Goal: Task Accomplishment & Management: Complete application form

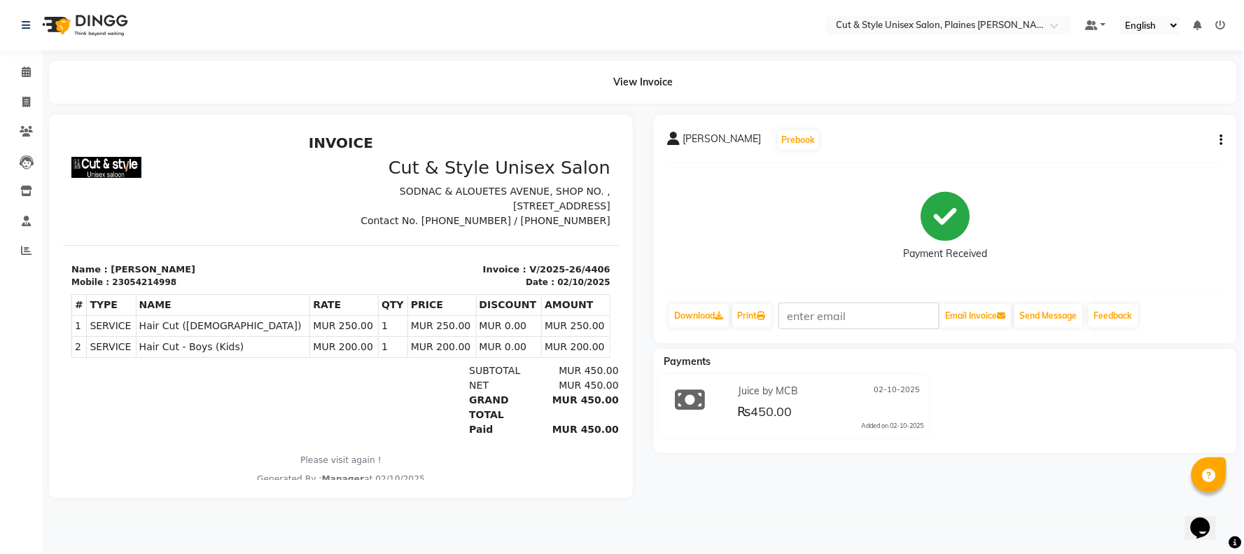
click at [104, 22] on img at bounding box center [84, 25] width 96 height 39
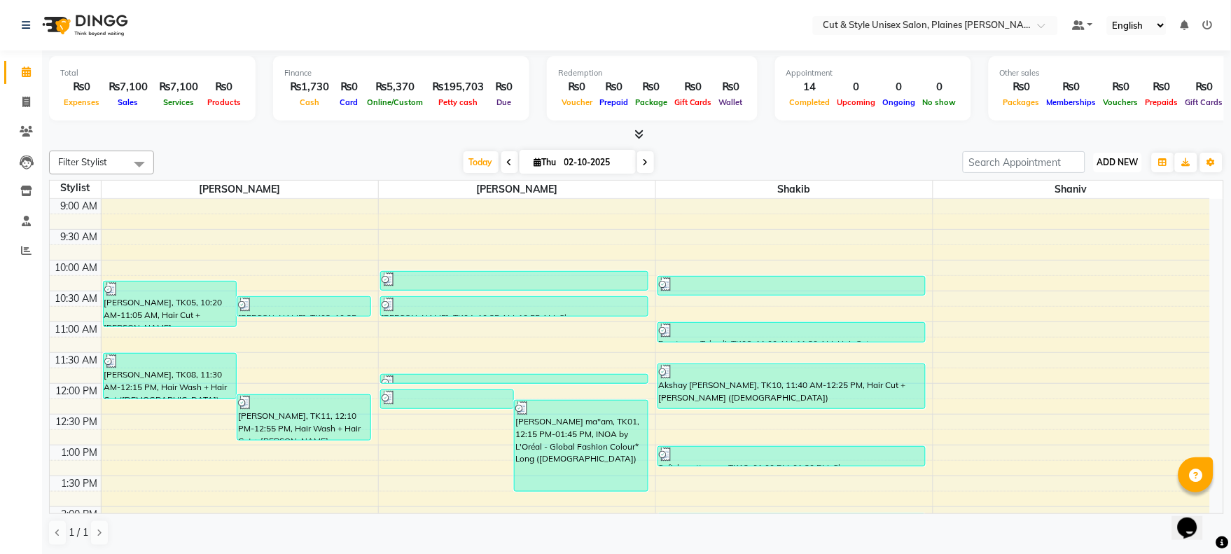
click at [1118, 165] on span "ADD NEW" at bounding box center [1117, 162] width 41 height 11
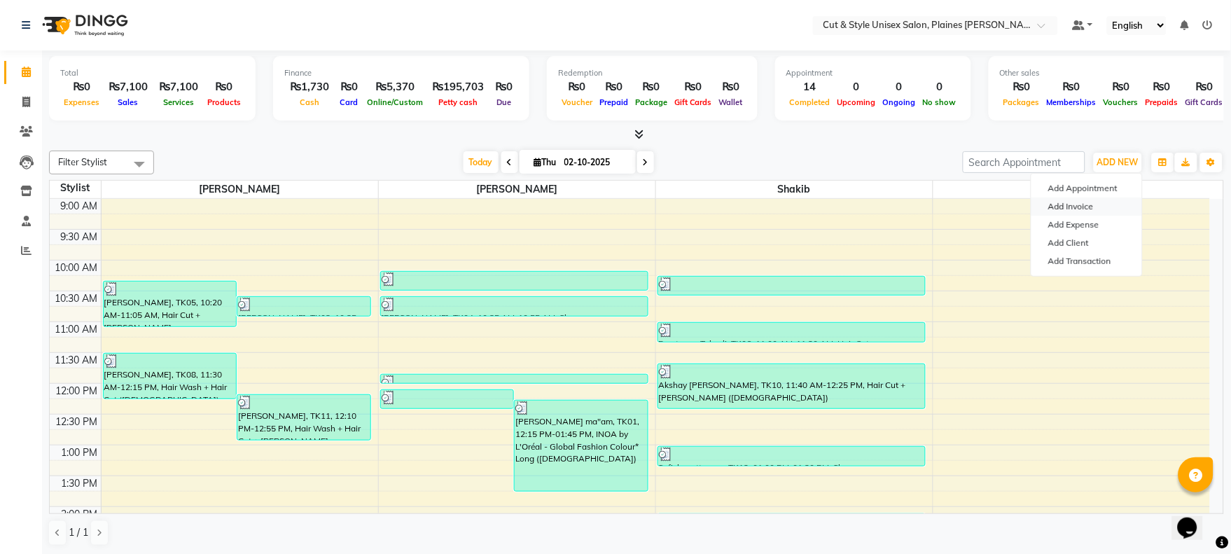
click at [1089, 204] on link "Add Invoice" at bounding box center [1086, 206] width 111 height 18
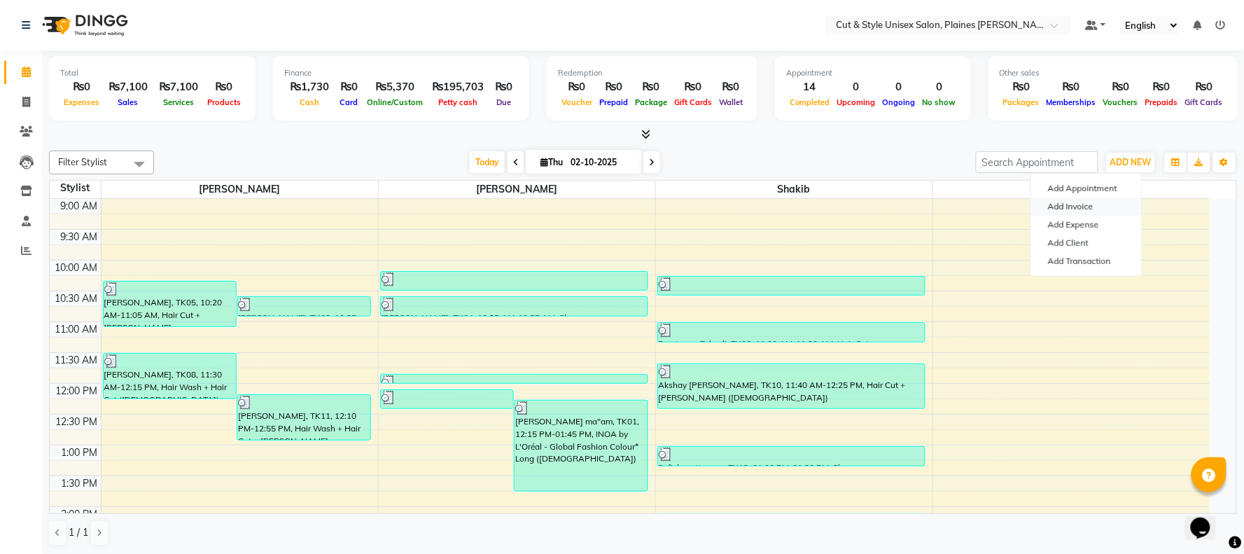
select select "service"
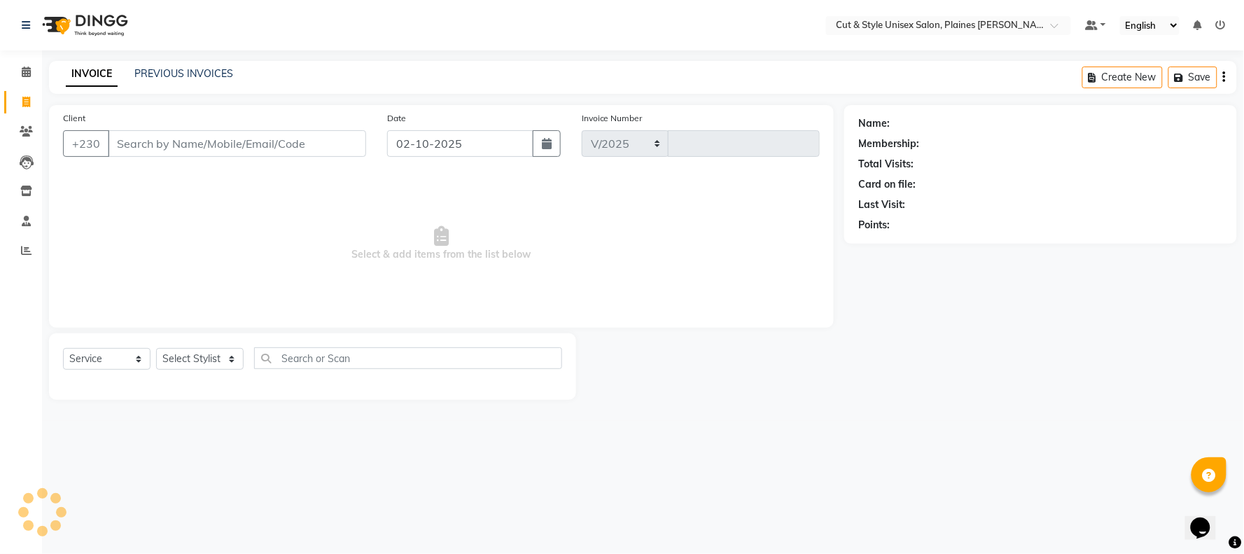
select select "7731"
type input "4407"
click at [187, 352] on select "Select Stylist [PERSON_NAME] Manager [PERSON_NAME]" at bounding box center [200, 359] width 88 height 22
select select "68908"
click at [156, 349] on select "Select Stylist [PERSON_NAME] Manager [PERSON_NAME]" at bounding box center [200, 359] width 88 height 22
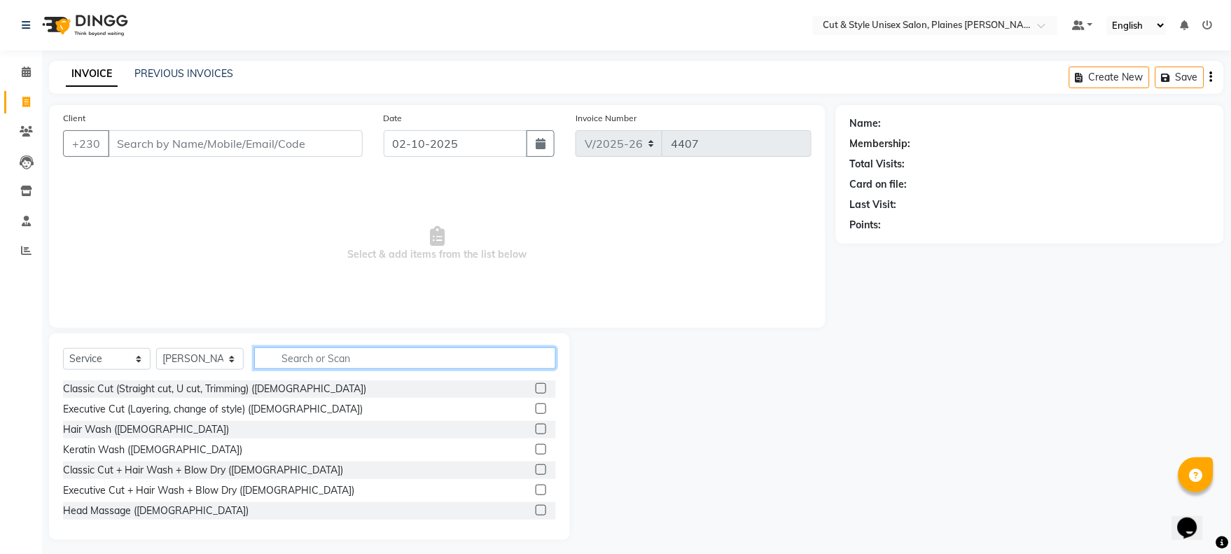
click at [279, 351] on input "text" at bounding box center [405, 358] width 302 height 22
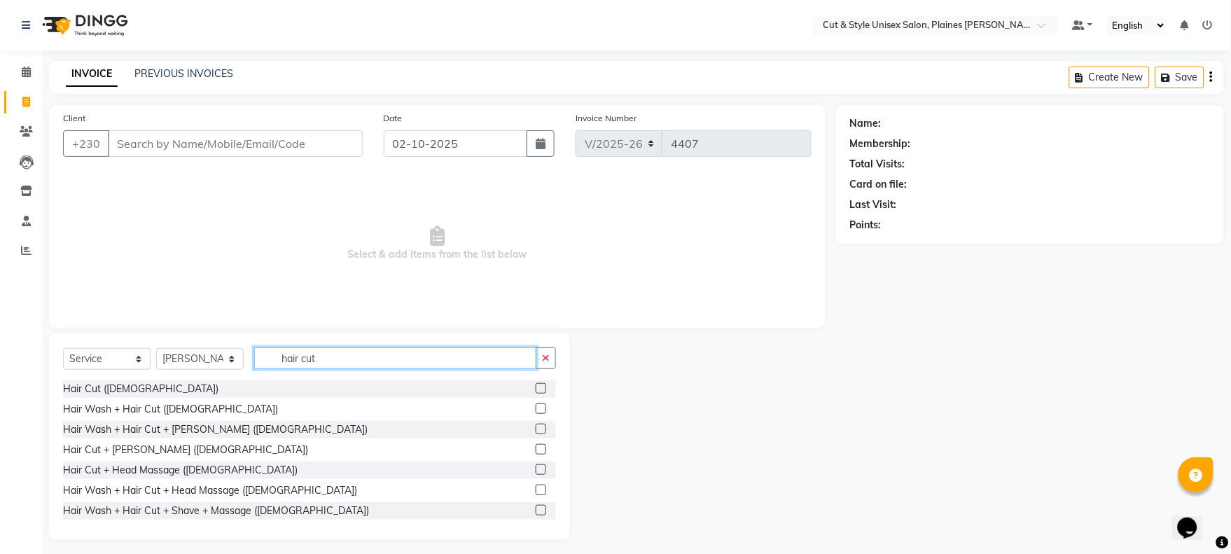
type input "hair cut"
click at [536, 447] on label at bounding box center [541, 449] width 11 height 11
click at [536, 447] on input "checkbox" at bounding box center [540, 449] width 9 height 9
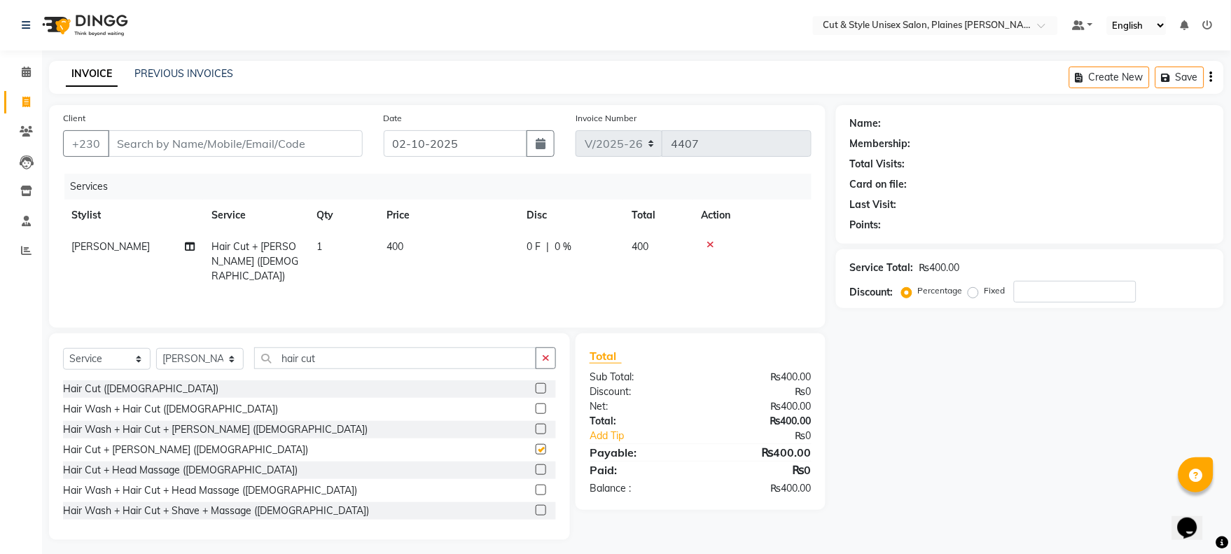
checkbox input "false"
click at [249, 143] on input "Client" at bounding box center [235, 143] width 255 height 27
click at [157, 130] on div "Client +230" at bounding box center [213, 139] width 321 height 57
click at [177, 147] on input "Client" at bounding box center [235, 143] width 255 height 27
type input "5"
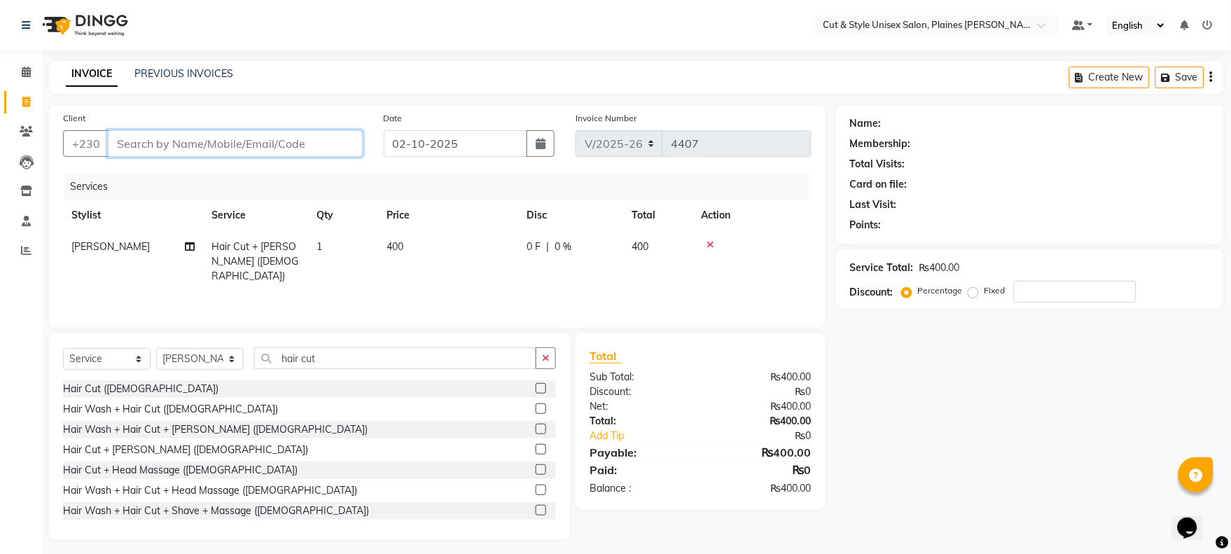
type input "0"
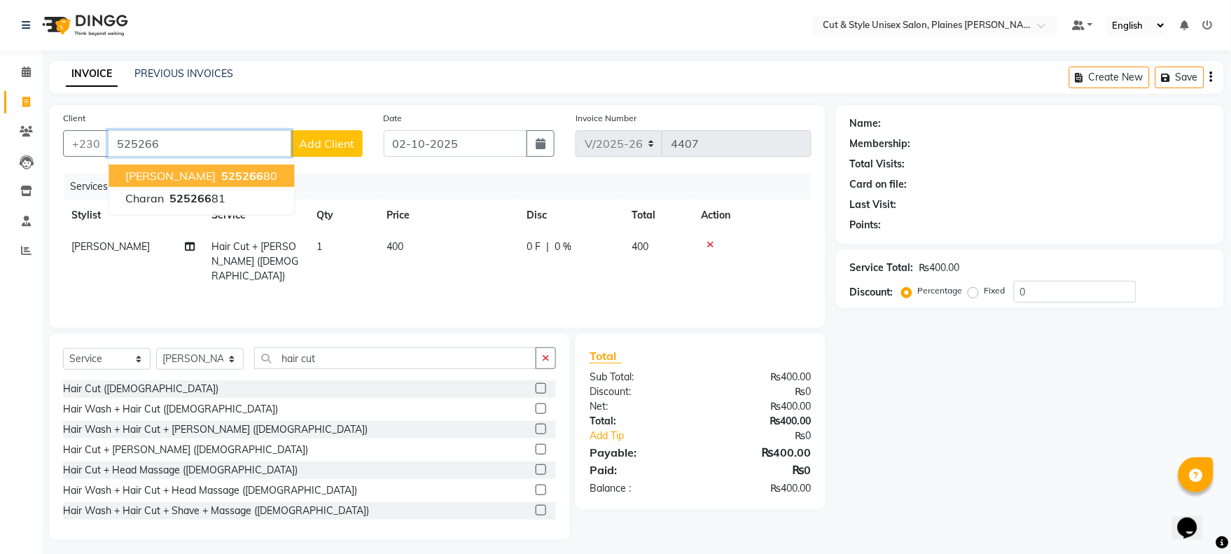
click at [234, 177] on span "525266" at bounding box center [242, 176] width 42 height 14
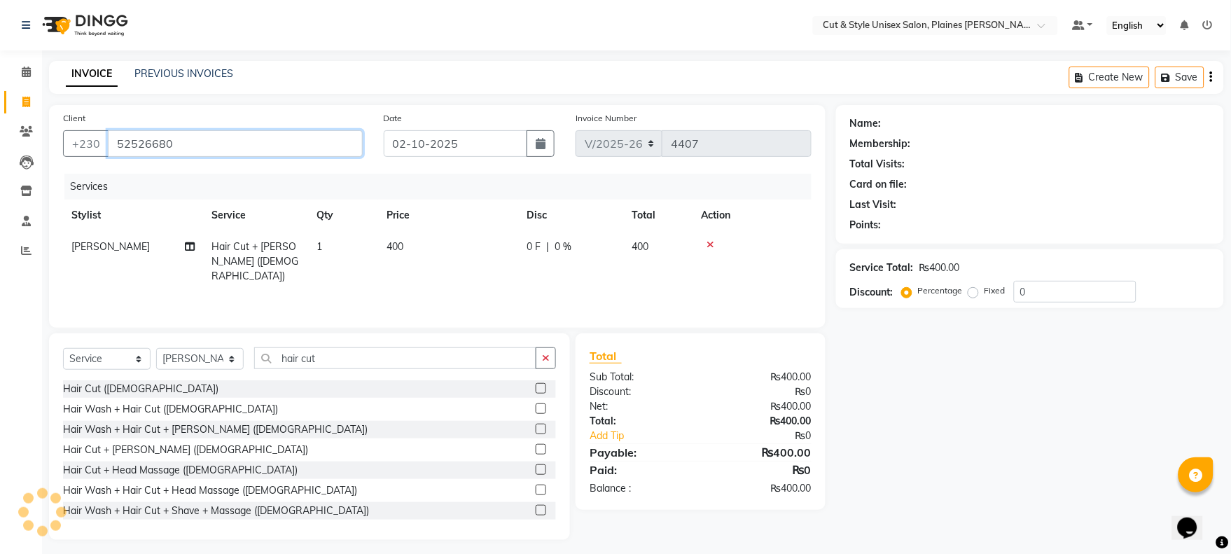
type input "52526680"
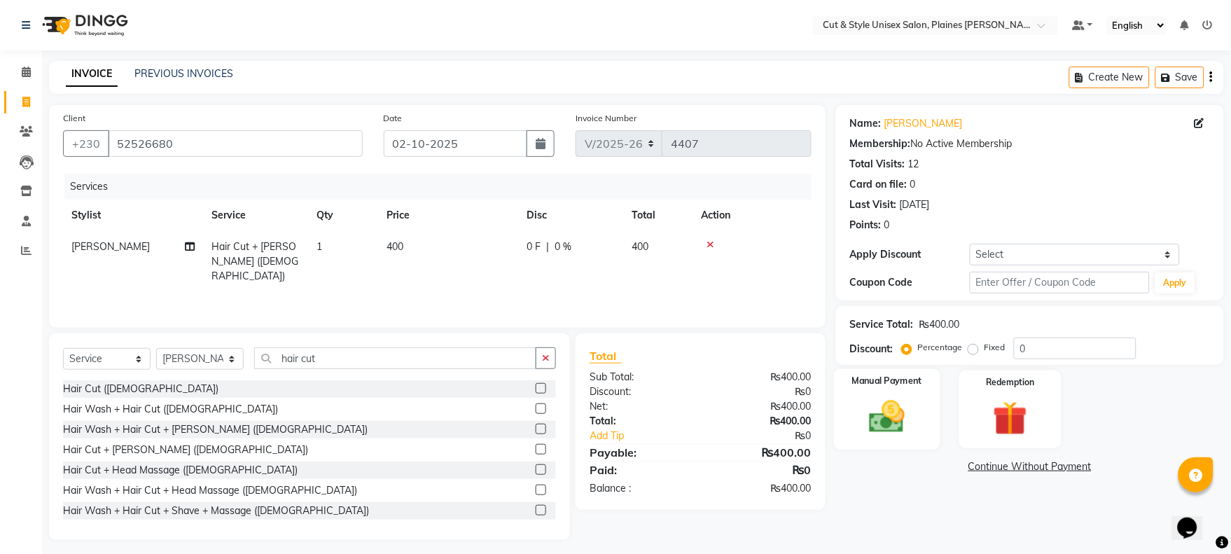
click at [857, 419] on div "Manual Payment" at bounding box center [887, 409] width 106 height 81
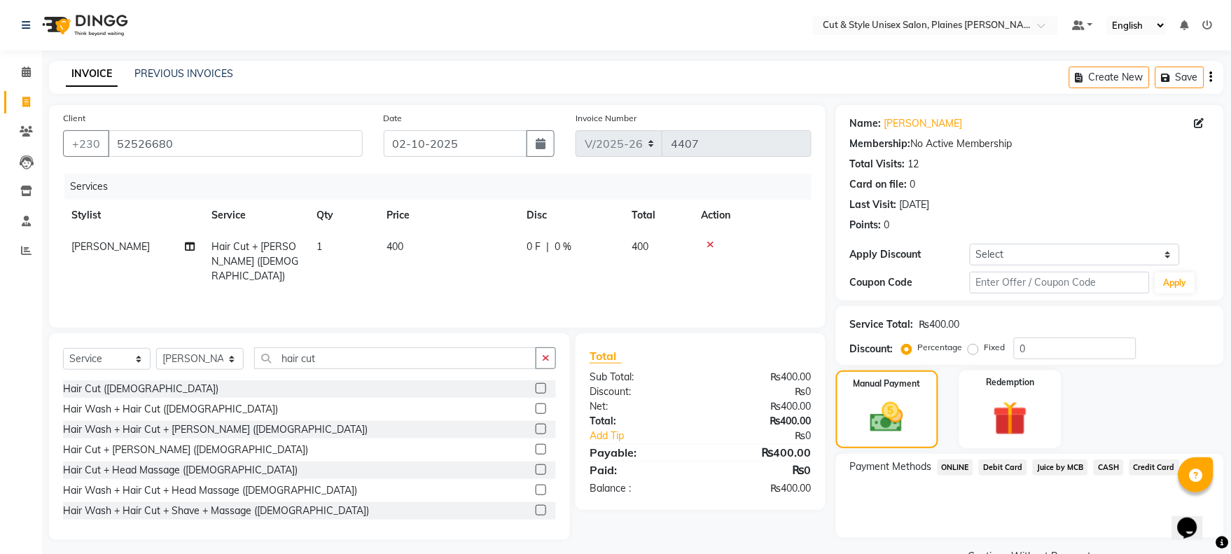
click at [1045, 462] on span "Juice by MCB" at bounding box center [1060, 467] width 55 height 16
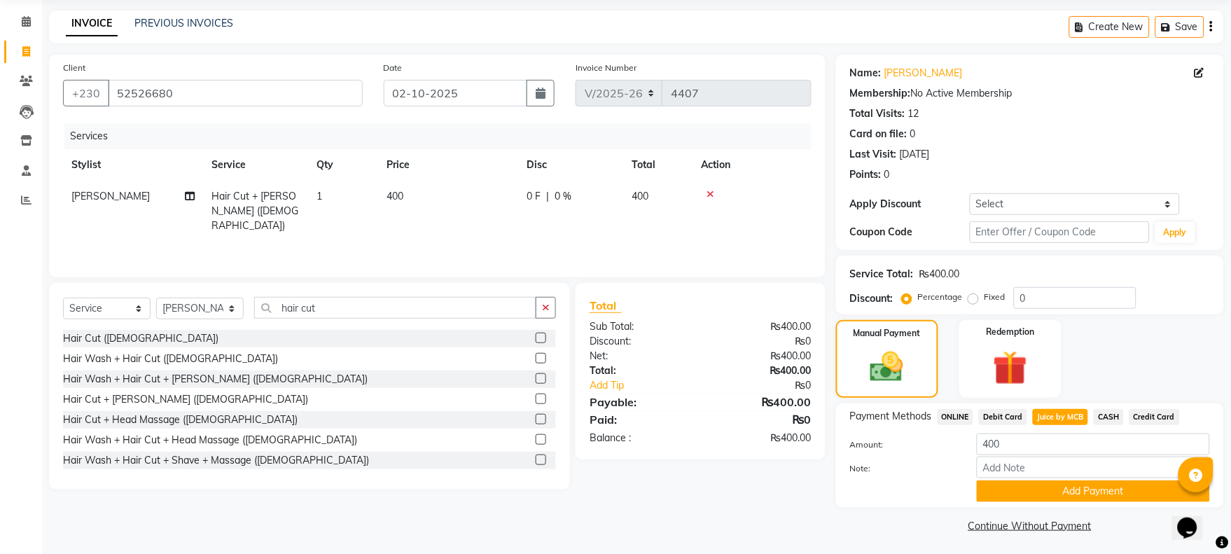
scroll to position [53, 0]
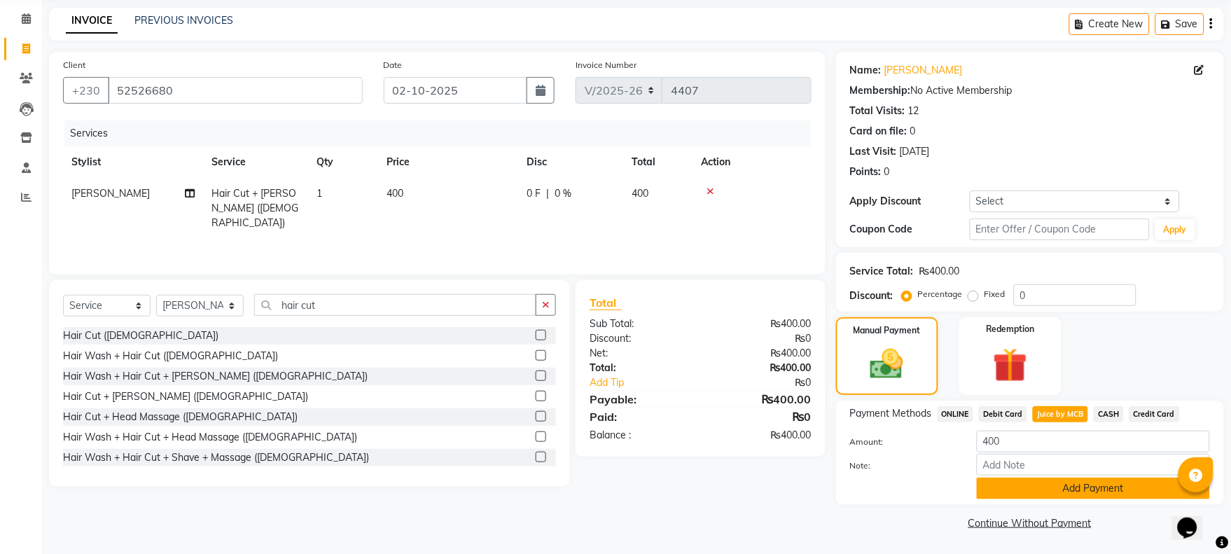
click at [1044, 482] on button "Add Payment" at bounding box center [1093, 488] width 233 height 22
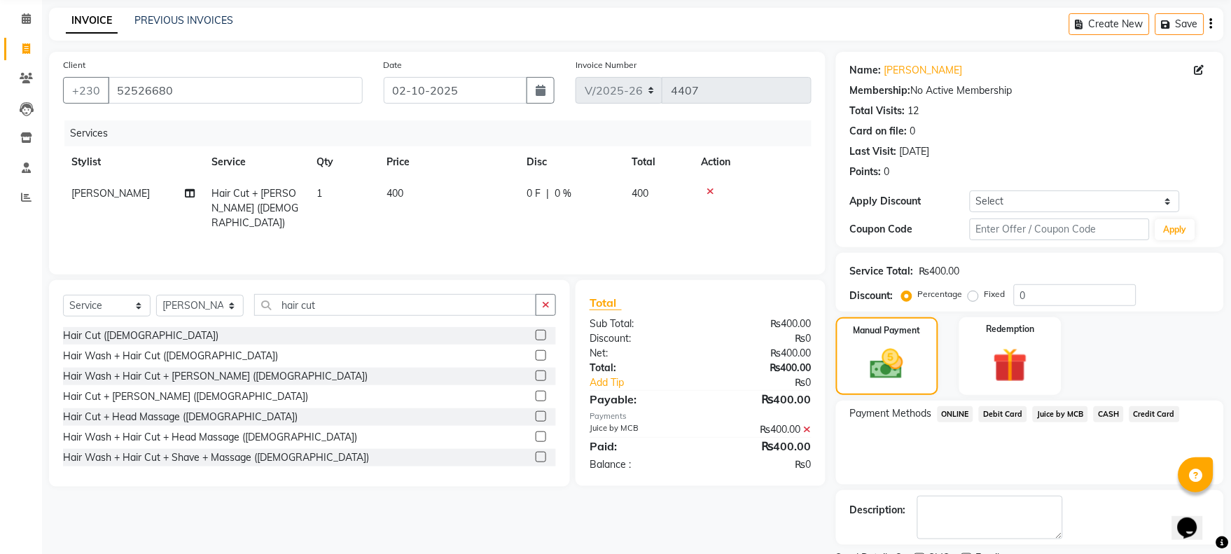
scroll to position [113, 0]
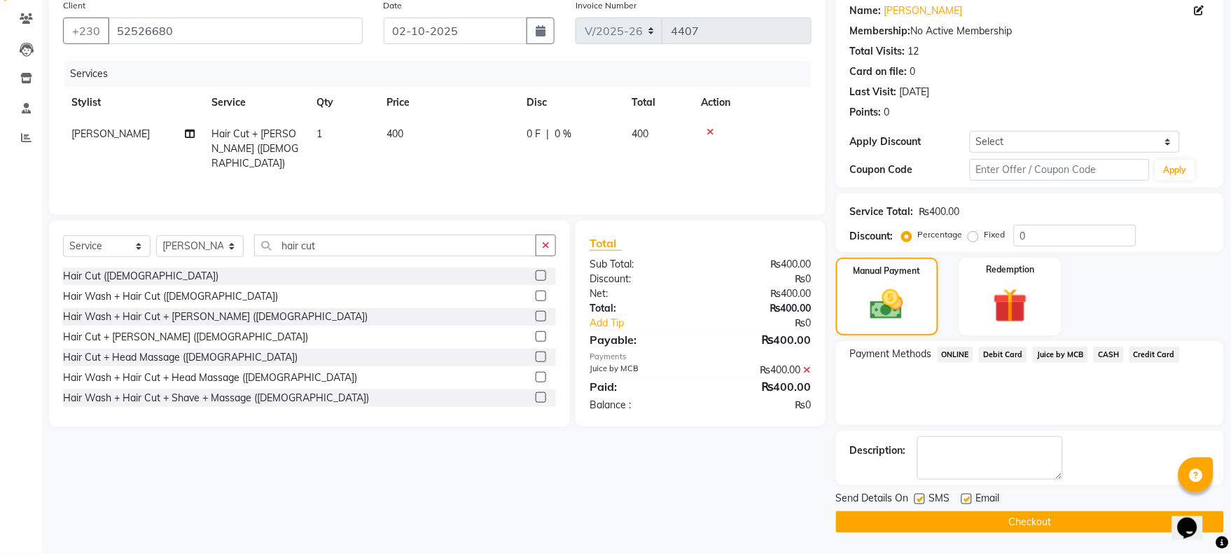
click at [1037, 517] on button "Checkout" at bounding box center [1030, 522] width 388 height 22
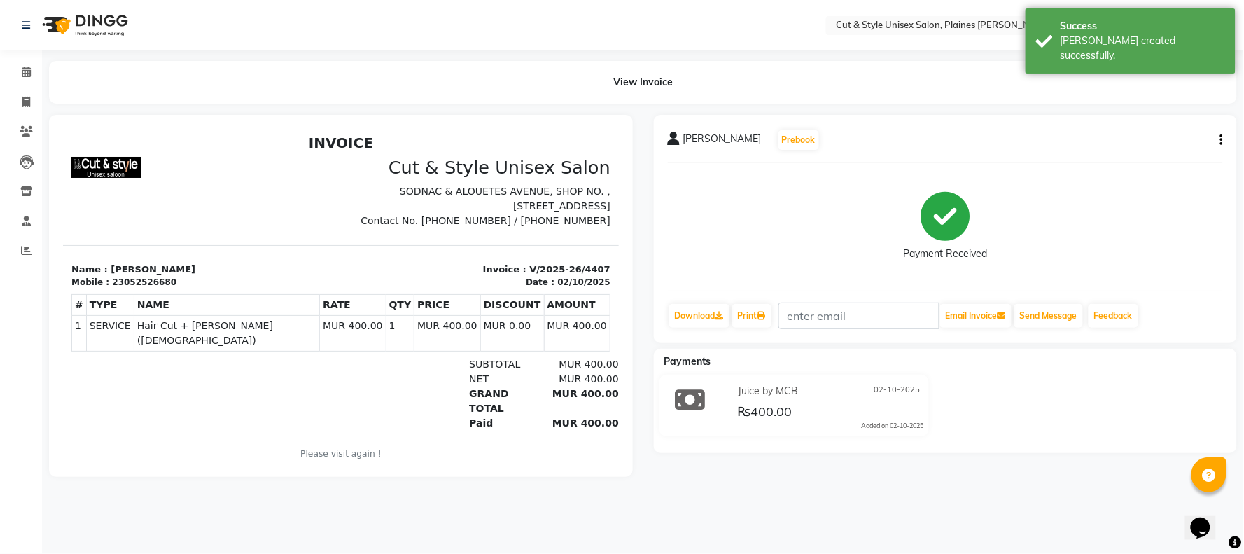
click at [104, 22] on img at bounding box center [84, 25] width 96 height 39
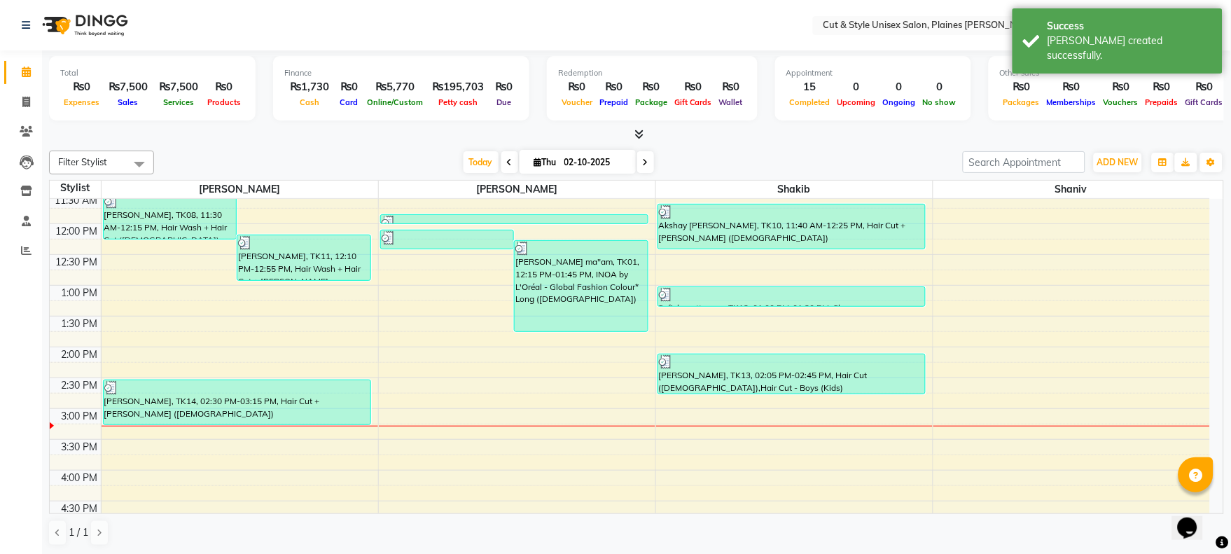
scroll to position [155, 0]
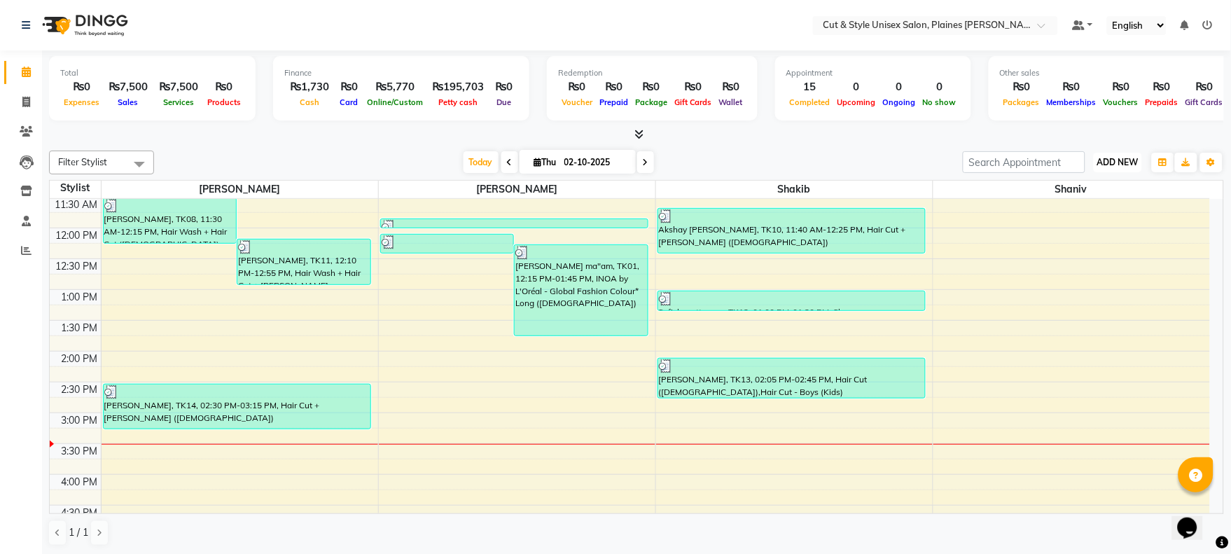
click at [1115, 162] on span "ADD NEW" at bounding box center [1117, 162] width 41 height 11
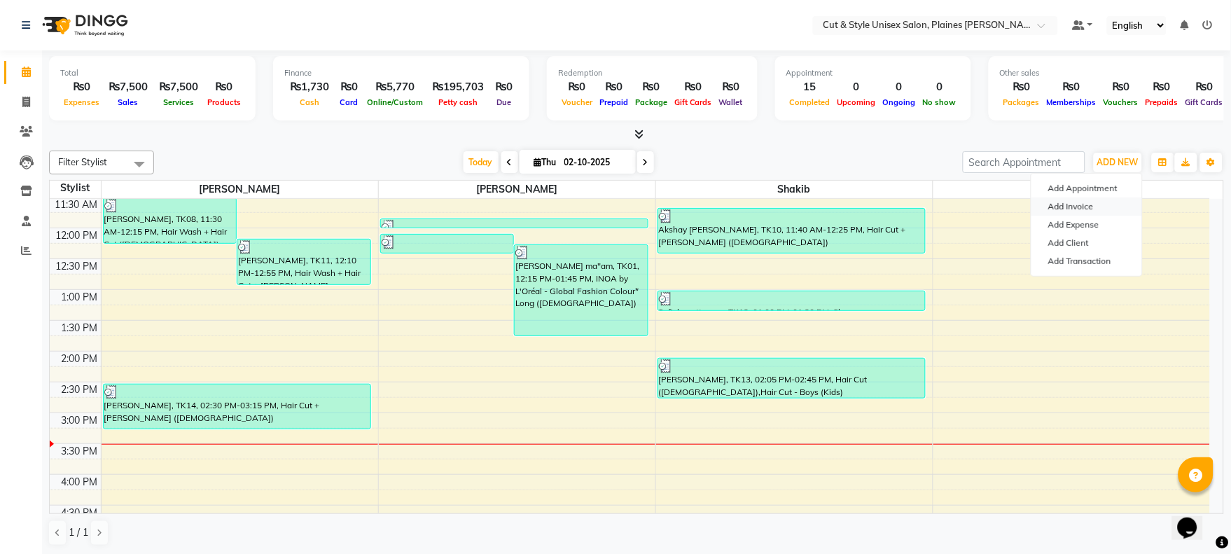
click at [1101, 209] on link "Add Invoice" at bounding box center [1086, 206] width 111 height 18
select select "service"
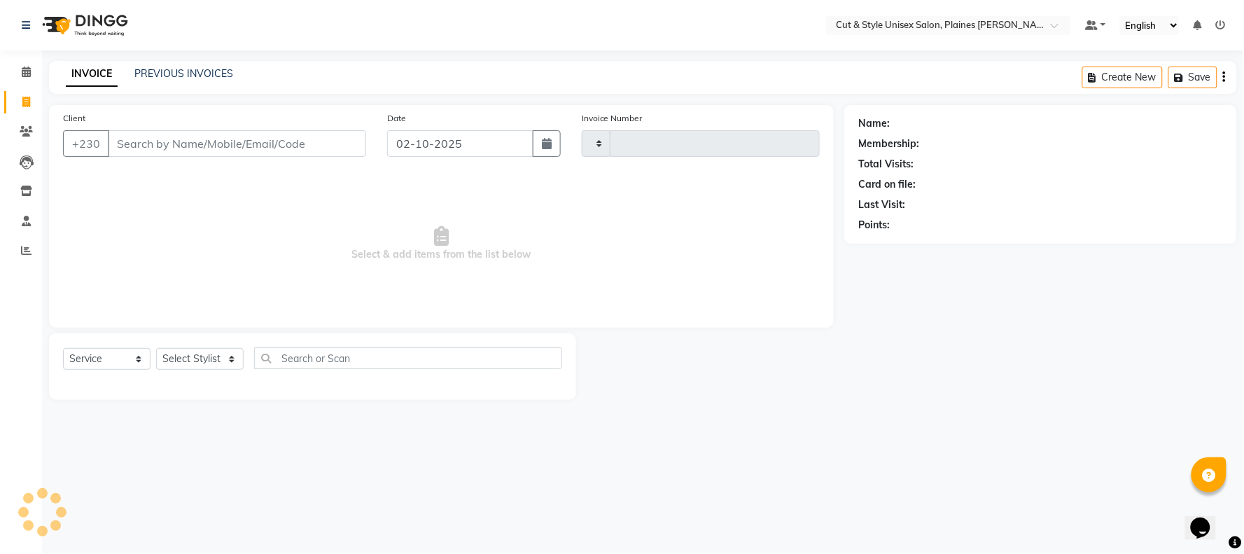
type input "4408"
select select "7731"
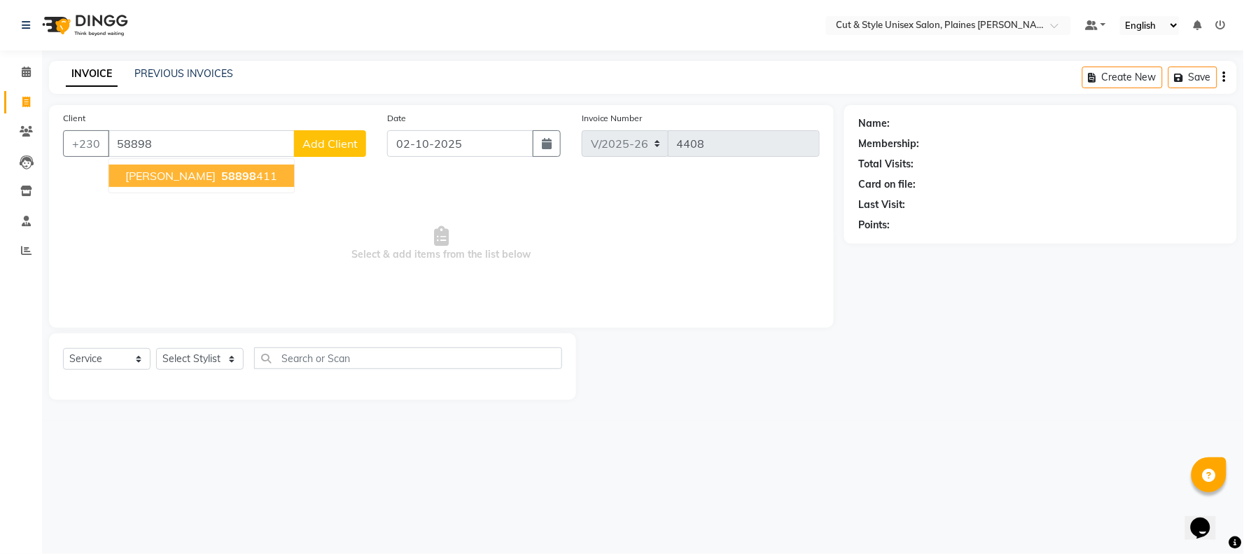
click at [241, 166] on button "[PERSON_NAME] 58898 411" at bounding box center [202, 176] width 186 height 22
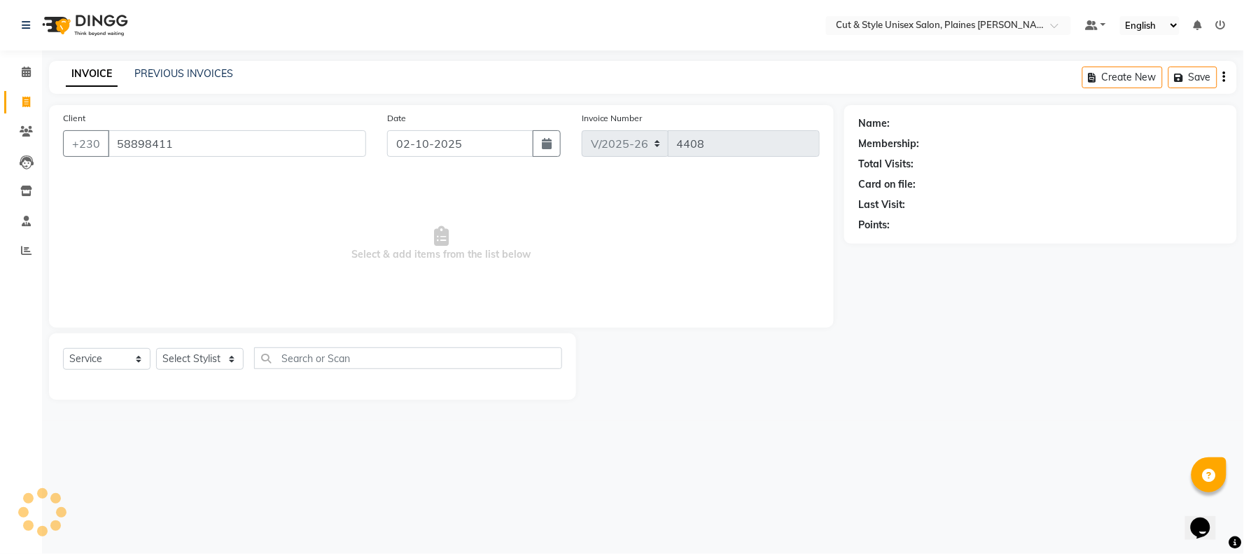
type input "58898411"
click at [200, 356] on select "Select Stylist [PERSON_NAME] Manager [PERSON_NAME]" at bounding box center [200, 359] width 88 height 22
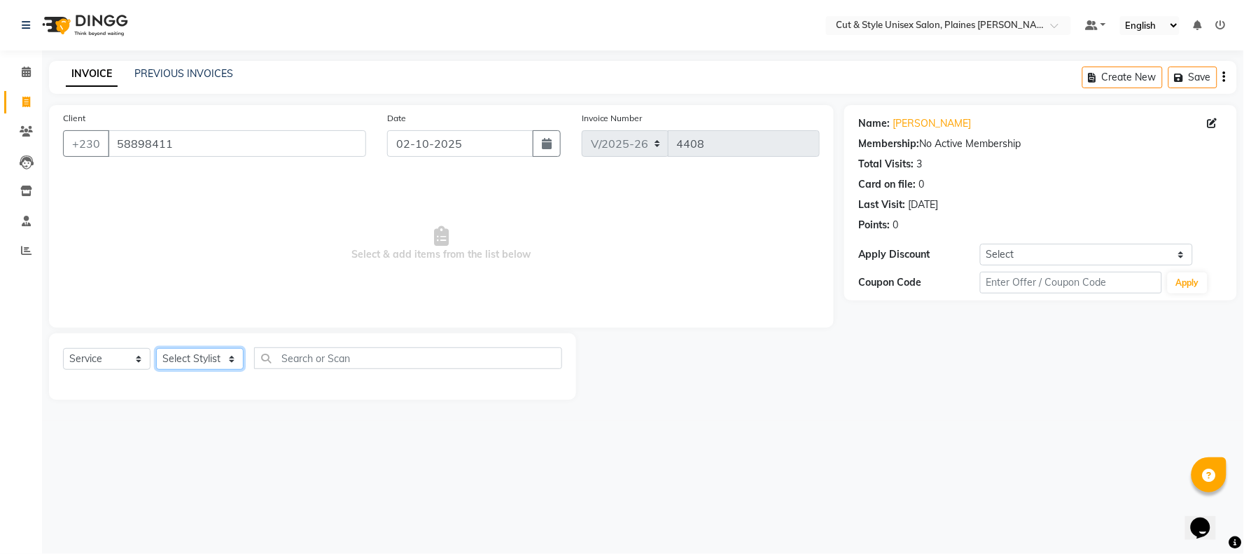
select select "68910"
click at [156, 349] on select "Select Stylist [PERSON_NAME] Manager [PERSON_NAME]" at bounding box center [200, 359] width 88 height 22
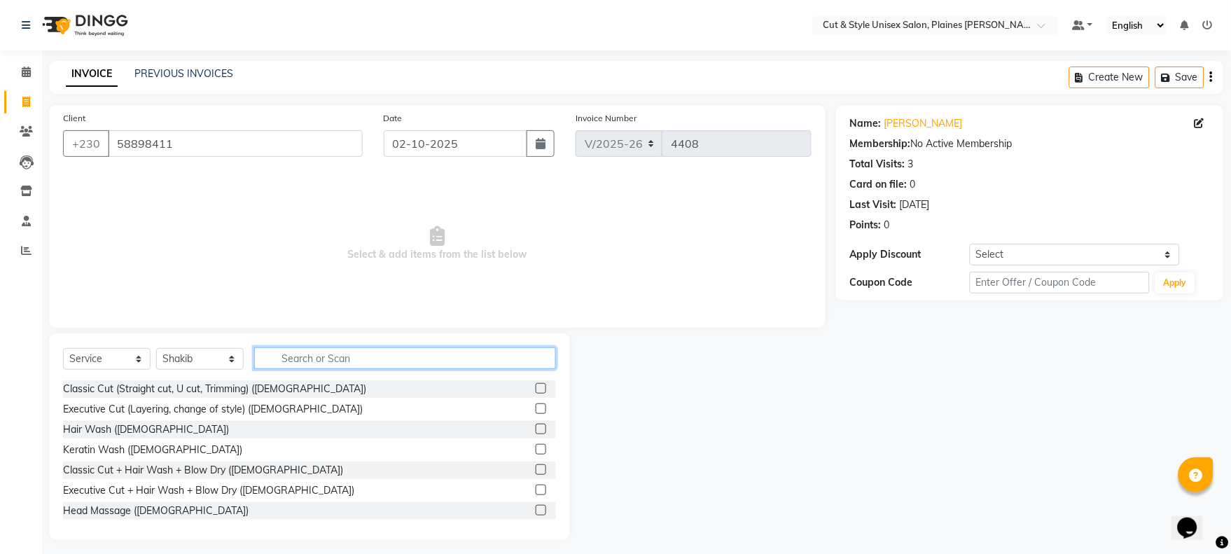
click at [305, 364] on input "text" at bounding box center [405, 358] width 302 height 22
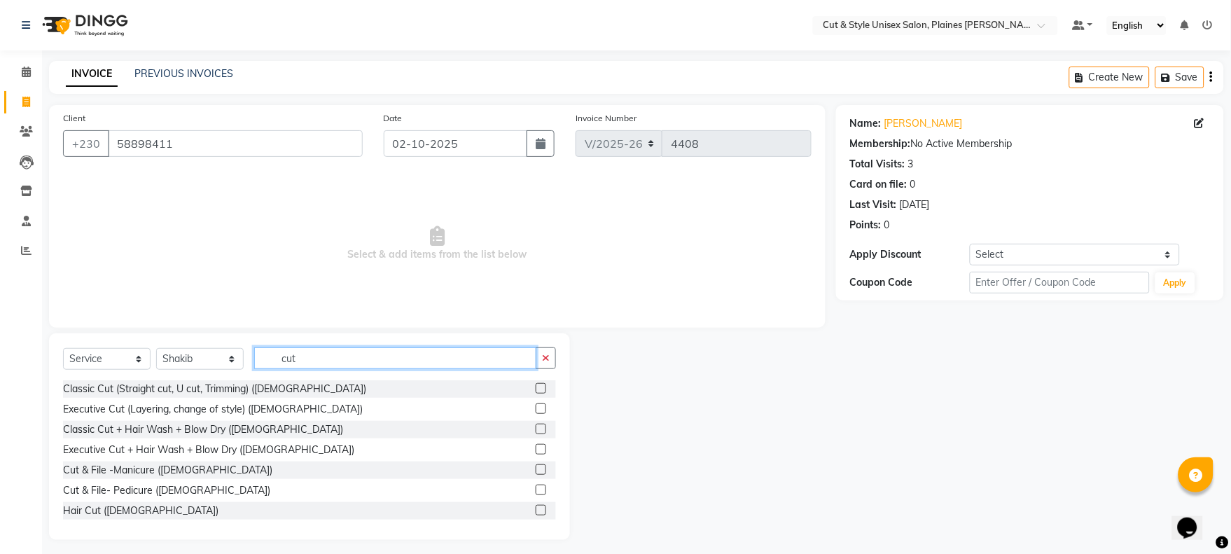
type input "cut"
click at [92, 521] on div "Classic Cut (Straight cut, U cut, Trimming) ([DEMOGRAPHIC_DATA]) Executive Cut …" at bounding box center [309, 453] width 493 height 146
click at [116, 515] on div "Hair Cut ([DEMOGRAPHIC_DATA])" at bounding box center [140, 510] width 155 height 15
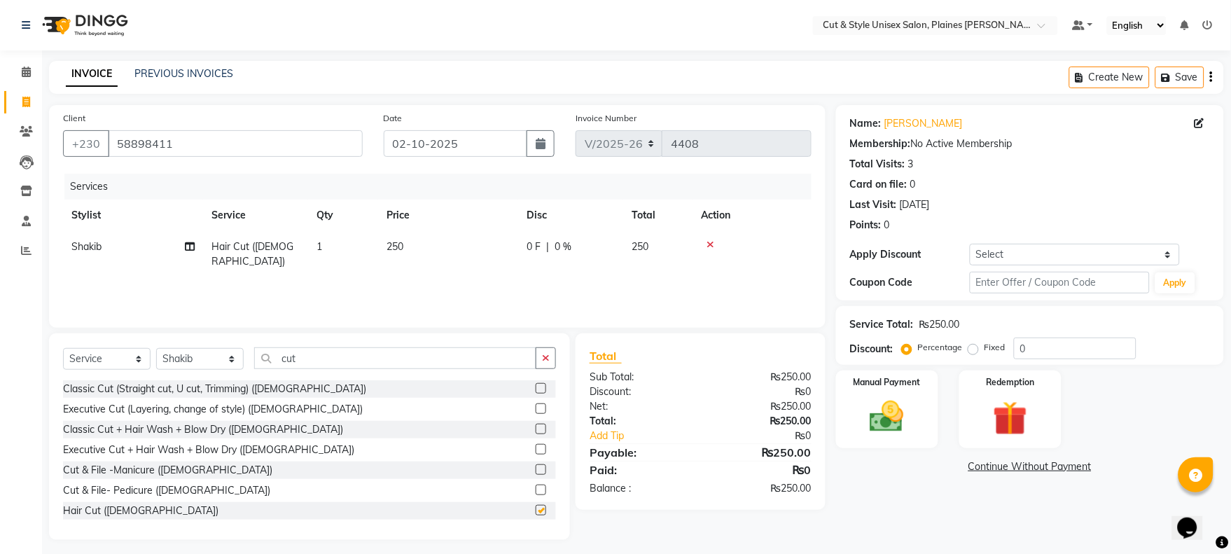
checkbox input "false"
click at [888, 410] on img at bounding box center [887, 416] width 58 height 41
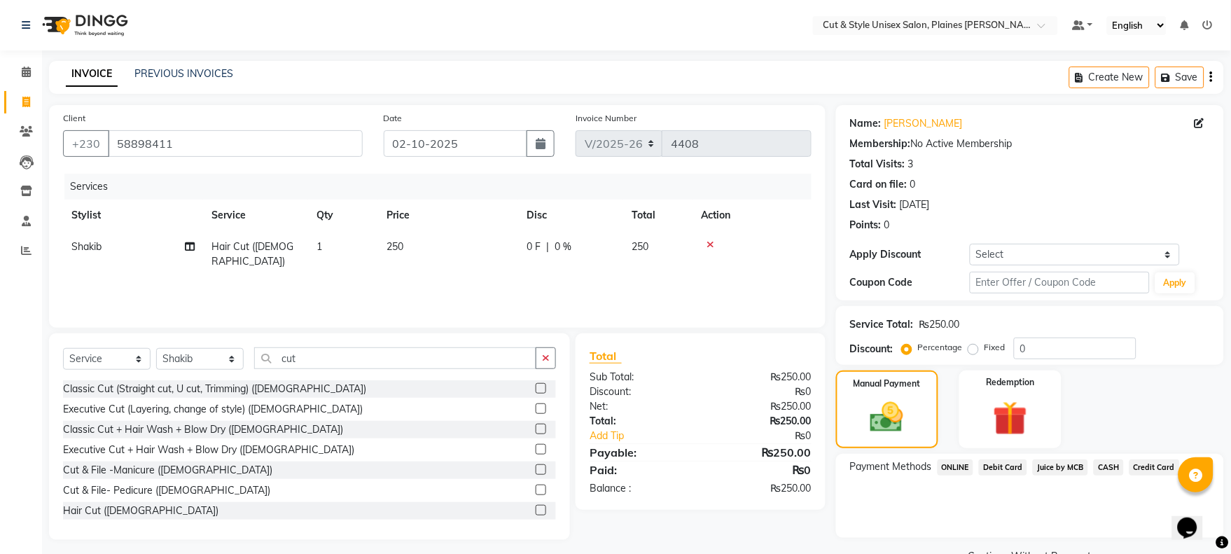
drag, startPoint x: 1114, startPoint y: 469, endPoint x: 1106, endPoint y: 472, distance: 8.2
click at [1112, 469] on span "CASH" at bounding box center [1108, 467] width 30 height 16
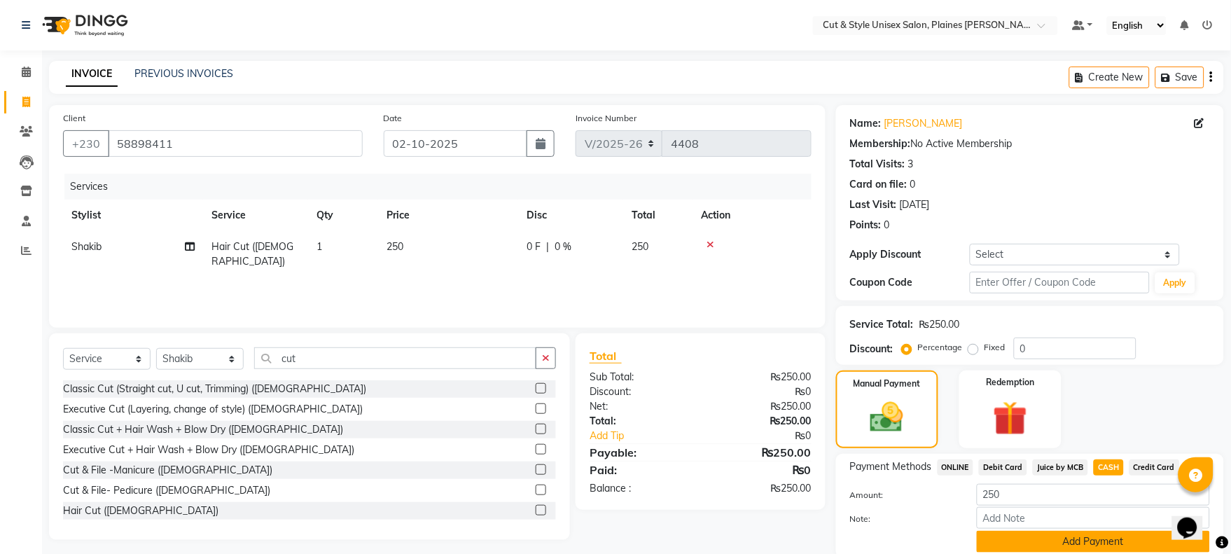
click at [1072, 544] on button "Add Payment" at bounding box center [1093, 542] width 233 height 22
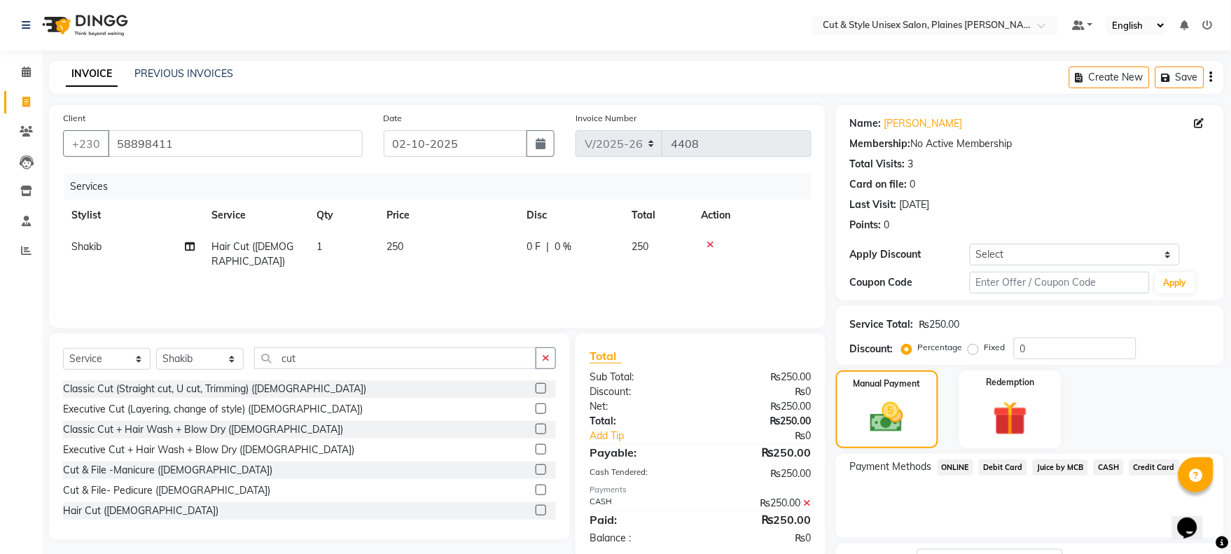
scroll to position [113, 0]
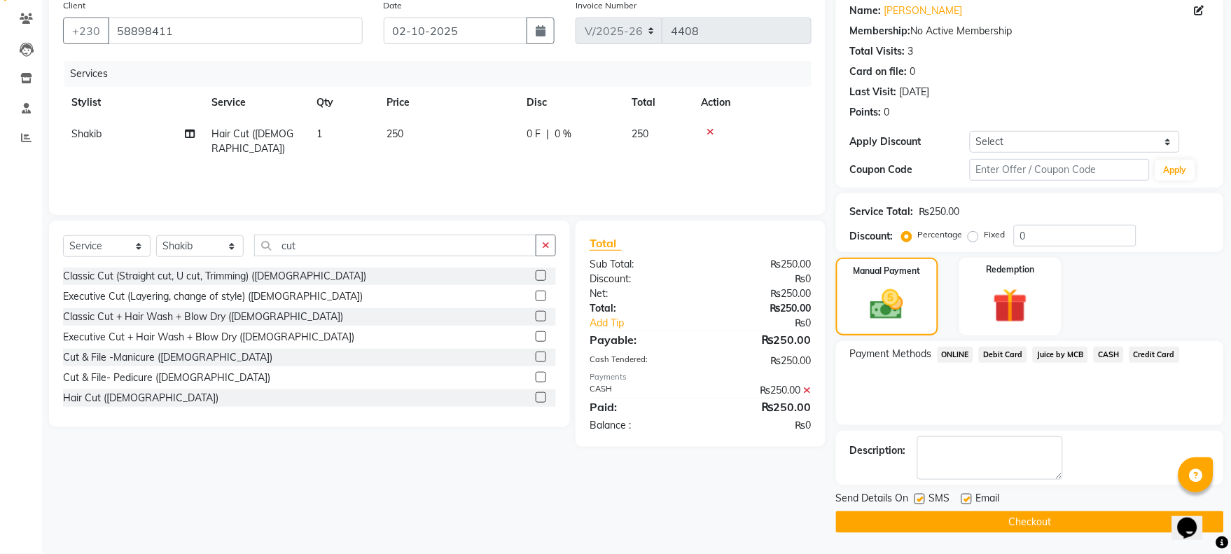
click at [1070, 527] on button "Checkout" at bounding box center [1030, 522] width 388 height 22
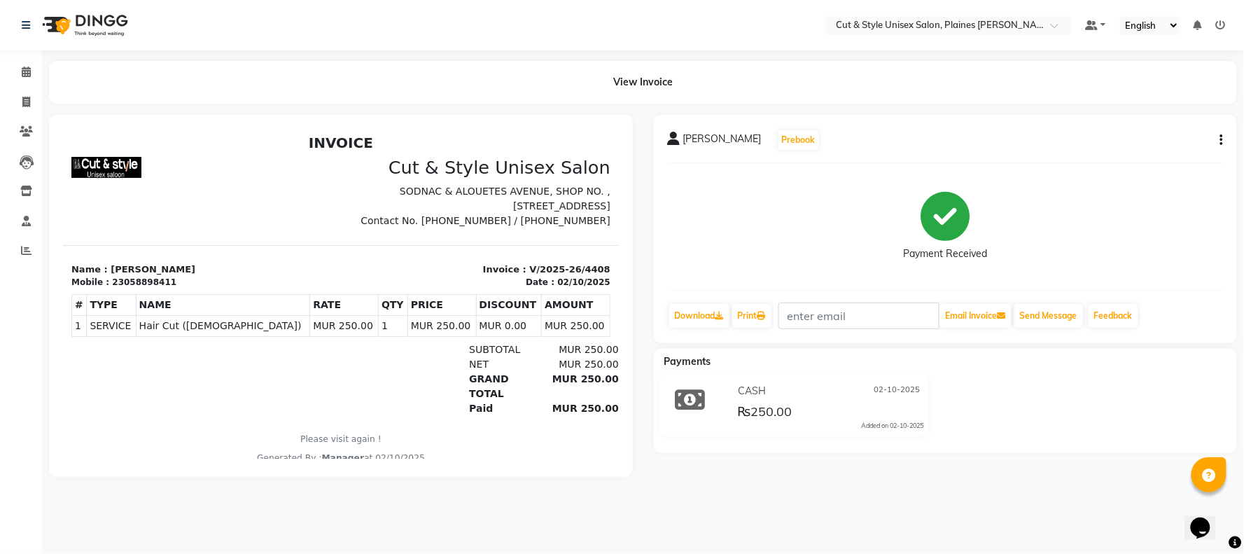
click at [100, 32] on img at bounding box center [84, 25] width 96 height 39
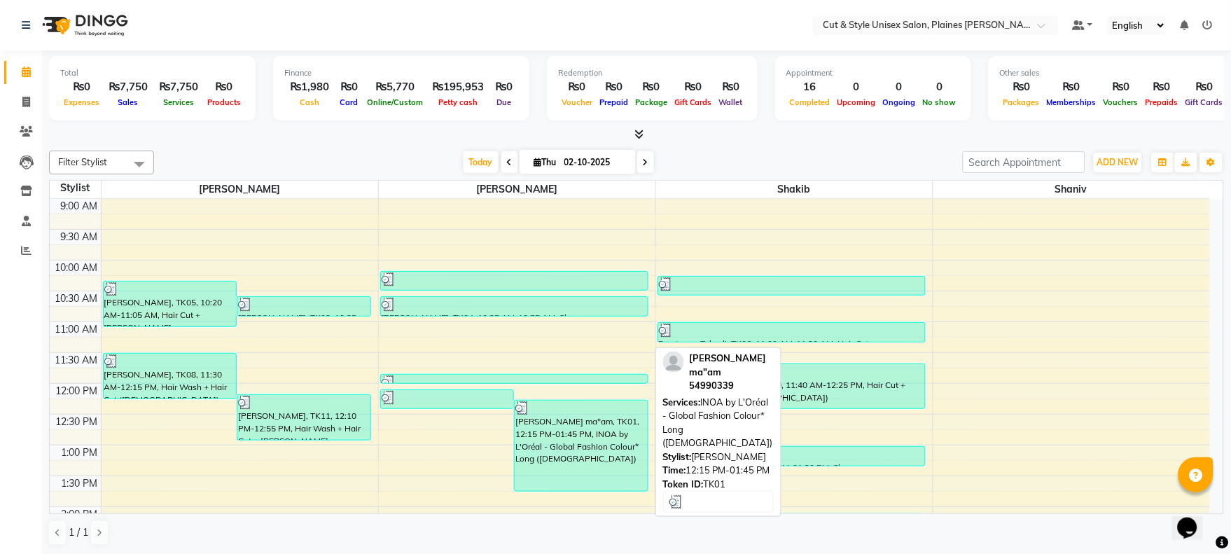
click at [548, 420] on div "[PERSON_NAME] ma"am, TK01, 12:15 PM-01:45 PM, INOA by L'Oréal - Global Fashion …" at bounding box center [581, 445] width 133 height 90
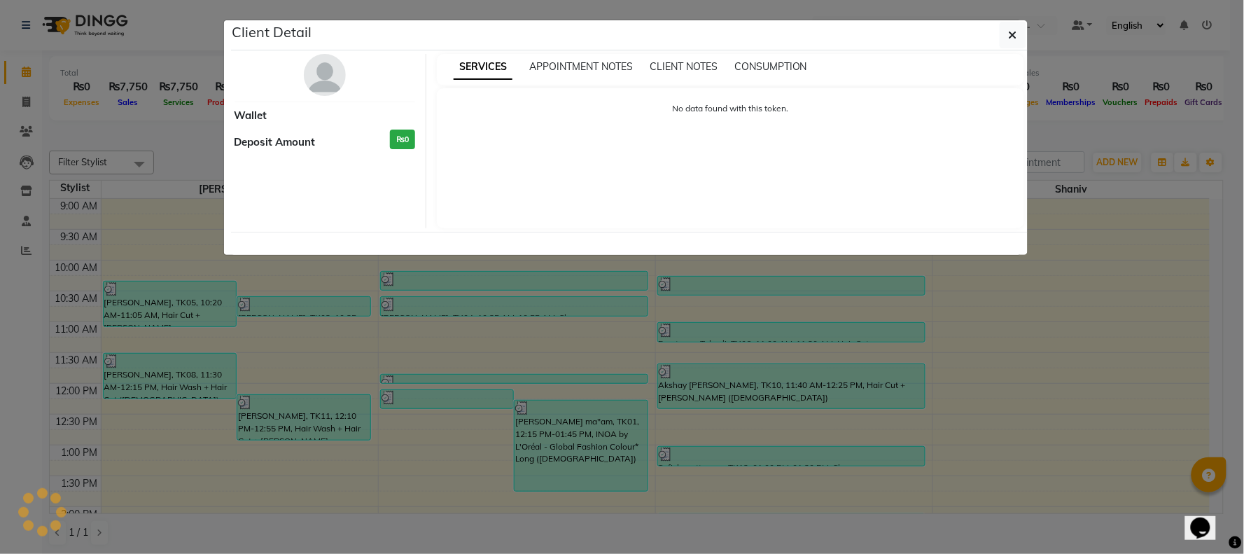
select select "3"
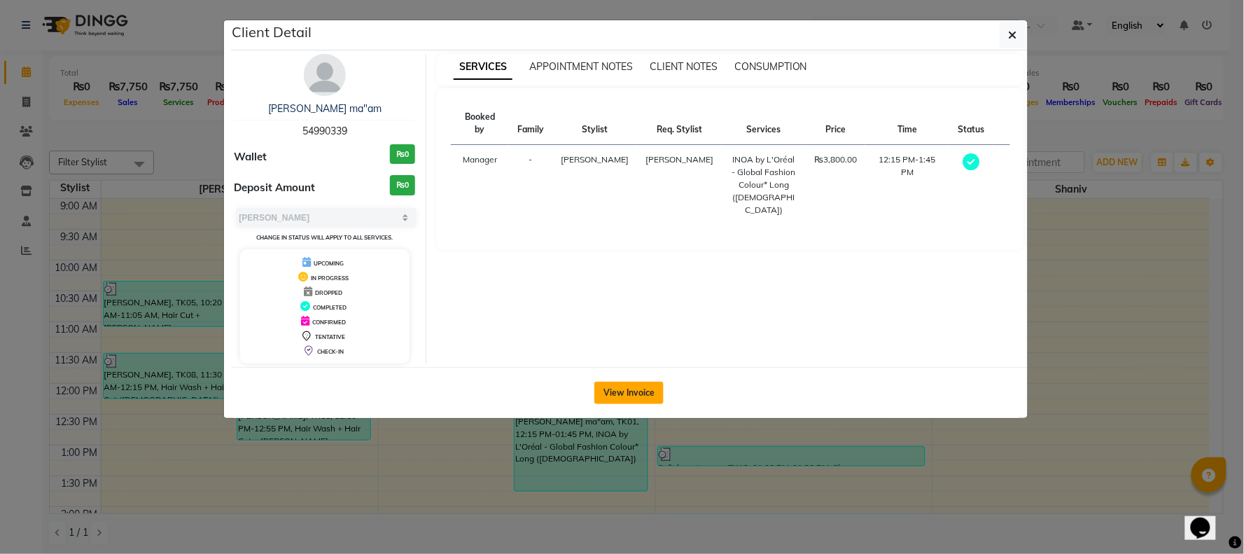
click at [618, 389] on button "View Invoice" at bounding box center [628, 393] width 69 height 22
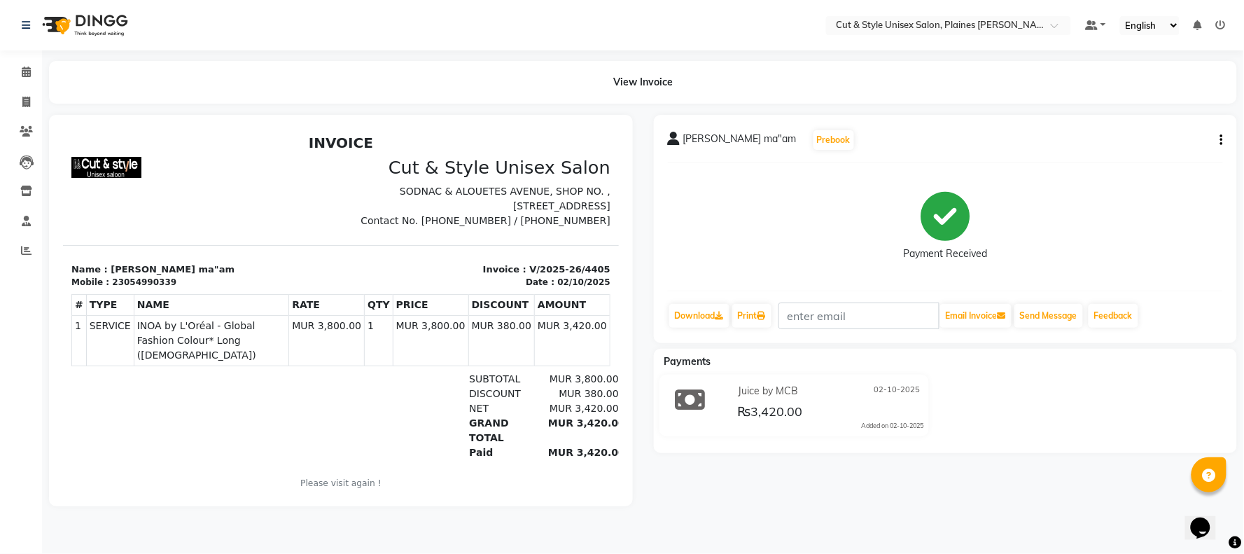
click at [109, 20] on img at bounding box center [84, 25] width 96 height 39
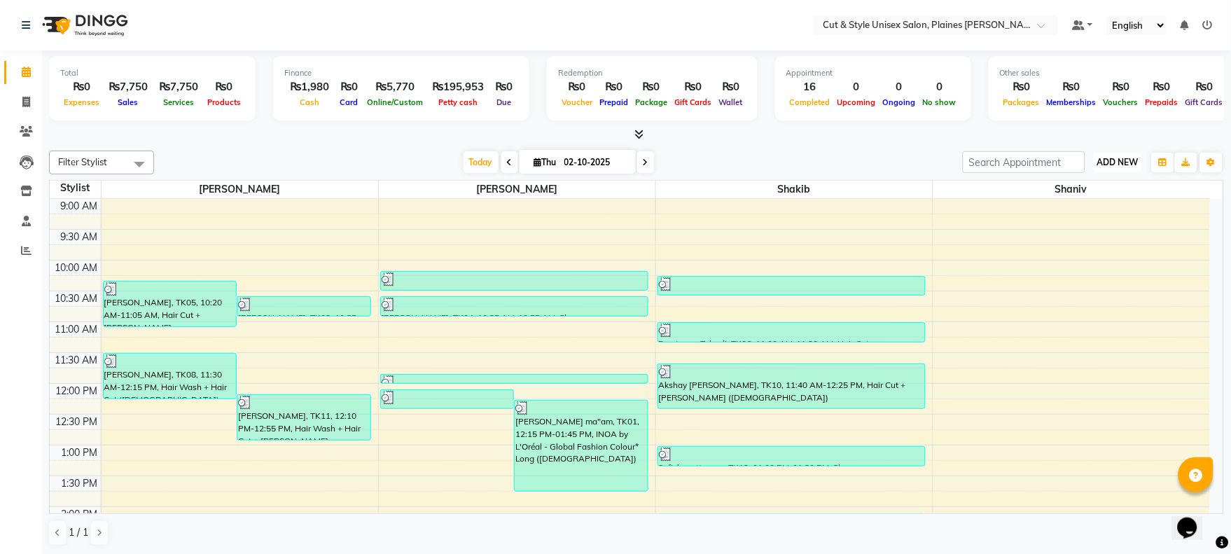
click at [1122, 164] on span "ADD NEW" at bounding box center [1117, 162] width 41 height 11
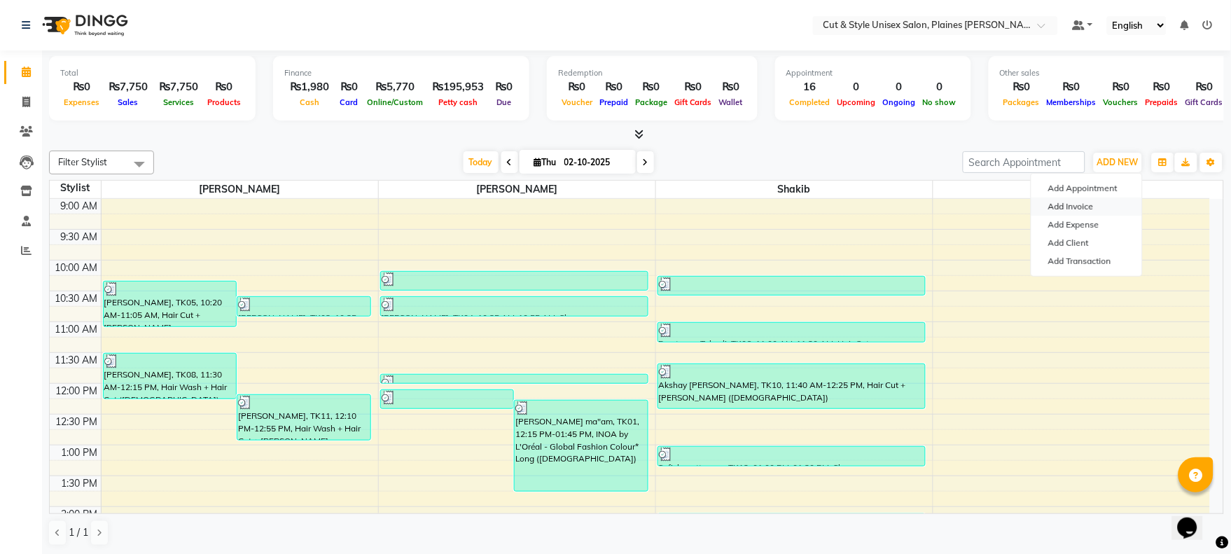
click at [1100, 211] on link "Add Invoice" at bounding box center [1086, 206] width 111 height 18
select select "service"
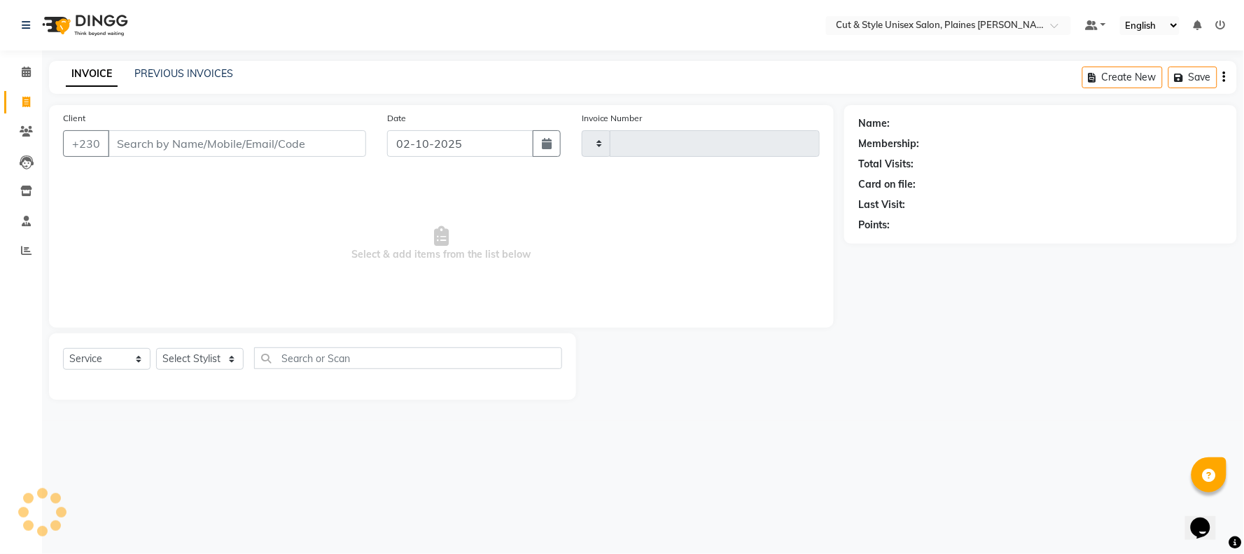
type input "4409"
select select "7731"
click at [192, 358] on select "Select Stylist" at bounding box center [200, 359] width 88 height 22
select select "68908"
click at [156, 349] on select "Select Stylist [PERSON_NAME] Manager [PERSON_NAME]" at bounding box center [200, 359] width 88 height 22
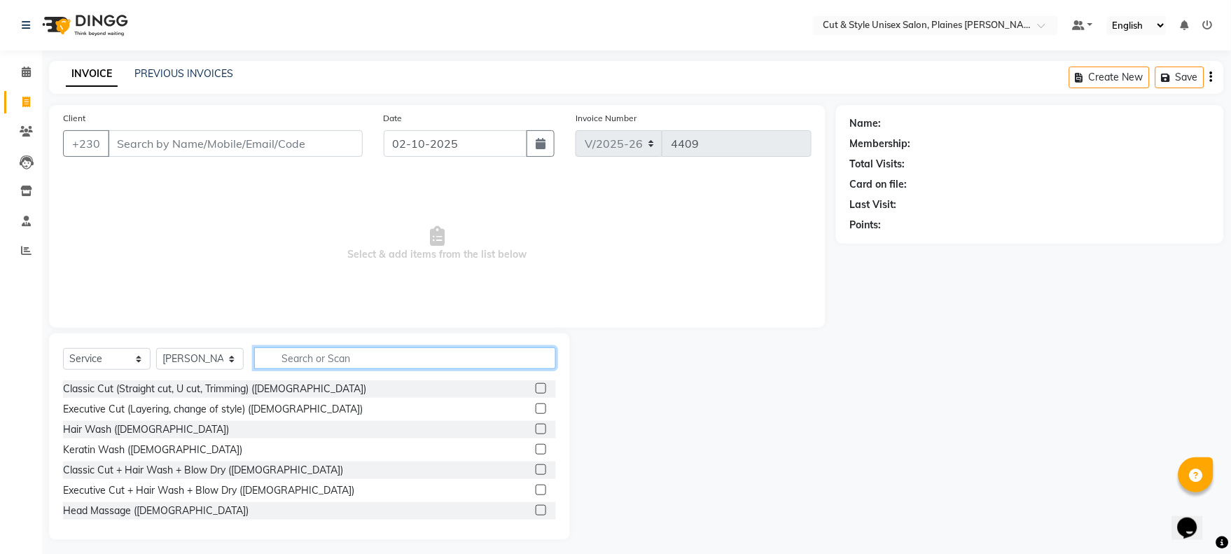
click at [329, 358] on input "text" at bounding box center [405, 358] width 302 height 22
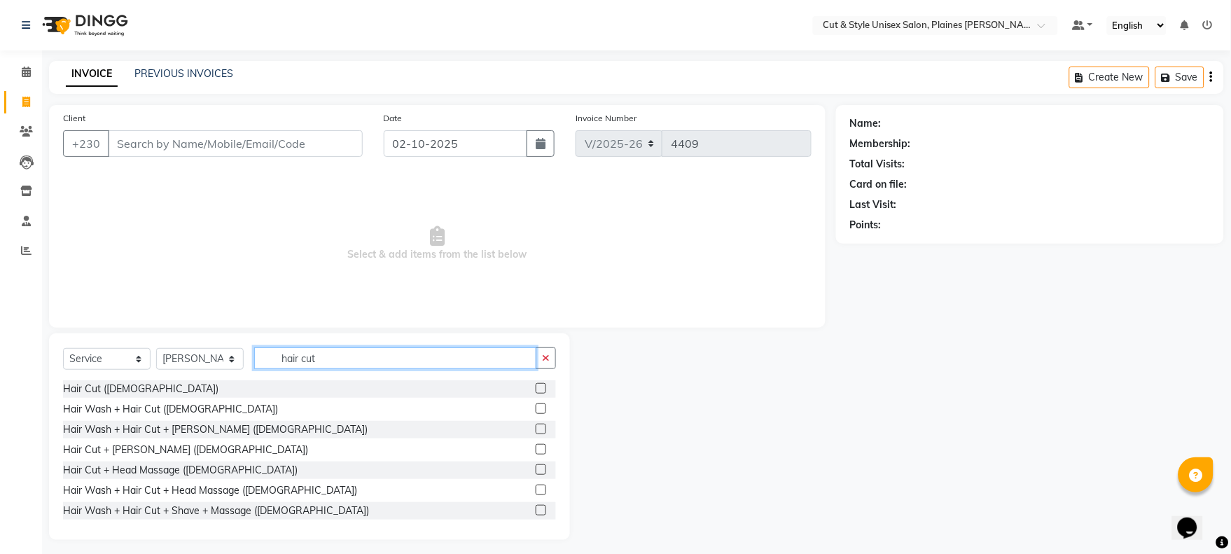
type input "hair cut"
click at [536, 447] on label at bounding box center [541, 449] width 11 height 11
click at [536, 447] on input "checkbox" at bounding box center [540, 449] width 9 height 9
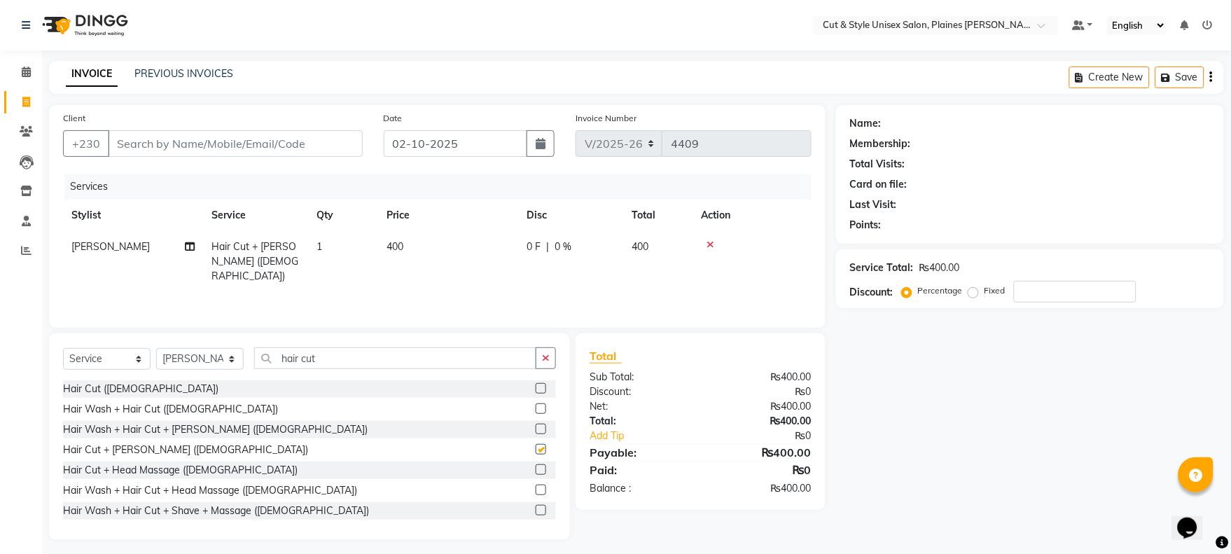
checkbox input "false"
click at [305, 141] on input "Client" at bounding box center [235, 143] width 255 height 27
click at [303, 142] on input "Client" at bounding box center [235, 143] width 255 height 27
type input "5"
type input "0"
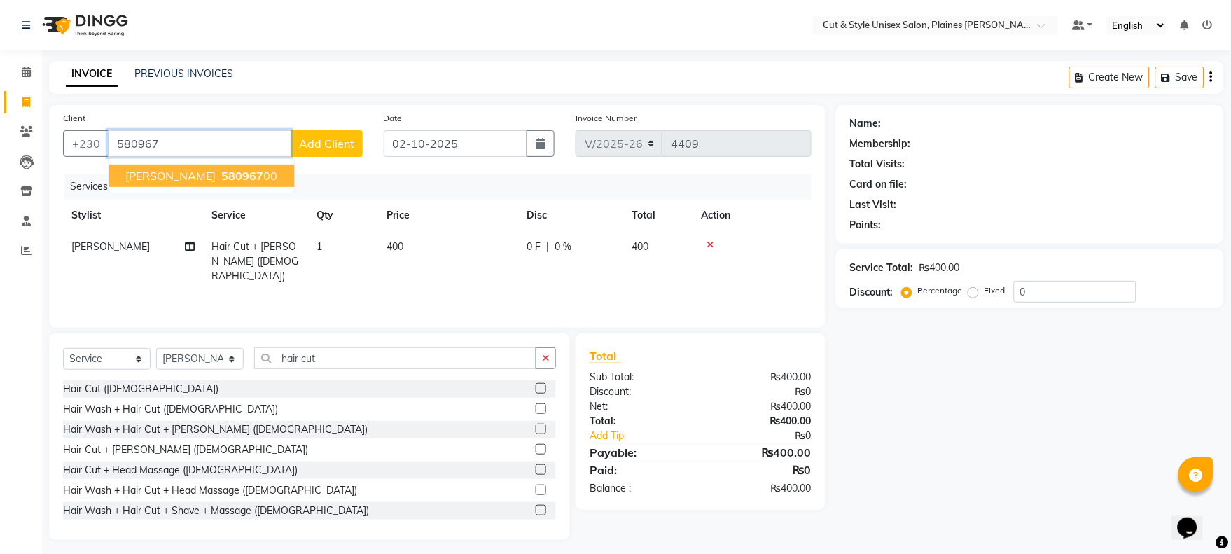
click at [253, 176] on ngb-highlight "580967 00" at bounding box center [247, 176] width 59 height 14
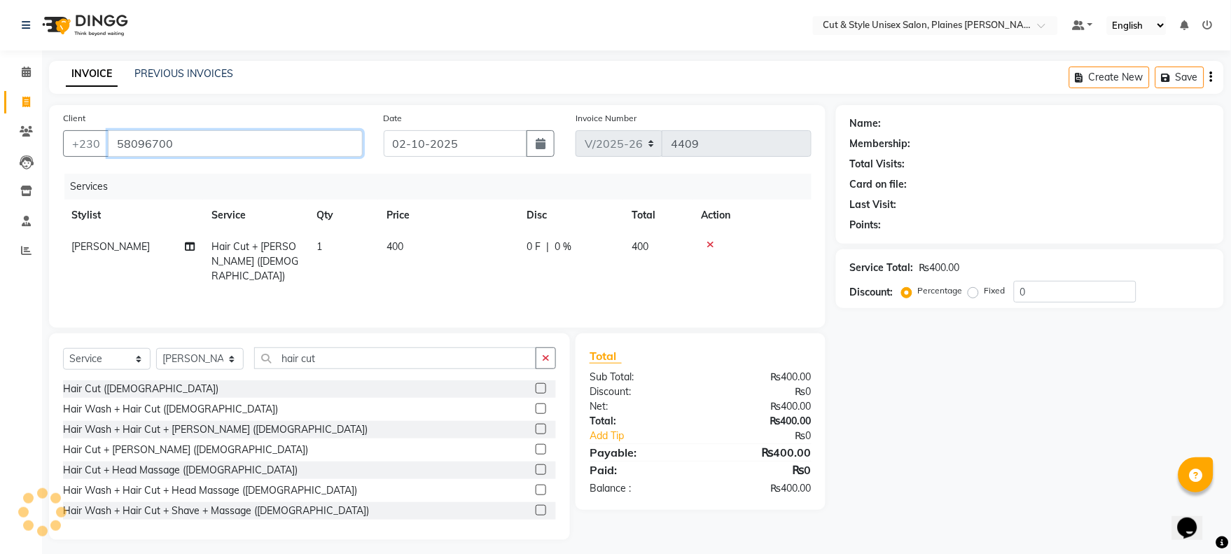
type input "58096700"
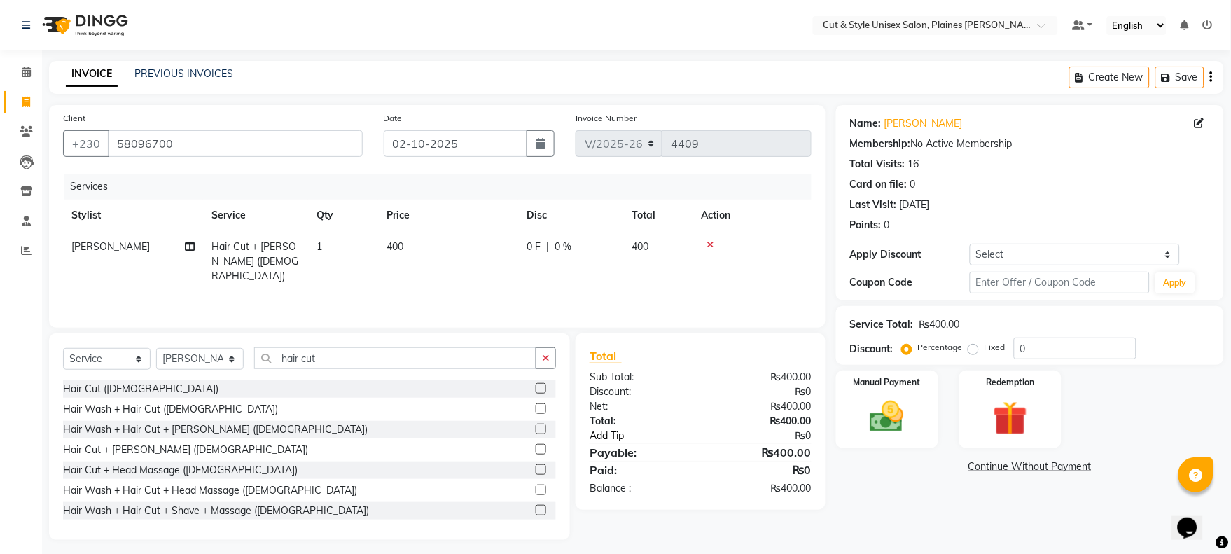
click at [614, 433] on link "Add Tip" at bounding box center [649, 435] width 141 height 15
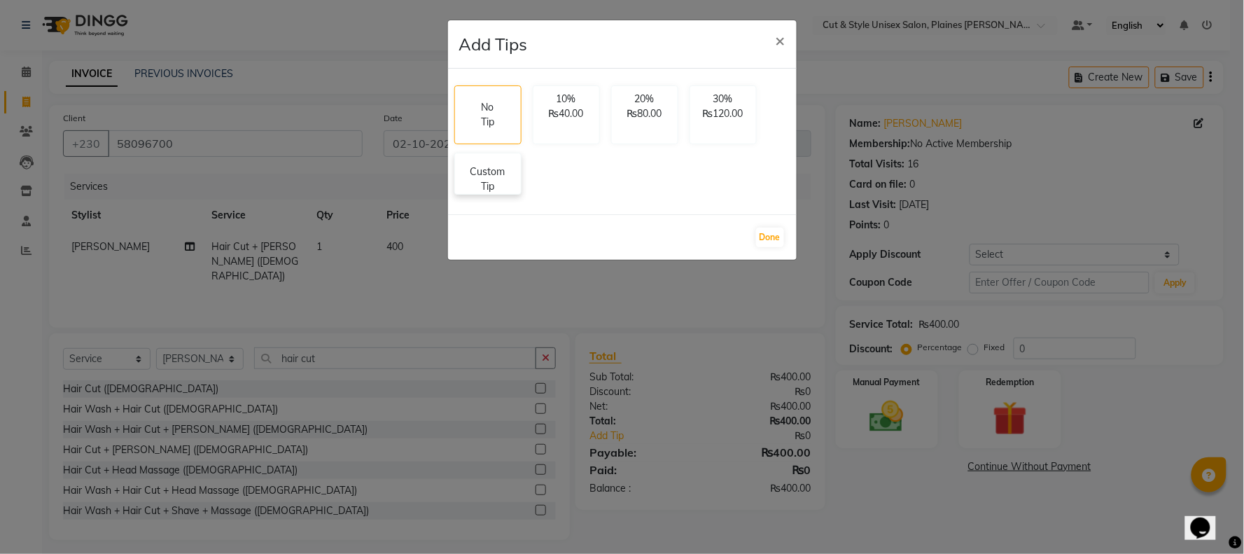
click at [507, 179] on p "Custom Tip" at bounding box center [487, 179] width 49 height 29
select select "68908"
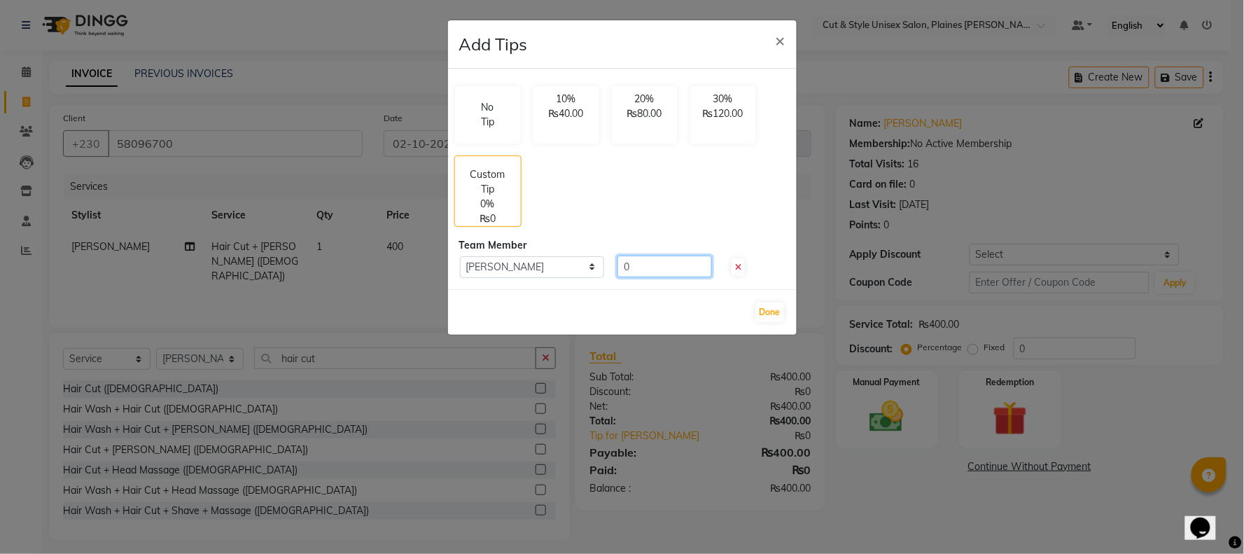
click at [638, 263] on input "0" at bounding box center [664, 267] width 95 height 22
type input "100"
click at [774, 304] on button "Done" at bounding box center [770, 312] width 28 height 20
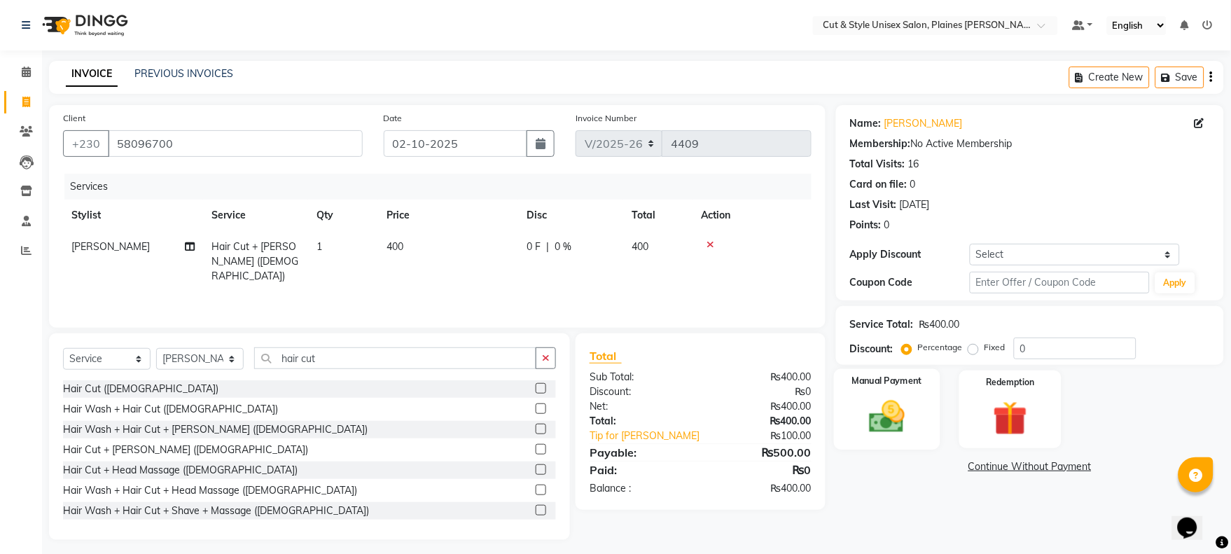
click at [911, 415] on img at bounding box center [887, 416] width 58 height 41
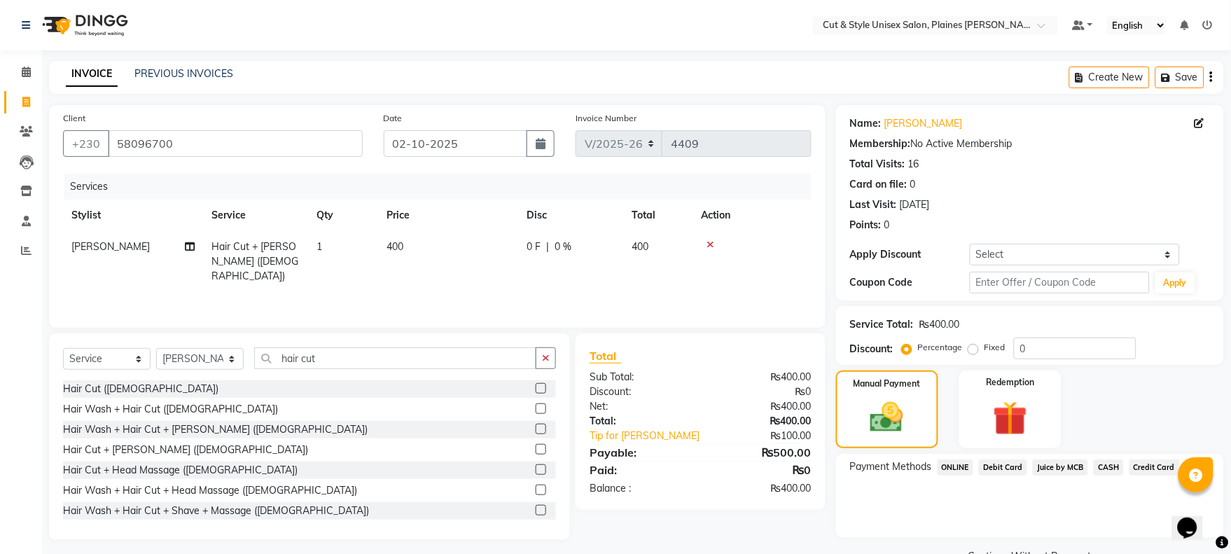
click at [999, 460] on span "Debit Card" at bounding box center [1003, 467] width 48 height 16
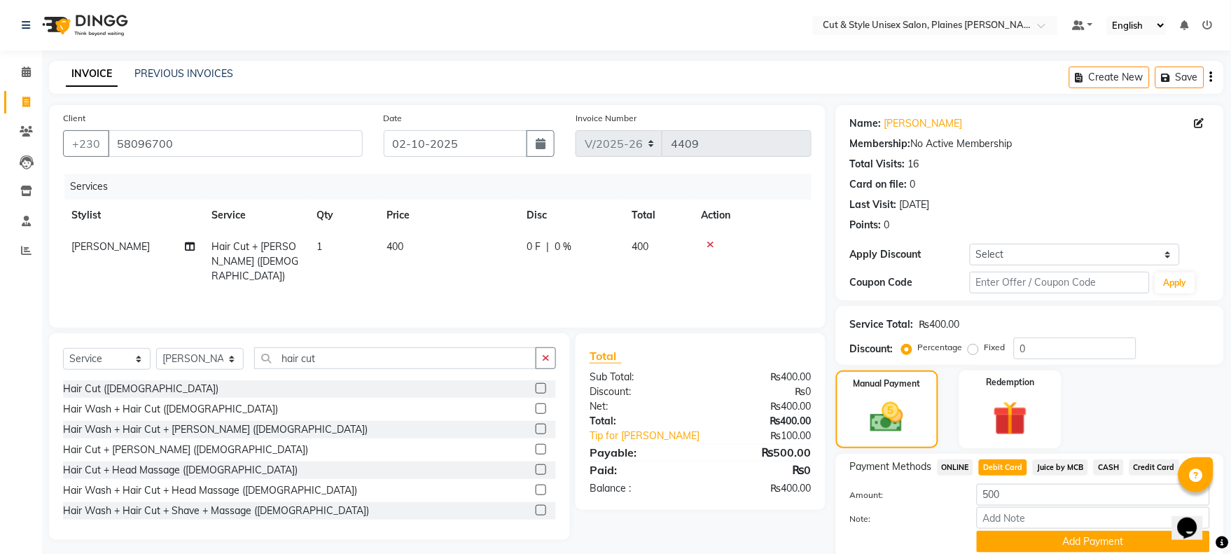
scroll to position [53, 0]
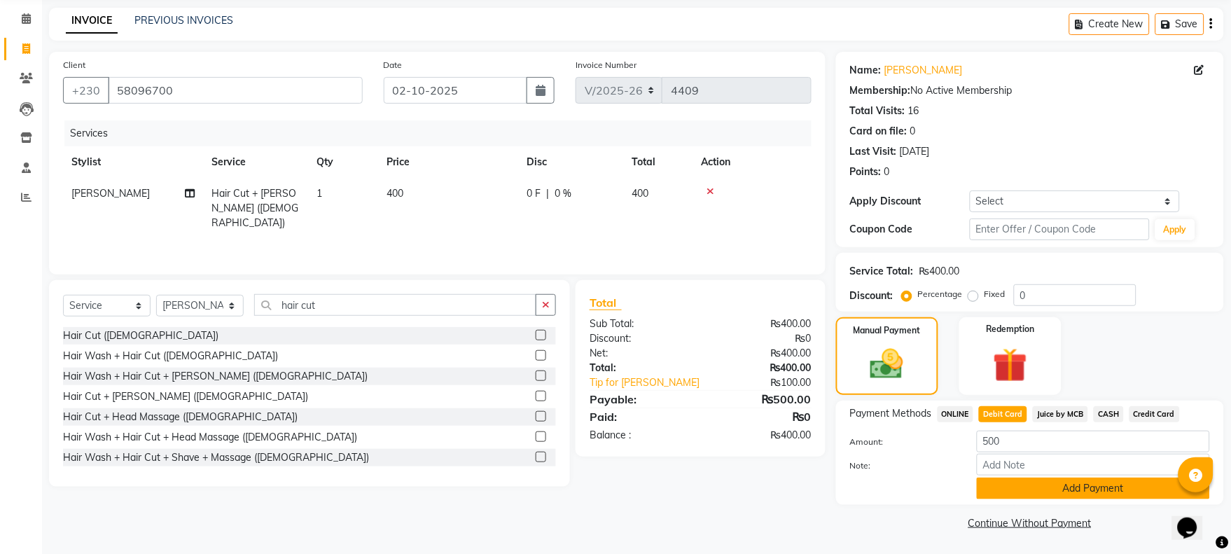
click at [998, 478] on button "Add Payment" at bounding box center [1093, 488] width 233 height 22
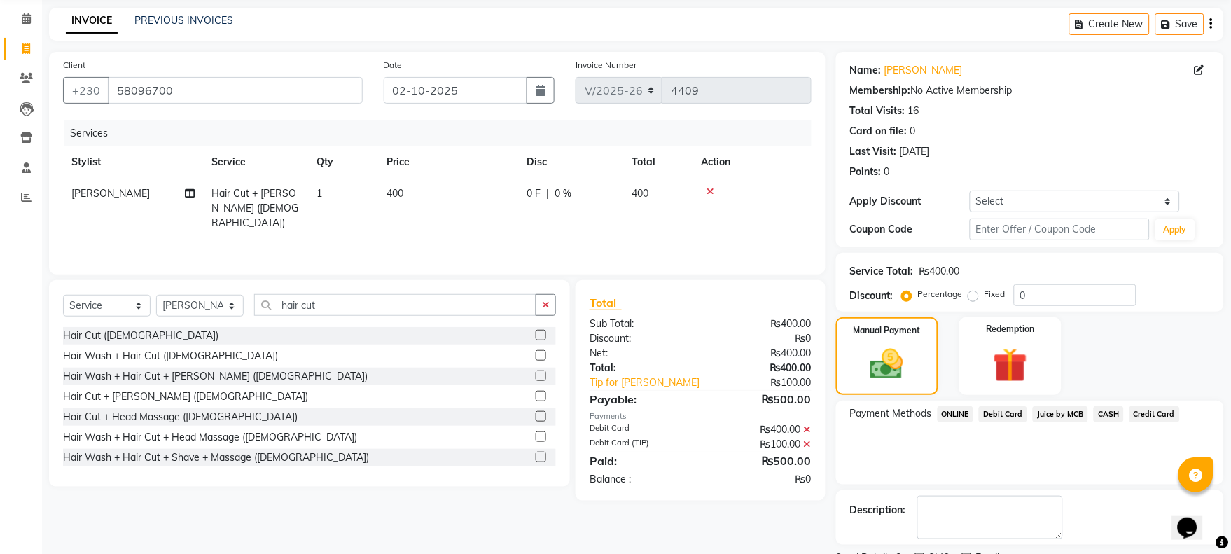
scroll to position [113, 0]
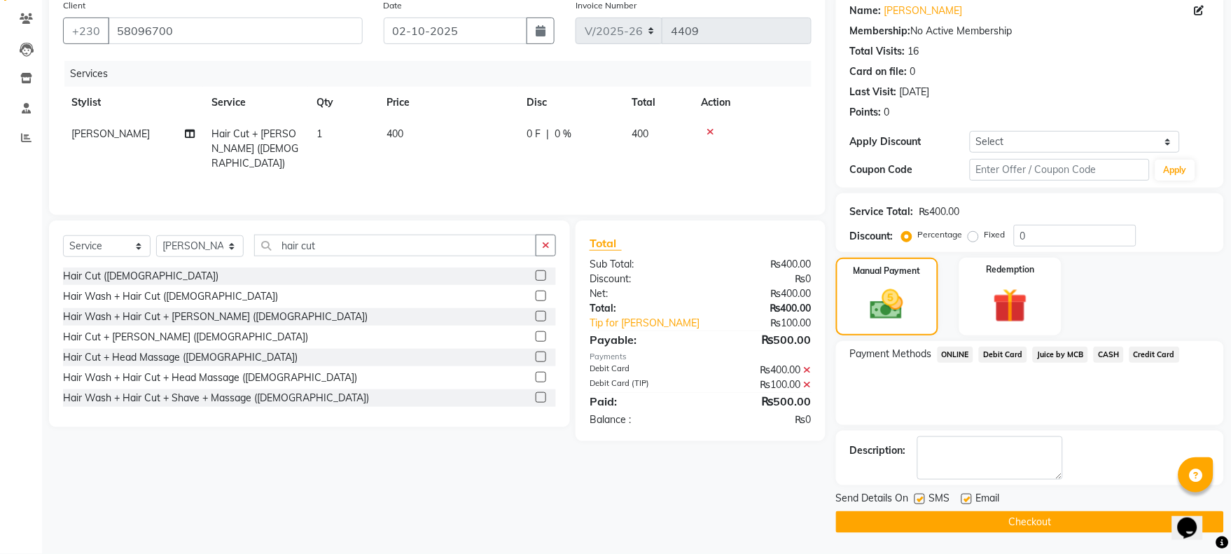
click at [995, 519] on button "Checkout" at bounding box center [1030, 522] width 388 height 22
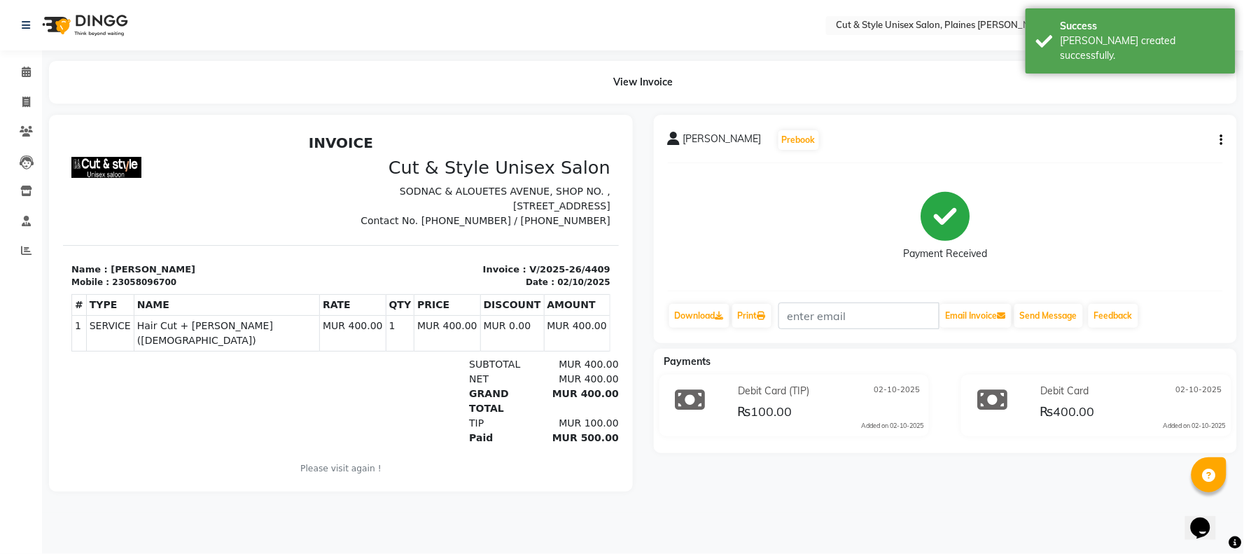
click at [83, 9] on img at bounding box center [84, 25] width 96 height 39
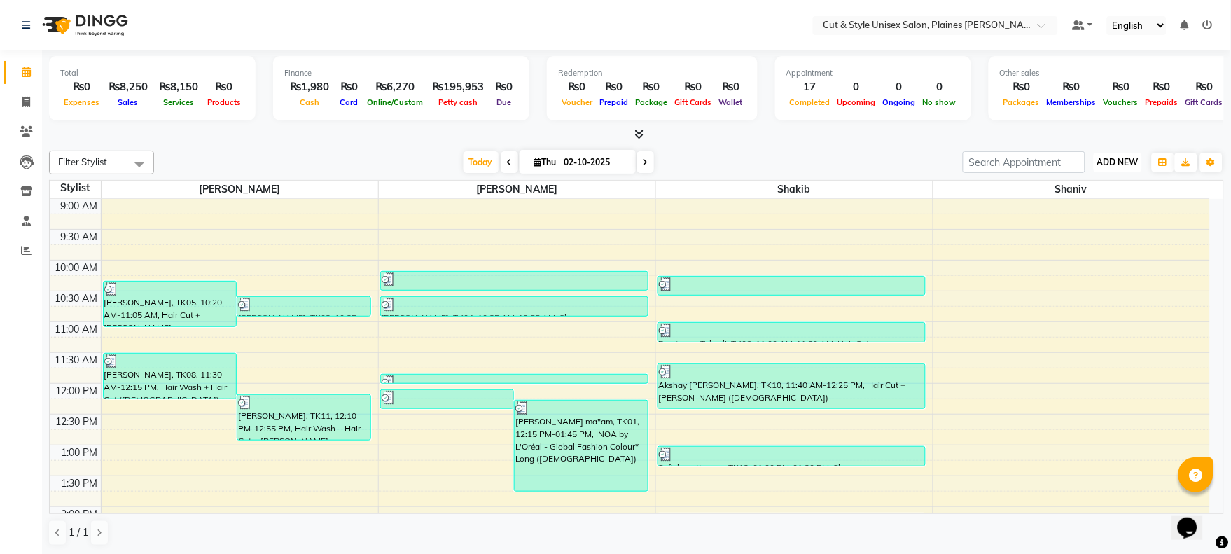
click at [1110, 157] on span "ADD NEW" at bounding box center [1117, 162] width 41 height 11
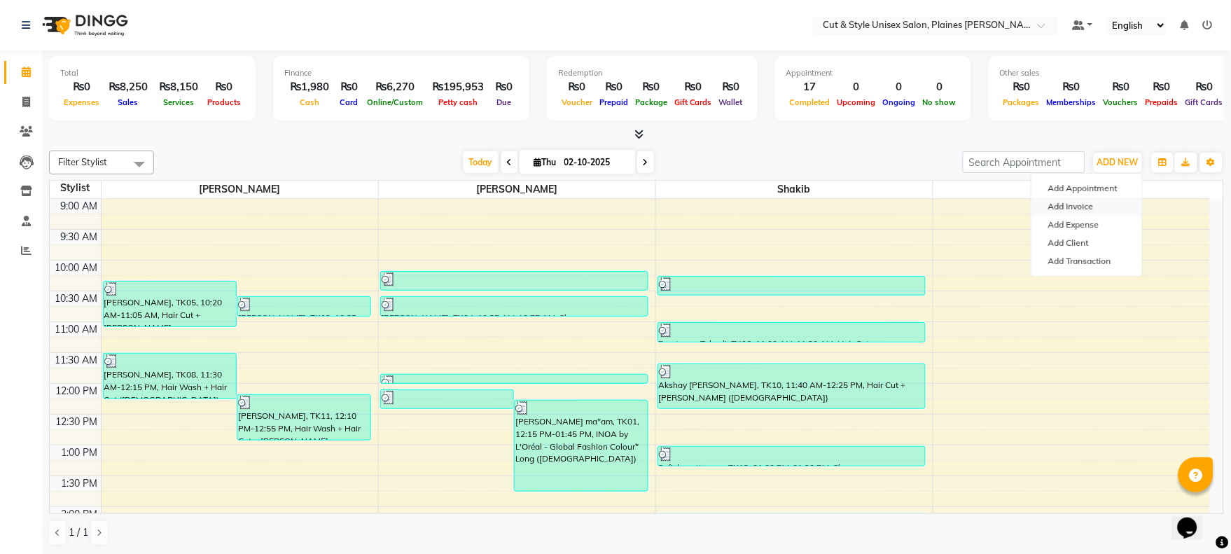
click at [1092, 204] on link "Add Invoice" at bounding box center [1086, 206] width 111 height 18
select select "service"
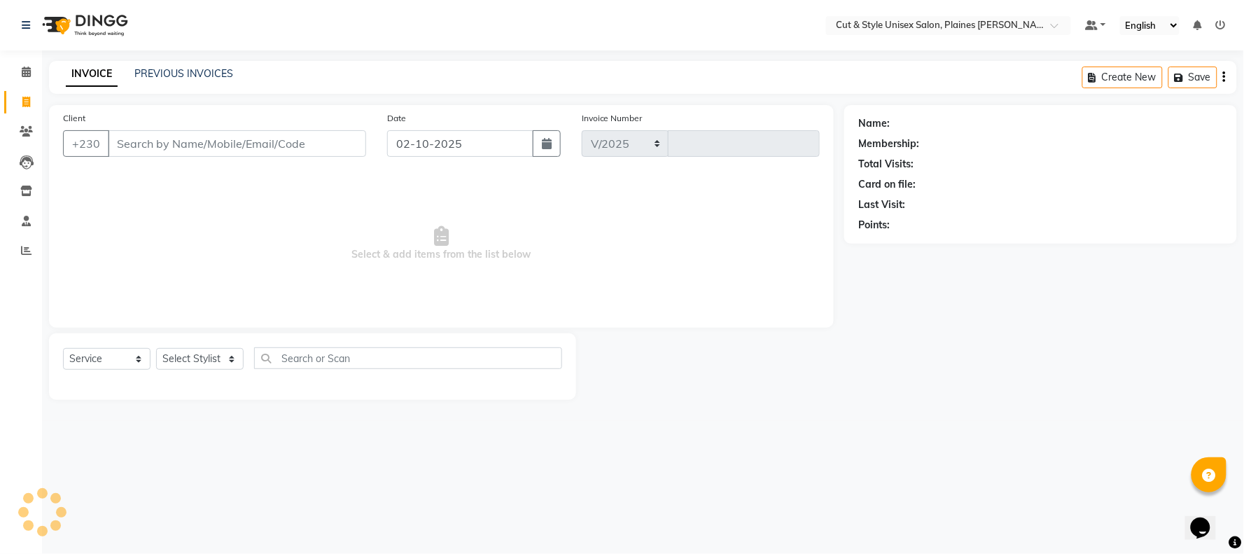
select select "7731"
type input "4410"
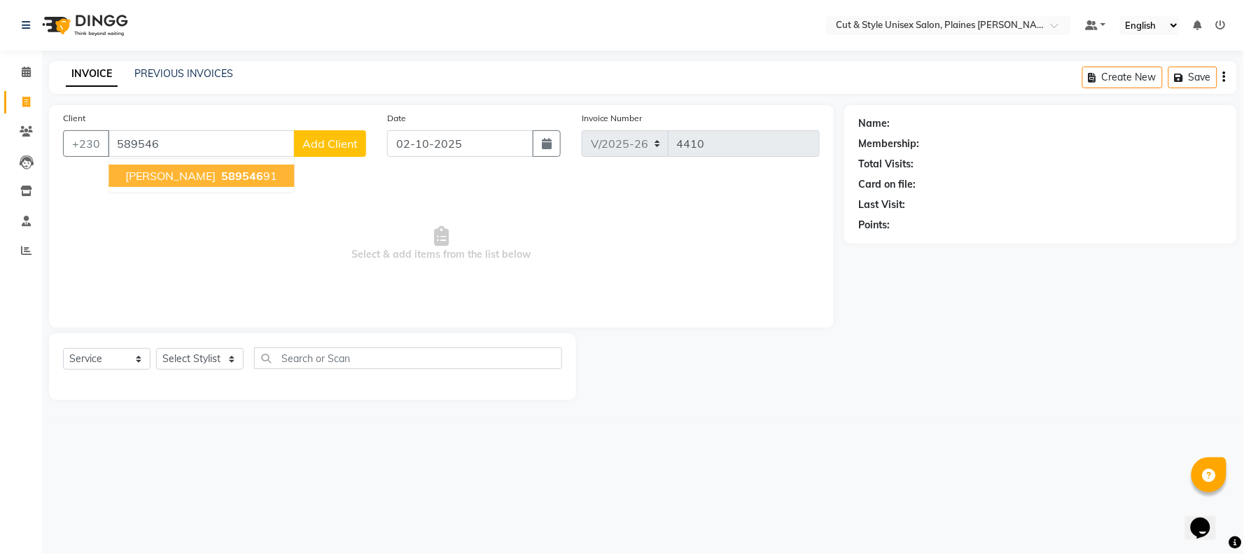
drag, startPoint x: 255, startPoint y: 178, endPoint x: 264, endPoint y: 182, distance: 10.0
click at [256, 177] on span "589546" at bounding box center [242, 176] width 42 height 14
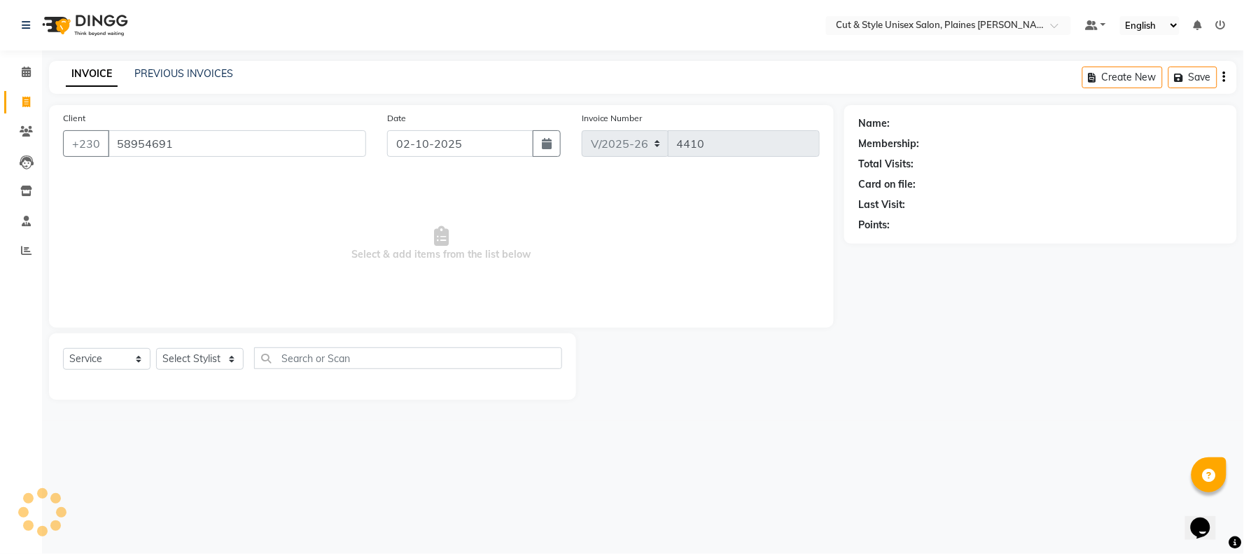
type input "58954691"
drag, startPoint x: 215, startPoint y: 358, endPoint x: 213, endPoint y: 365, distance: 7.3
click at [215, 361] on select "Select Stylist [PERSON_NAME] Manager [PERSON_NAME]" at bounding box center [200, 359] width 88 height 22
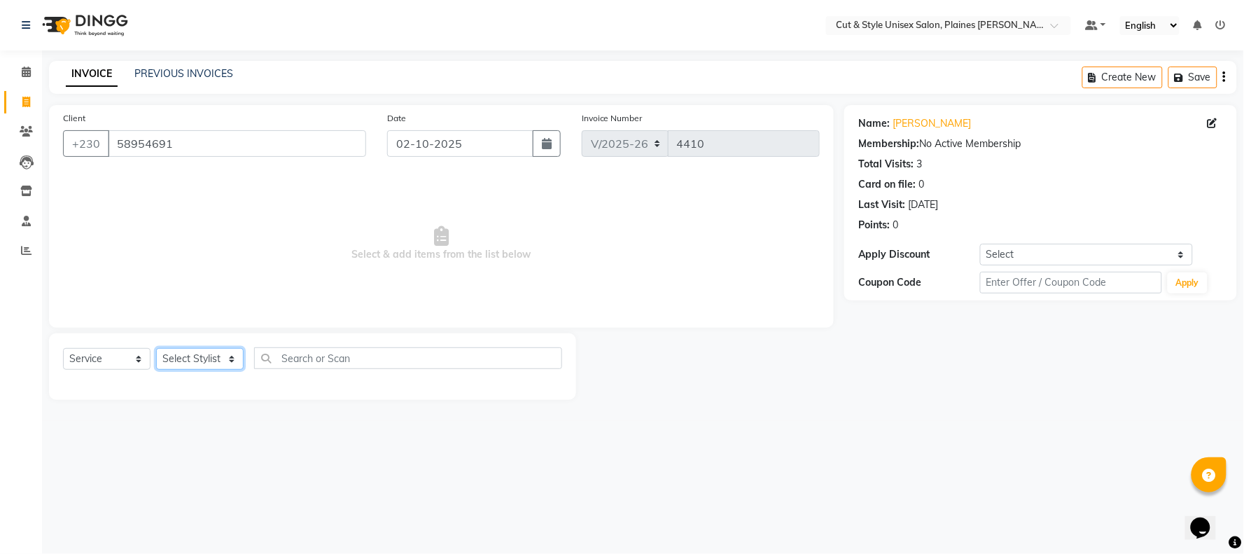
select select "68910"
click at [156, 349] on select "Select Stylist [PERSON_NAME] Manager [PERSON_NAME]" at bounding box center [200, 359] width 88 height 22
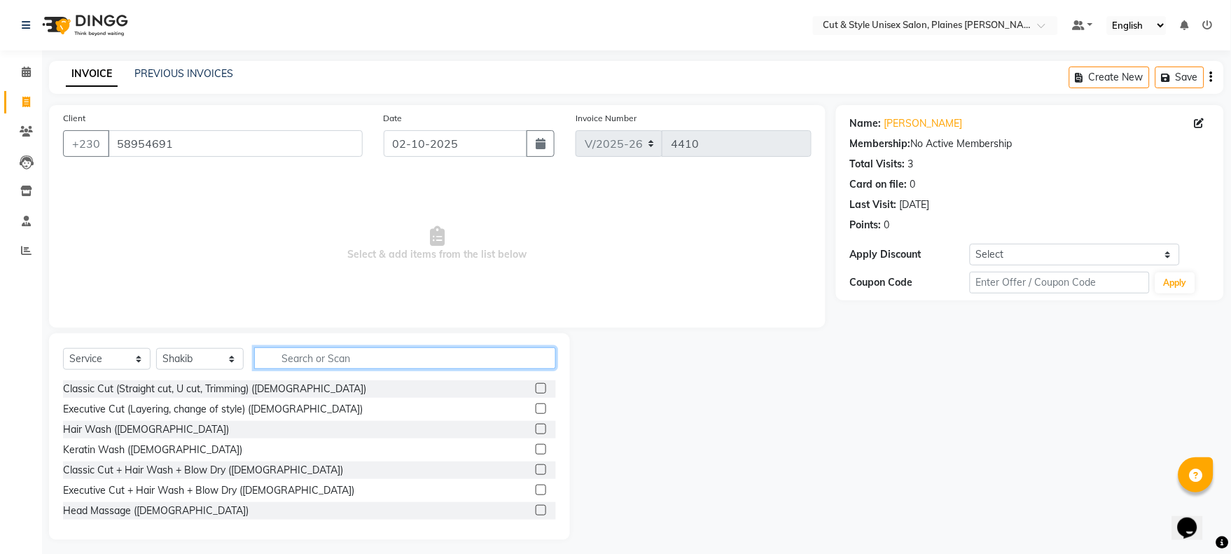
click at [316, 356] on input "text" at bounding box center [405, 358] width 302 height 22
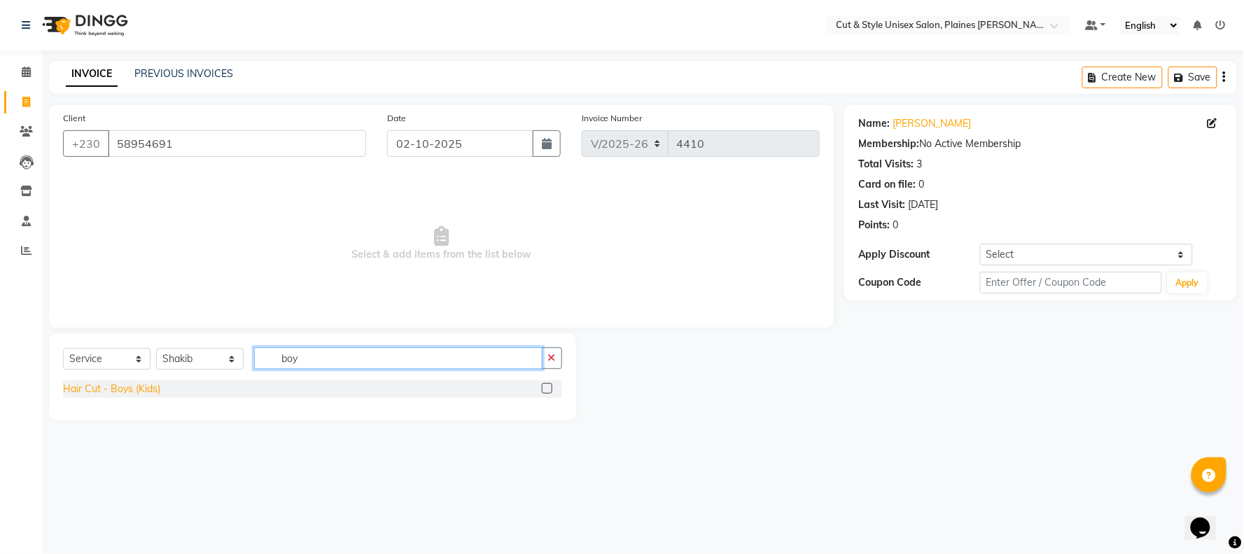
type input "boy"
click at [105, 393] on div "Hair Cut - Boys (Kids)" at bounding box center [111, 389] width 97 height 15
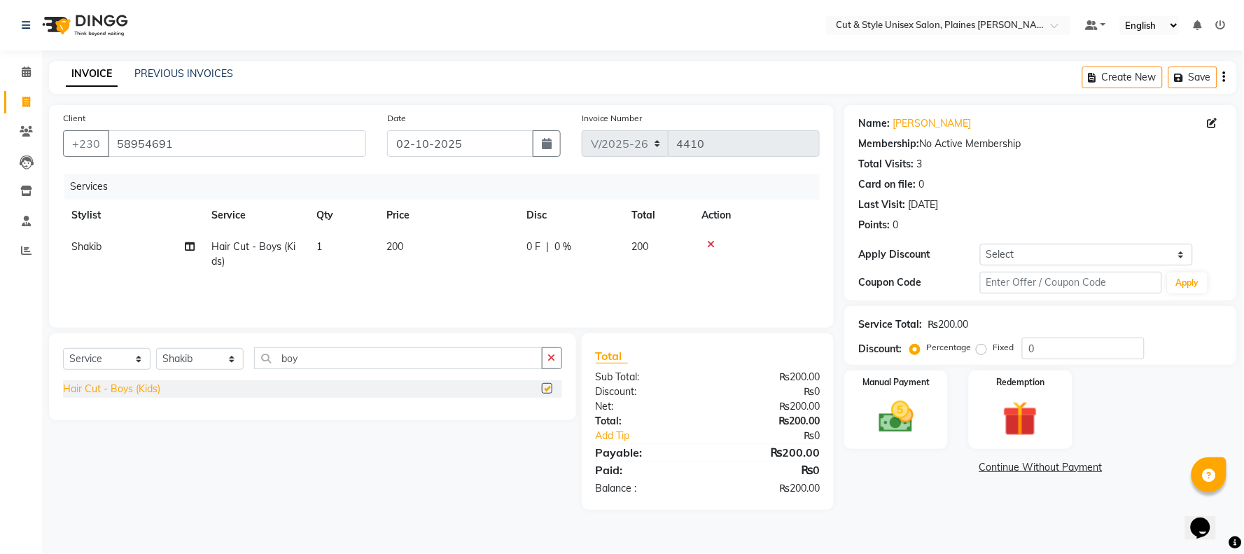
checkbox input "false"
click at [900, 418] on img at bounding box center [896, 417] width 59 height 42
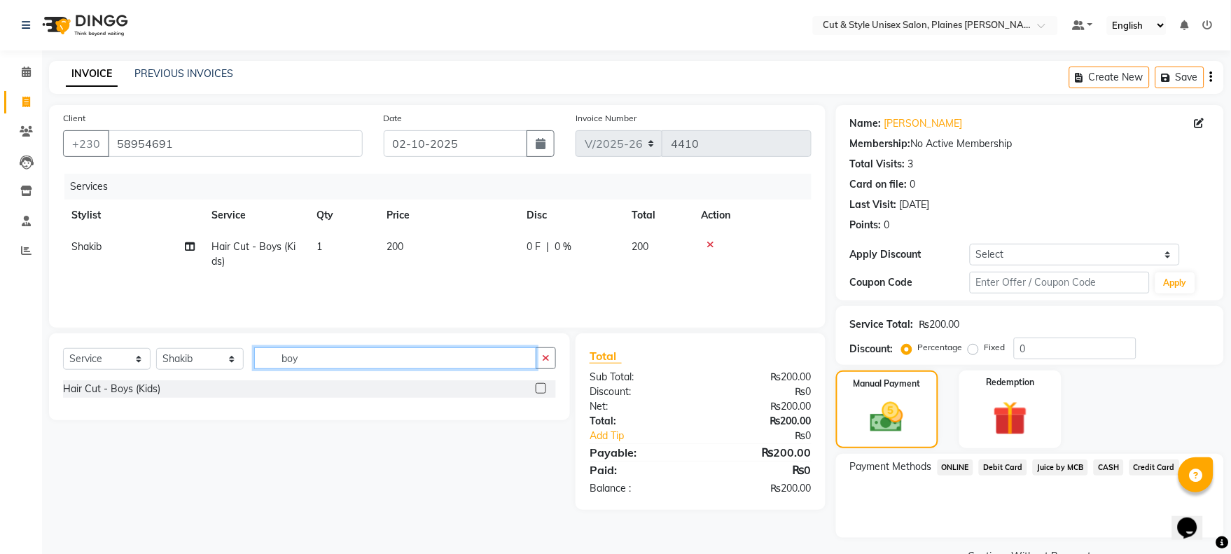
click at [337, 364] on input "boy" at bounding box center [395, 358] width 282 height 22
drag, startPoint x: 199, startPoint y: 354, endPoint x: 196, endPoint y: 366, distance: 12.2
click at [199, 358] on select "Select Stylist [PERSON_NAME] Manager [PERSON_NAME]" at bounding box center [200, 359] width 88 height 22
select select "68909"
click at [156, 349] on select "Select Stylist [PERSON_NAME] Manager [PERSON_NAME]" at bounding box center [200, 359] width 88 height 22
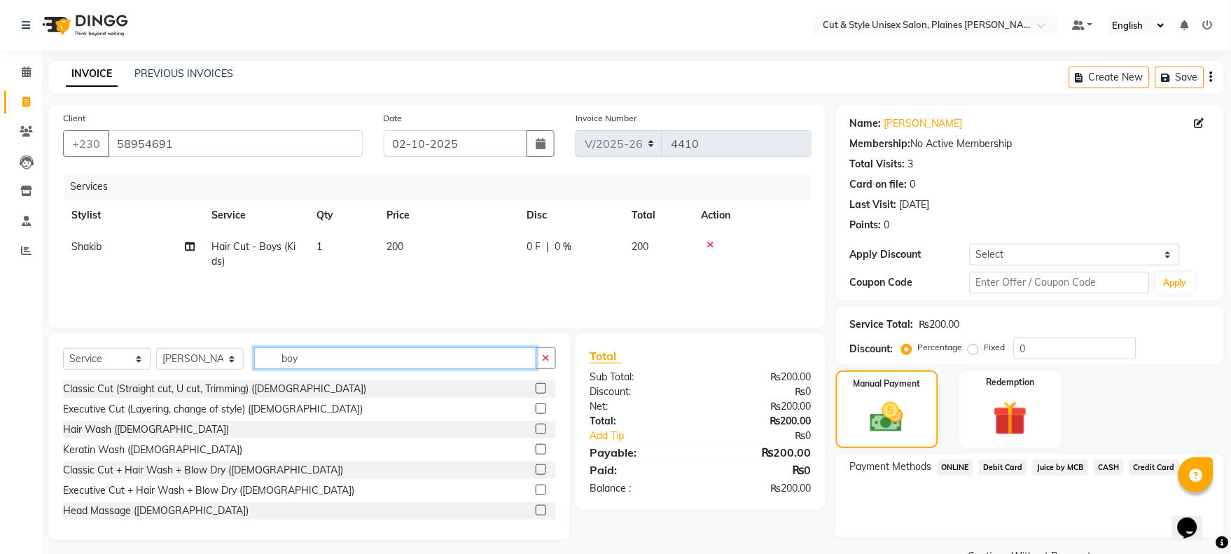
click at [323, 363] on input "boy" at bounding box center [395, 358] width 282 height 22
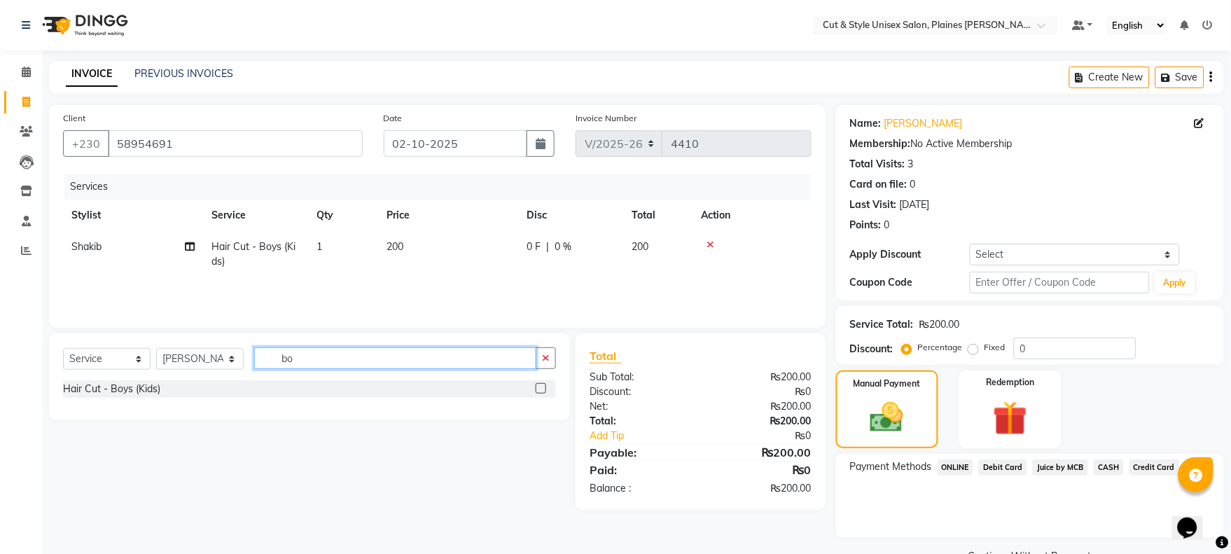
type input "b"
type input "ey"
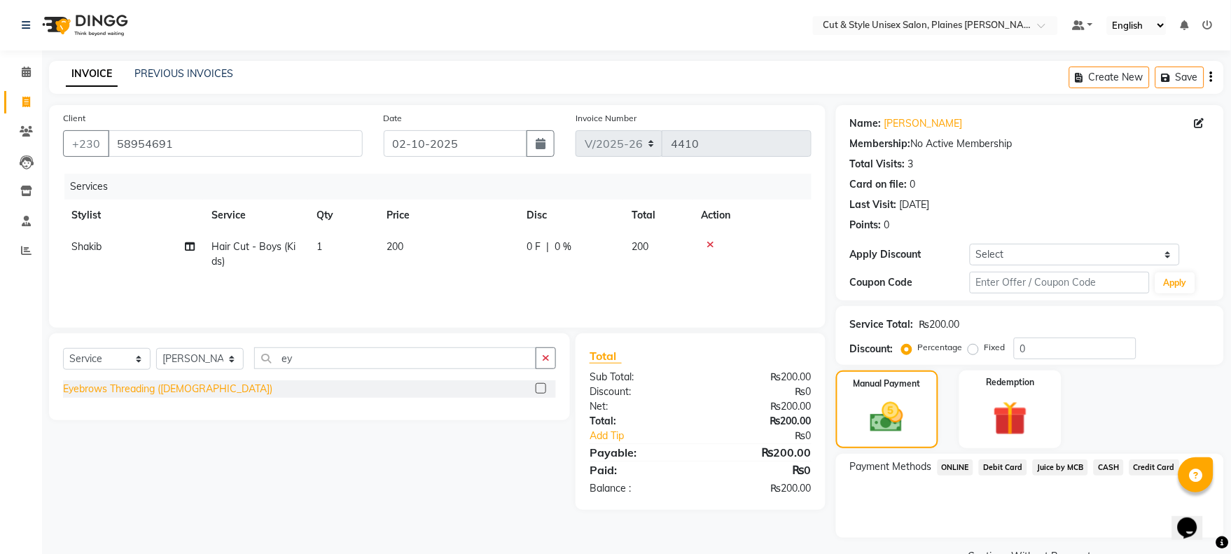
click at [191, 393] on div "Eyebrows Threading ([DEMOGRAPHIC_DATA])" at bounding box center [167, 389] width 209 height 15
checkbox input "false"
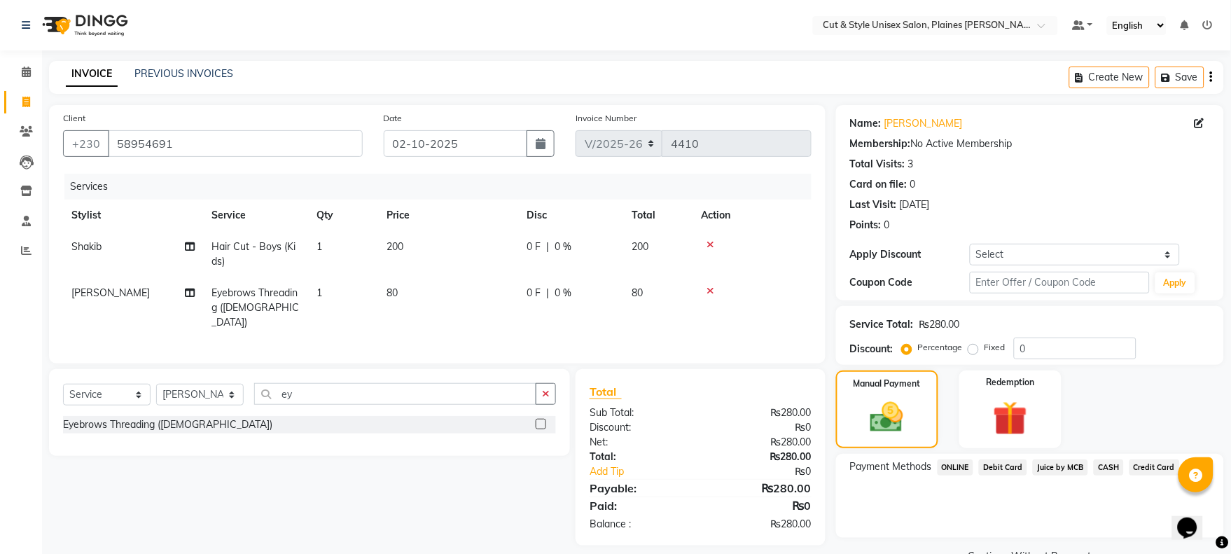
scroll to position [33, 0]
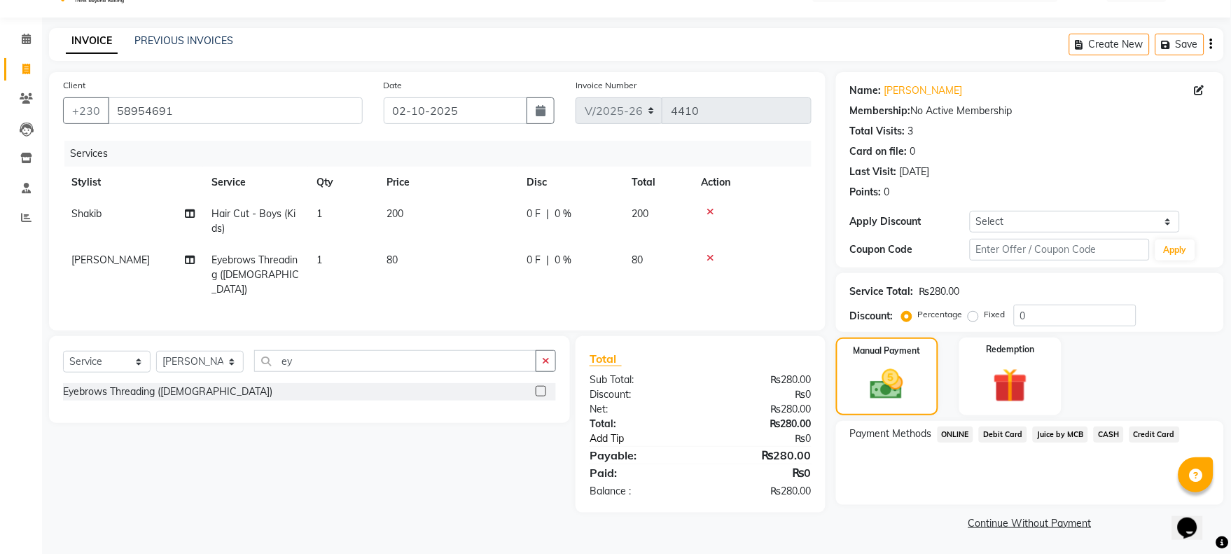
click at [606, 433] on link "Add Tip" at bounding box center [649, 438] width 141 height 15
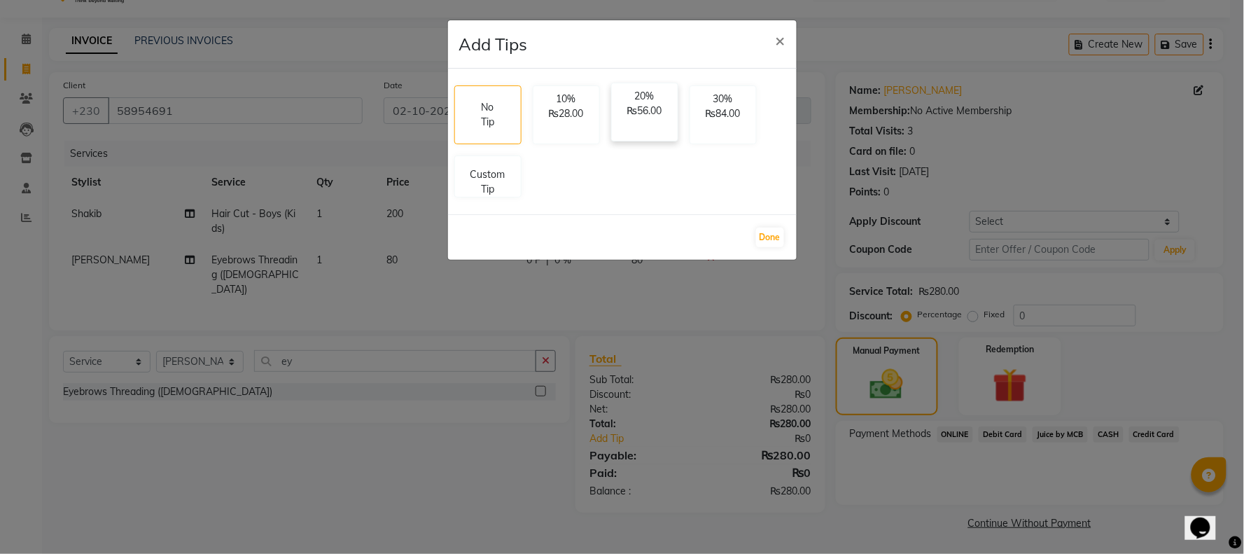
click at [638, 115] on p "₨56.00" at bounding box center [644, 111] width 49 height 15
select select "68910"
select select "68909"
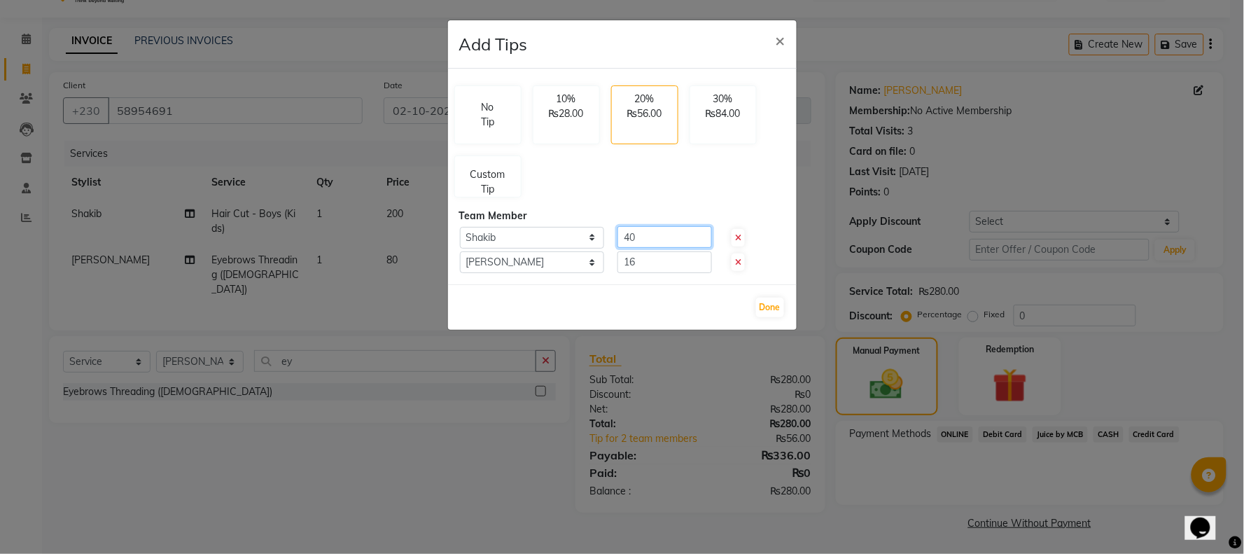
click at [661, 239] on input "40" at bounding box center [664, 237] width 95 height 22
type input "4"
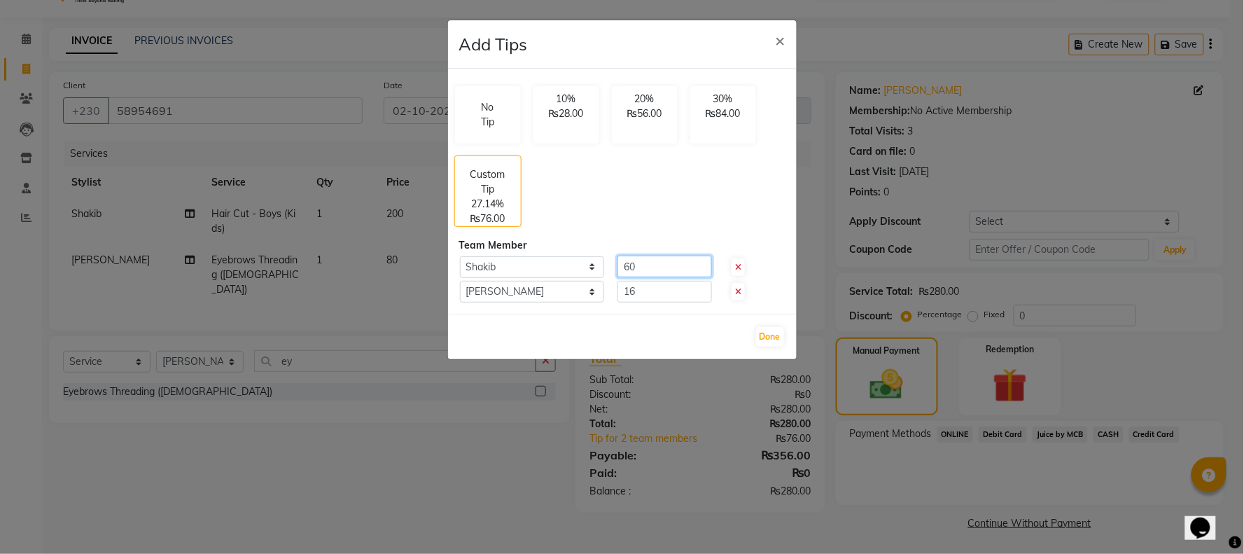
type input "6"
type input "120"
click at [778, 344] on button "Done" at bounding box center [770, 337] width 28 height 20
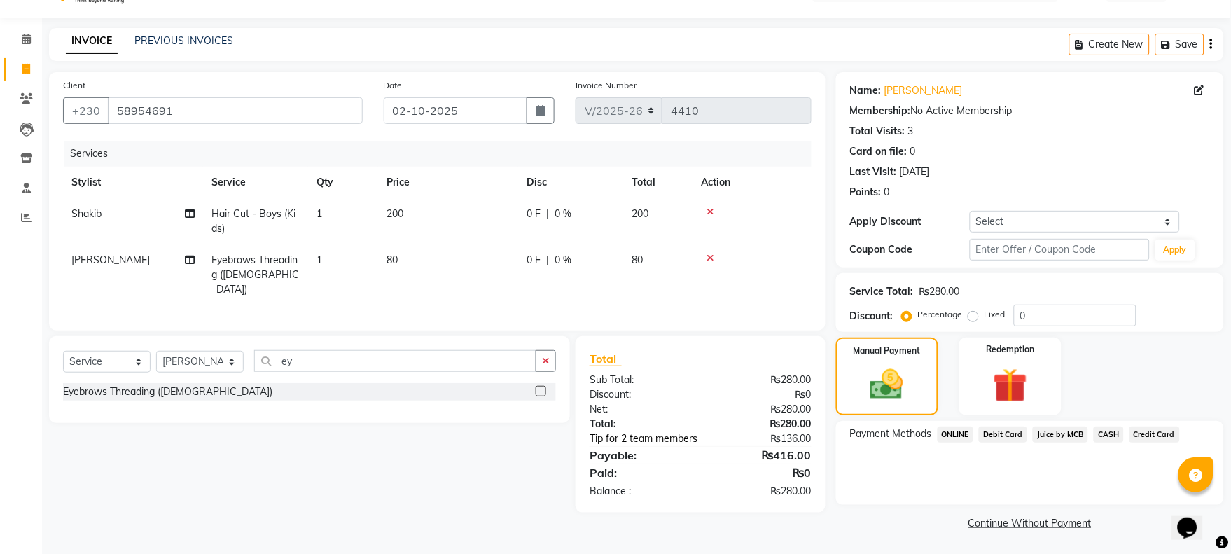
click at [648, 435] on link "Tip for 2 team members" at bounding box center [649, 438] width 141 height 15
select select "68910"
select select "68909"
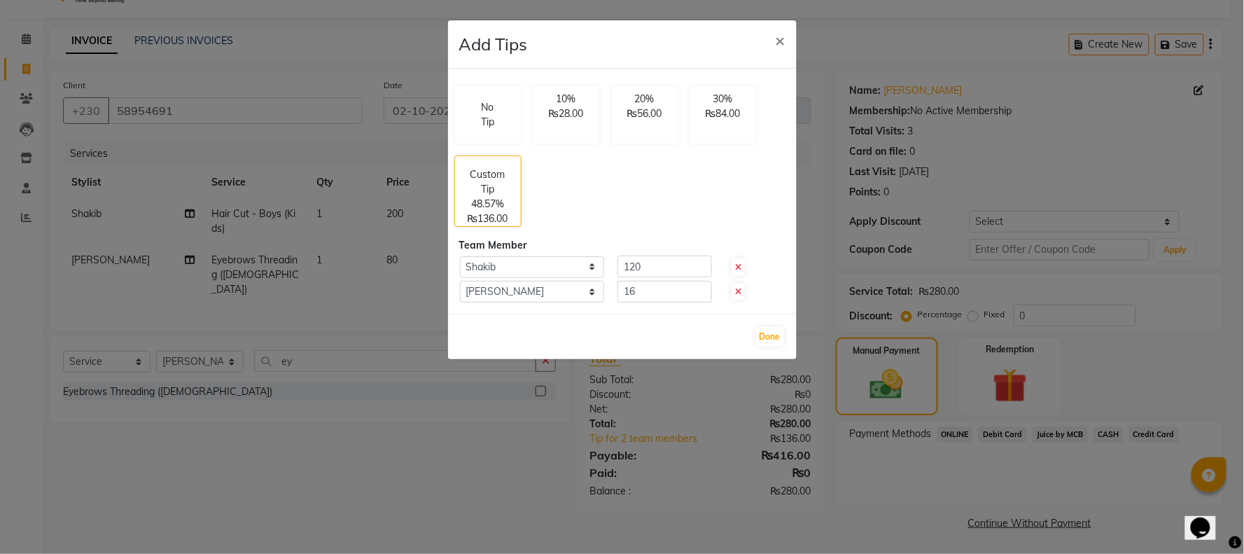
click at [737, 288] on icon at bounding box center [738, 292] width 6 height 8
type input "0"
click at [776, 331] on button "Done" at bounding box center [770, 337] width 28 height 20
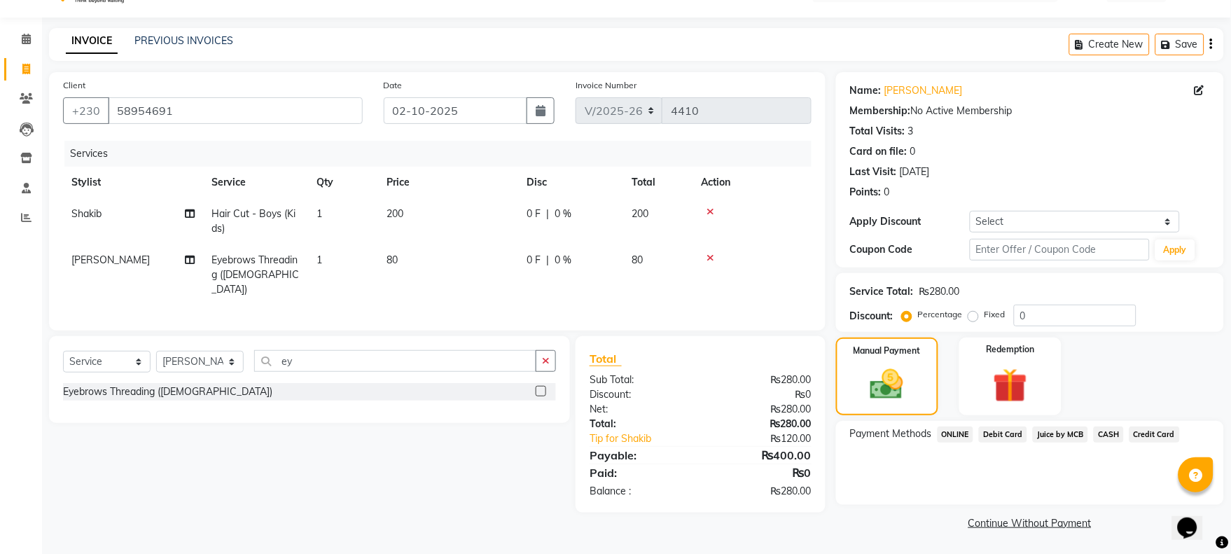
click at [1058, 432] on span "Juice by MCB" at bounding box center [1060, 434] width 55 height 16
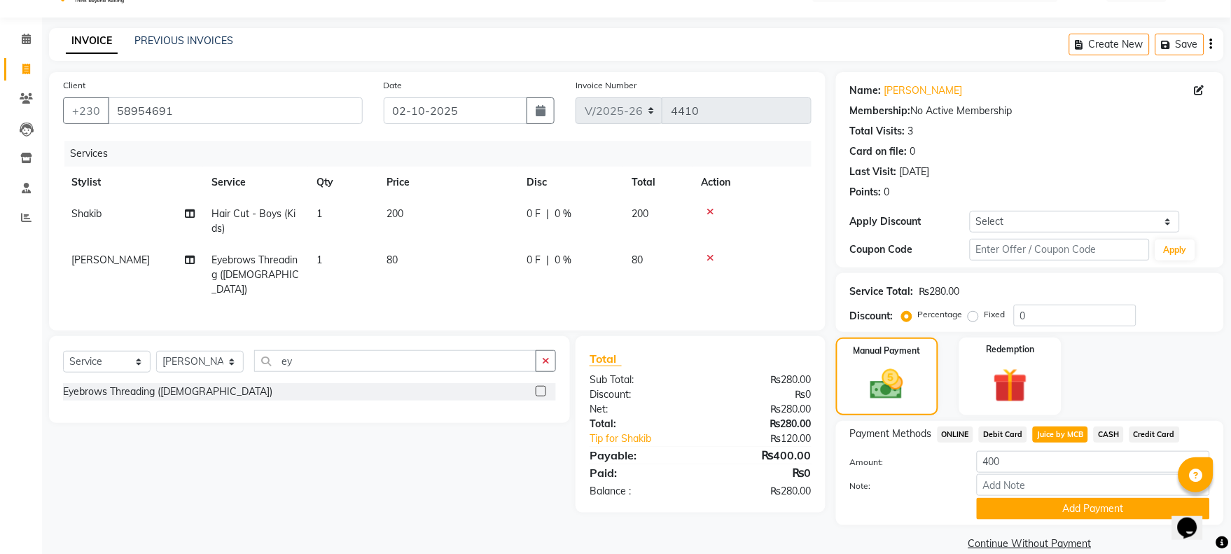
click at [1034, 506] on button "Add Payment" at bounding box center [1093, 509] width 233 height 22
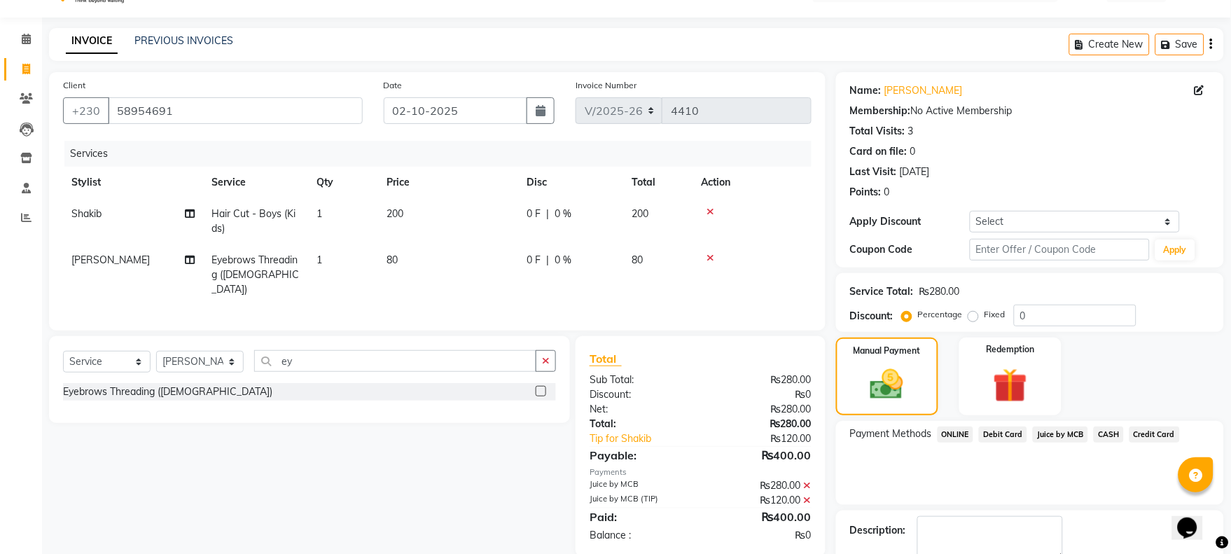
scroll to position [113, 0]
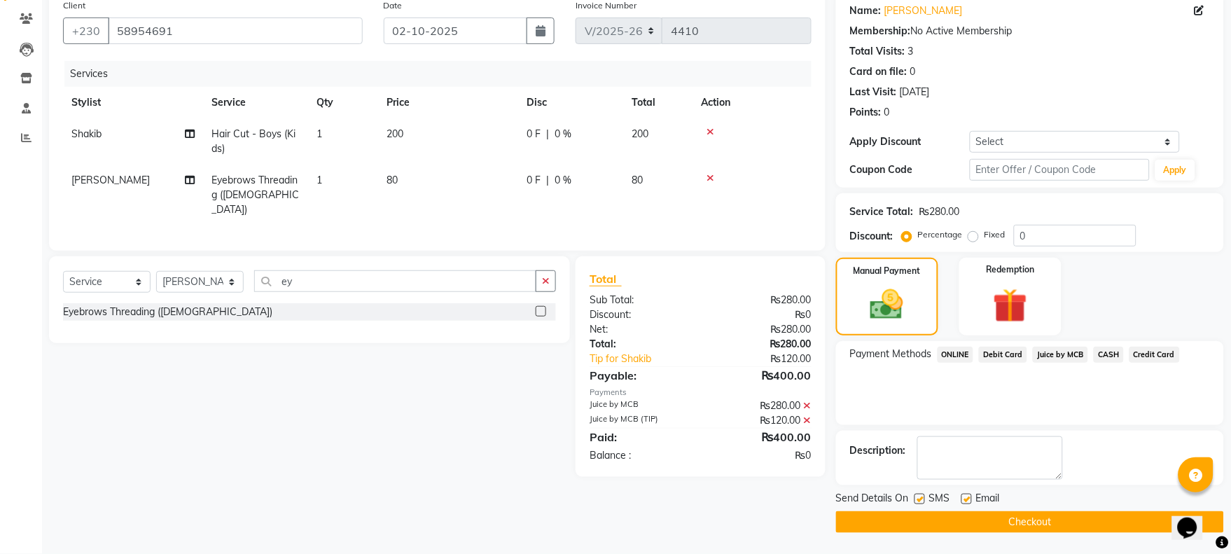
click at [1040, 512] on button "Checkout" at bounding box center [1030, 522] width 388 height 22
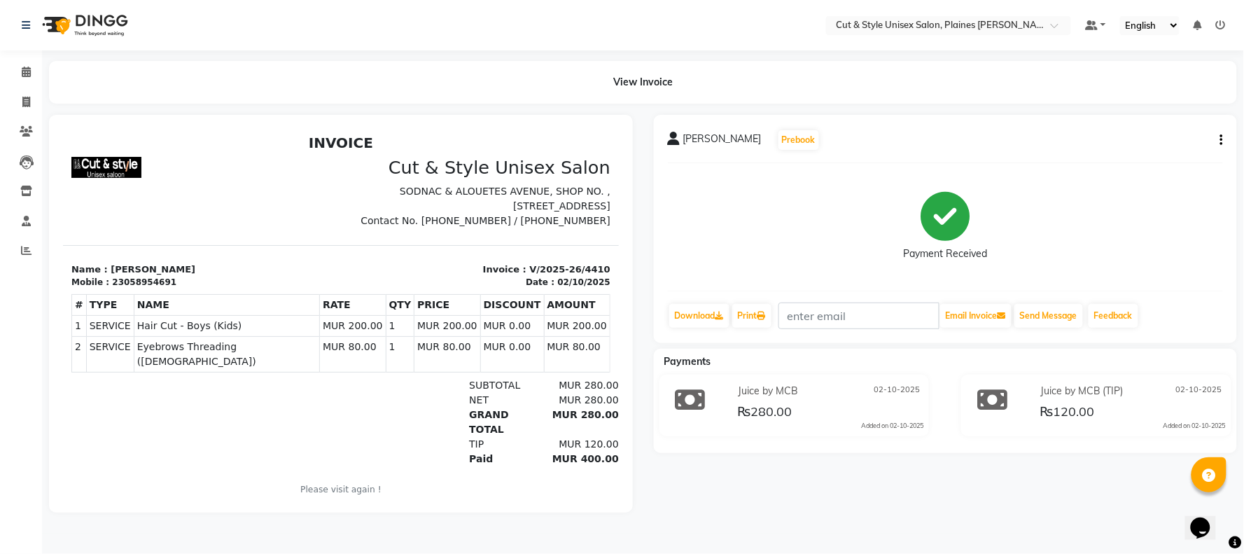
click at [56, 27] on img at bounding box center [84, 25] width 96 height 39
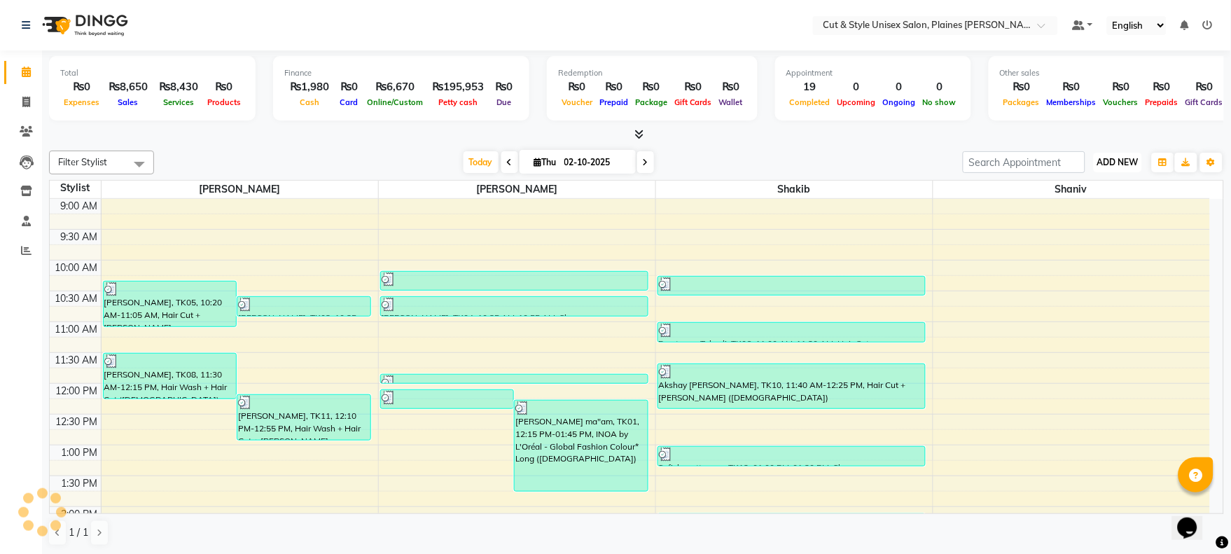
click at [1118, 159] on span "ADD NEW" at bounding box center [1117, 162] width 41 height 11
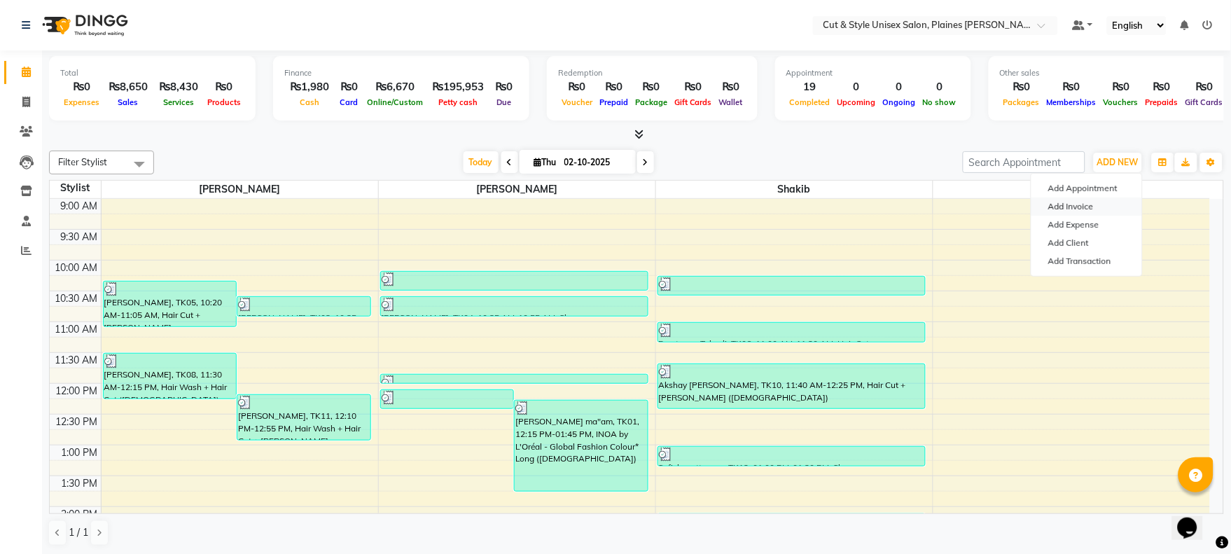
click at [1076, 200] on link "Add Invoice" at bounding box center [1086, 206] width 111 height 18
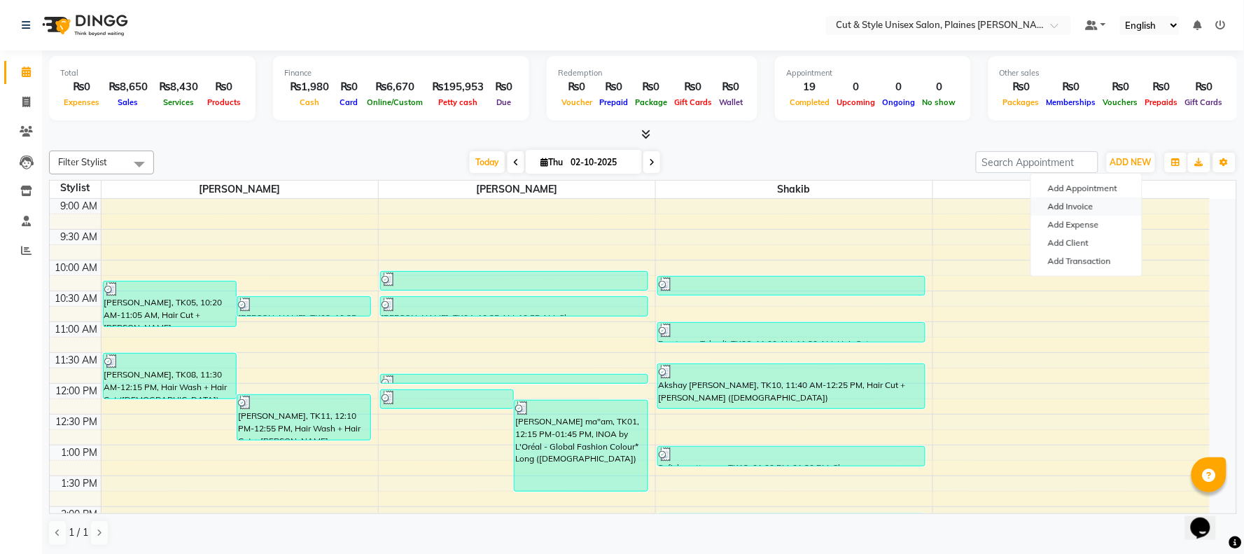
select select "service"
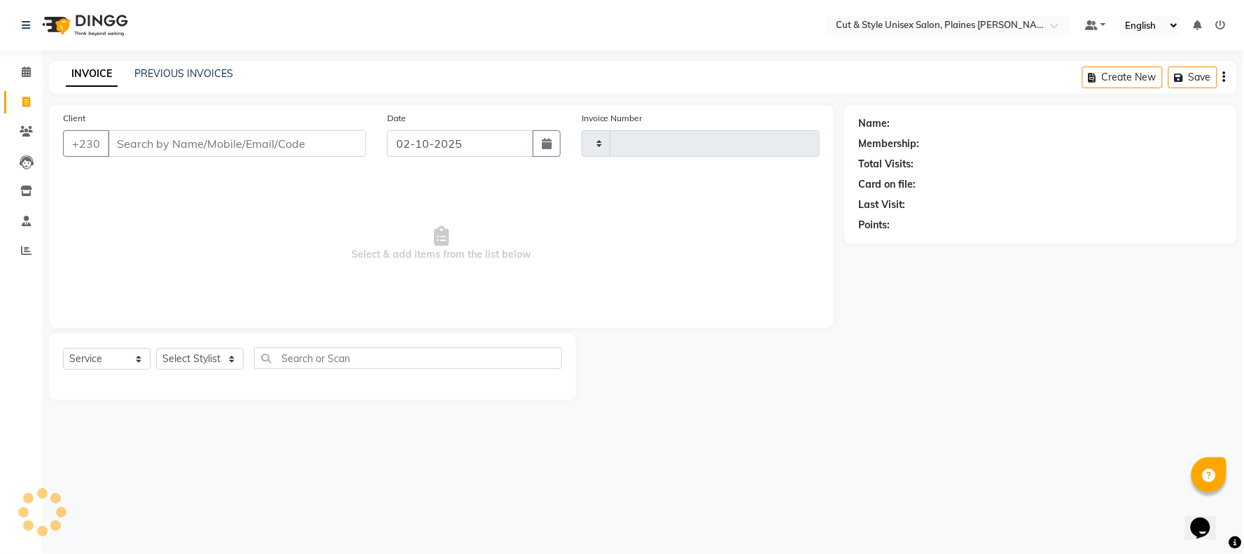
type input "4411"
select select "7731"
drag, startPoint x: 202, startPoint y: 143, endPoint x: 188, endPoint y: 136, distance: 15.7
click at [200, 141] on input "Client" at bounding box center [237, 143] width 258 height 27
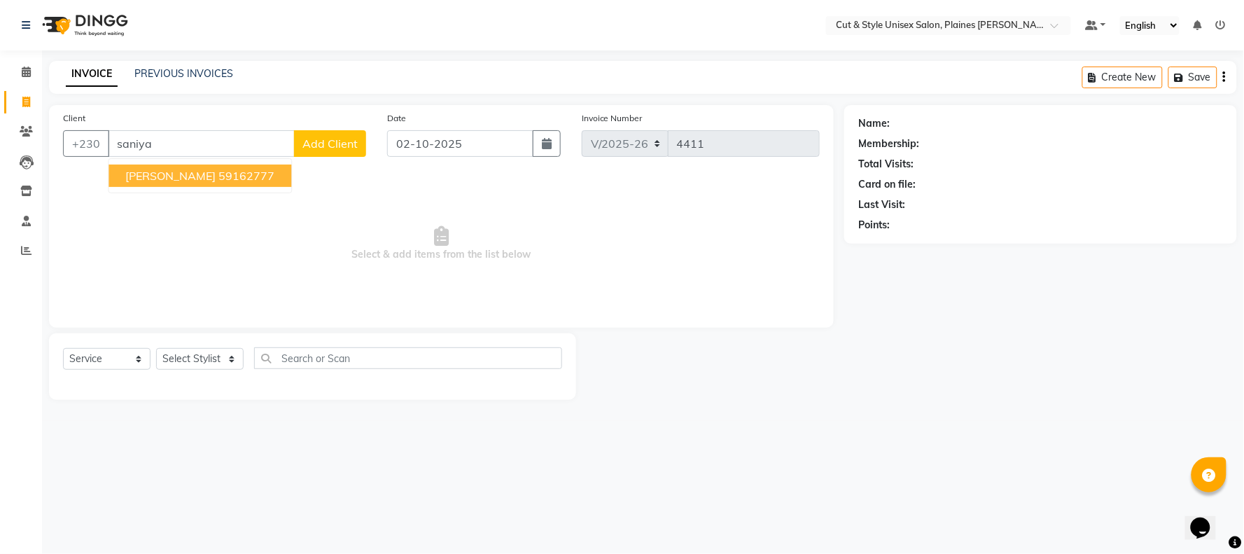
click at [196, 180] on span "[PERSON_NAME]" at bounding box center [170, 176] width 90 height 14
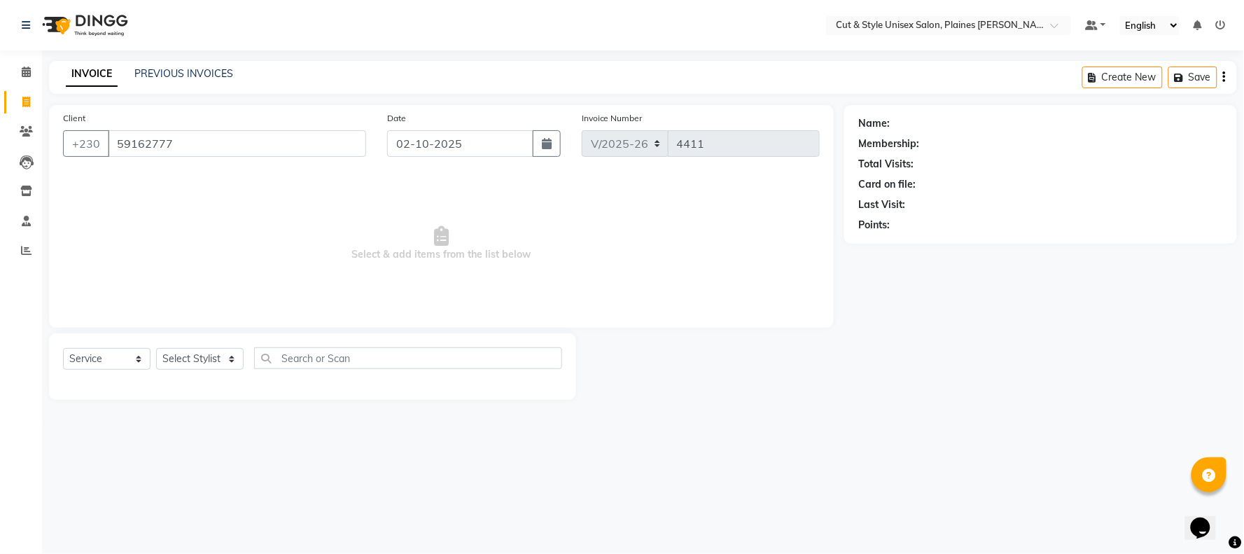
type input "59162777"
click at [189, 362] on select "Select Stylist [PERSON_NAME] Manager [PERSON_NAME]" at bounding box center [200, 359] width 88 height 22
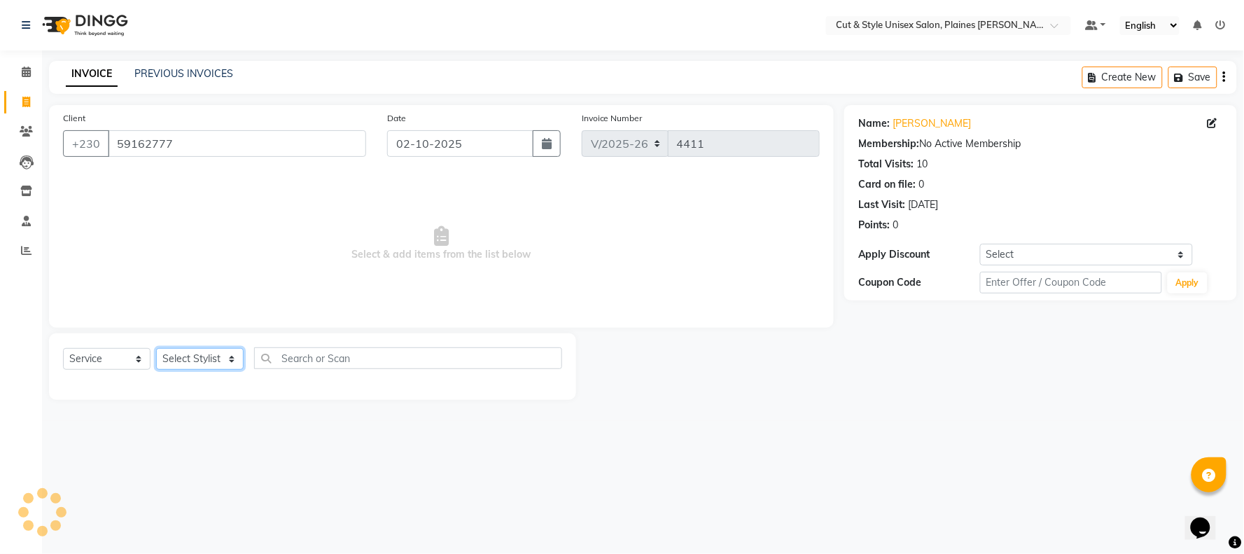
select select "68909"
click at [156, 349] on select "Select Stylist [PERSON_NAME] Manager [PERSON_NAME]" at bounding box center [200, 359] width 88 height 22
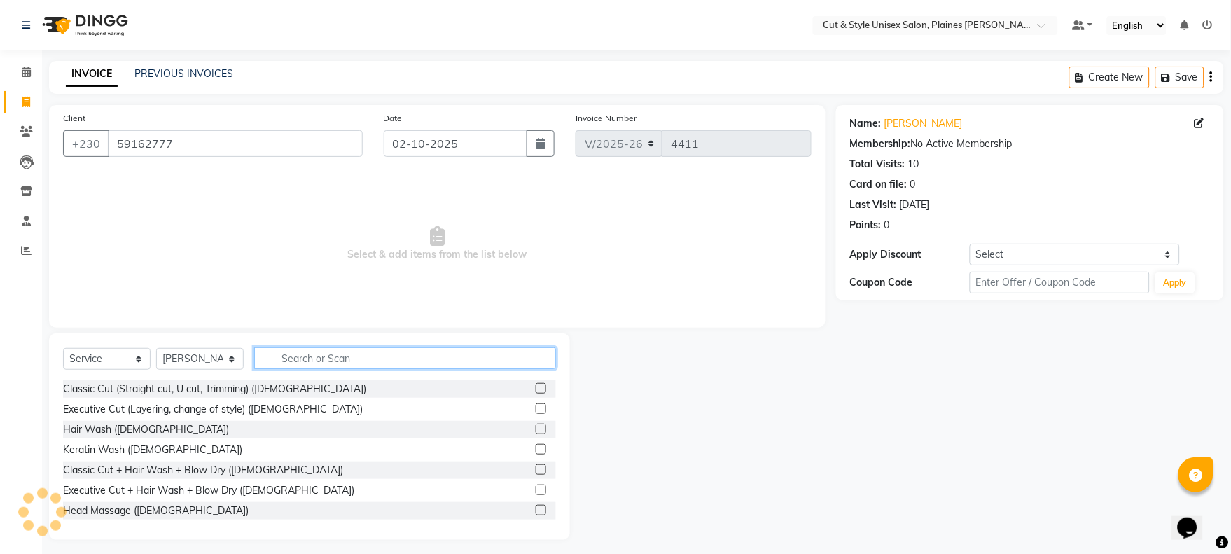
click at [306, 355] on input "text" at bounding box center [405, 358] width 302 height 22
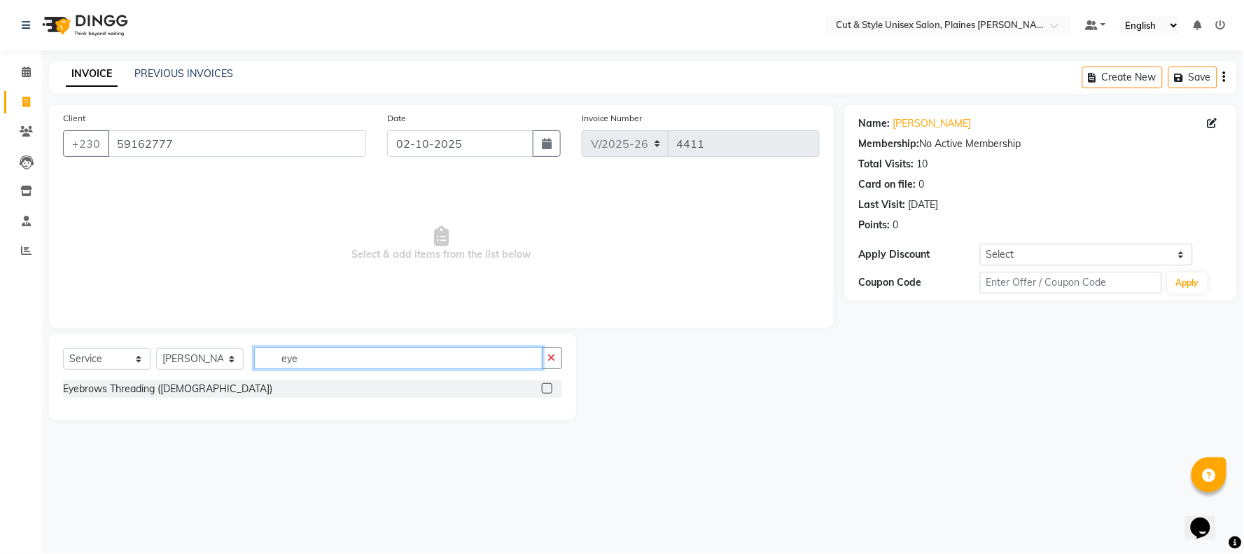
type input "eye"
click at [546, 388] on label at bounding box center [547, 388] width 11 height 11
click at [546, 388] on input "checkbox" at bounding box center [546, 388] width 9 height 9
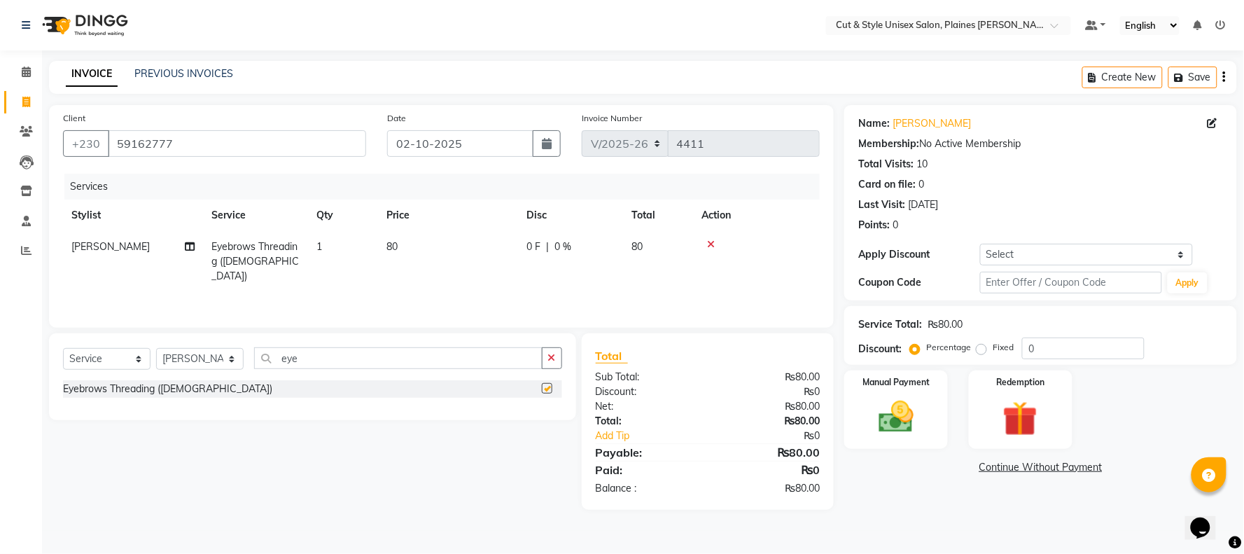
checkbox input "false"
click at [554, 362] on icon "button" at bounding box center [552, 358] width 8 height 10
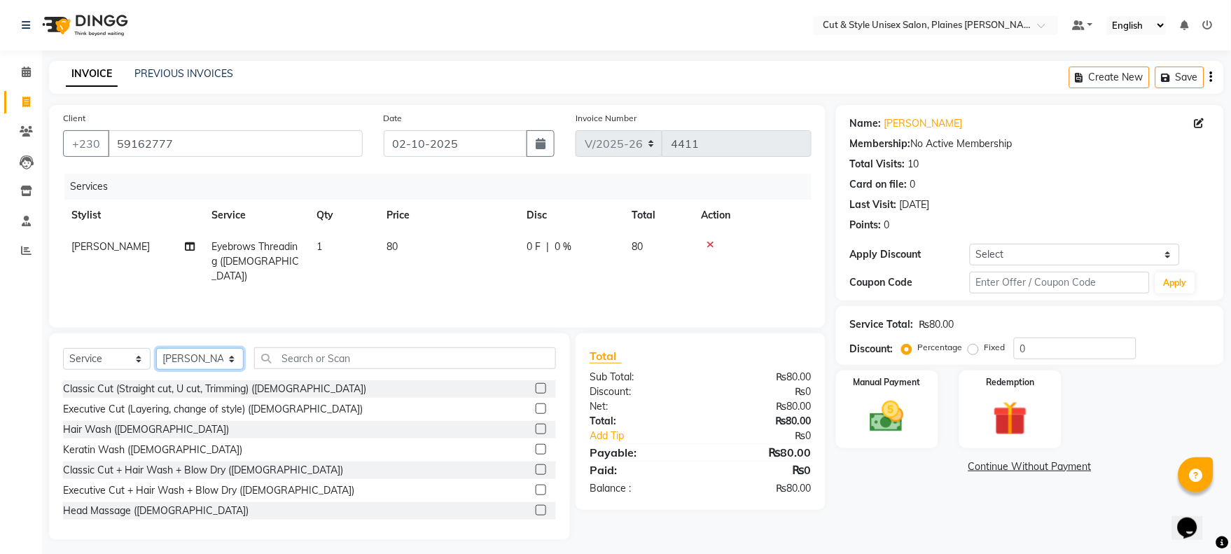
click at [212, 361] on select "Select Stylist [PERSON_NAME] Manager [PERSON_NAME]" at bounding box center [200, 359] width 88 height 22
select select "68911"
click at [156, 349] on select "Select Stylist [PERSON_NAME] Manager [PERSON_NAME]" at bounding box center [200, 359] width 88 height 22
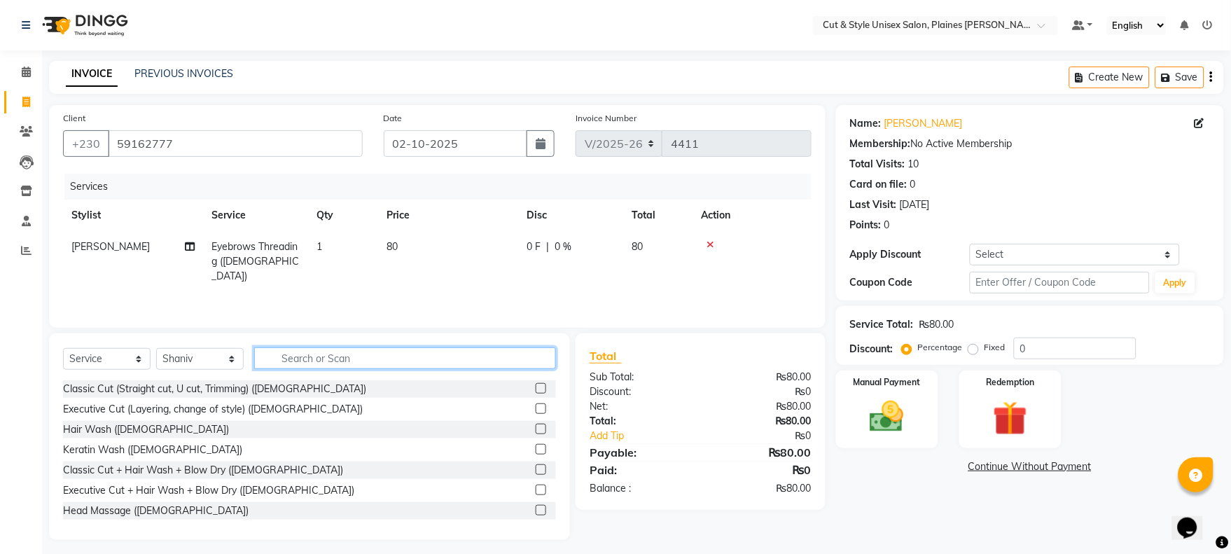
click at [319, 358] on input "text" at bounding box center [405, 358] width 302 height 22
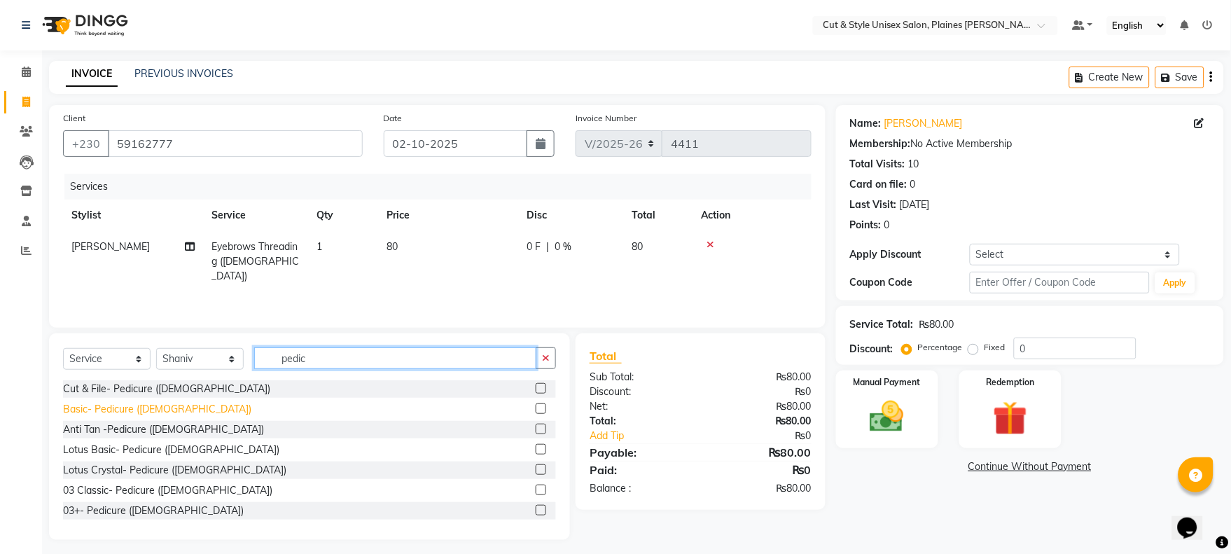
type input "pedic"
click at [107, 404] on div "Basic- Pedicure ([DEMOGRAPHIC_DATA])" at bounding box center [157, 409] width 188 height 15
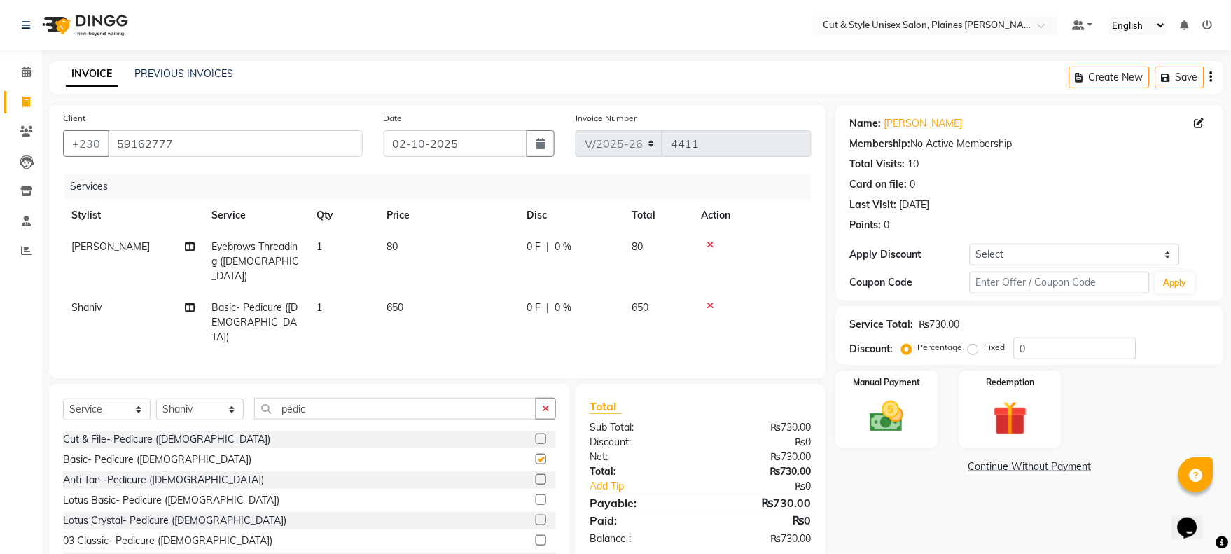
checkbox input "false"
click at [205, 398] on select "Select Stylist [PERSON_NAME] Manager [PERSON_NAME]" at bounding box center [200, 409] width 88 height 22
click at [359, 398] on input "pedic" at bounding box center [395, 409] width 282 height 22
type input "p"
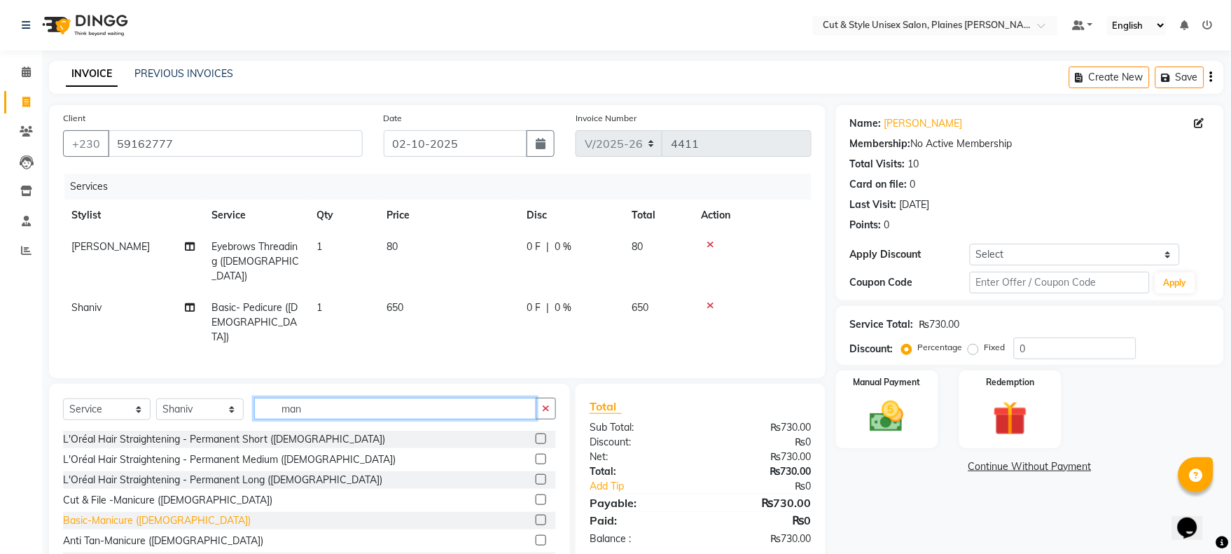
type input "man"
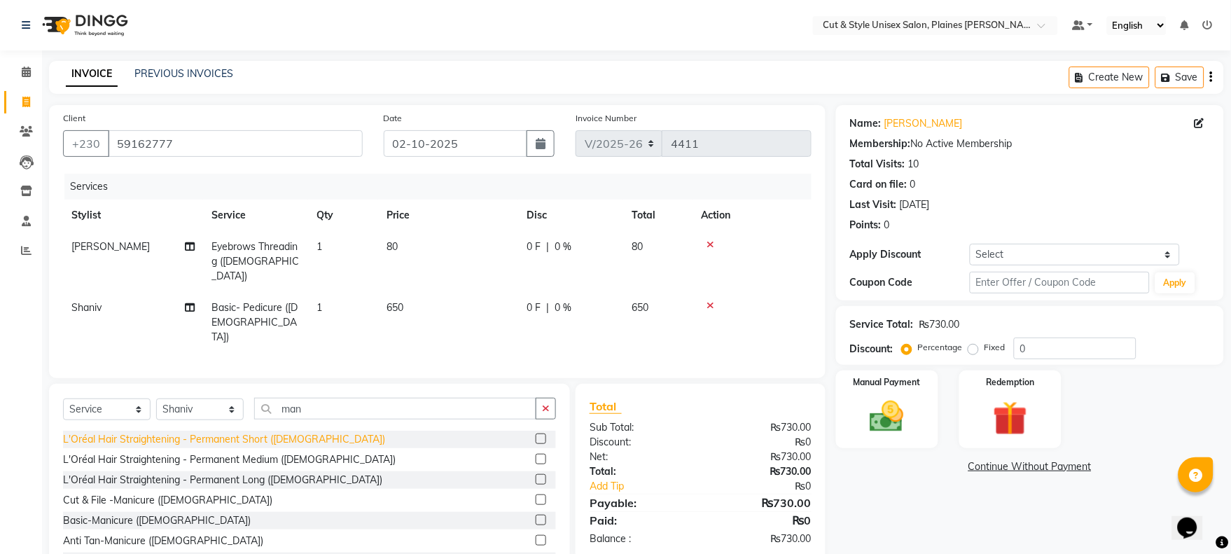
drag, startPoint x: 106, startPoint y: 501, endPoint x: 211, endPoint y: 475, distance: 108.3
click at [106, 513] on div "Basic-Manicure ([DEMOGRAPHIC_DATA])" at bounding box center [157, 520] width 188 height 15
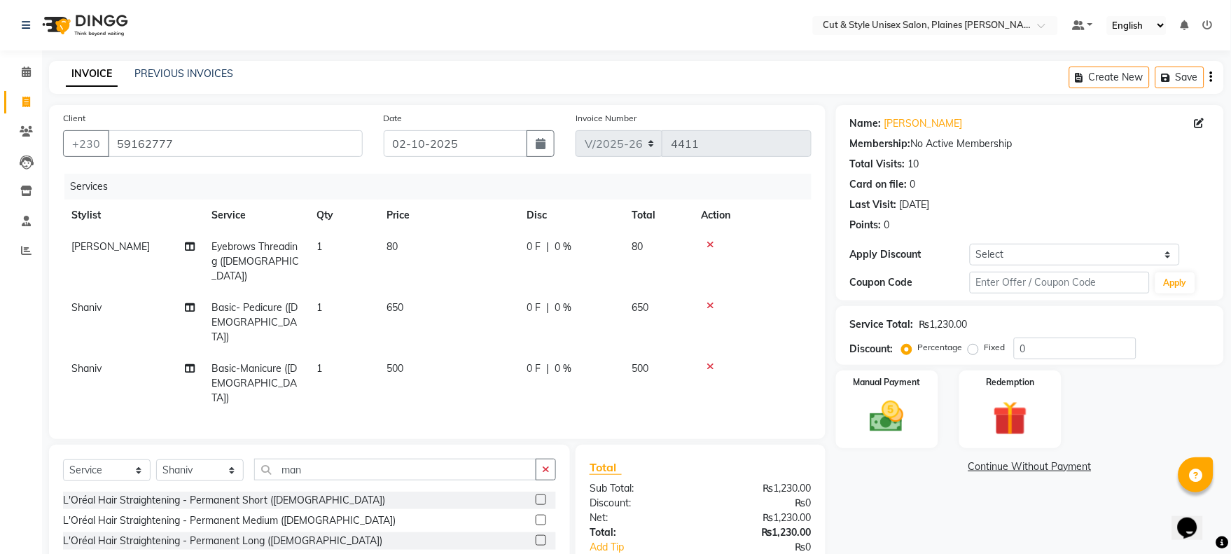
checkbox input "false"
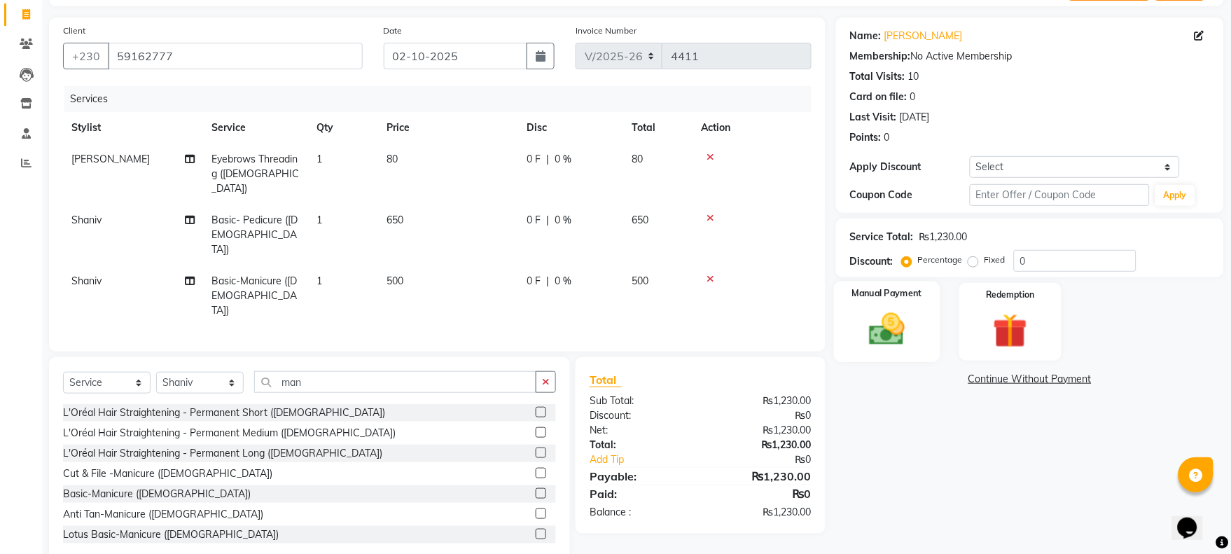
click at [891, 334] on img at bounding box center [887, 329] width 58 height 41
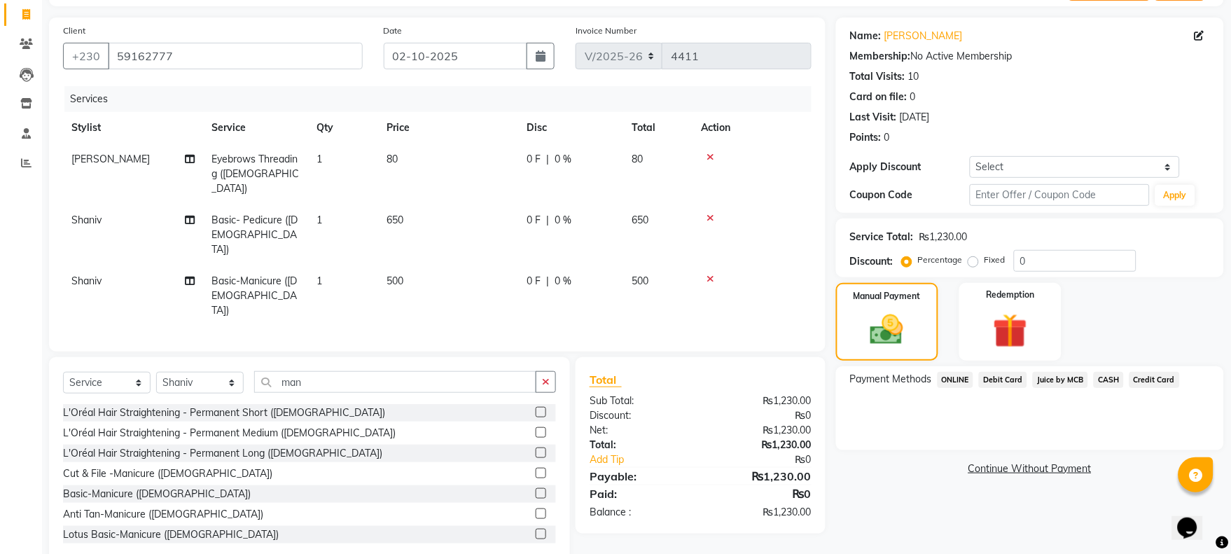
click at [995, 372] on span "Debit Card" at bounding box center [1003, 380] width 48 height 16
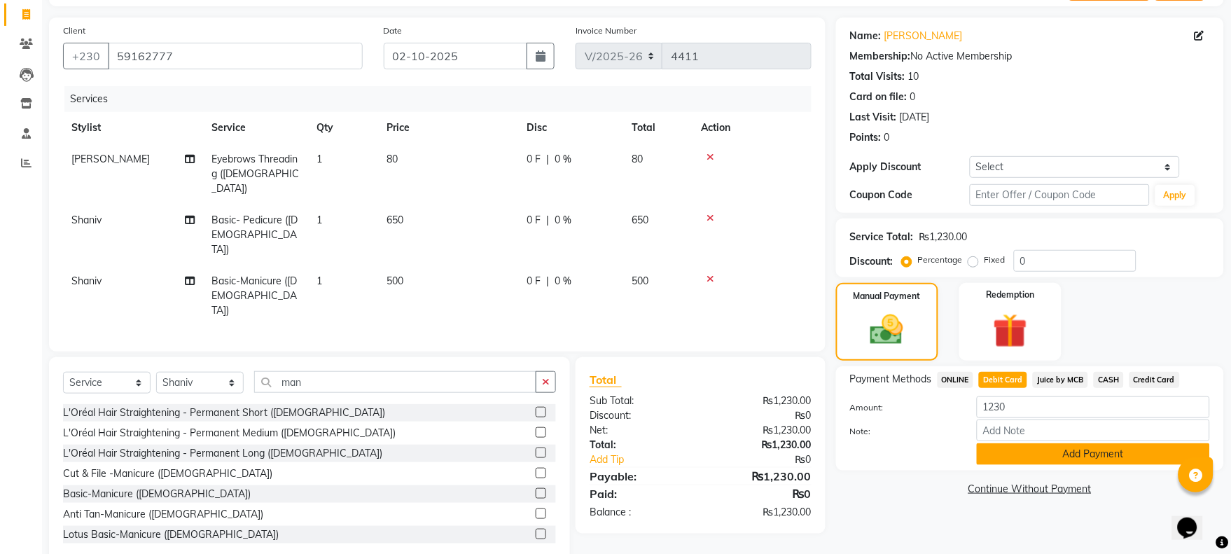
click at [1068, 450] on button "Add Payment" at bounding box center [1093, 454] width 233 height 22
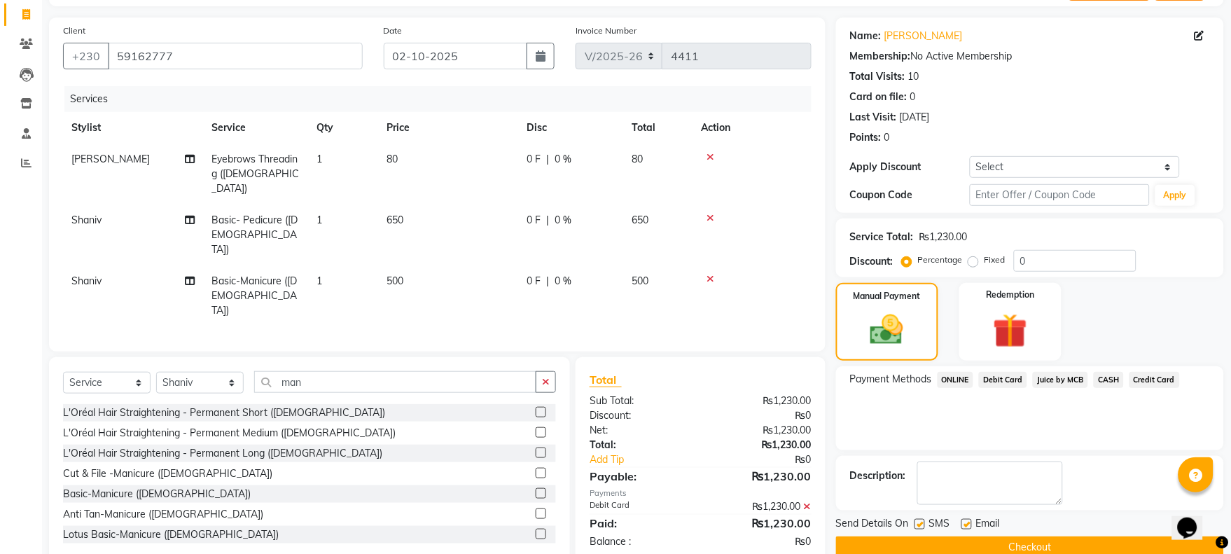
scroll to position [113, 0]
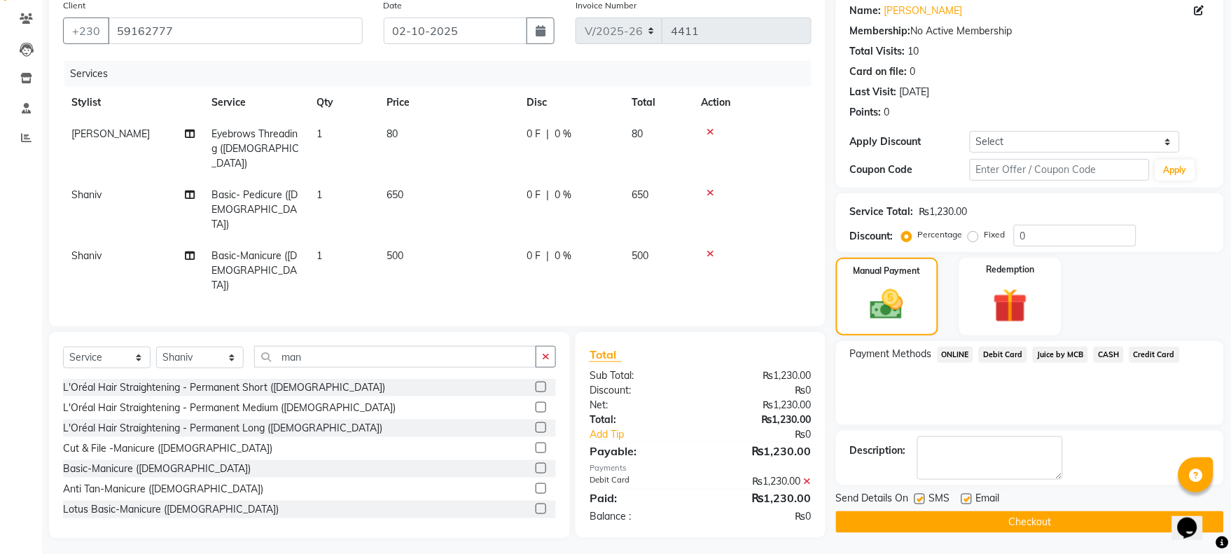
click at [1040, 522] on button "Checkout" at bounding box center [1030, 522] width 388 height 22
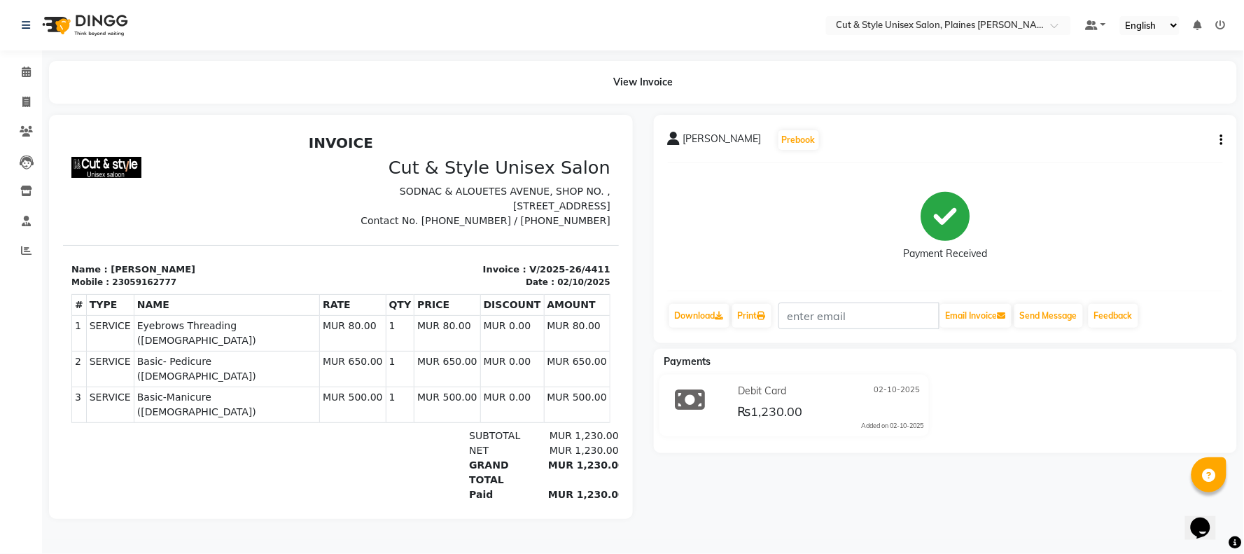
click at [113, 22] on img at bounding box center [84, 25] width 96 height 39
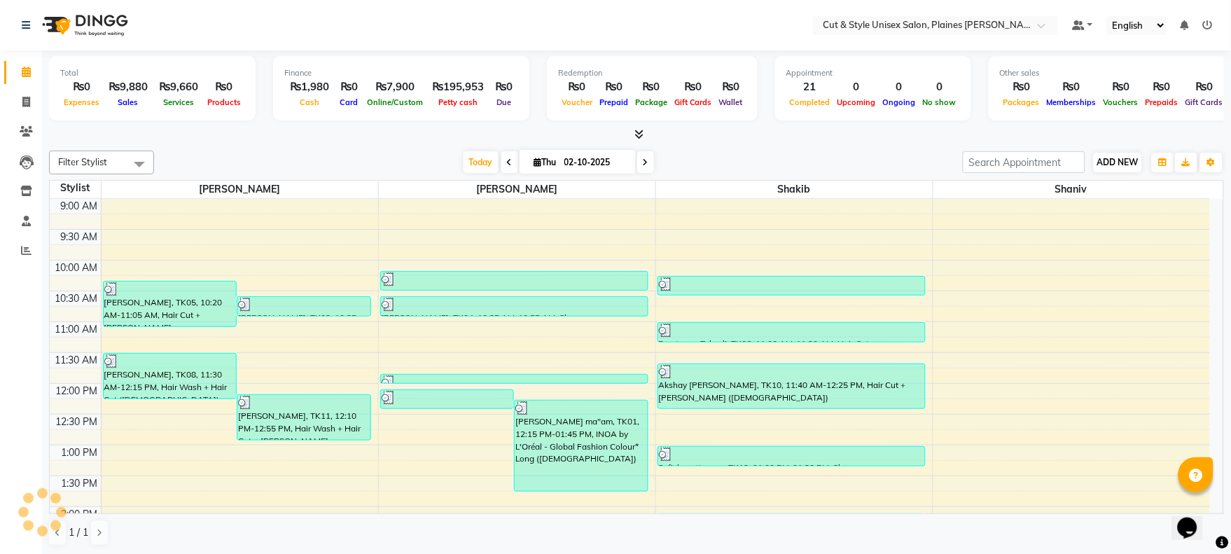
scroll to position [401, 0]
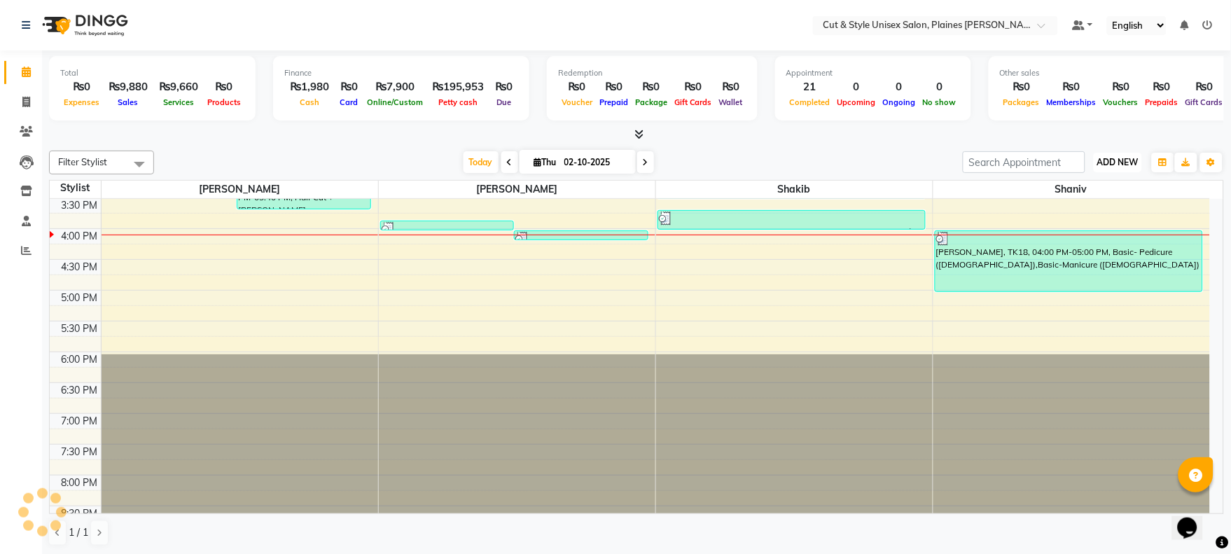
click at [1111, 157] on span "ADD NEW" at bounding box center [1117, 162] width 41 height 11
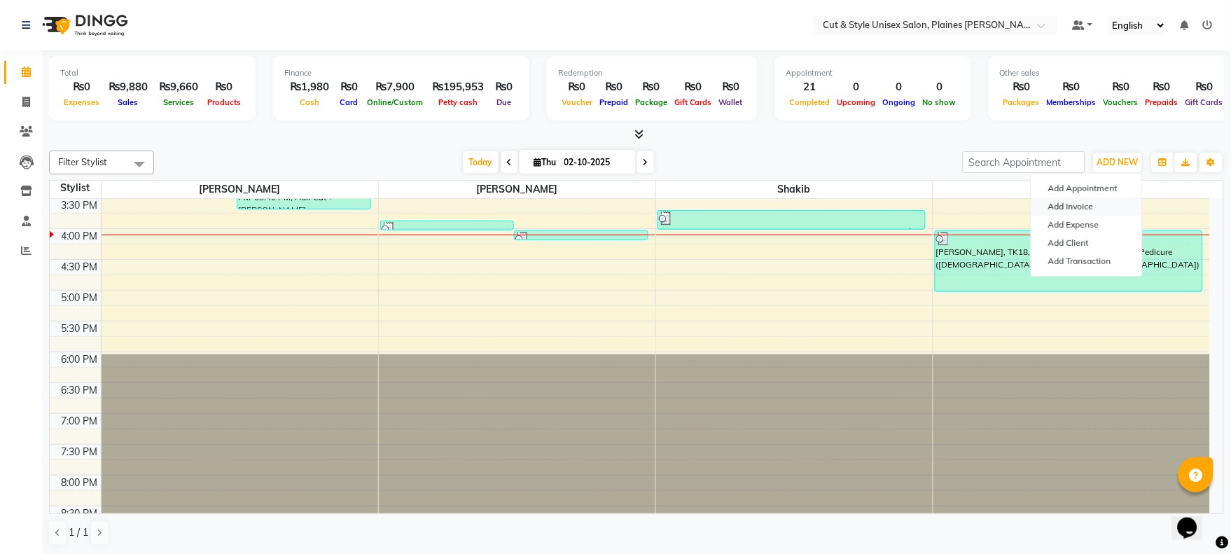
click at [1088, 207] on link "Add Invoice" at bounding box center [1086, 206] width 111 height 18
select select "service"
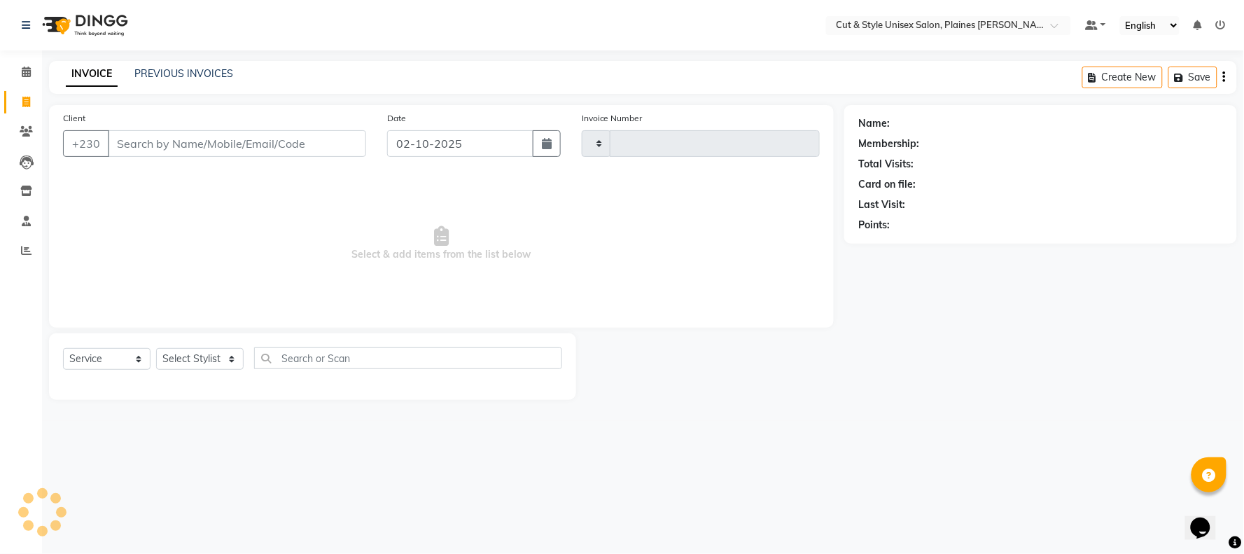
type input "4412"
select select "7731"
click at [173, 351] on select "Select Stylist" at bounding box center [200, 359] width 88 height 22
click at [156, 349] on select "Select Stylist [PERSON_NAME] Manager [PERSON_NAME]" at bounding box center [200, 359] width 88 height 22
click at [211, 351] on select "Select Stylist [PERSON_NAME] Manager [PERSON_NAME]" at bounding box center [200, 359] width 88 height 22
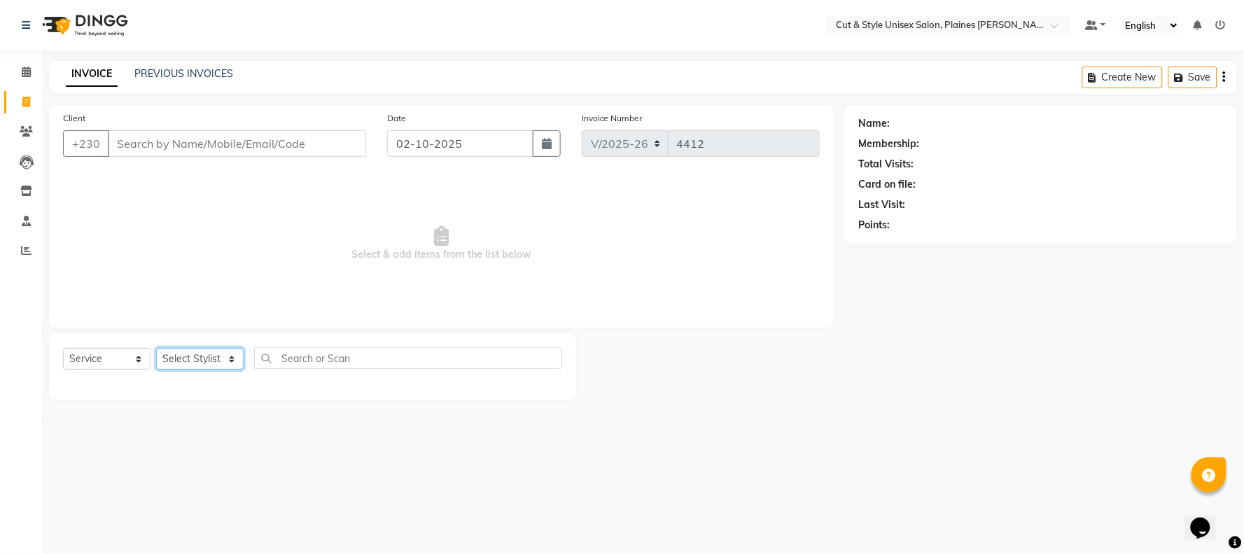
click at [156, 349] on select "Select Stylist [PERSON_NAME] Manager [PERSON_NAME]" at bounding box center [200, 359] width 88 height 22
click at [199, 359] on select "Select Stylist [PERSON_NAME] Manager [PERSON_NAME]" at bounding box center [200, 359] width 88 height 22
select select "68908"
click at [156, 349] on select "Select Stylist [PERSON_NAME] Manager [PERSON_NAME]" at bounding box center [200, 359] width 88 height 22
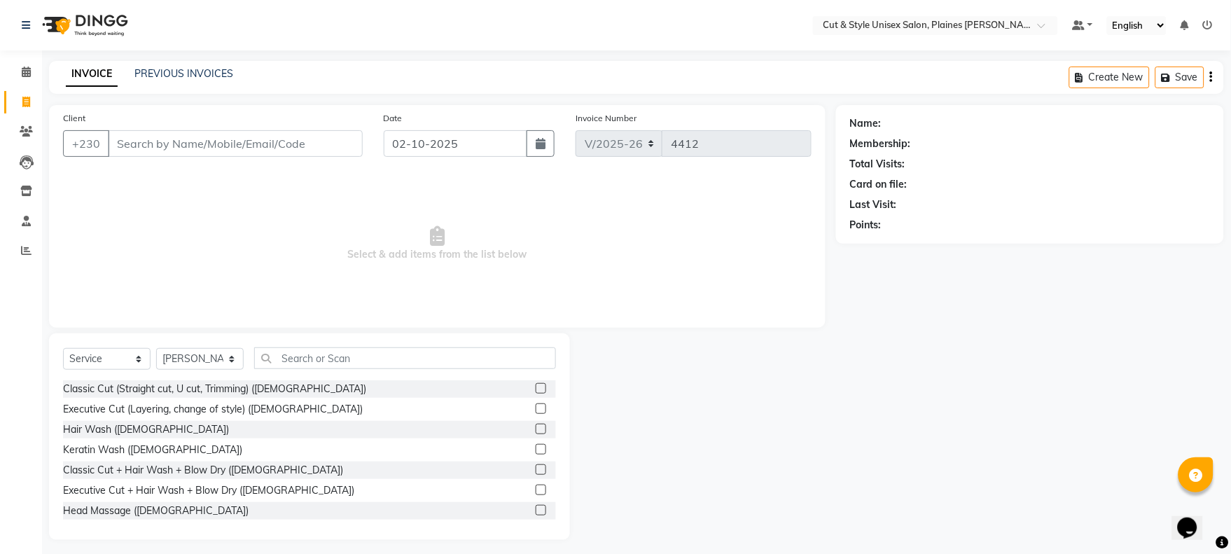
click at [536, 388] on label at bounding box center [541, 388] width 11 height 11
click at [536, 388] on input "checkbox" at bounding box center [540, 388] width 9 height 9
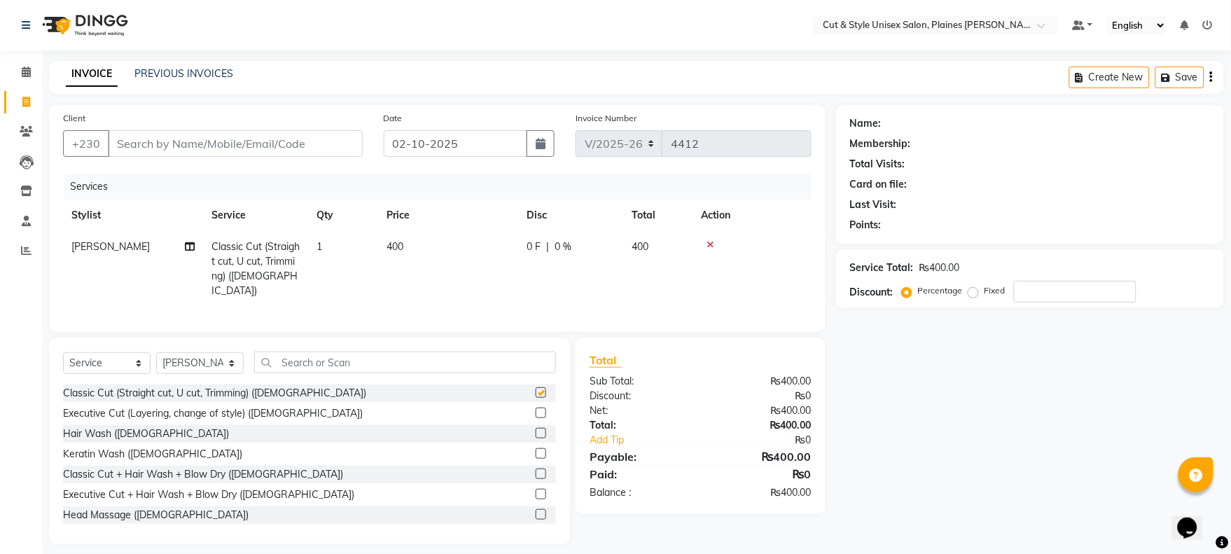
checkbox input "false"
click at [239, 144] on input "Client" at bounding box center [235, 143] width 255 height 27
click at [239, 150] on input "Client" at bounding box center [235, 143] width 255 height 27
type input "5"
type input "0"
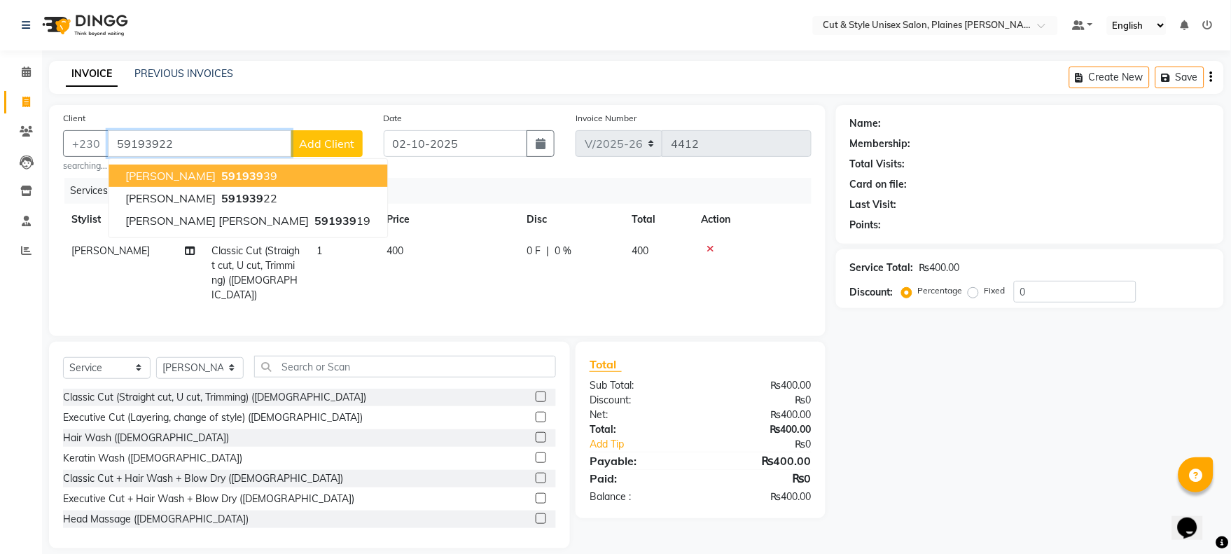
type input "59193922"
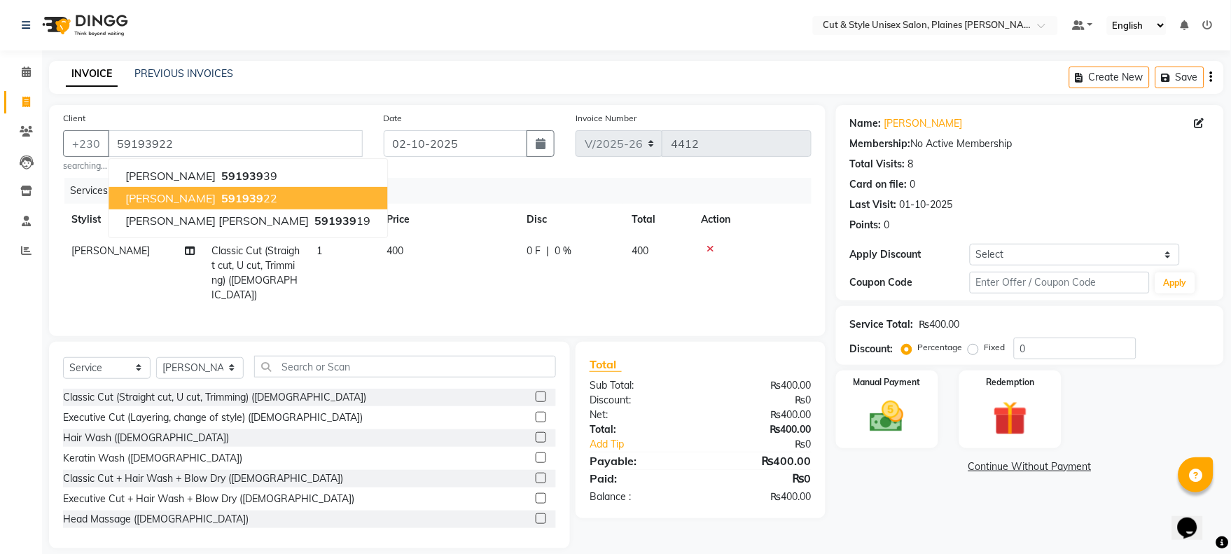
click at [255, 198] on ngb-highlight "591939 22" at bounding box center [247, 198] width 59 height 14
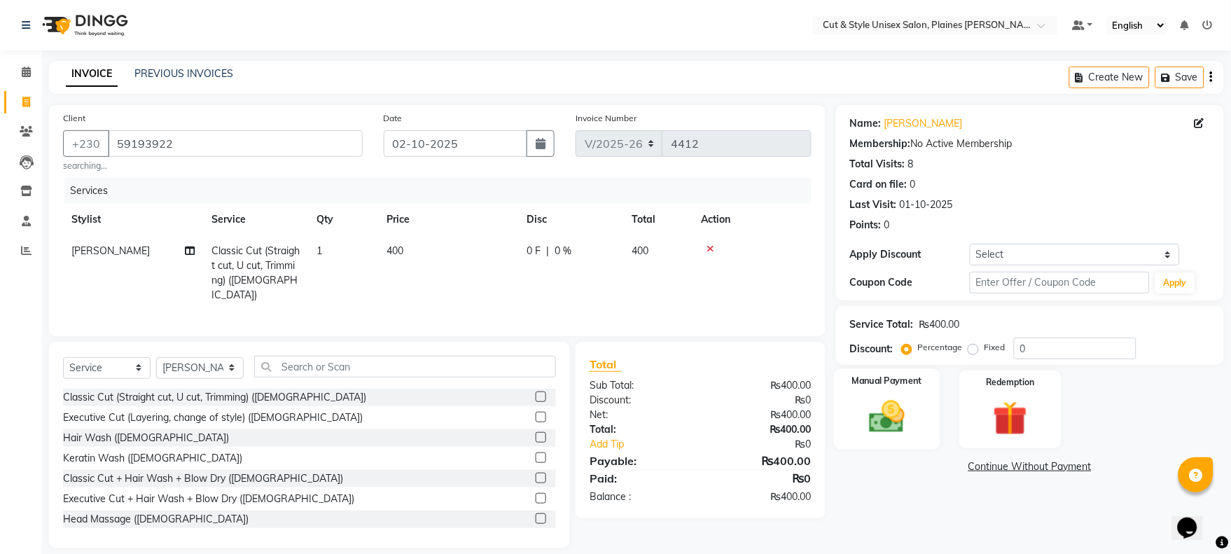
click at [913, 422] on img at bounding box center [887, 416] width 58 height 41
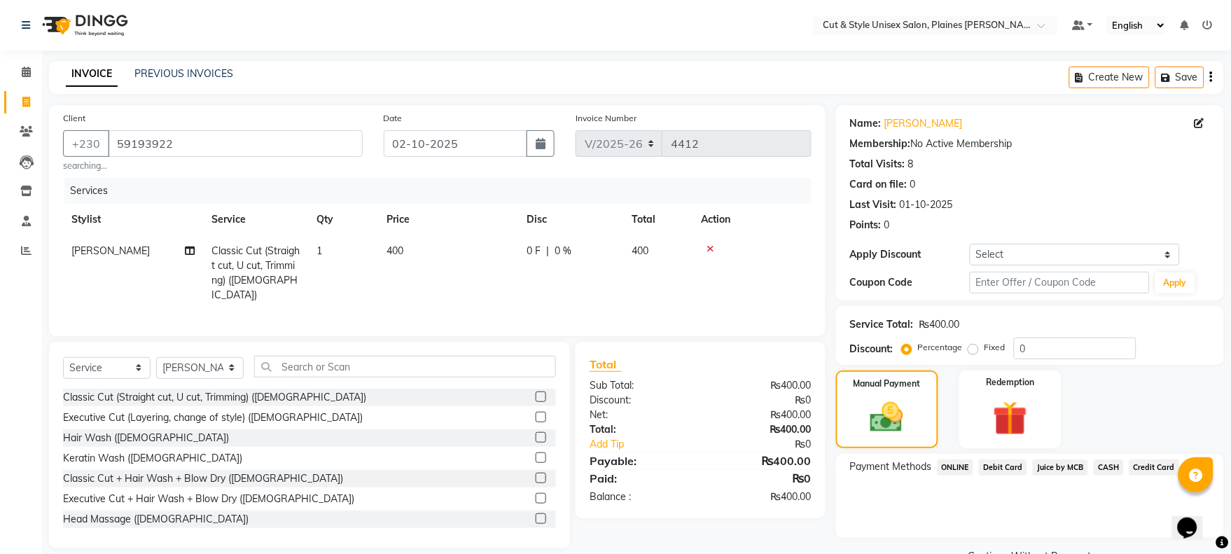
click at [995, 464] on span "Debit Card" at bounding box center [1003, 467] width 48 height 16
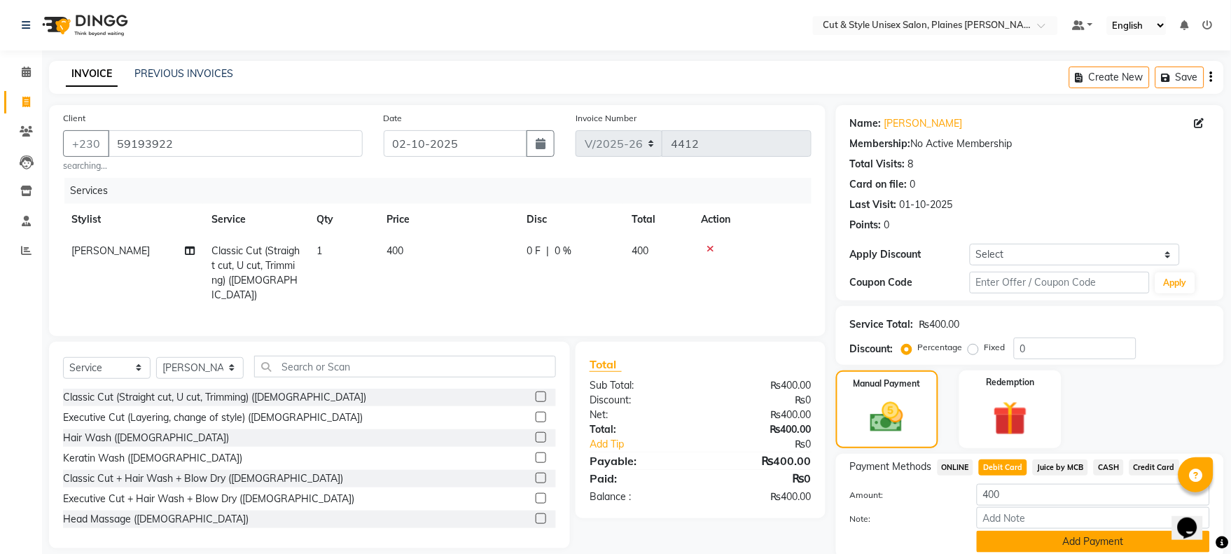
click at [1015, 531] on button "Add Payment" at bounding box center [1093, 542] width 233 height 22
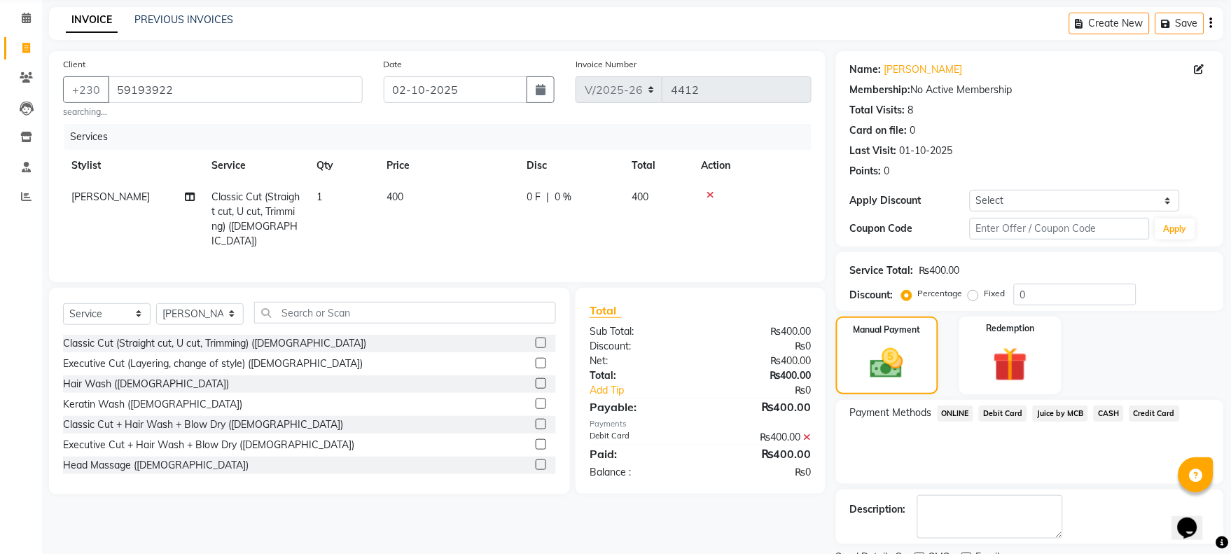
scroll to position [113, 0]
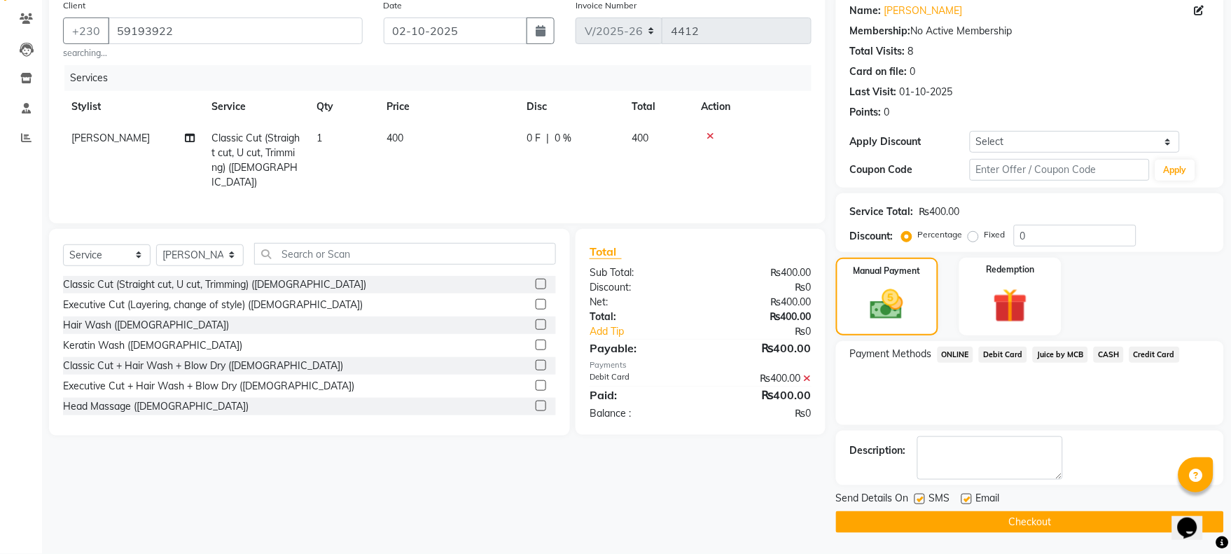
click at [1009, 519] on button "Checkout" at bounding box center [1030, 522] width 388 height 22
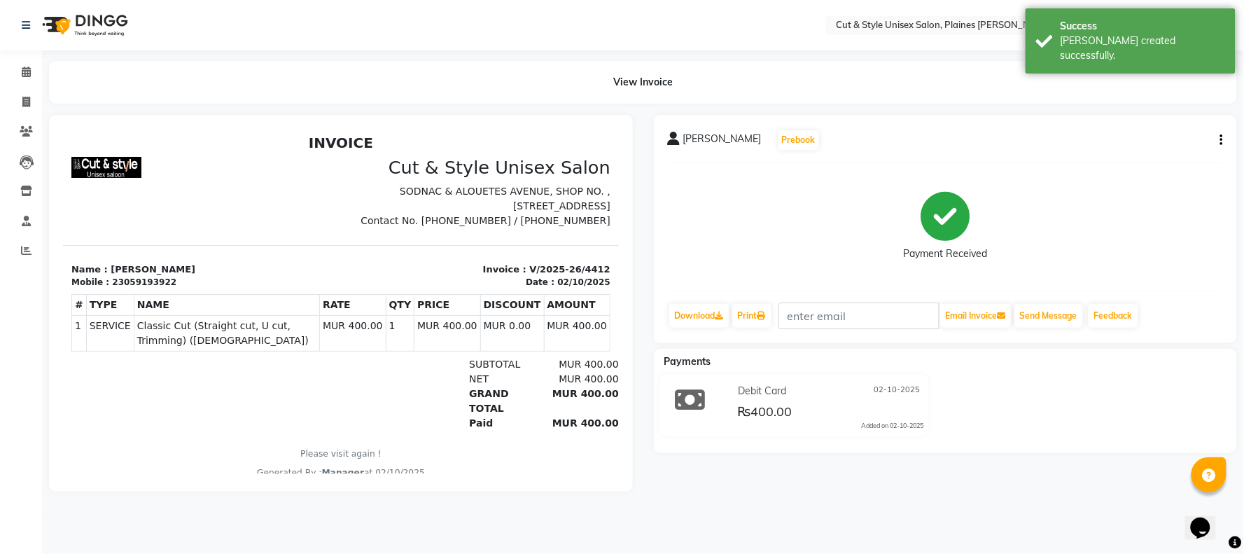
click at [100, 22] on img at bounding box center [84, 25] width 96 height 39
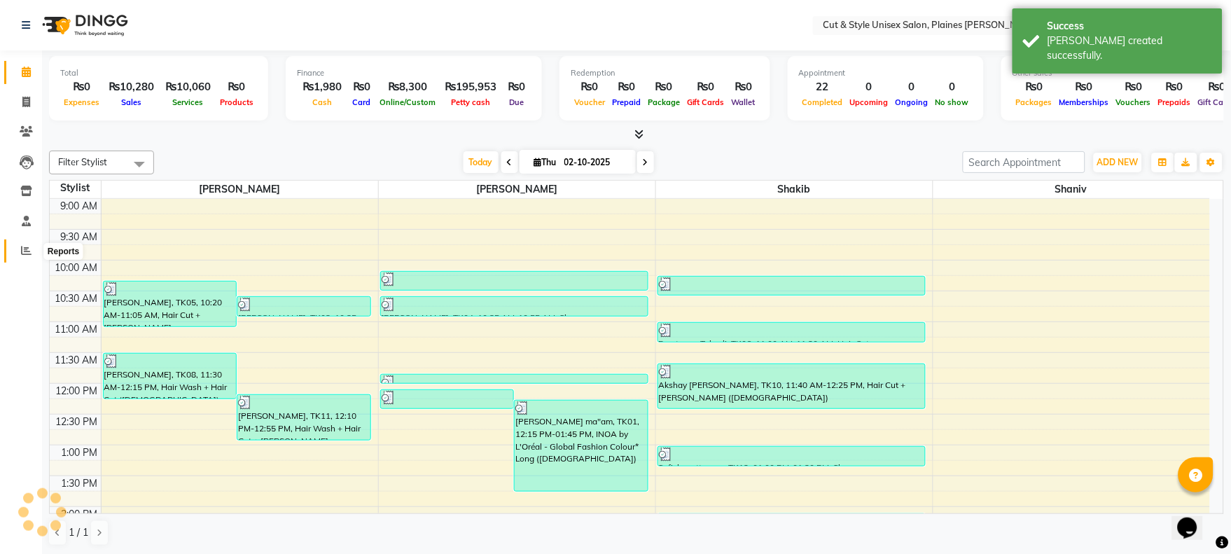
click at [26, 243] on span at bounding box center [26, 251] width 25 height 16
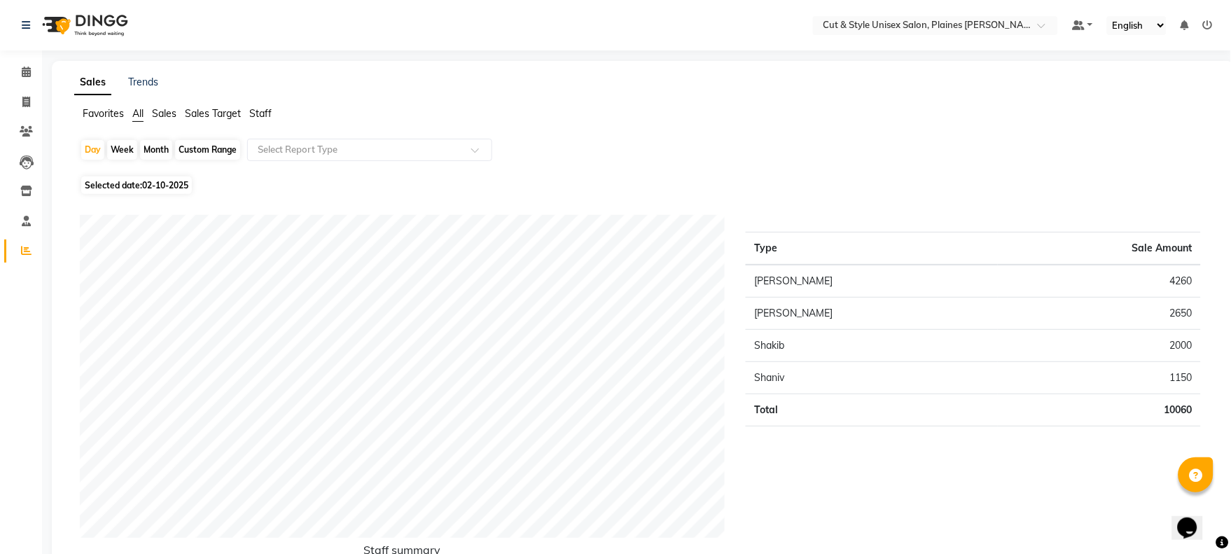
click at [116, 18] on img at bounding box center [84, 25] width 96 height 39
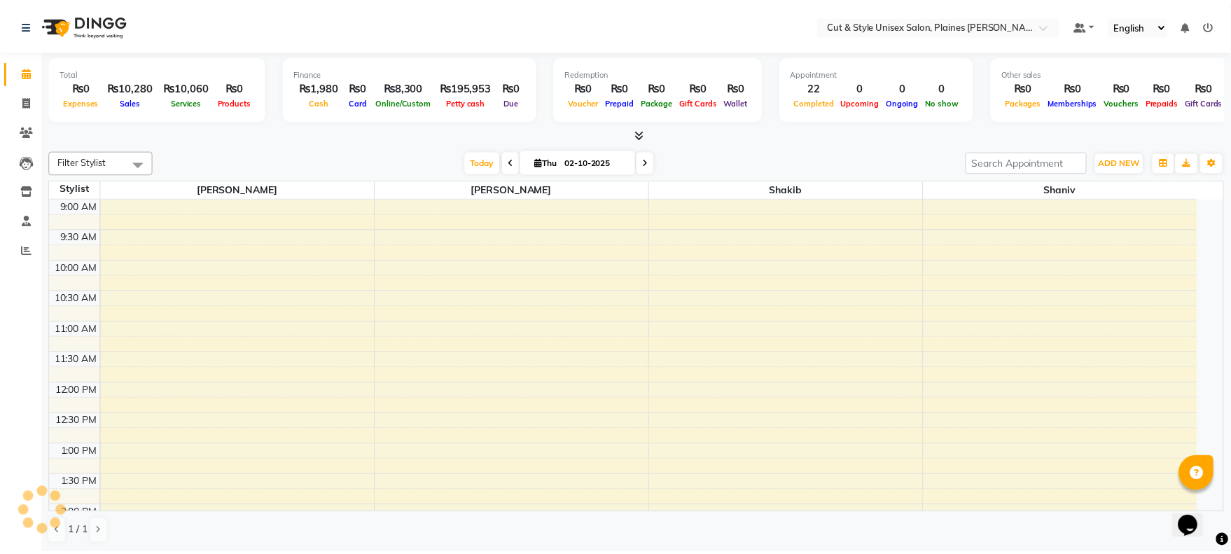
scroll to position [401, 0]
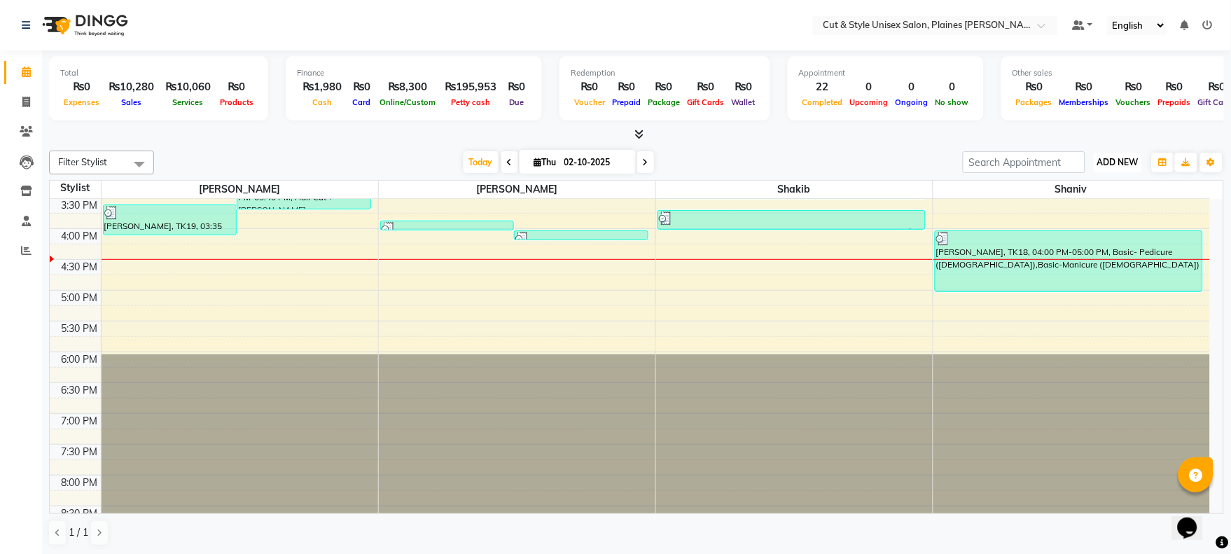
click at [1117, 157] on span "ADD NEW" at bounding box center [1117, 162] width 41 height 11
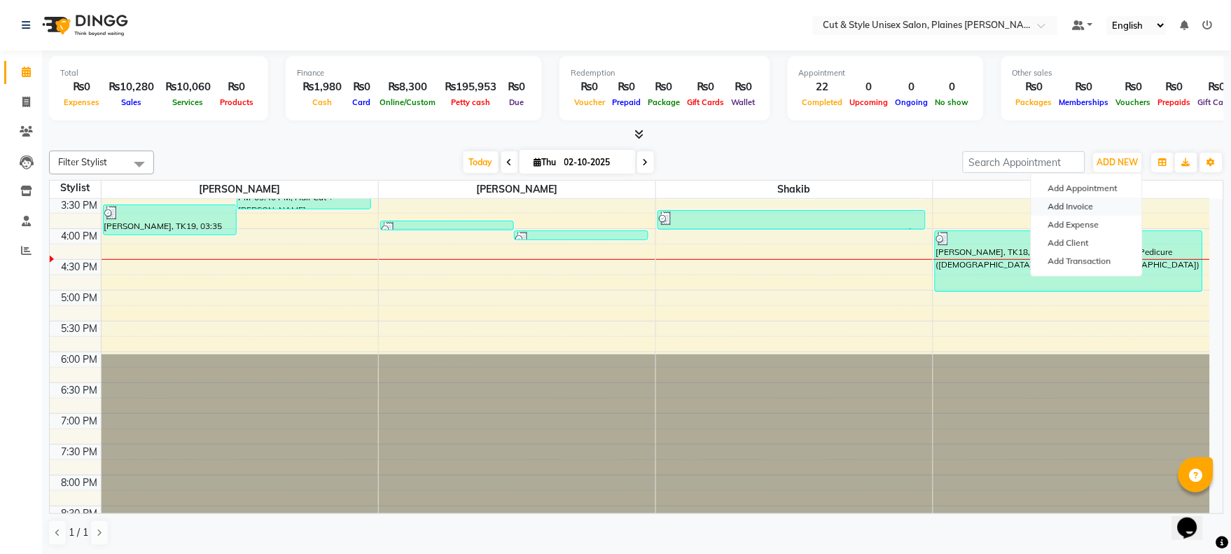
click at [1102, 203] on link "Add Invoice" at bounding box center [1086, 206] width 111 height 18
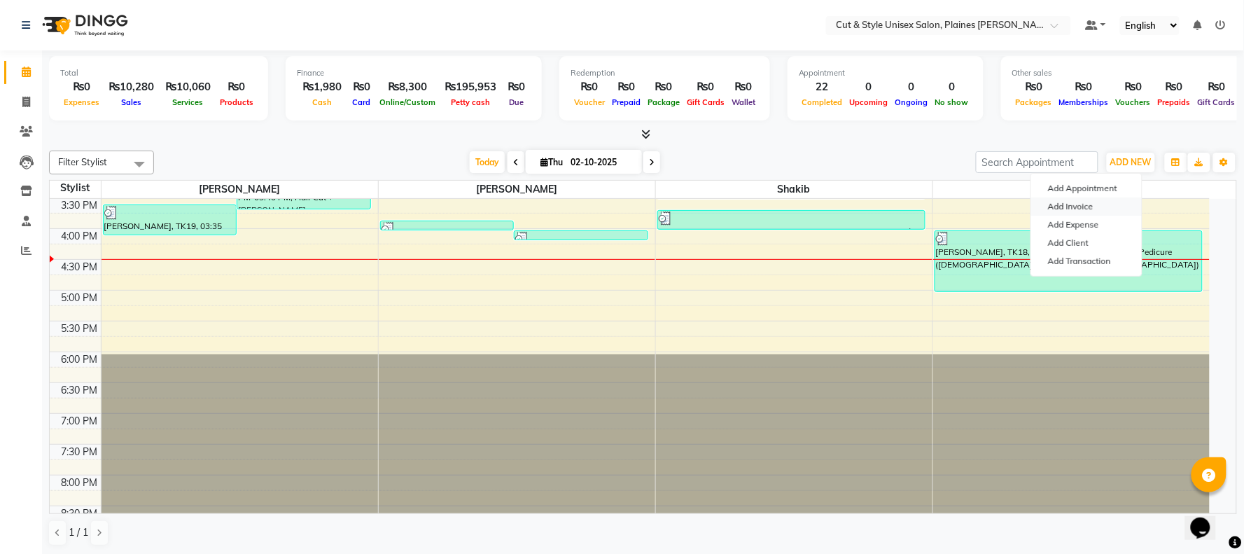
select select "service"
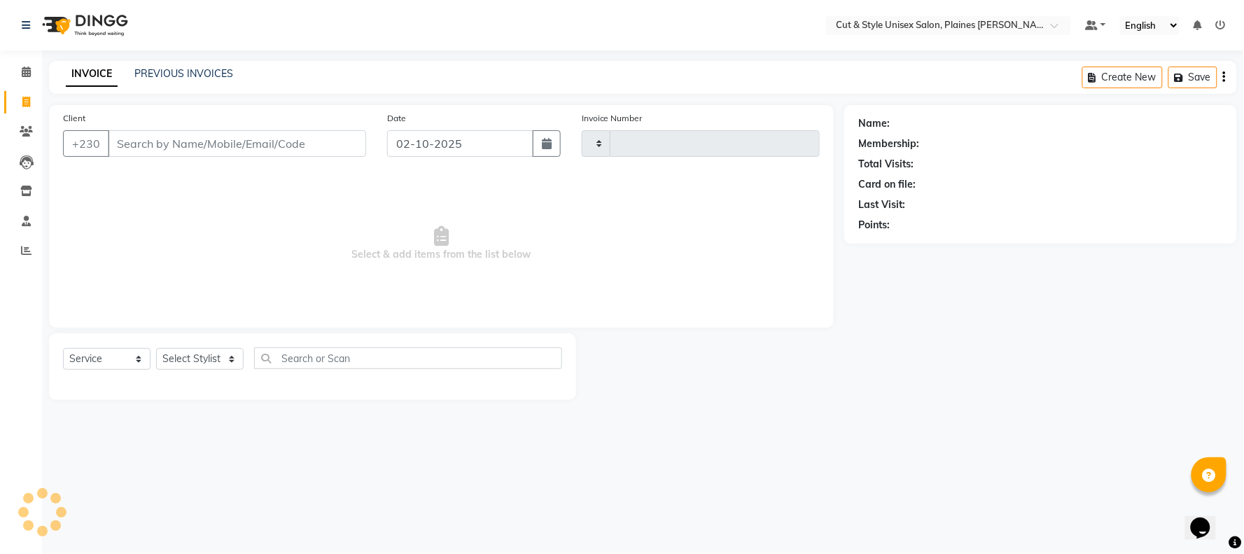
type input "4413"
select select "7731"
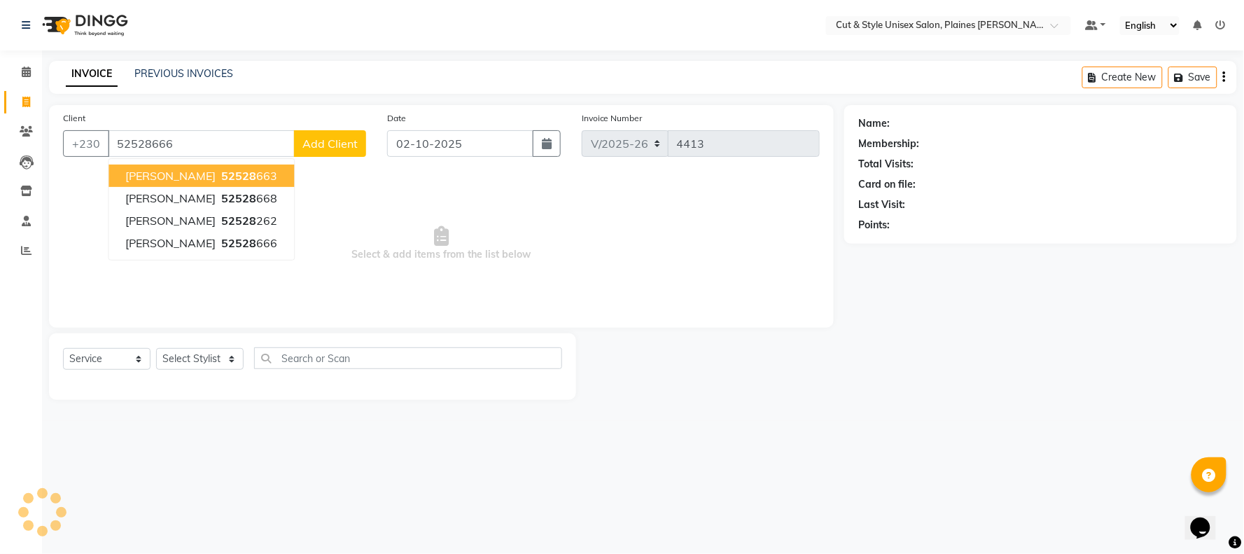
type input "52528666"
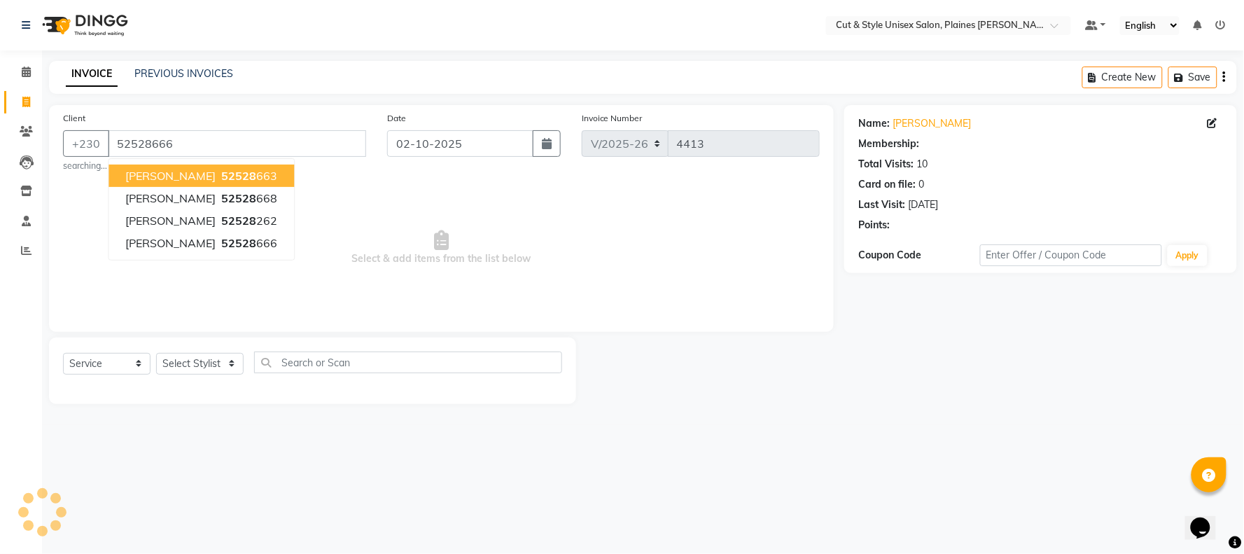
select select "1: Object"
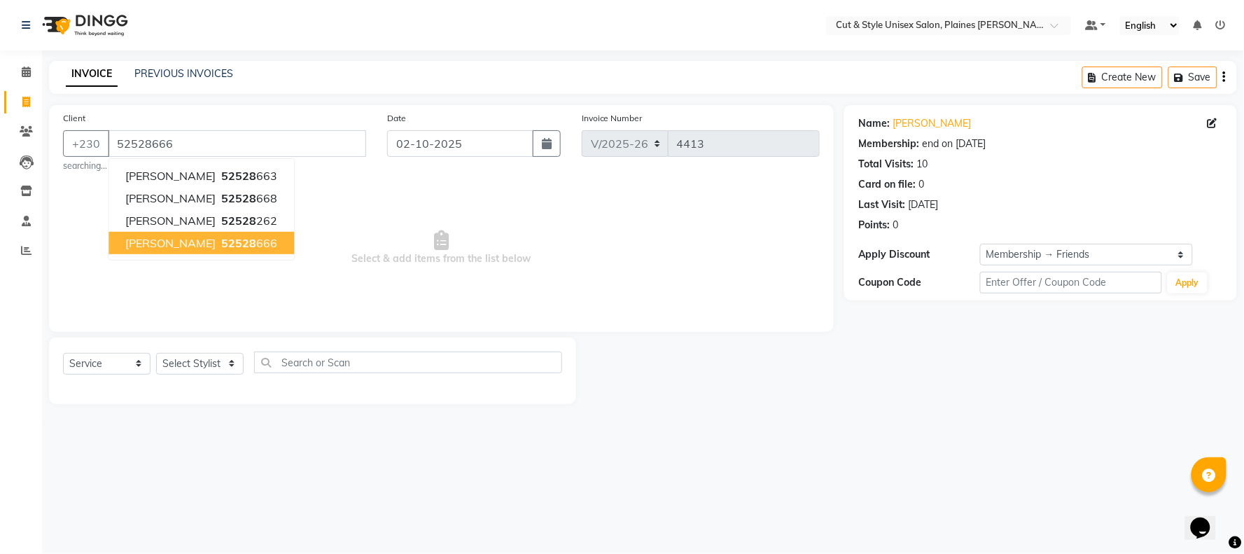
click at [239, 239] on span "52528" at bounding box center [238, 243] width 35 height 14
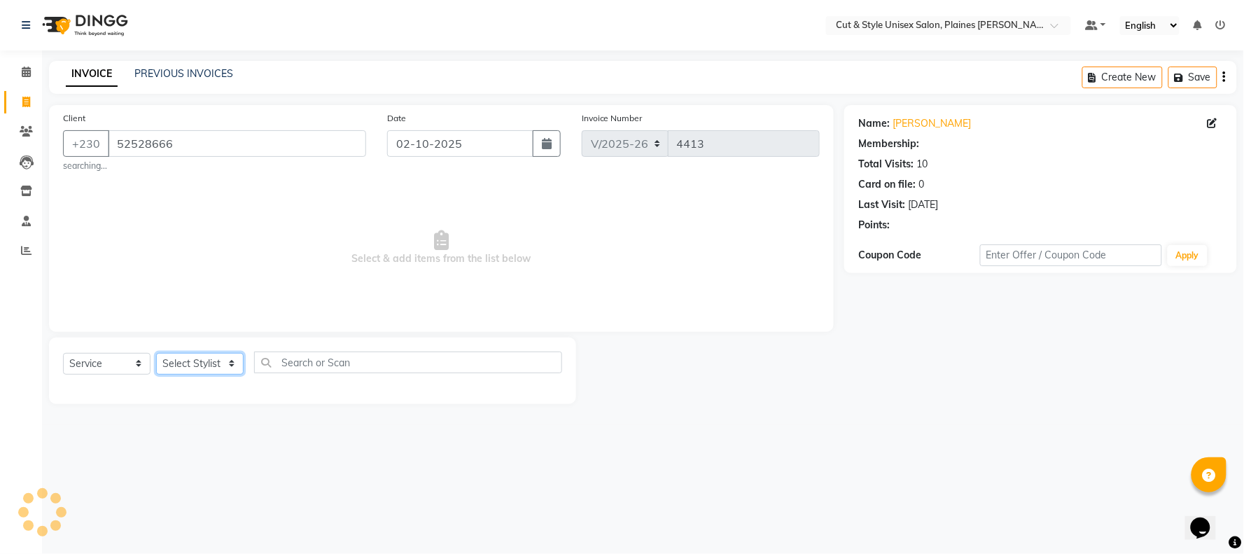
click at [226, 362] on select "Select Stylist [PERSON_NAME] Manager [PERSON_NAME]" at bounding box center [200, 364] width 88 height 22
select select "1: Object"
select select "68910"
click at [156, 353] on select "Select Stylist [PERSON_NAME] Manager [PERSON_NAME]" at bounding box center [200, 364] width 88 height 22
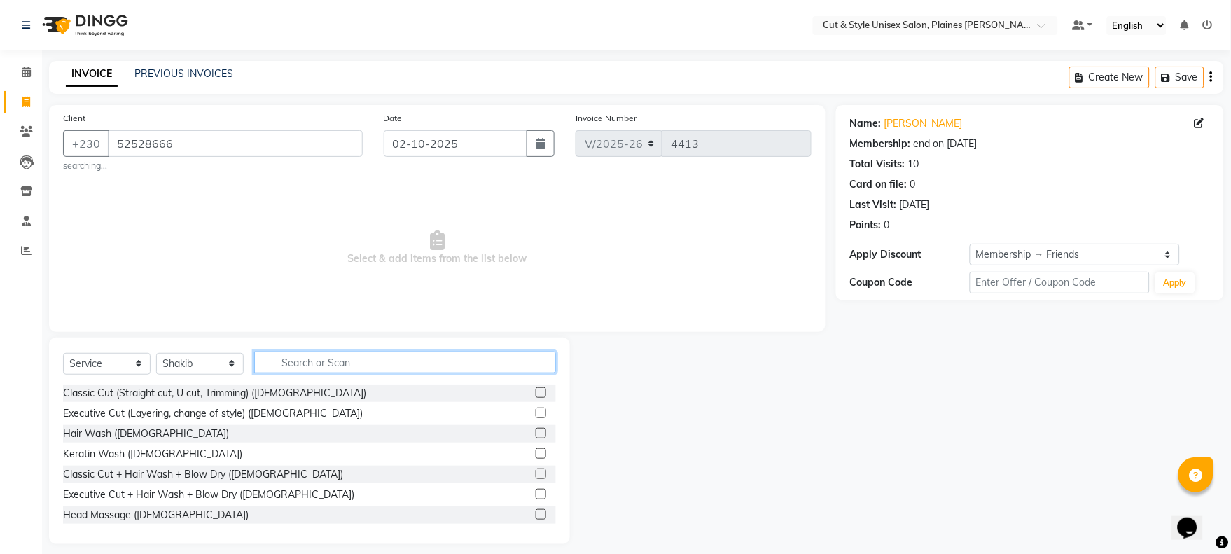
click at [315, 358] on input "text" at bounding box center [405, 362] width 302 height 22
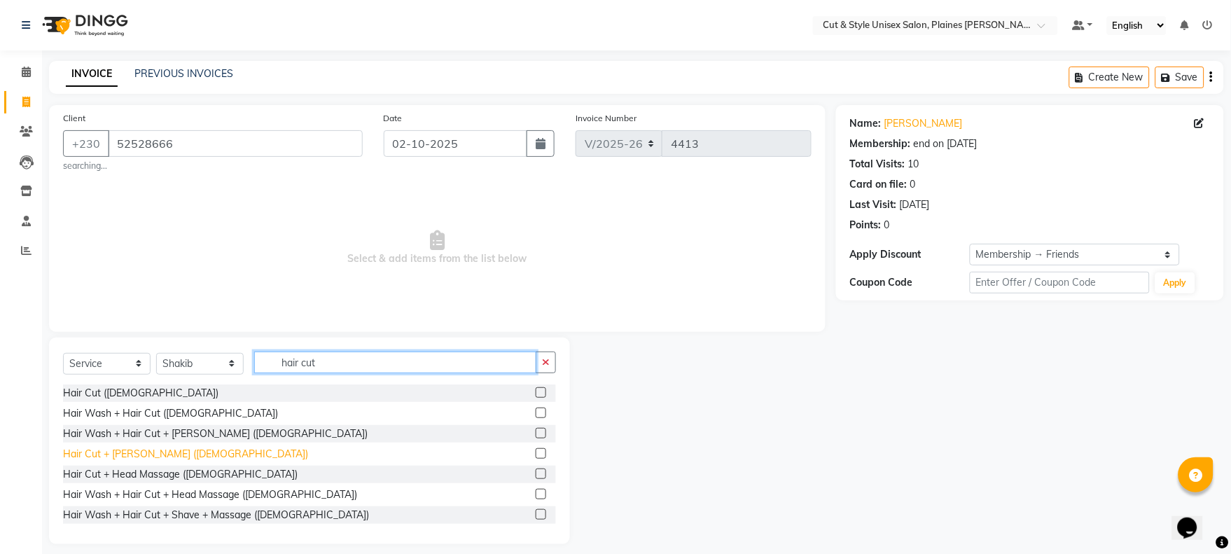
type input "hair cut"
click at [146, 453] on div "Hair Cut + [PERSON_NAME] ([DEMOGRAPHIC_DATA])" at bounding box center [185, 454] width 245 height 15
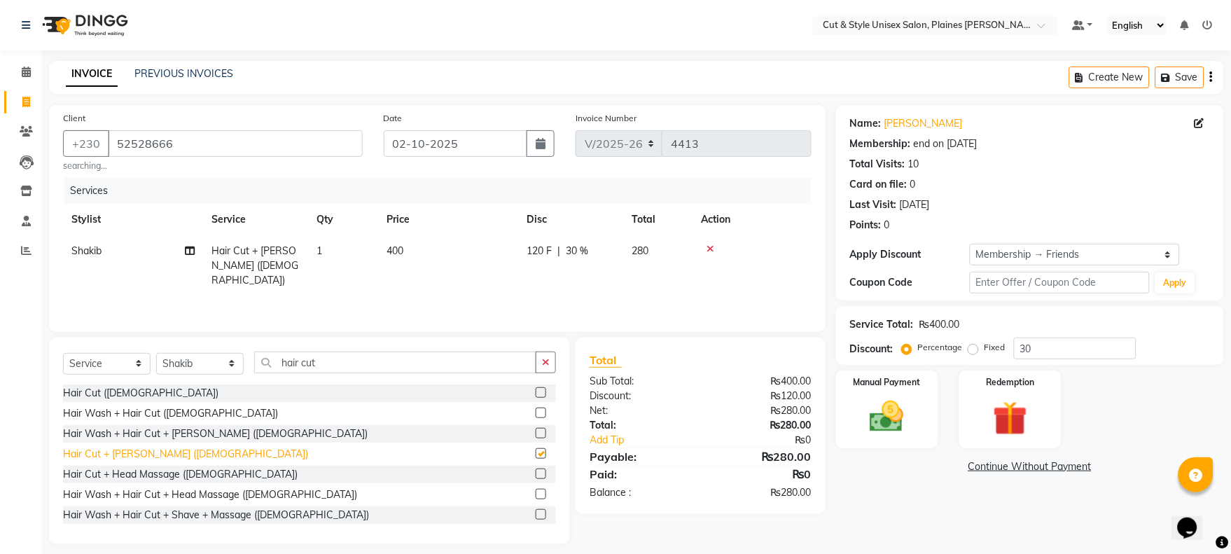
checkbox input "false"
click at [883, 423] on img at bounding box center [887, 416] width 58 height 41
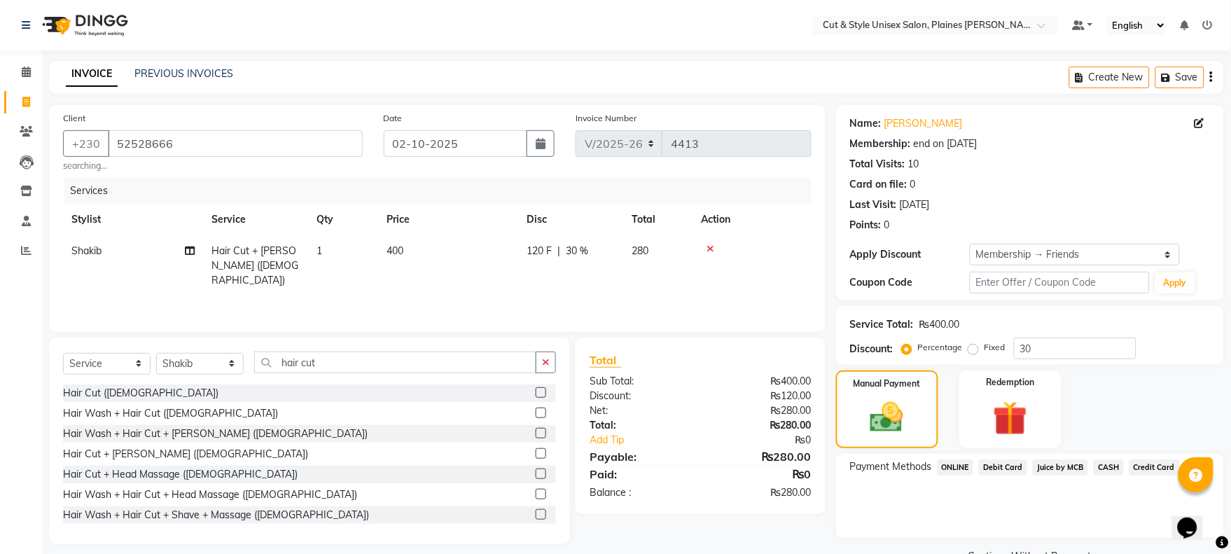
click at [1007, 468] on span "Debit Card" at bounding box center [1003, 467] width 48 height 16
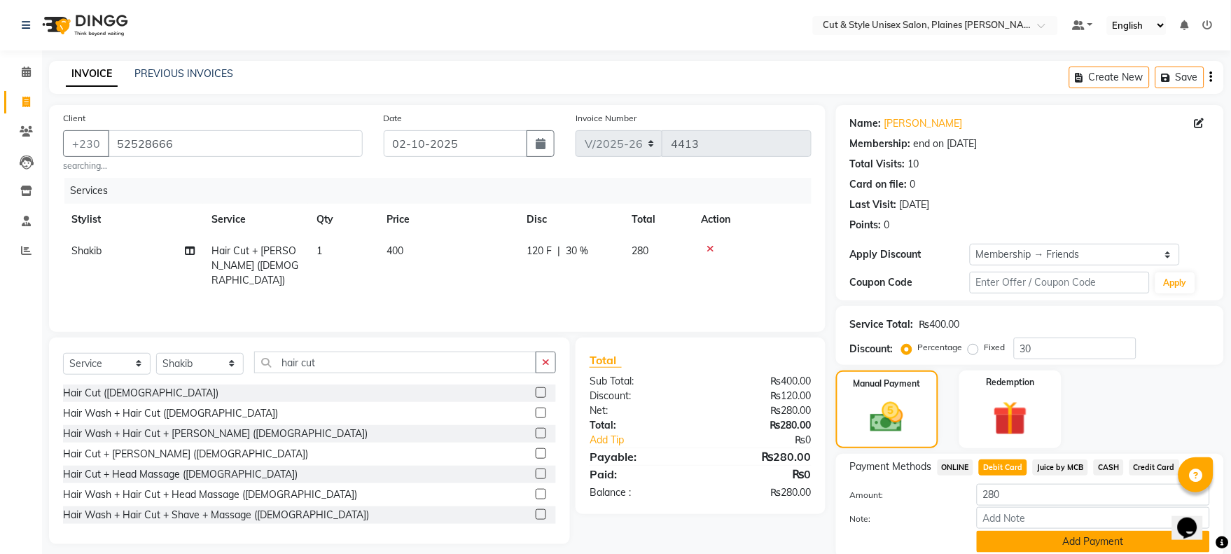
click at [1031, 539] on button "Add Payment" at bounding box center [1093, 542] width 233 height 22
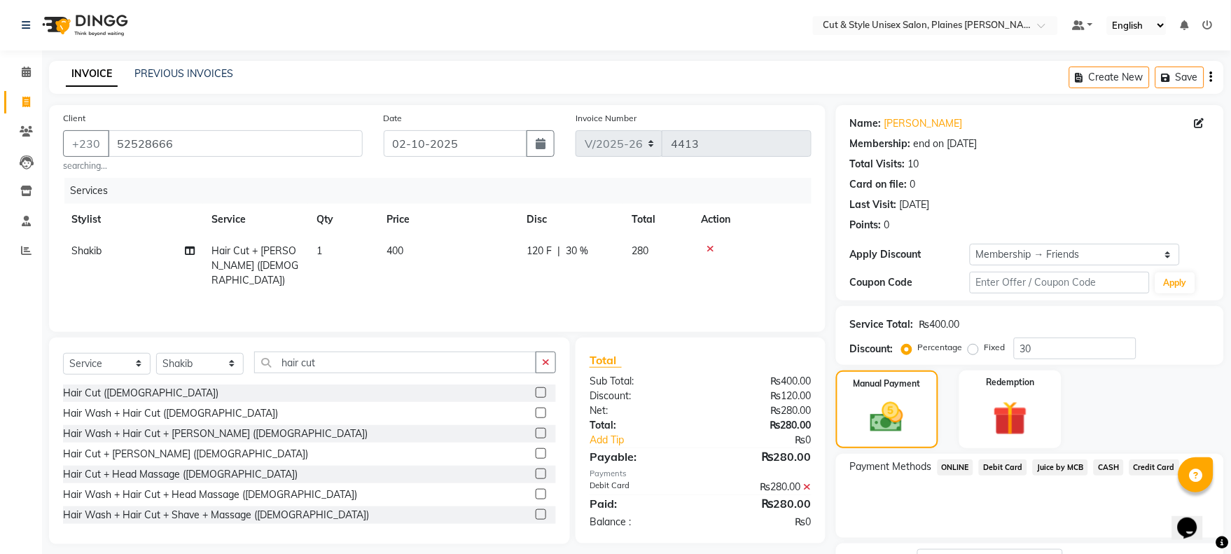
scroll to position [113, 0]
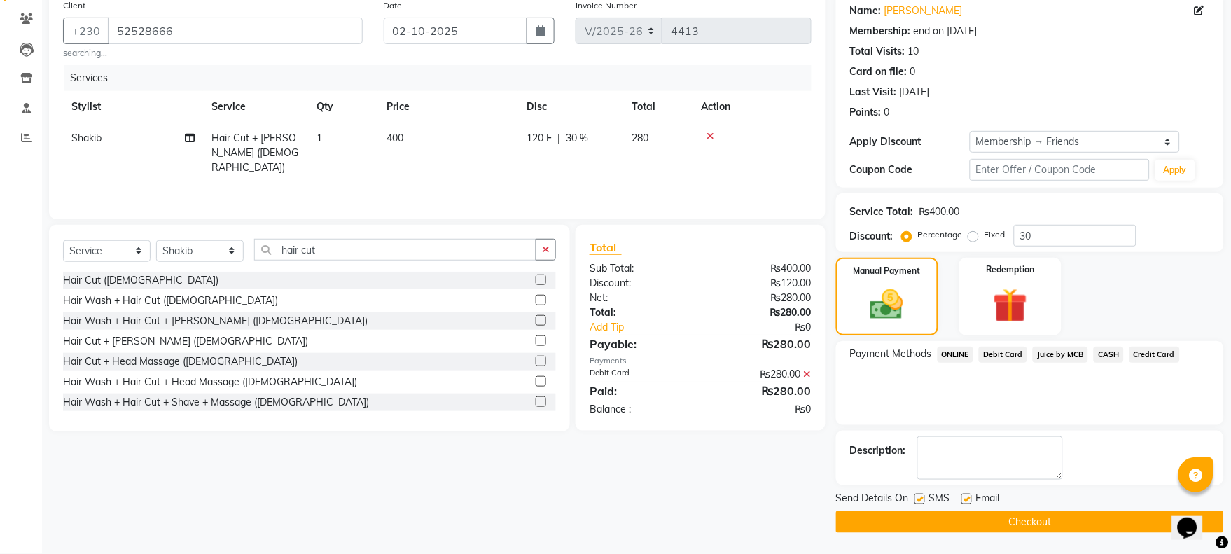
click at [1019, 521] on button "Checkout" at bounding box center [1030, 522] width 388 height 22
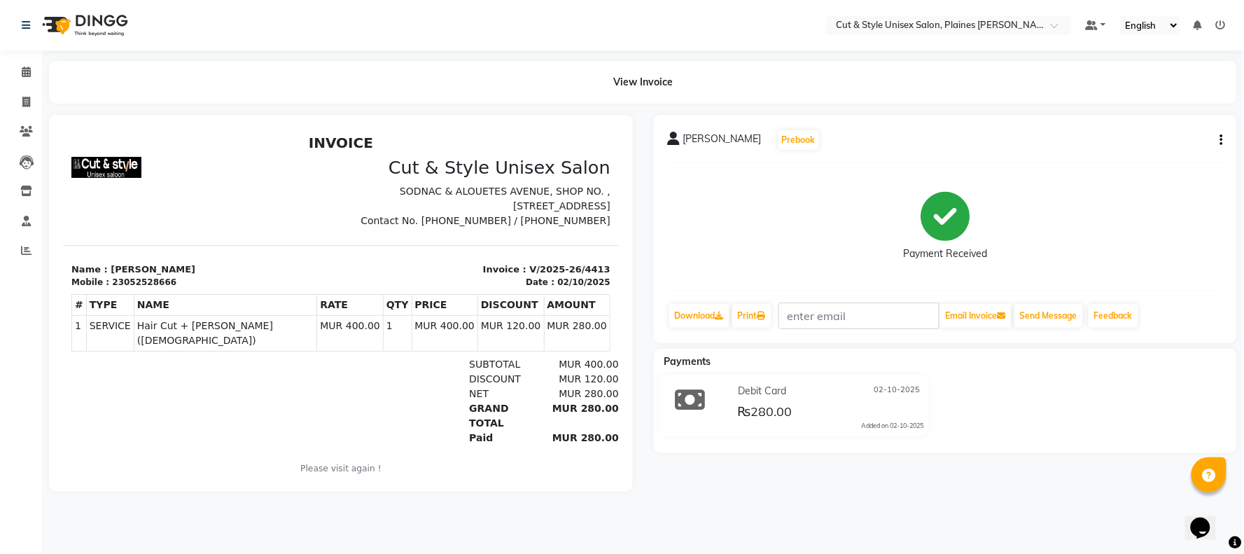
click at [112, 28] on img at bounding box center [84, 25] width 96 height 39
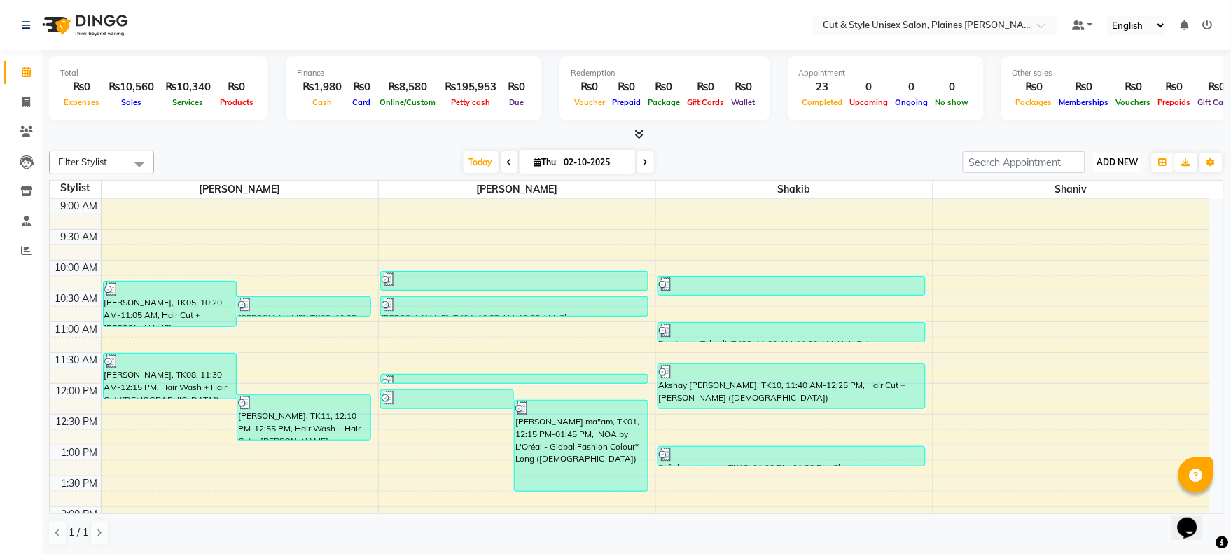
click at [1132, 165] on span "ADD NEW" at bounding box center [1117, 162] width 41 height 11
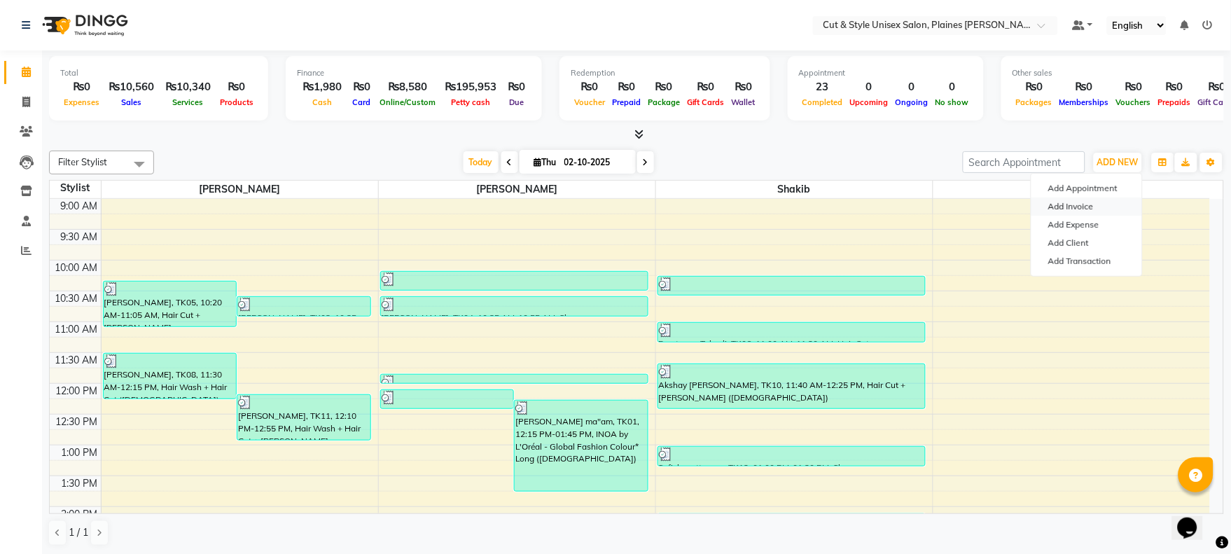
click at [1089, 212] on link "Add Invoice" at bounding box center [1086, 206] width 111 height 18
select select "service"
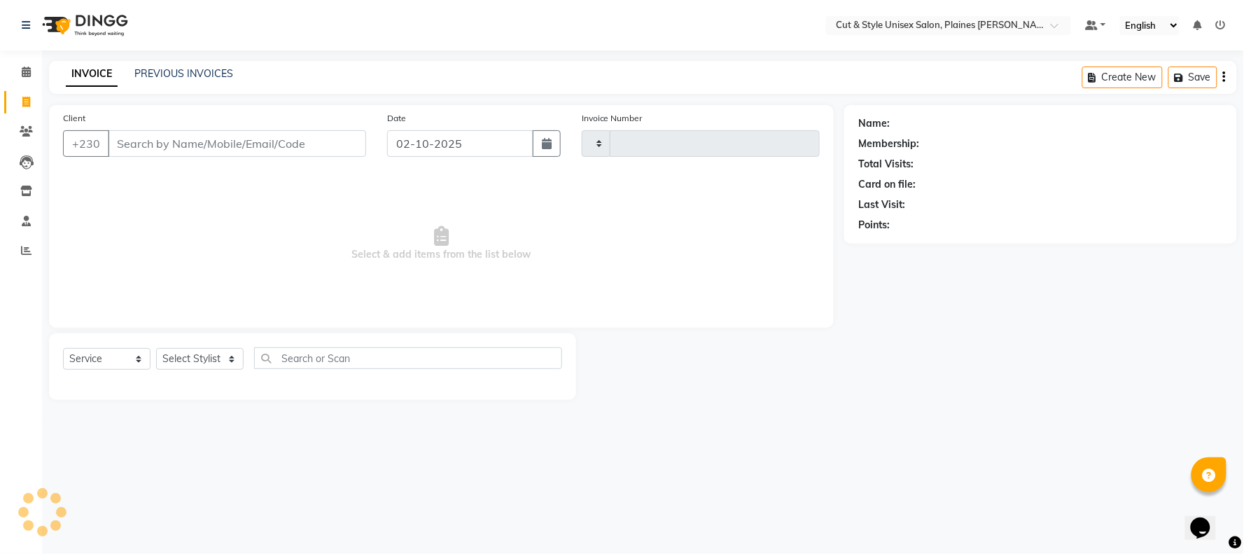
type input "4414"
select select "7731"
click at [209, 357] on select "Select Stylist" at bounding box center [200, 359] width 88 height 22
select select "68909"
click at [156, 349] on select "Select Stylist [PERSON_NAME] Manager [PERSON_NAME]" at bounding box center [200, 359] width 88 height 22
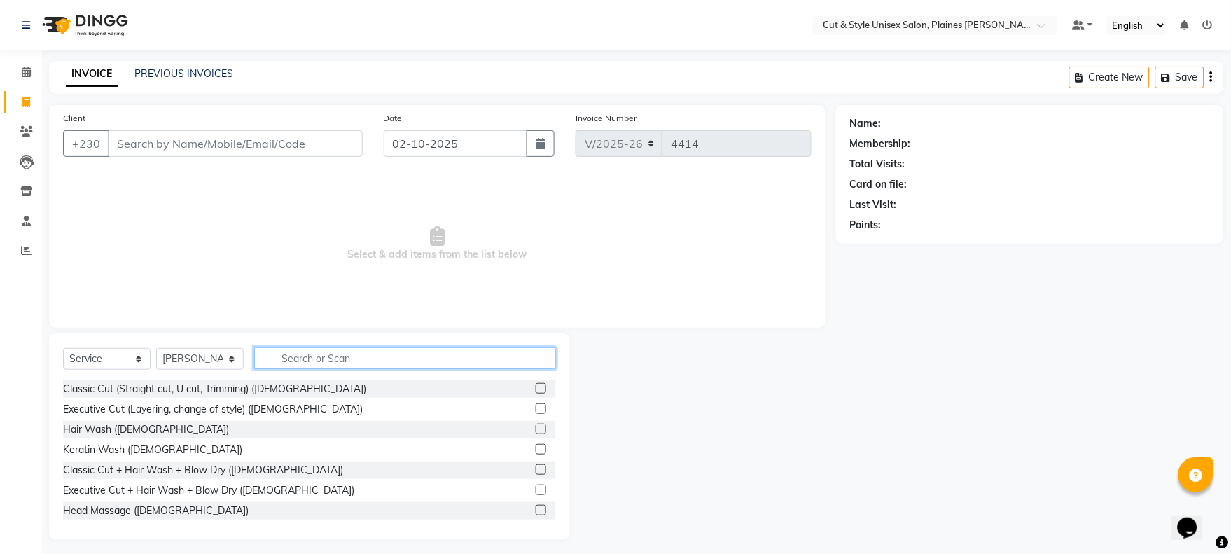
click at [291, 365] on input "text" at bounding box center [405, 358] width 302 height 22
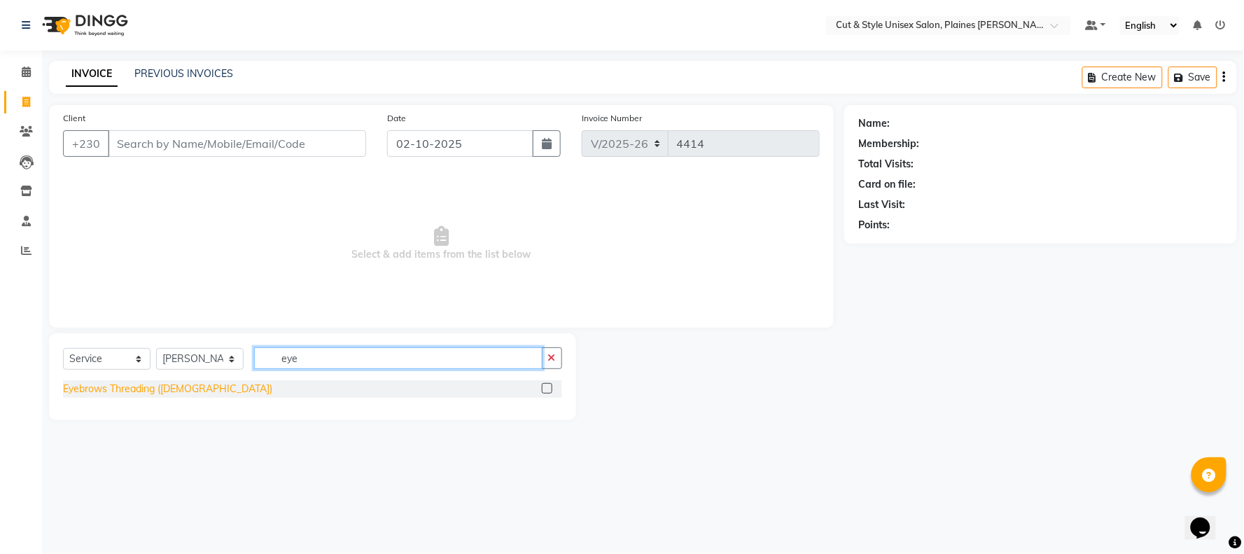
type input "eye"
click at [165, 393] on div "Eyebrows Threading ([DEMOGRAPHIC_DATA])" at bounding box center [167, 389] width 209 height 15
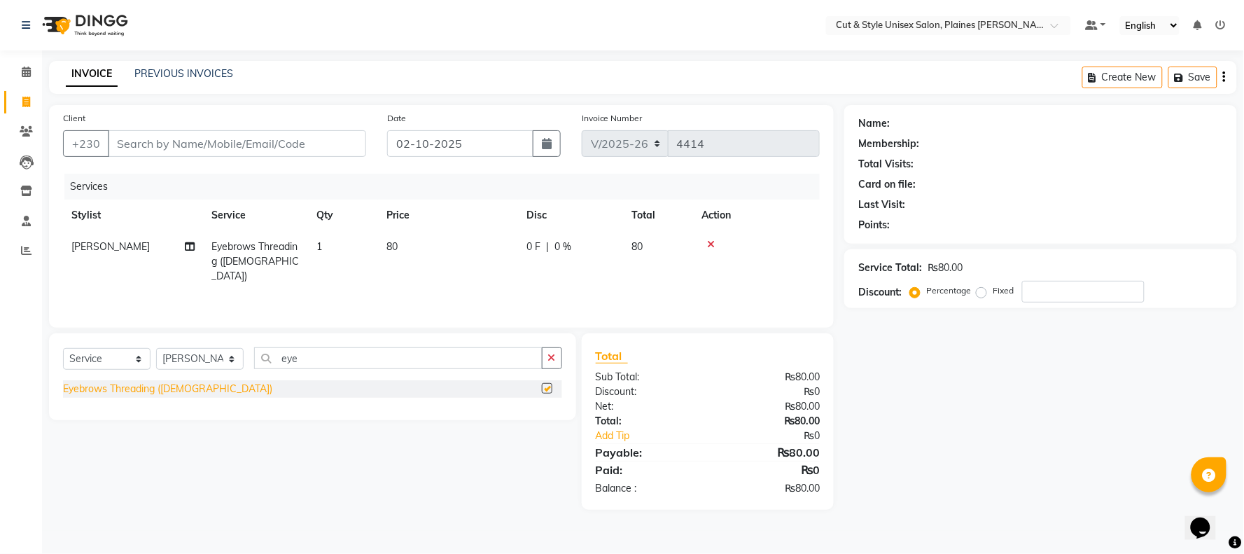
checkbox input "false"
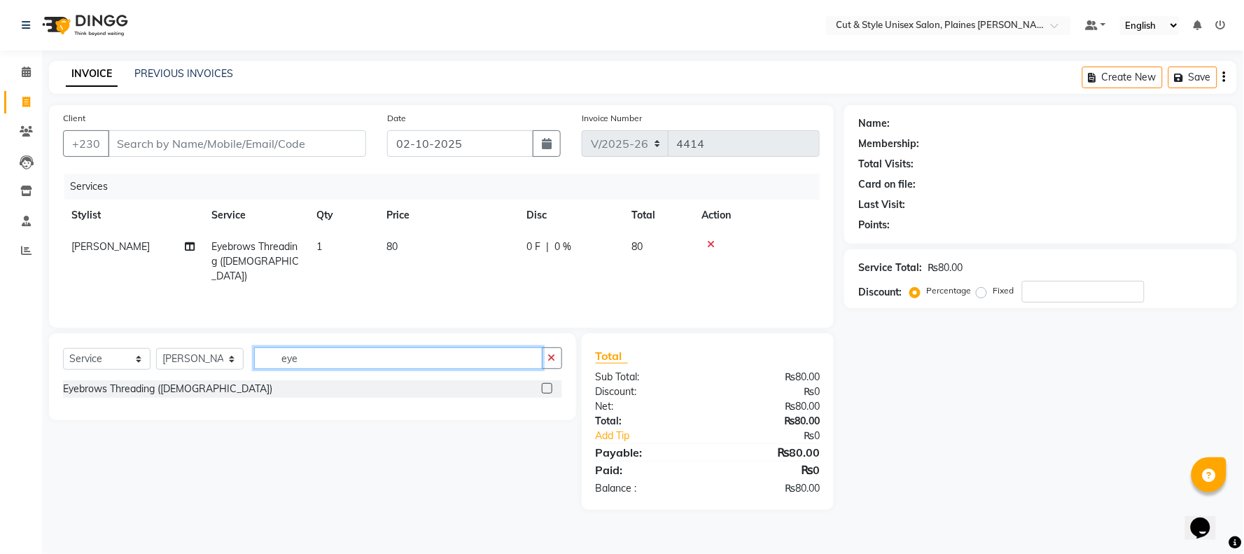
click at [324, 352] on input "eye" at bounding box center [398, 358] width 288 height 22
type input "e"
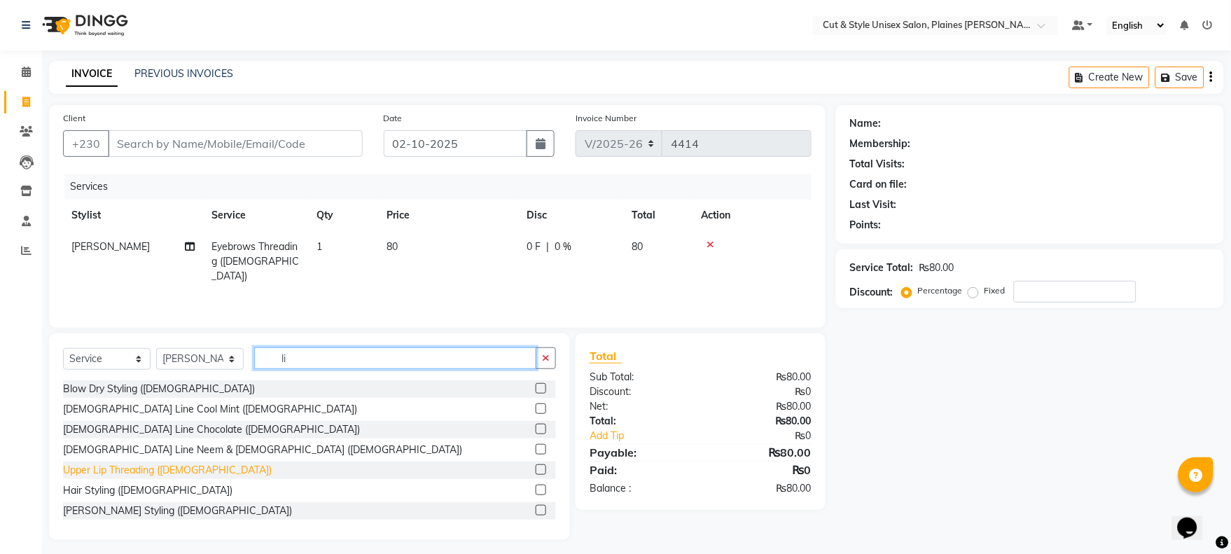
type input "li"
click at [120, 470] on div "Upper Lip Threading ([DEMOGRAPHIC_DATA])" at bounding box center [167, 470] width 209 height 15
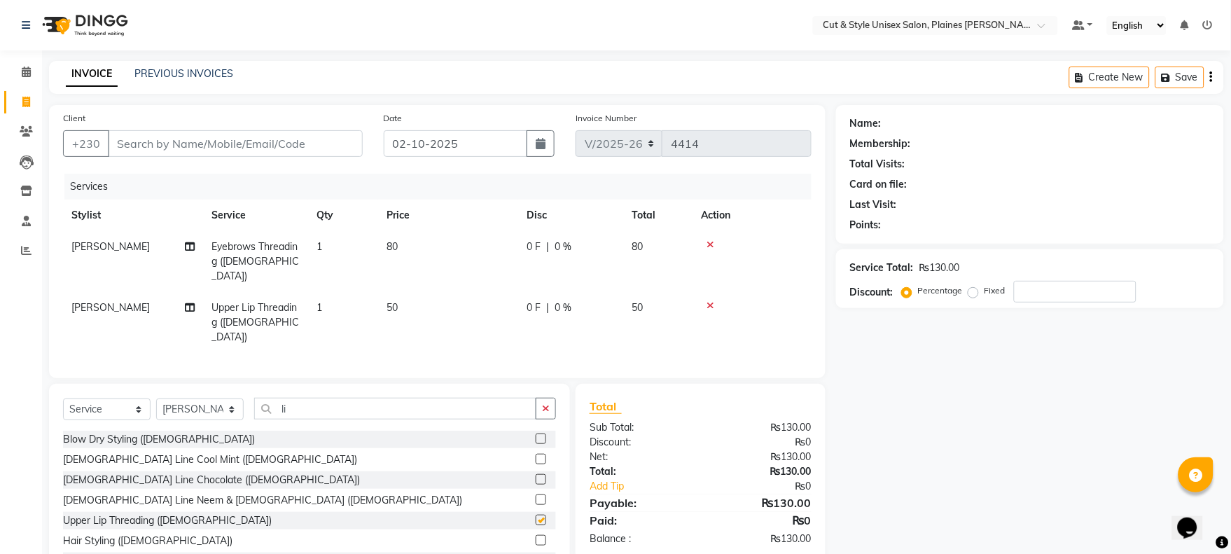
checkbox input "false"
click at [307, 154] on input "Client" at bounding box center [235, 143] width 255 height 27
type input "i"
type input "0"
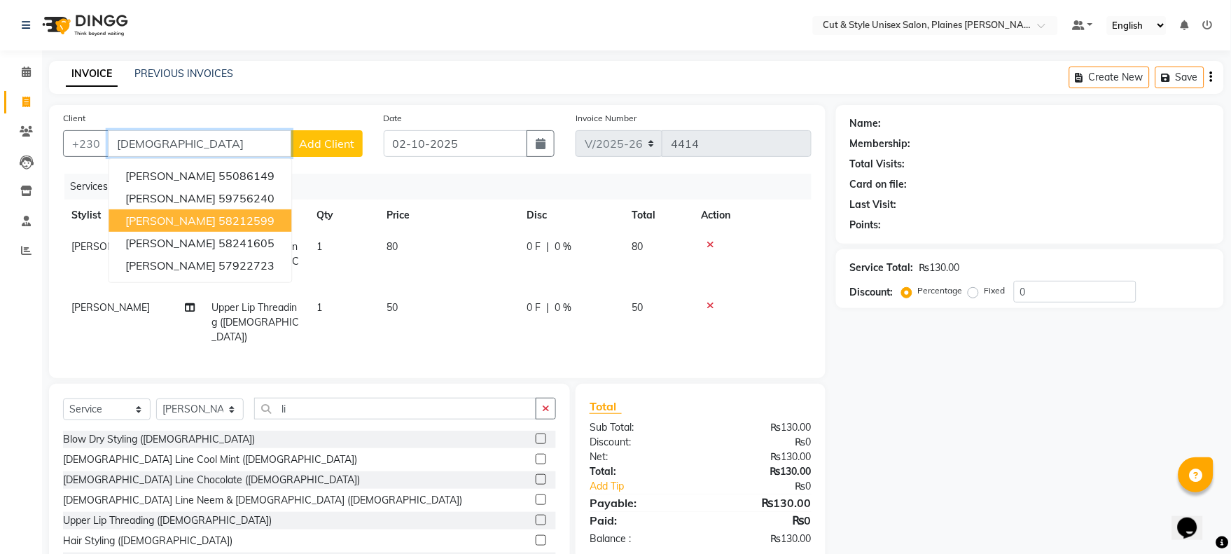
click at [220, 217] on ngb-highlight "58212599" at bounding box center [246, 221] width 56 height 14
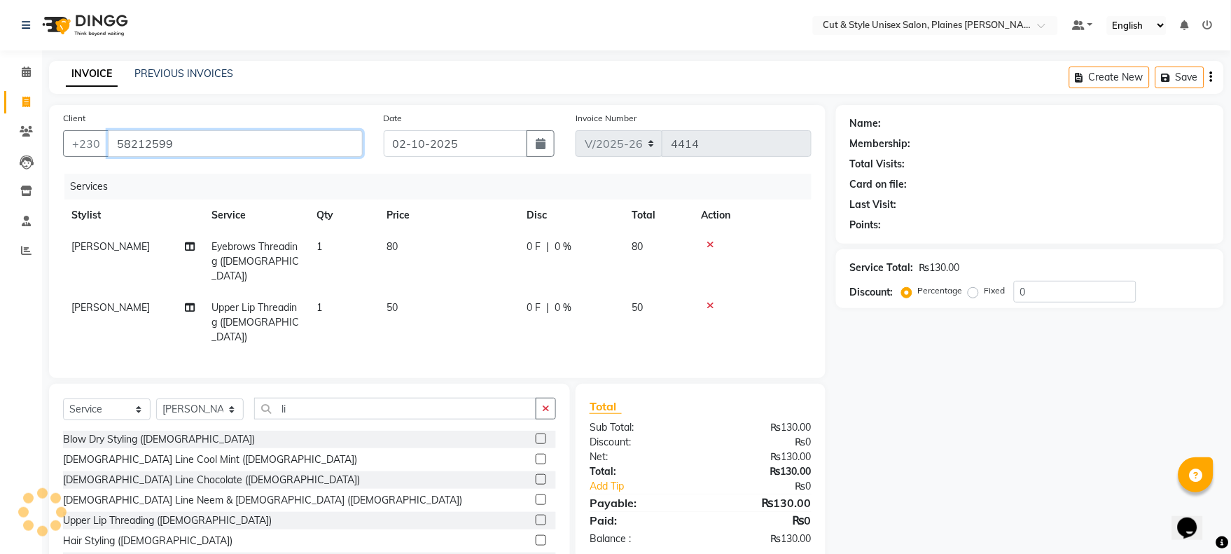
type input "58212599"
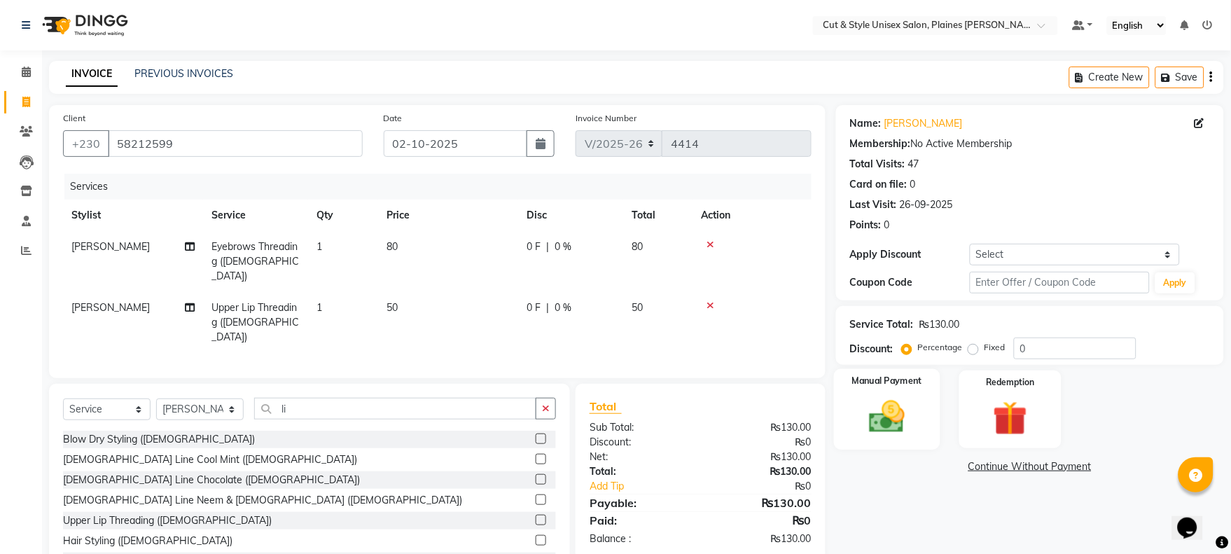
click at [873, 405] on img at bounding box center [887, 416] width 58 height 41
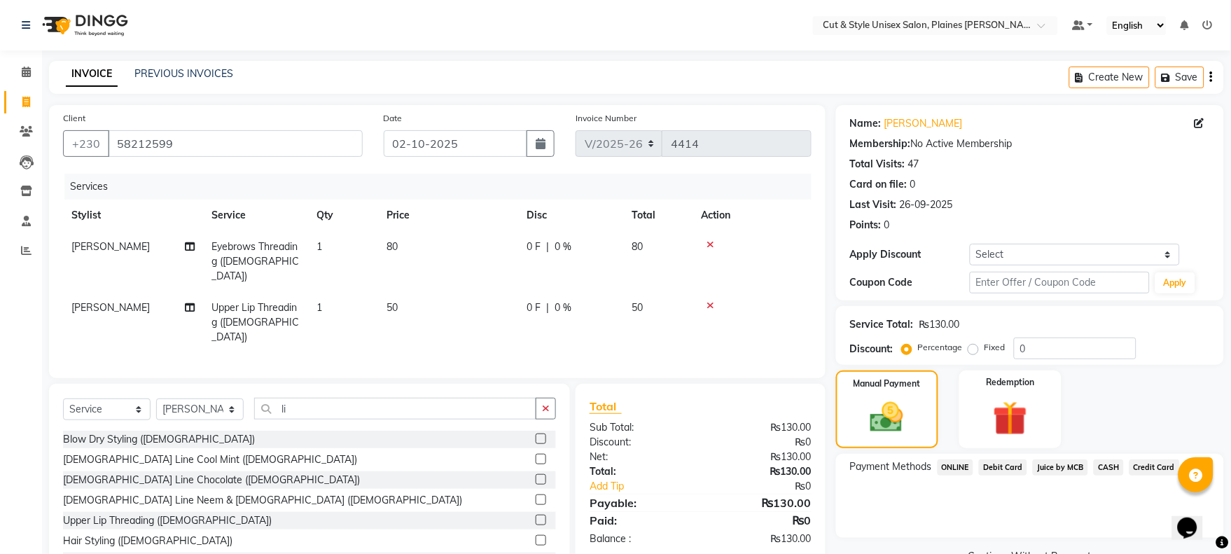
click at [1107, 466] on span "CASH" at bounding box center [1108, 467] width 30 height 16
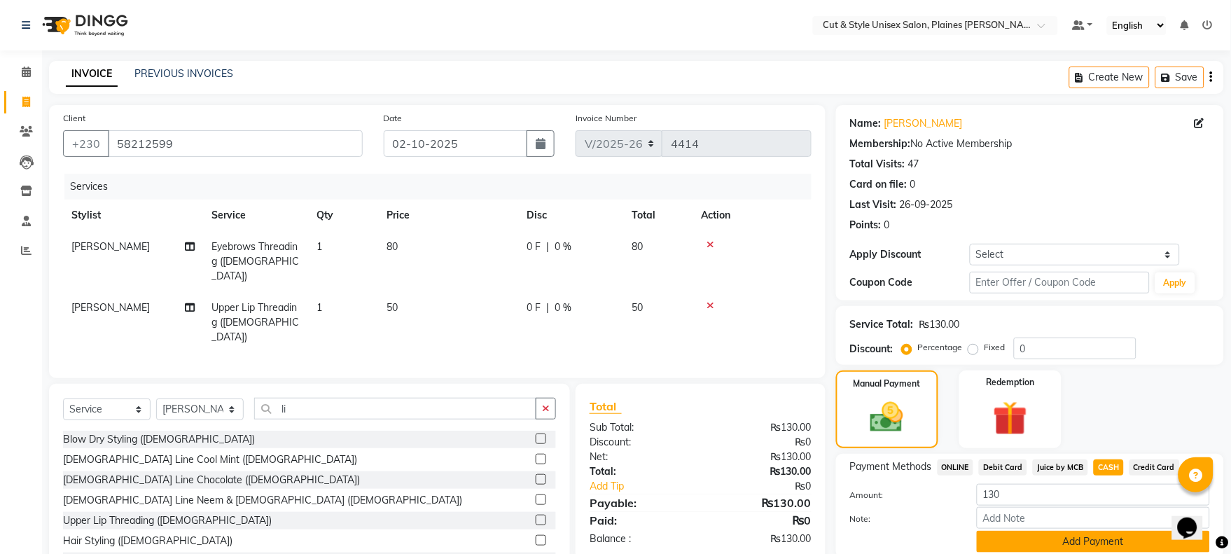
click at [1071, 537] on button "Add Payment" at bounding box center [1093, 542] width 233 height 22
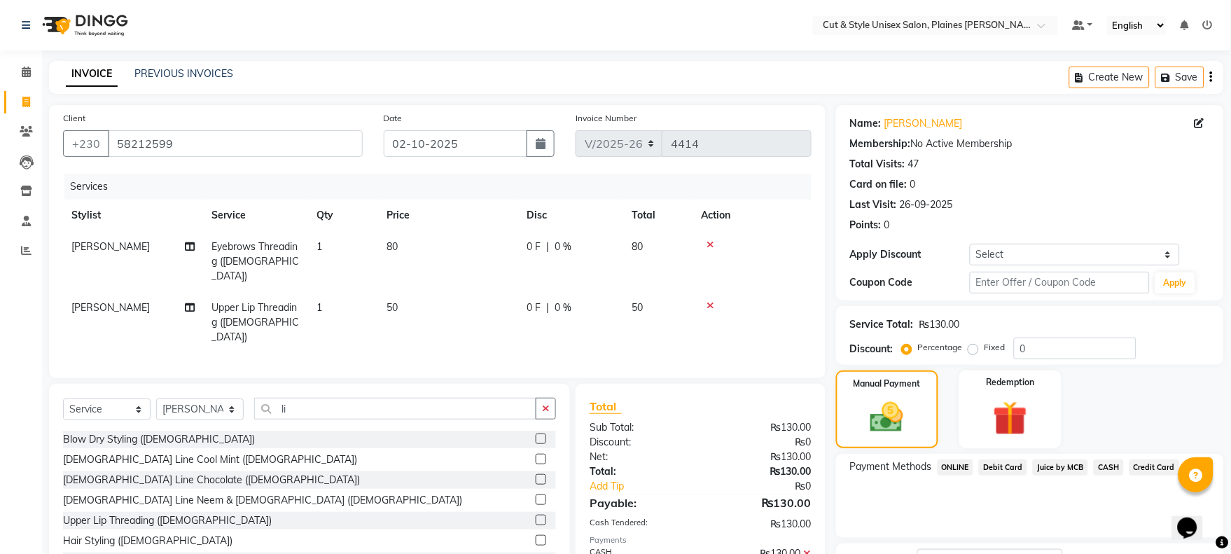
scroll to position [113, 0]
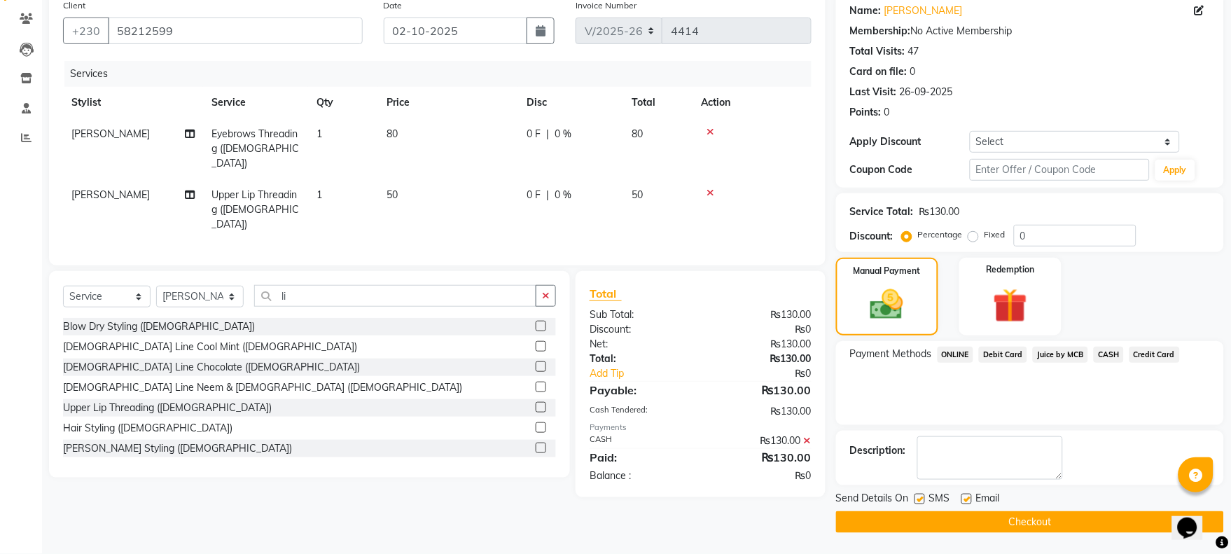
click at [1072, 515] on button "Checkout" at bounding box center [1030, 522] width 388 height 22
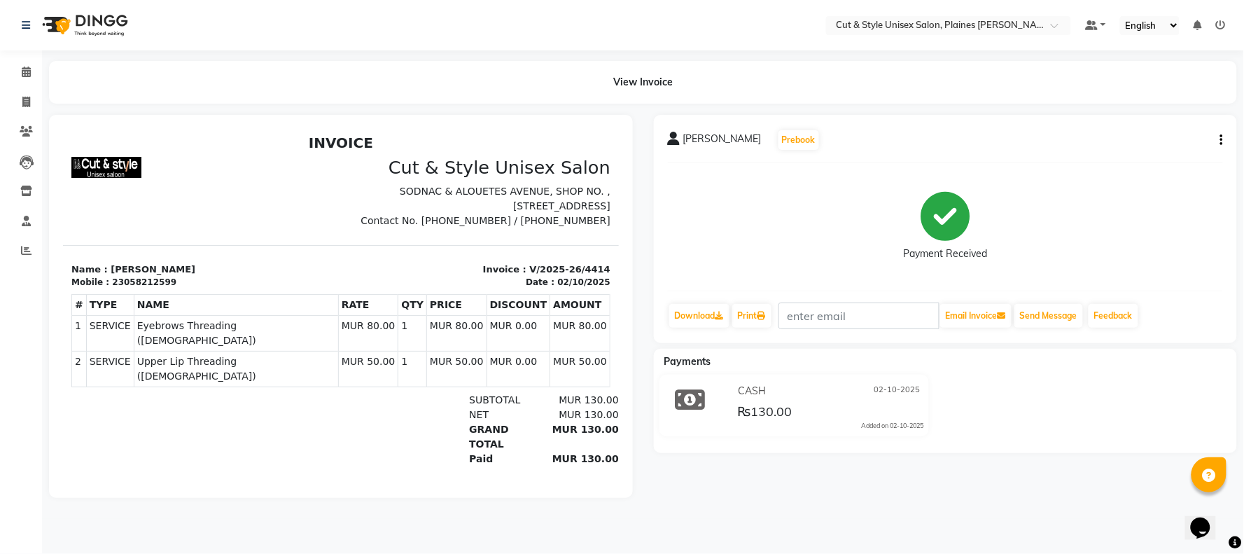
drag, startPoint x: 43, startPoint y: 31, endPoint x: 64, endPoint y: 24, distance: 21.5
click at [46, 31] on img at bounding box center [84, 25] width 96 height 39
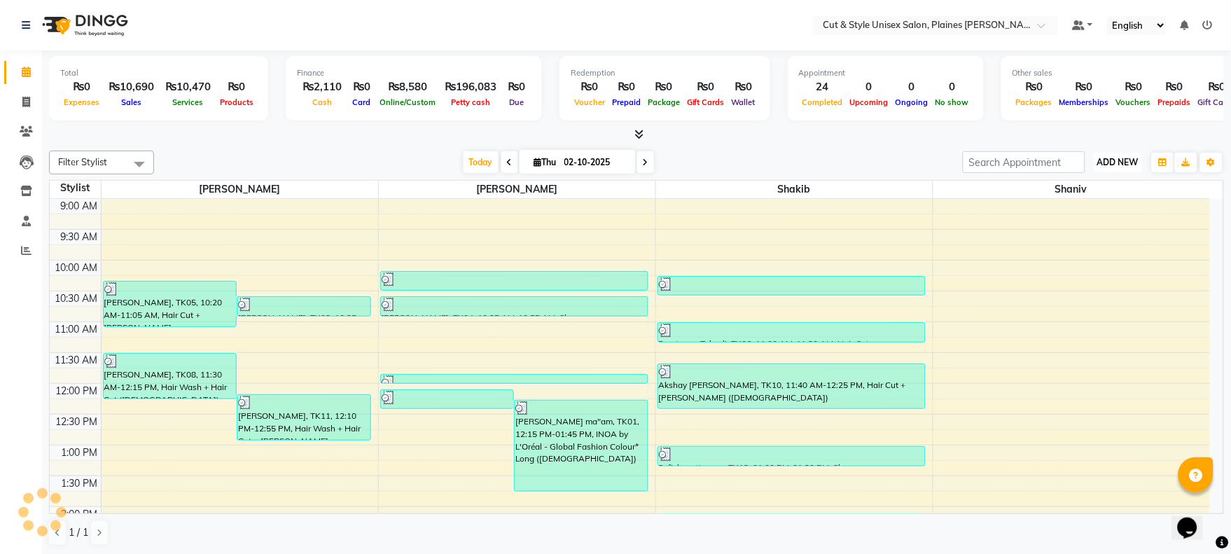
click at [1111, 158] on span "ADD NEW" at bounding box center [1117, 162] width 41 height 11
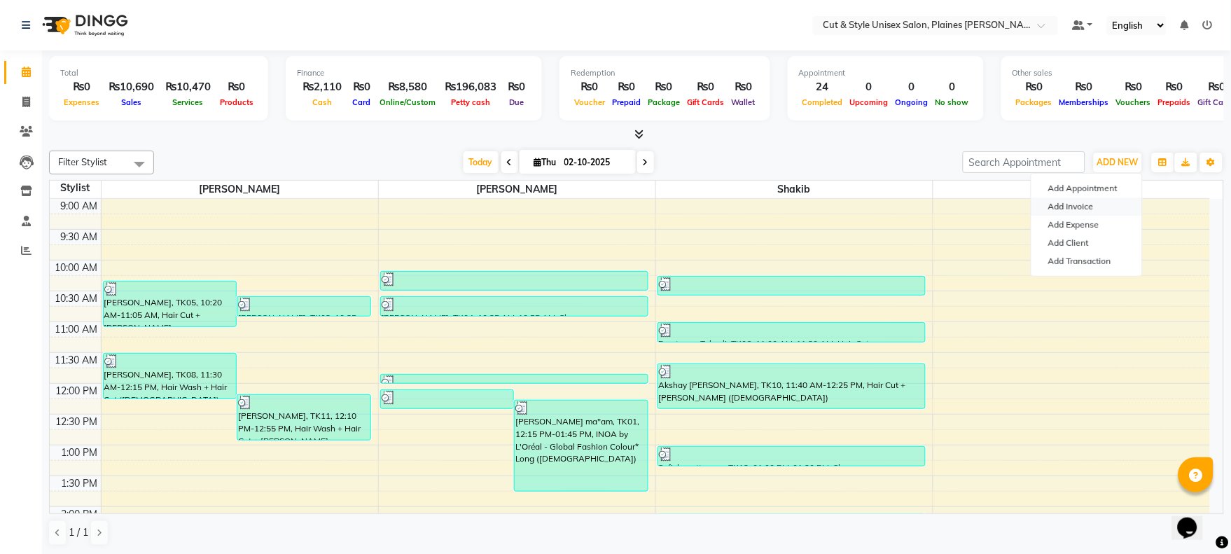
click at [1065, 204] on link "Add Invoice" at bounding box center [1086, 206] width 111 height 18
select select "service"
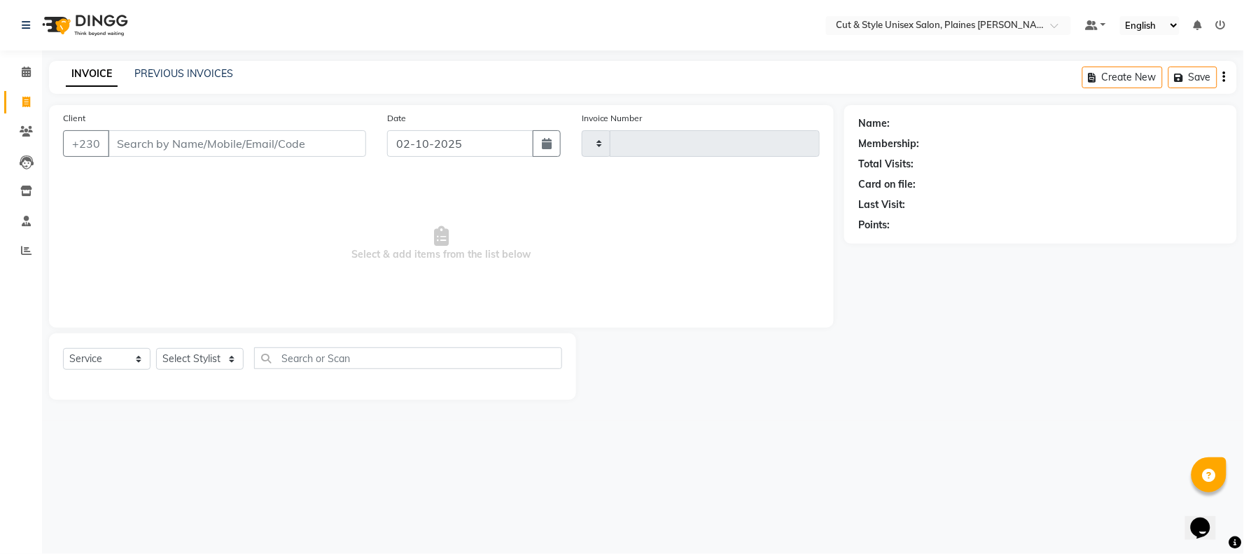
type input "4415"
select select "7731"
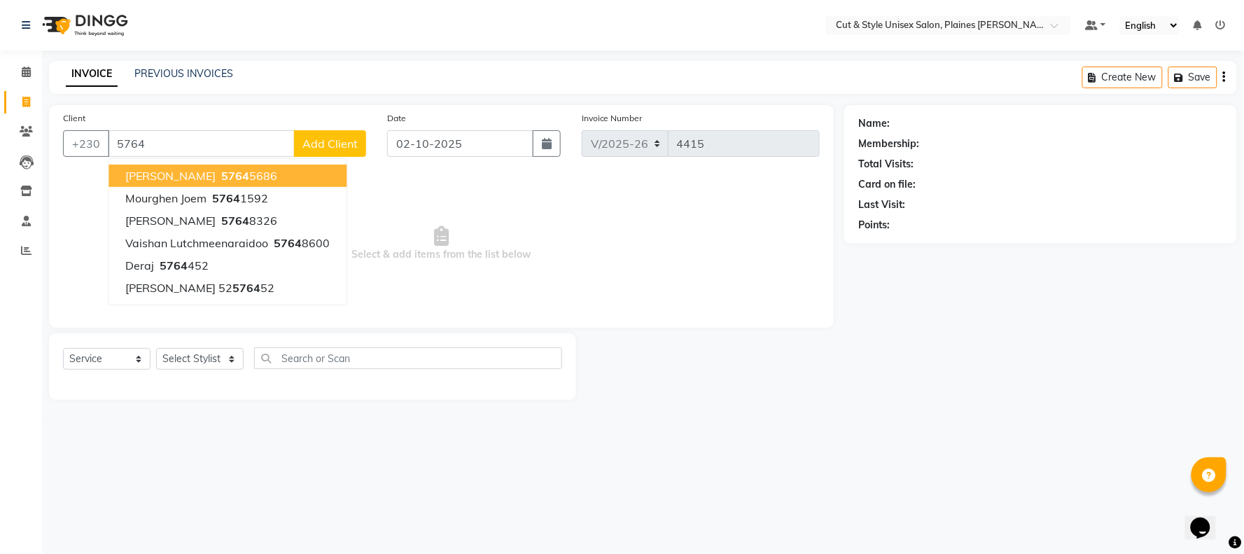
click at [243, 170] on button "[PERSON_NAME] 5764 5686" at bounding box center [228, 176] width 238 height 22
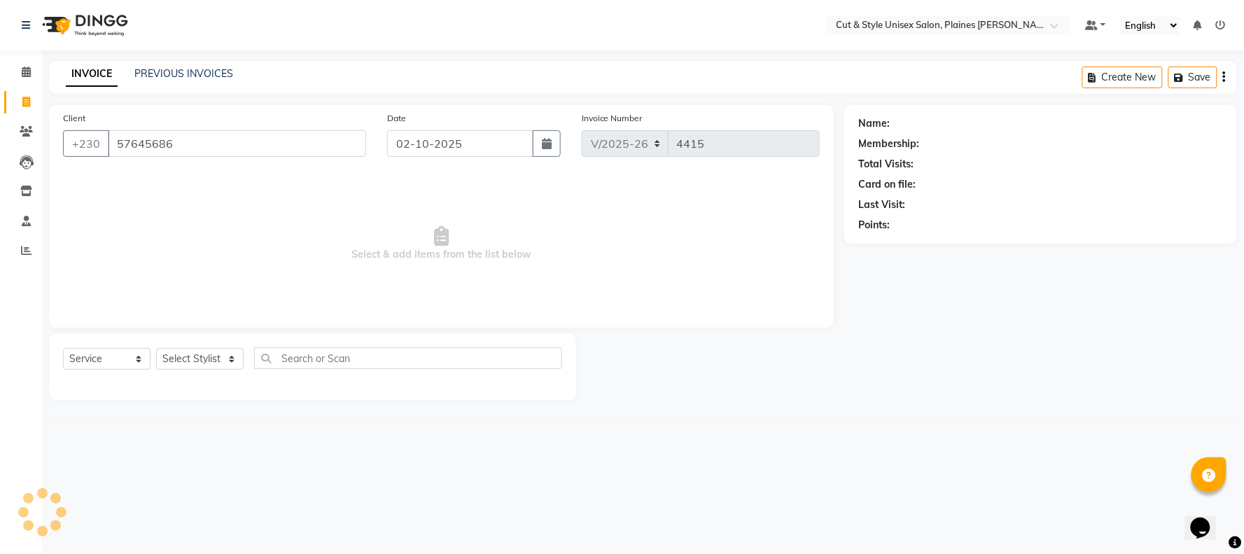
type input "57645686"
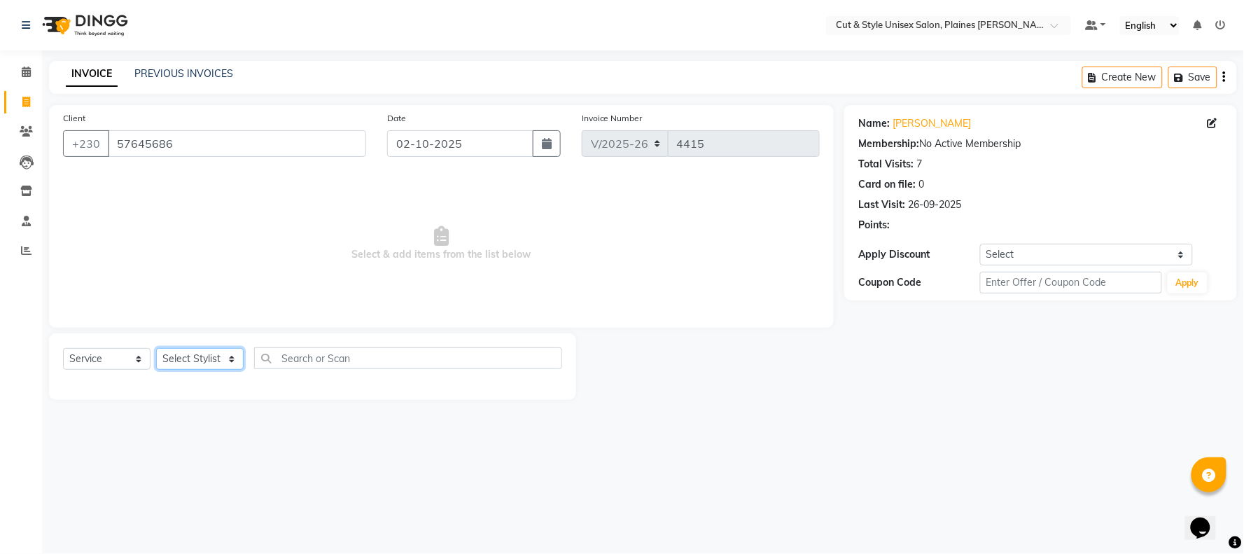
click at [235, 361] on select "Select Stylist [PERSON_NAME] Manager [PERSON_NAME]" at bounding box center [200, 359] width 88 height 22
select select "68909"
click at [156, 349] on select "Select Stylist [PERSON_NAME] Manager [PERSON_NAME]" at bounding box center [200, 359] width 88 height 22
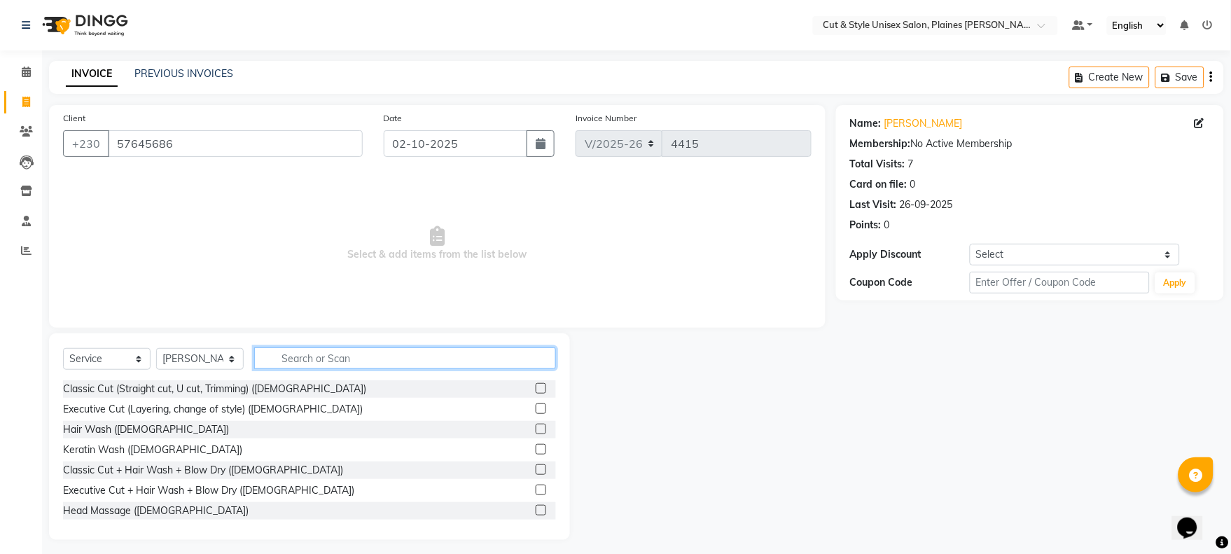
click at [309, 351] on input "text" at bounding box center [405, 358] width 302 height 22
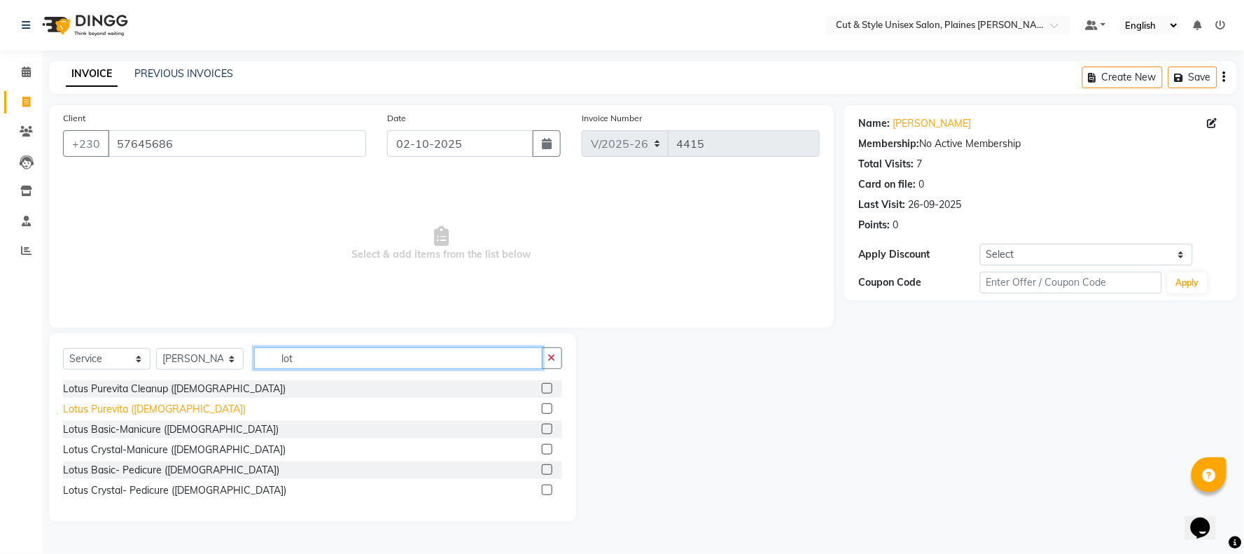
type input "lot"
drag, startPoint x: 135, startPoint y: 407, endPoint x: 155, endPoint y: 407, distance: 19.6
click at [137, 407] on div "Lotus Purevita ([DEMOGRAPHIC_DATA])" at bounding box center [154, 409] width 183 height 15
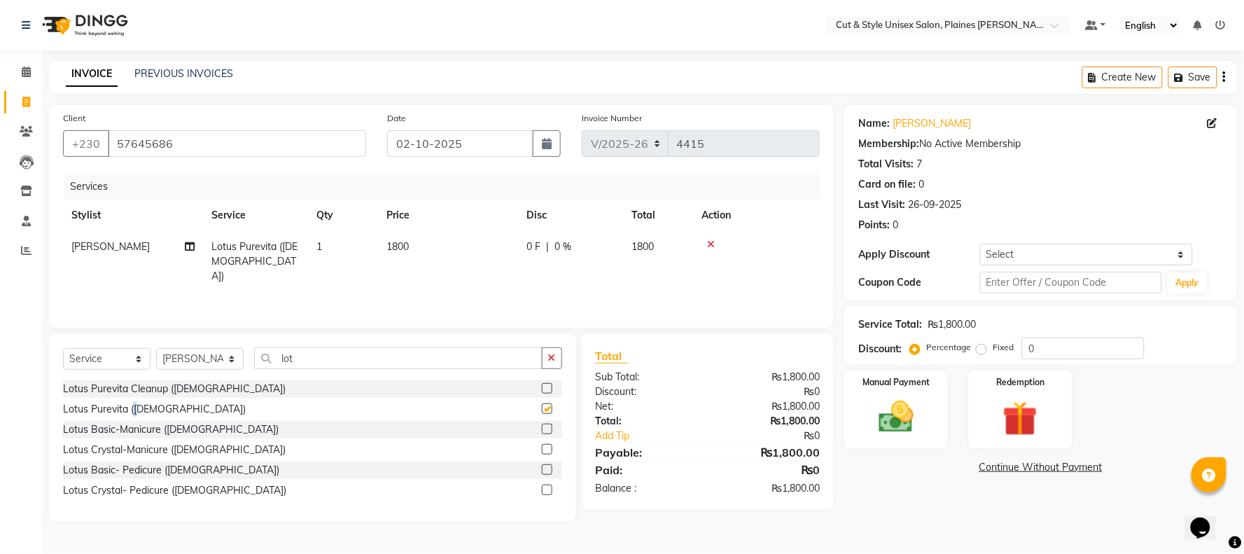
checkbox input "false"
click at [314, 357] on input "lot" at bounding box center [398, 358] width 288 height 22
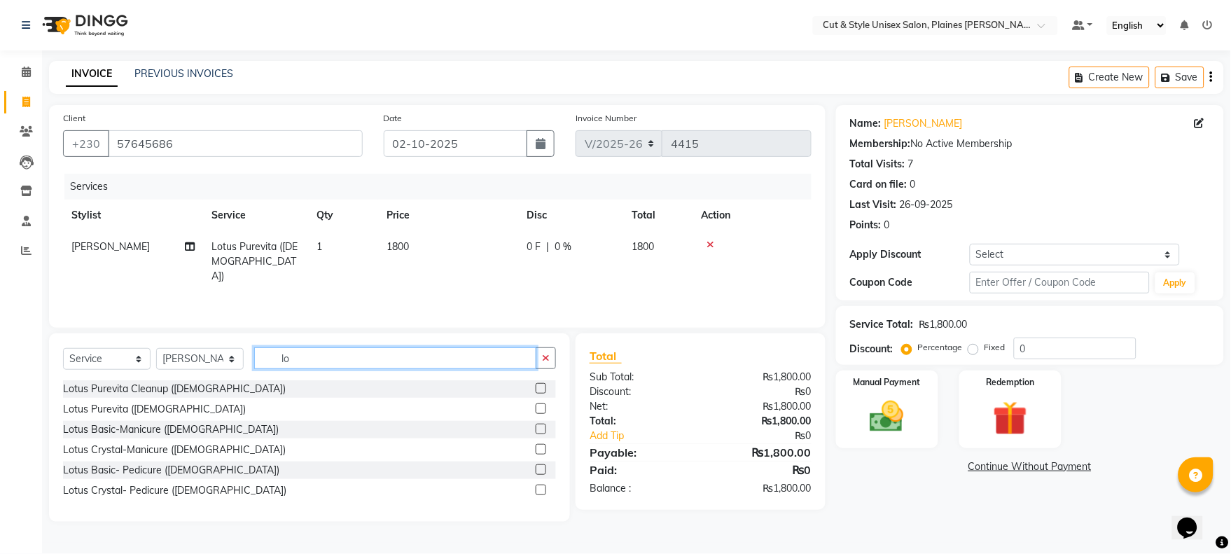
type input "l"
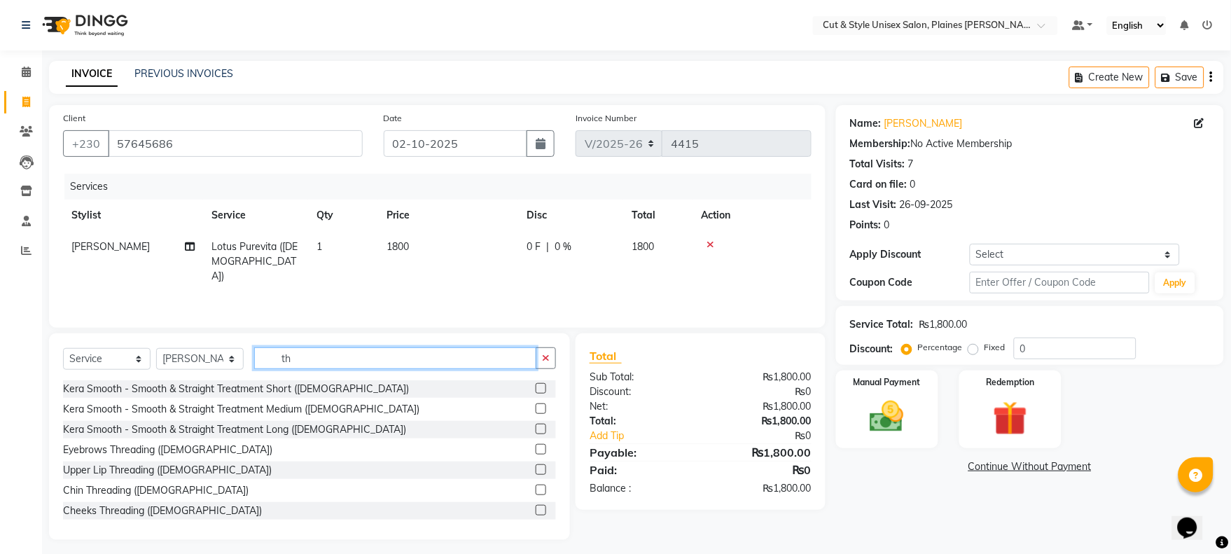
type input "th"
click at [172, 441] on div "Eyebrows Threading ([DEMOGRAPHIC_DATA])" at bounding box center [309, 450] width 493 height 18
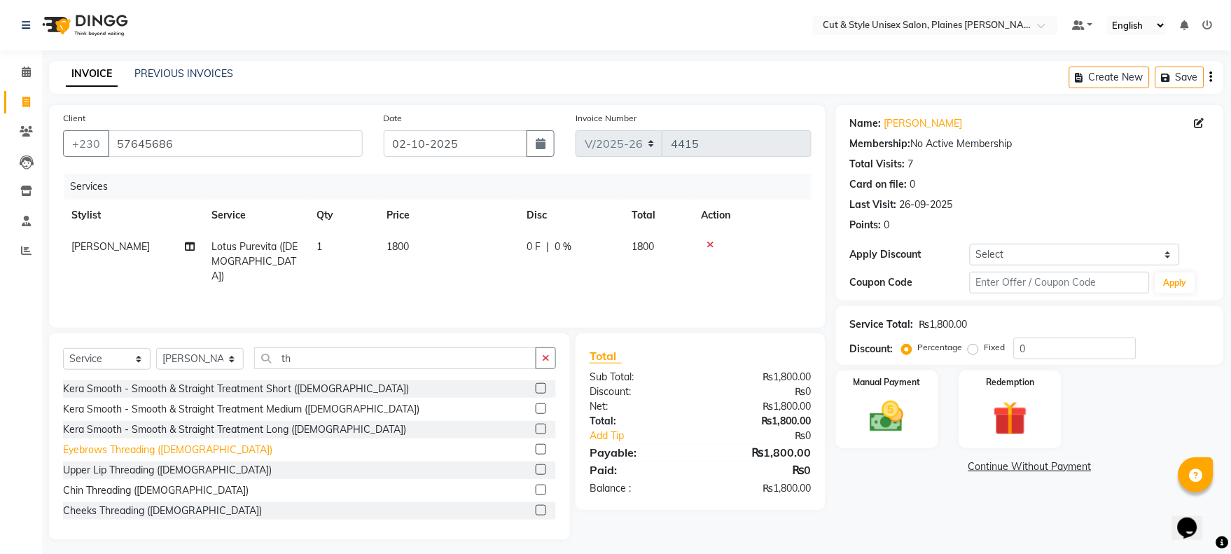
click at [177, 449] on div "Eyebrows Threading ([DEMOGRAPHIC_DATA])" at bounding box center [167, 449] width 209 height 15
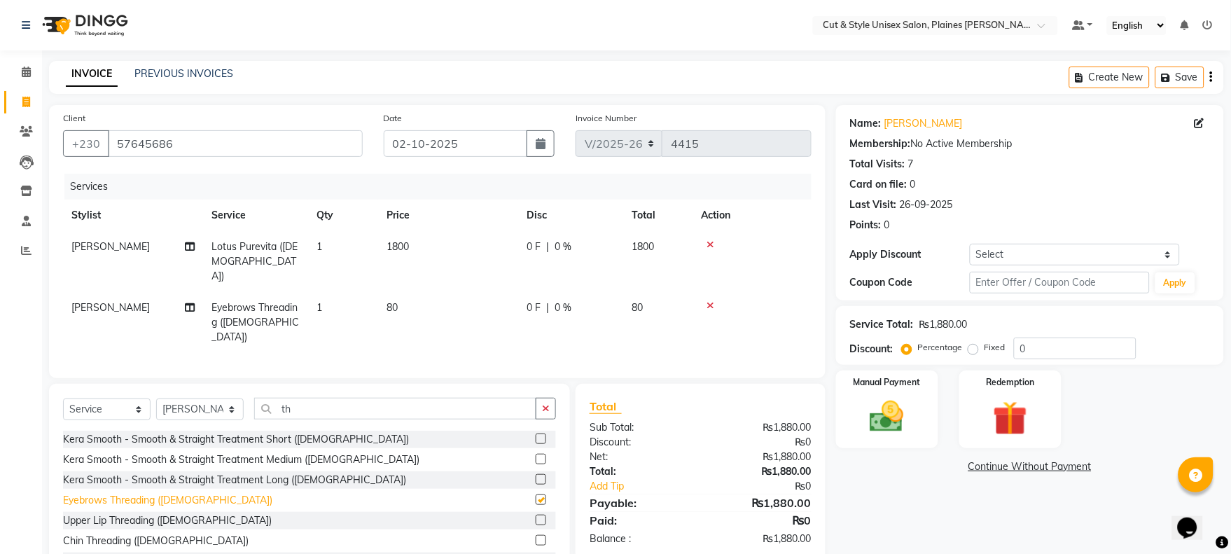
checkbox input "false"
click at [172, 513] on div "Upper Lip Threading ([DEMOGRAPHIC_DATA])" at bounding box center [167, 520] width 209 height 15
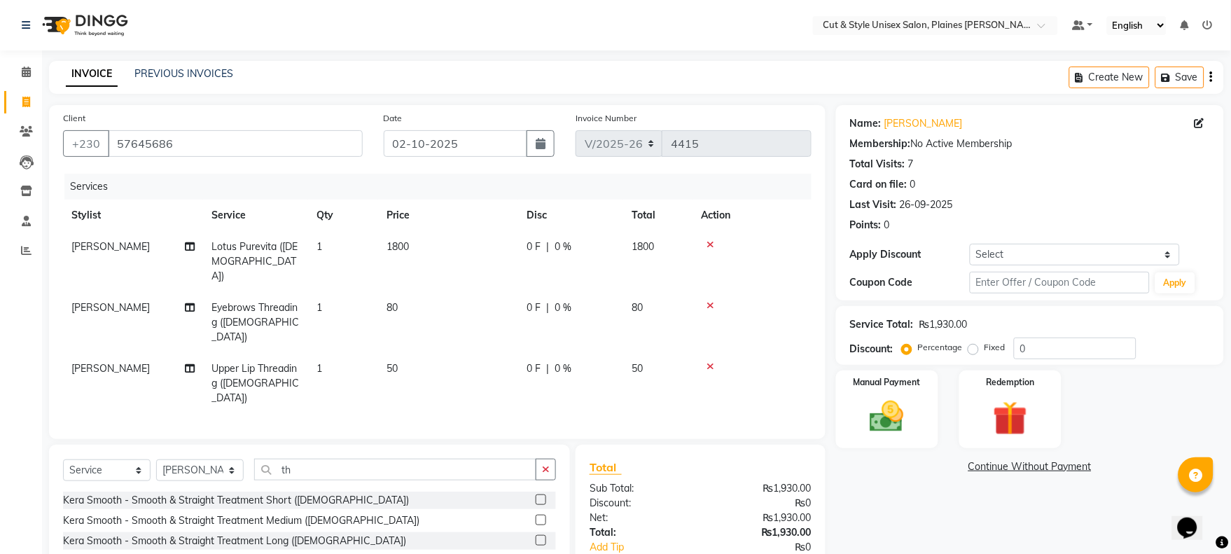
checkbox input "false"
click at [306, 459] on input "th" at bounding box center [395, 470] width 282 height 22
type input "t"
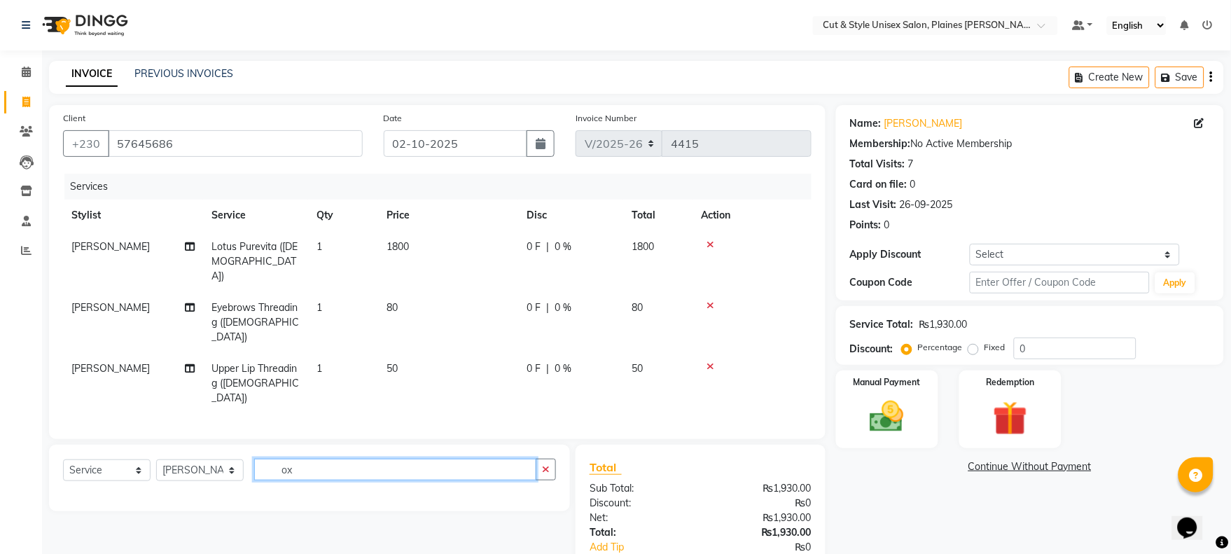
type input "o"
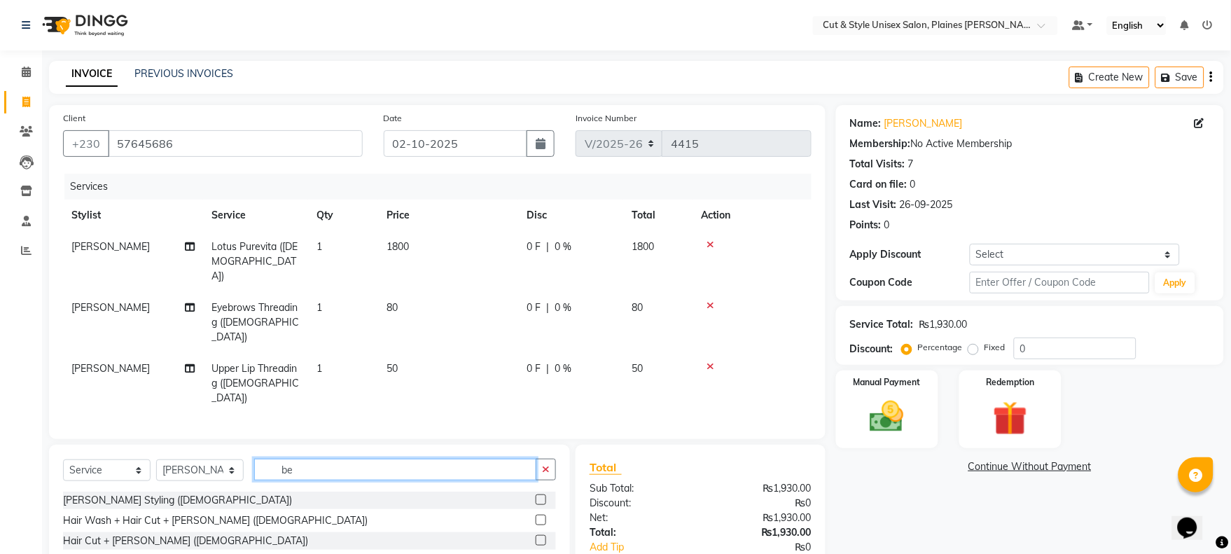
type input "b"
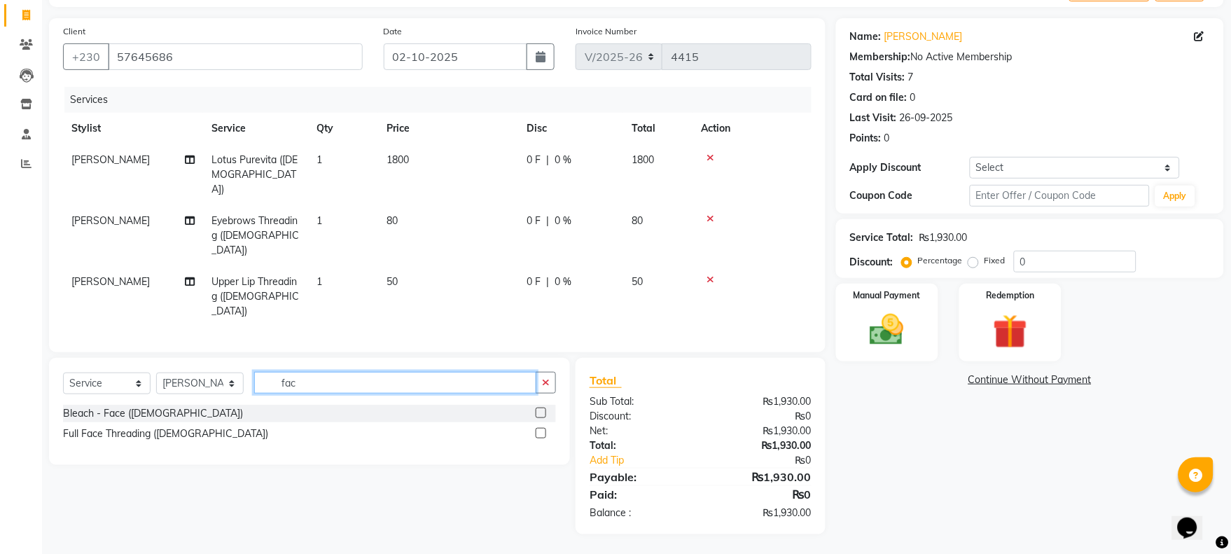
scroll to position [57, 0]
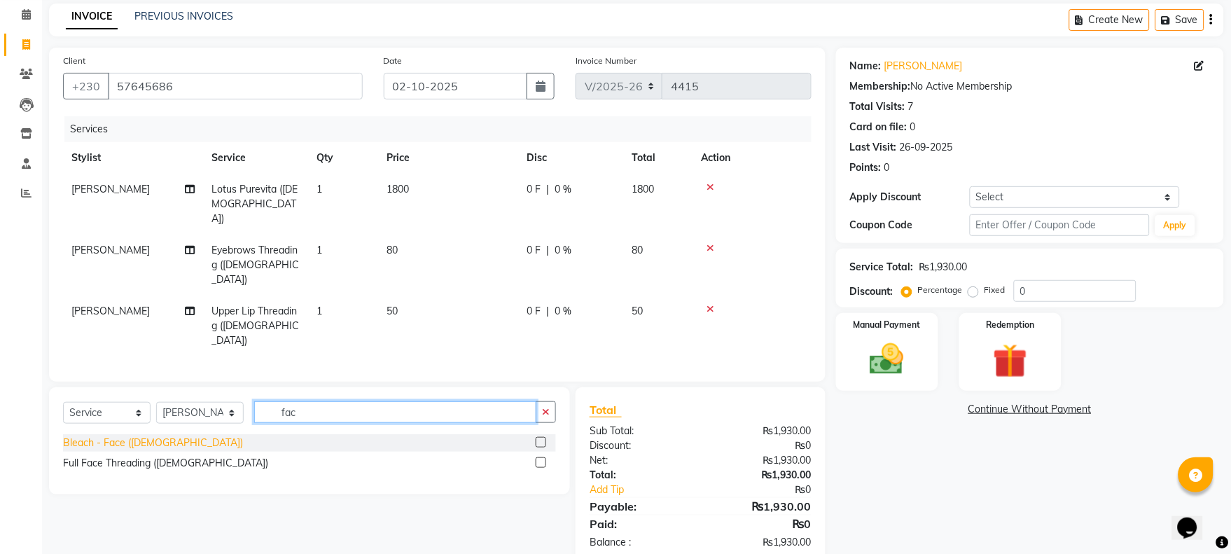
type input "fac"
click at [116, 435] on div "Bleach - Face ([DEMOGRAPHIC_DATA])" at bounding box center [153, 442] width 180 height 15
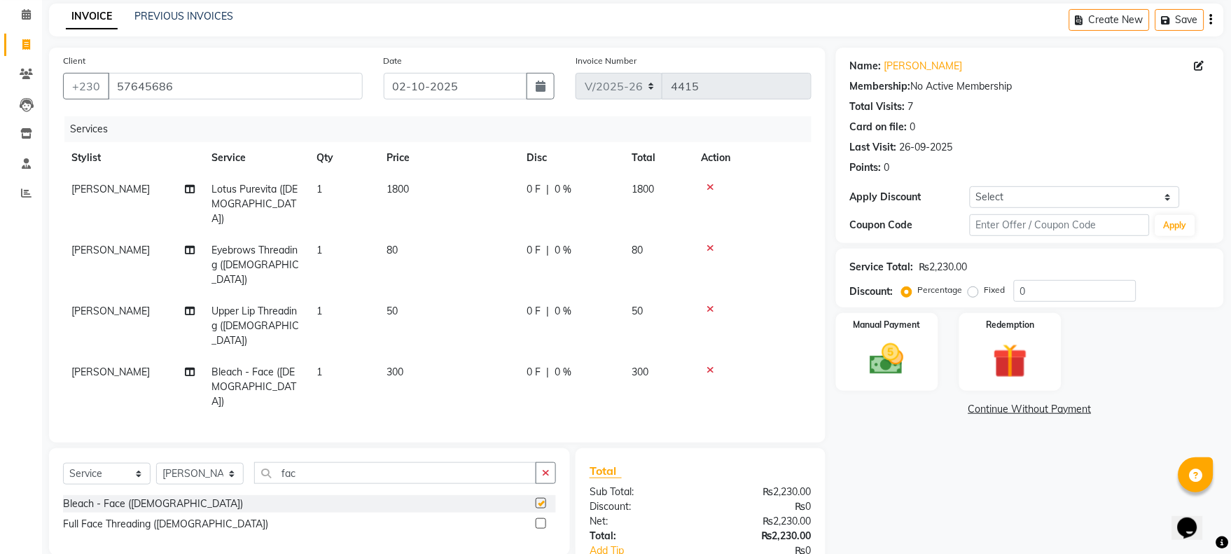
checkbox input "false"
click at [711, 304] on icon at bounding box center [711, 309] width 8 height 10
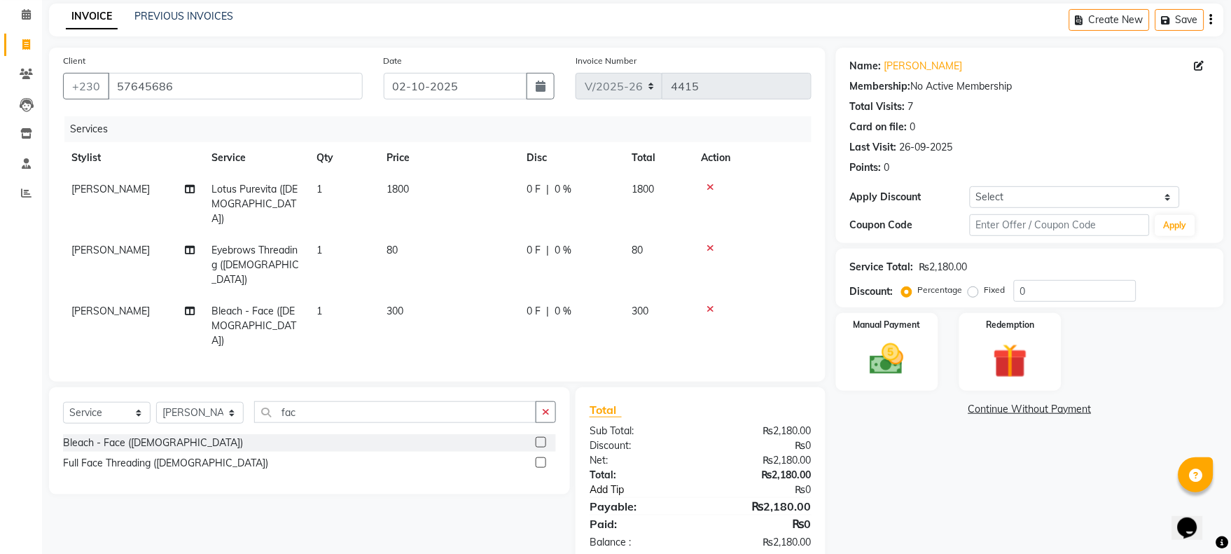
click at [611, 482] on link "Add Tip" at bounding box center [649, 489] width 141 height 15
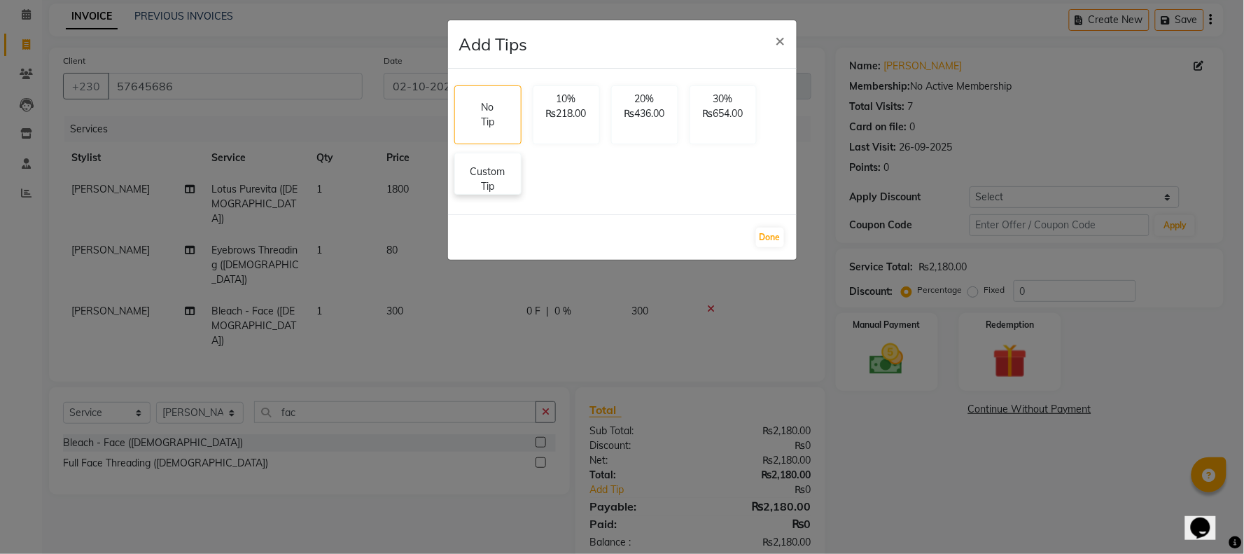
click at [489, 180] on p "Custom Tip" at bounding box center [487, 179] width 49 height 29
select select "68909"
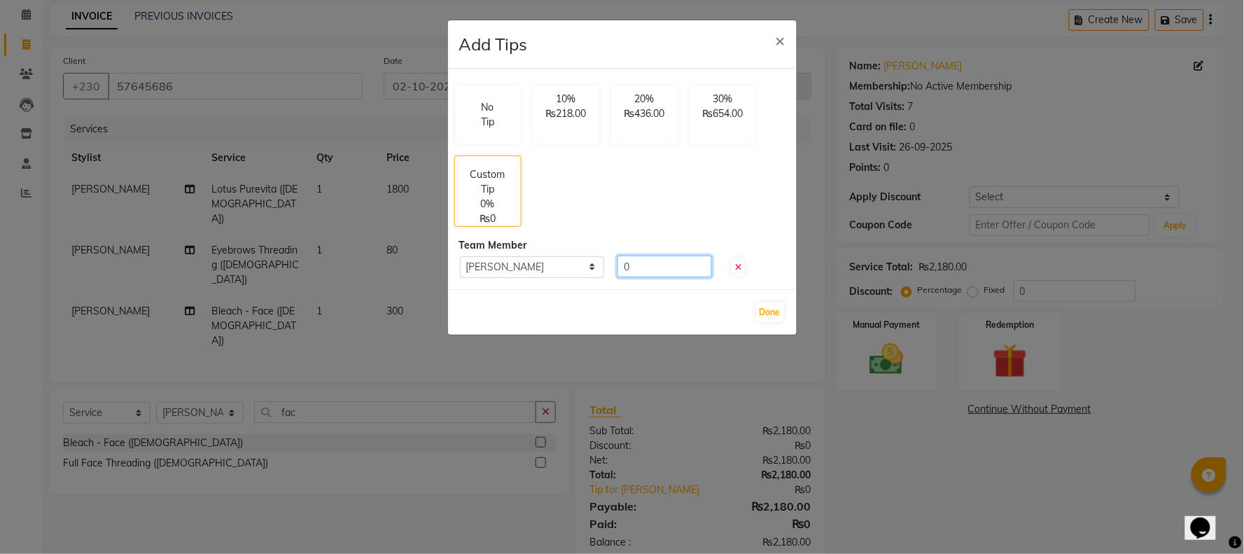
click at [640, 263] on input "0" at bounding box center [664, 267] width 95 height 22
type input "100"
click at [769, 305] on button "Done" at bounding box center [770, 312] width 28 height 20
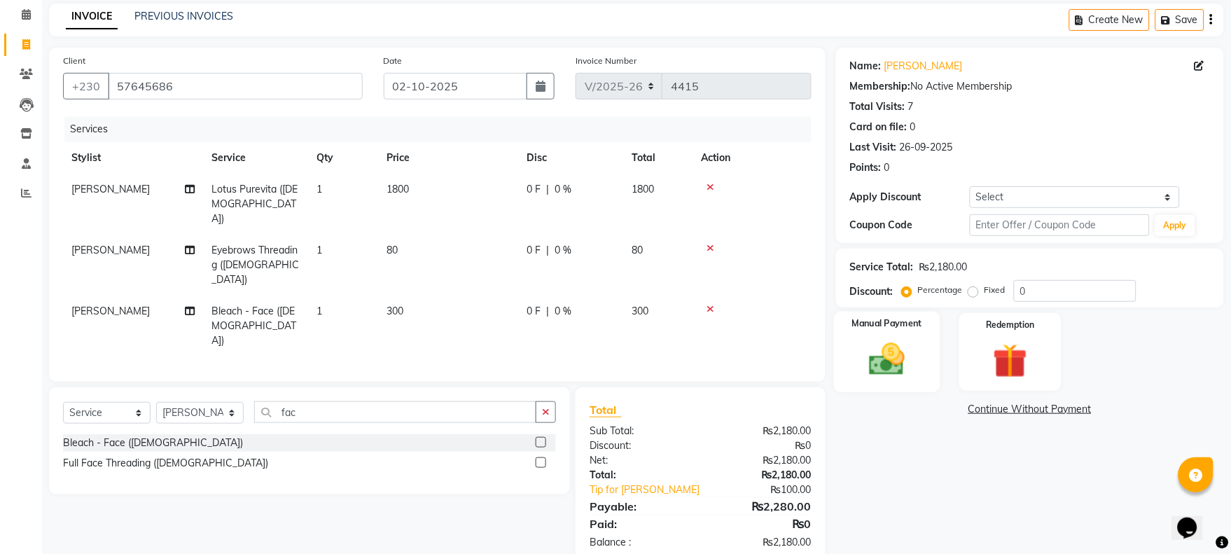
click at [917, 364] on div "Manual Payment" at bounding box center [887, 352] width 106 height 81
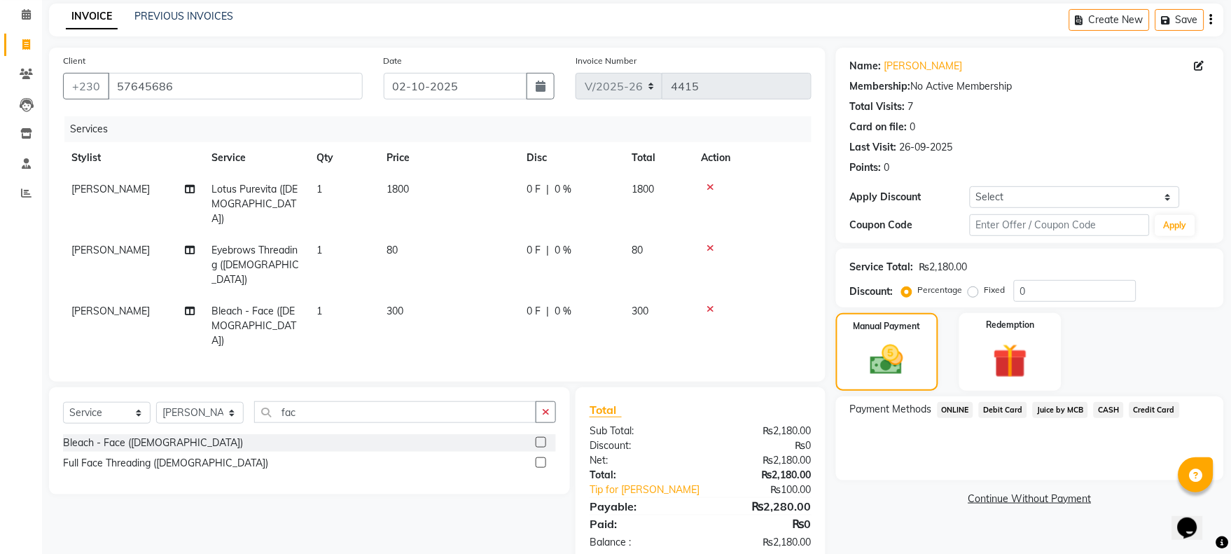
click at [1009, 409] on span "Debit Card" at bounding box center [1003, 410] width 48 height 16
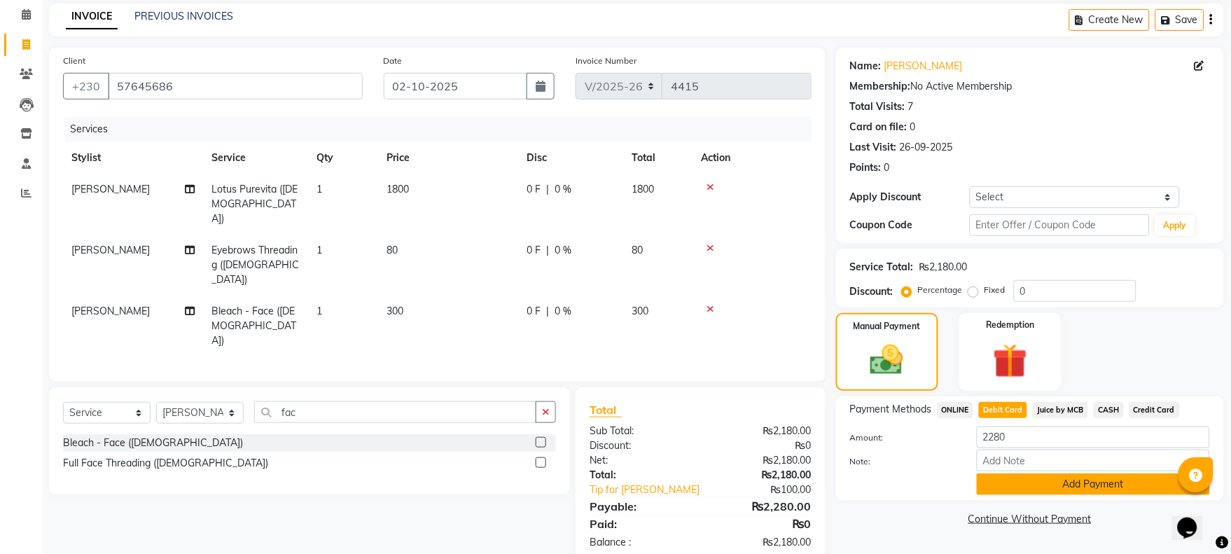
click at [1016, 490] on button "Add Payment" at bounding box center [1093, 484] width 233 height 22
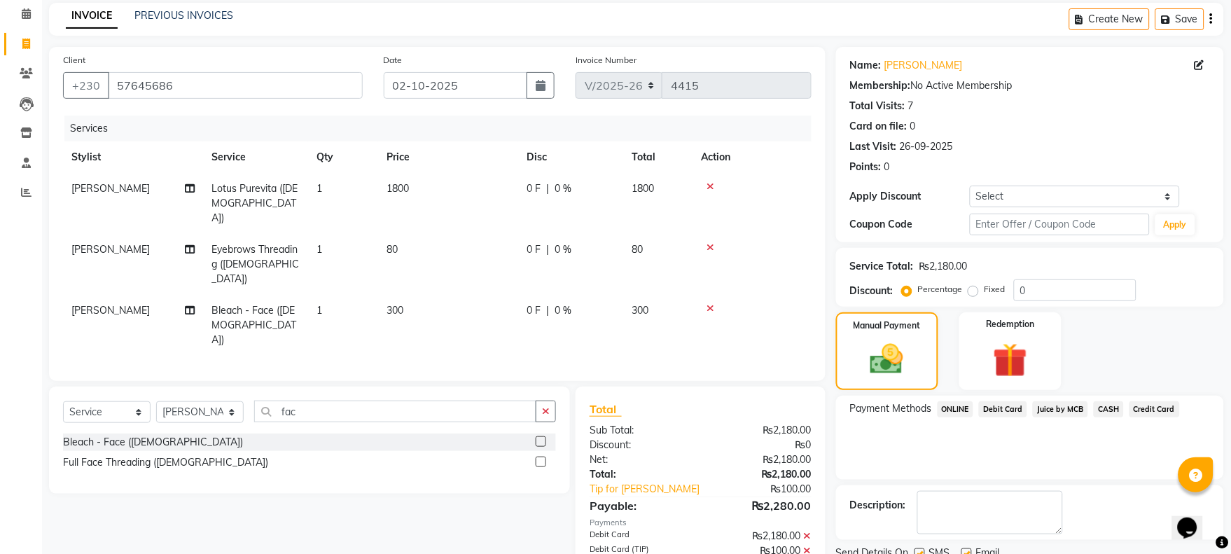
scroll to position [113, 0]
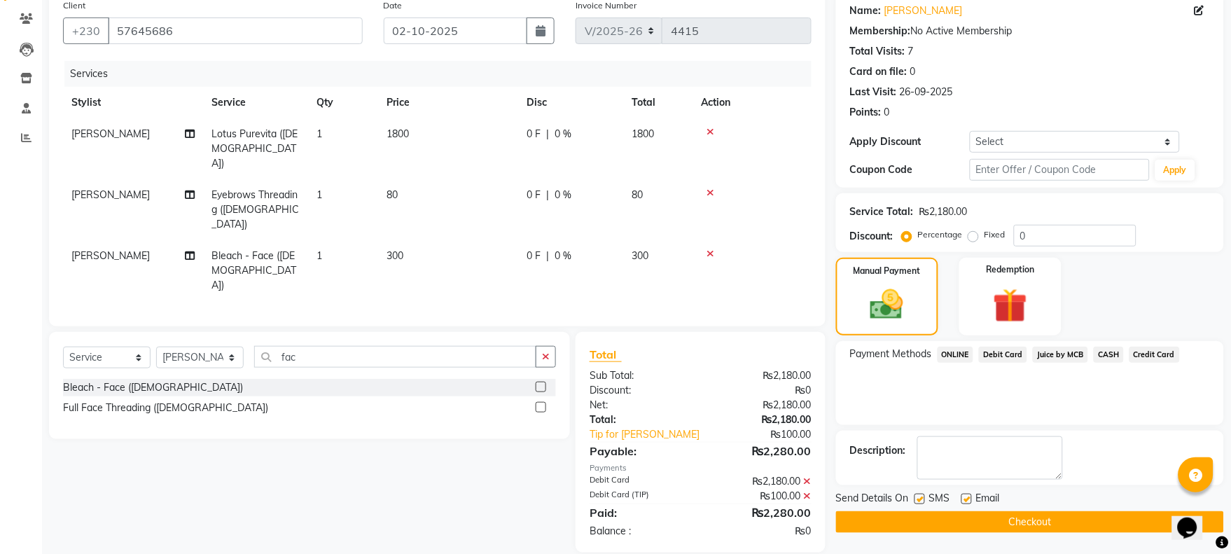
click at [983, 515] on button "Checkout" at bounding box center [1030, 522] width 388 height 22
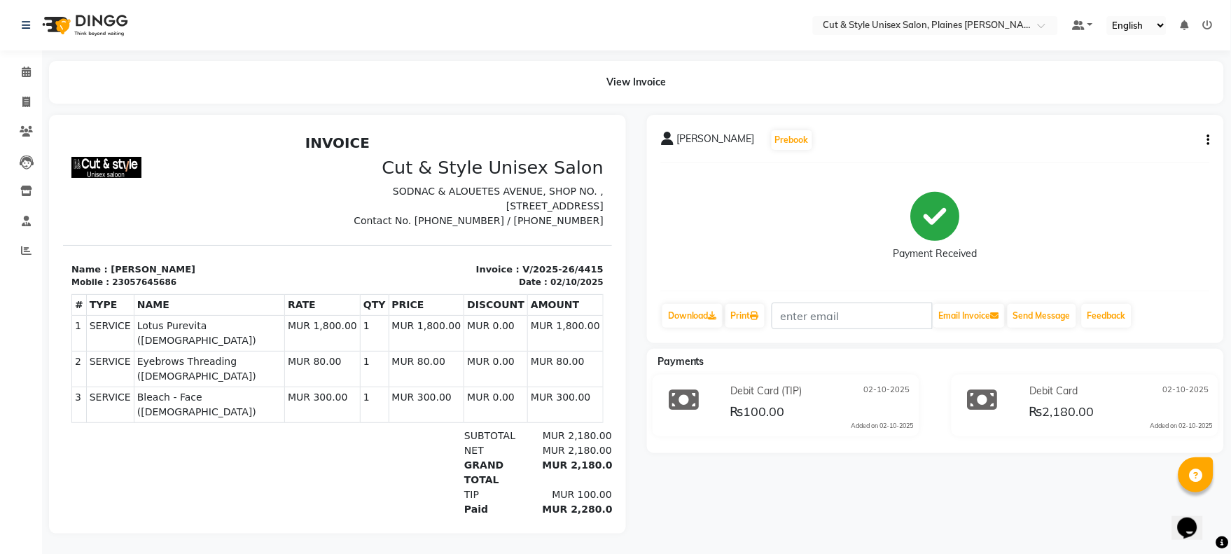
click at [113, 18] on img at bounding box center [84, 25] width 96 height 39
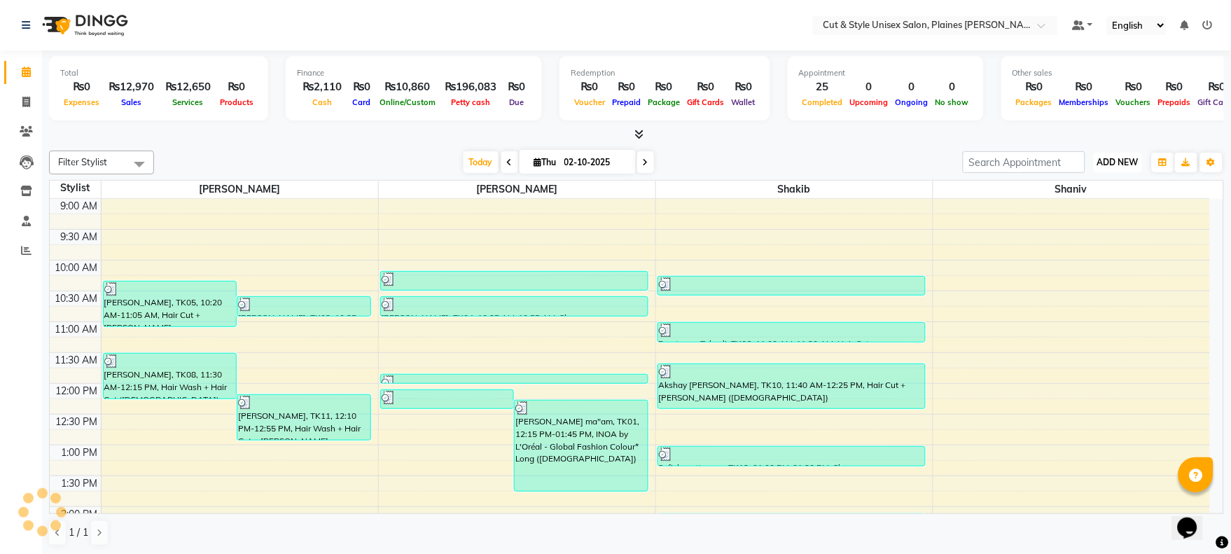
click at [1115, 161] on span "ADD NEW" at bounding box center [1117, 162] width 41 height 11
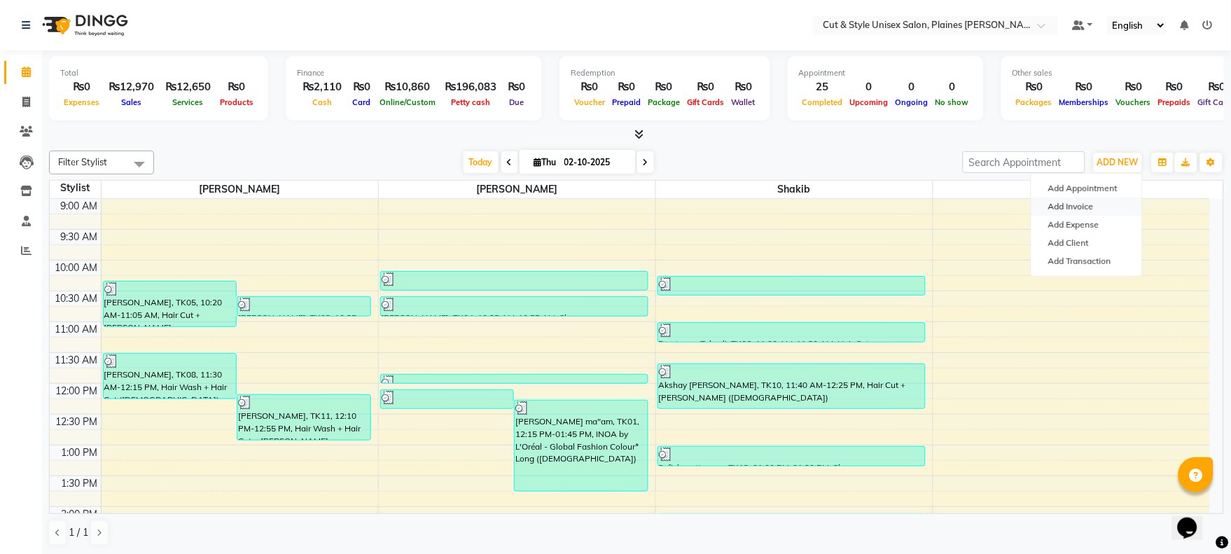
click at [1090, 205] on link "Add Invoice" at bounding box center [1086, 206] width 111 height 18
select select "service"
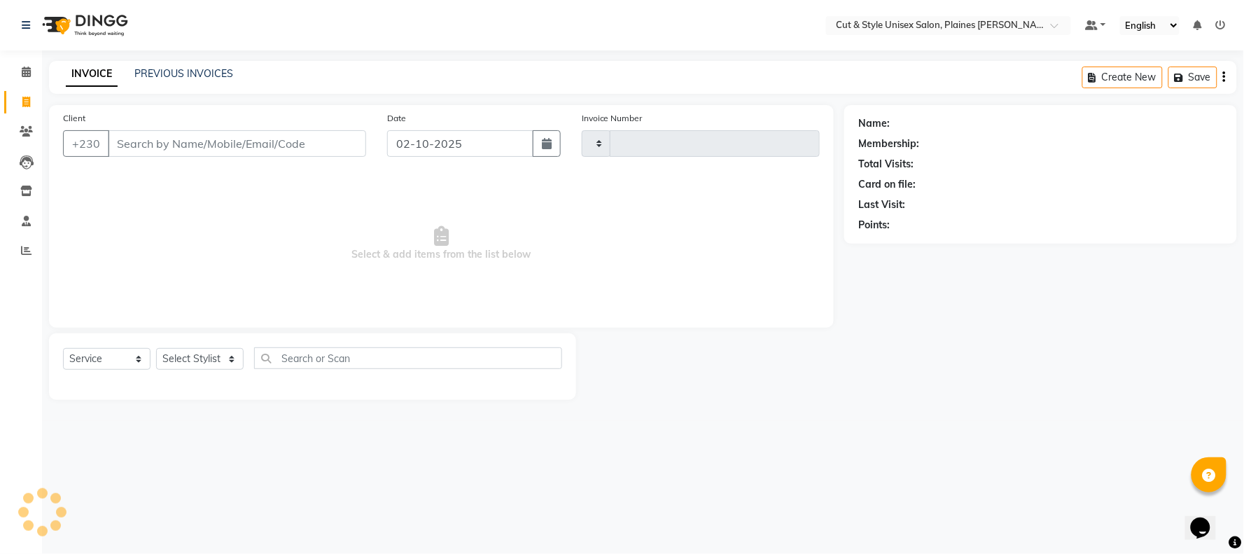
type input "5"
type input "4416"
select select "7731"
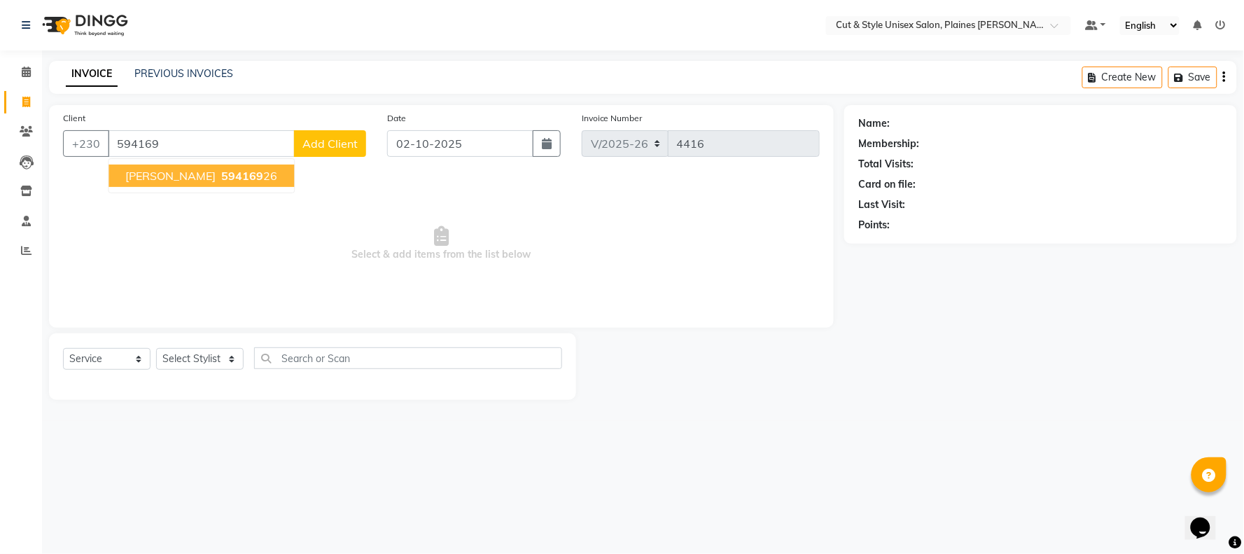
drag, startPoint x: 220, startPoint y: 162, endPoint x: 217, endPoint y: 172, distance: 10.2
click at [220, 167] on ngb-typeahead-window "[PERSON_NAME] 594169 26" at bounding box center [201, 175] width 187 height 35
click at [227, 179] on span "594169" at bounding box center [242, 176] width 42 height 14
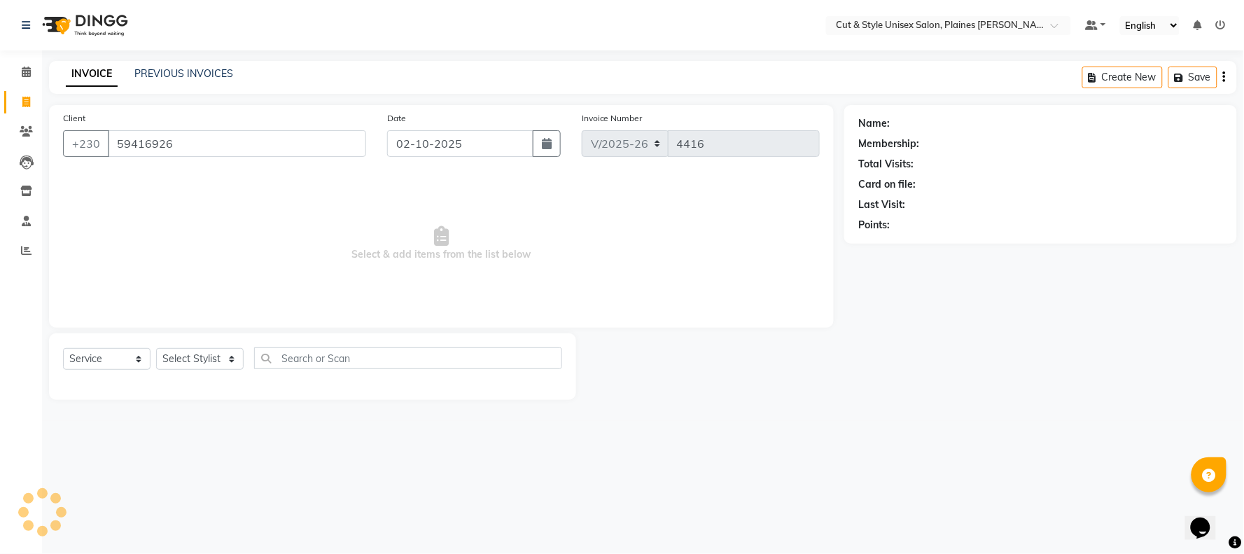
type input "59416926"
click at [222, 361] on select "Select Stylist [PERSON_NAME] Manager [PERSON_NAME]" at bounding box center [200, 359] width 88 height 22
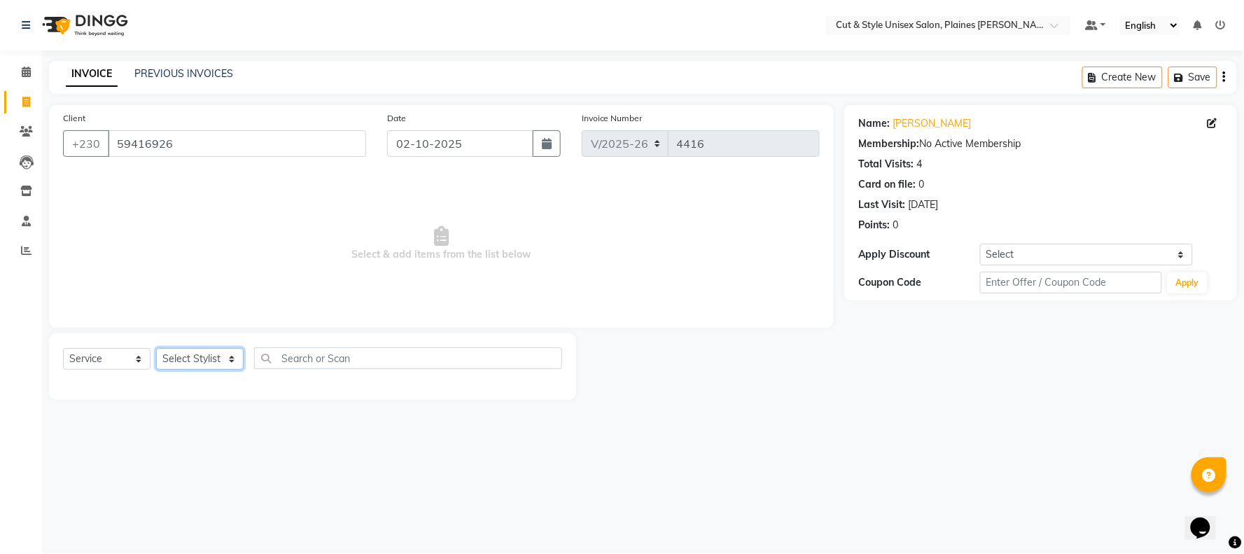
select select "68910"
click at [156, 349] on select "Select Stylist [PERSON_NAME] Manager [PERSON_NAME]" at bounding box center [200, 359] width 88 height 22
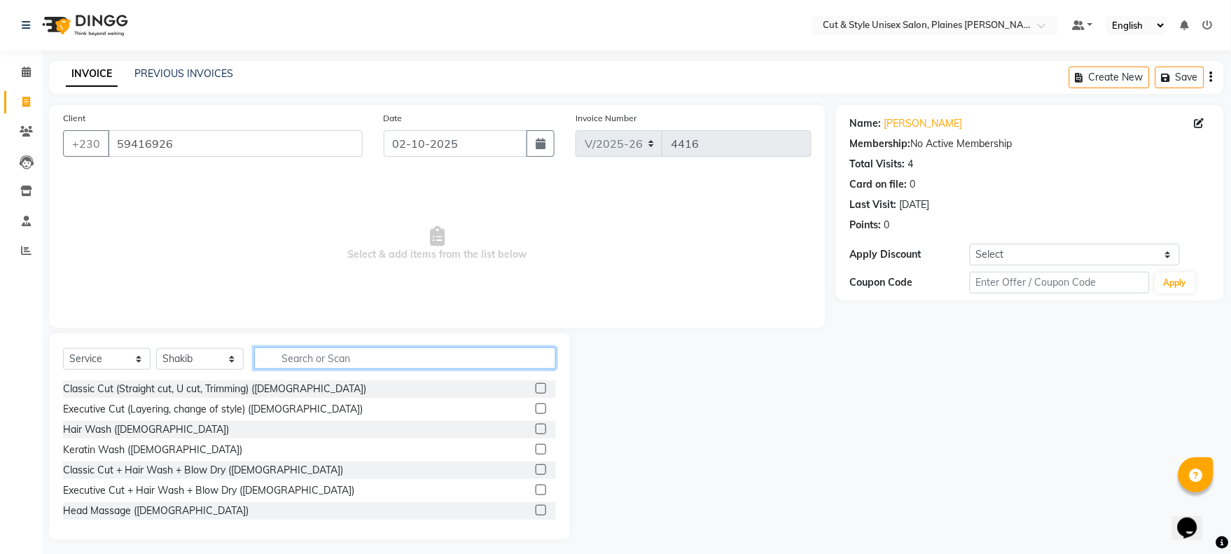
click at [301, 349] on input "text" at bounding box center [405, 358] width 302 height 22
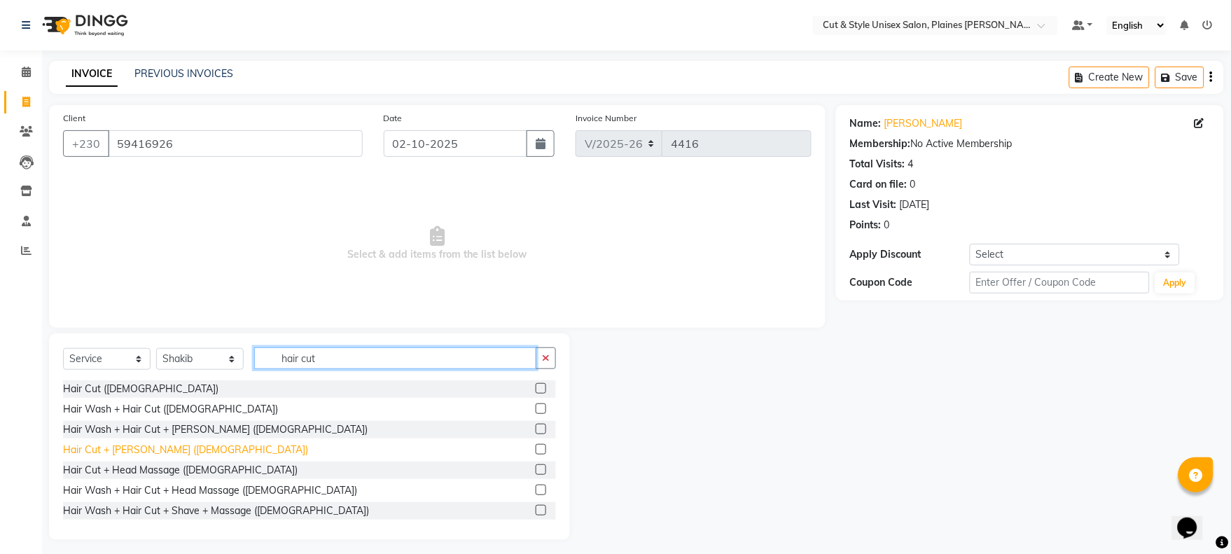
type input "hair cut"
click at [99, 450] on div "Hair Cut + [PERSON_NAME] ([DEMOGRAPHIC_DATA])" at bounding box center [185, 449] width 245 height 15
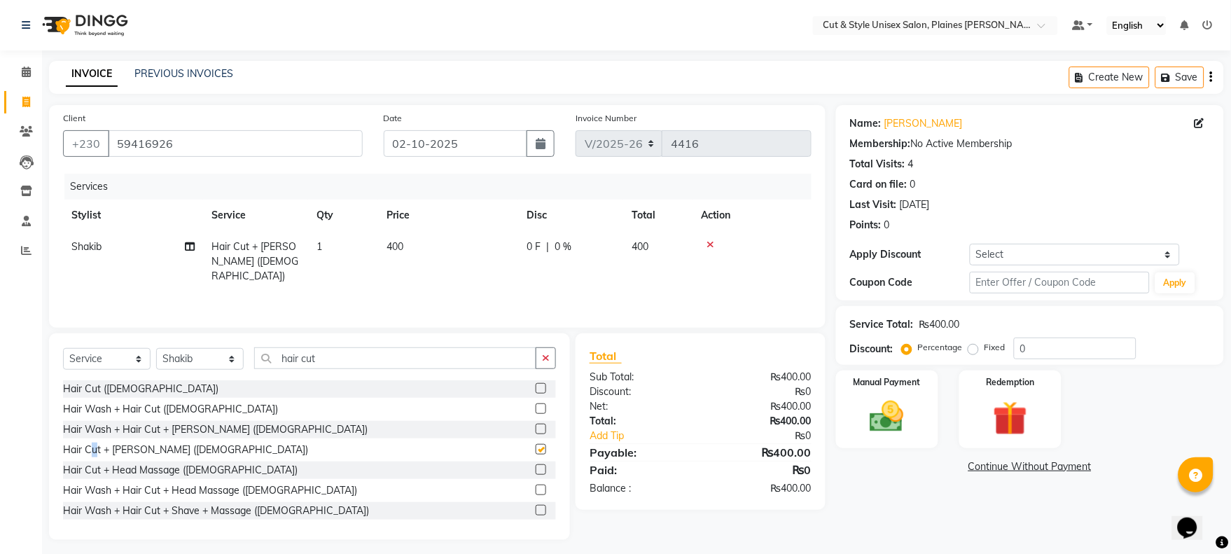
checkbox input "false"
click at [874, 430] on img at bounding box center [887, 416] width 58 height 41
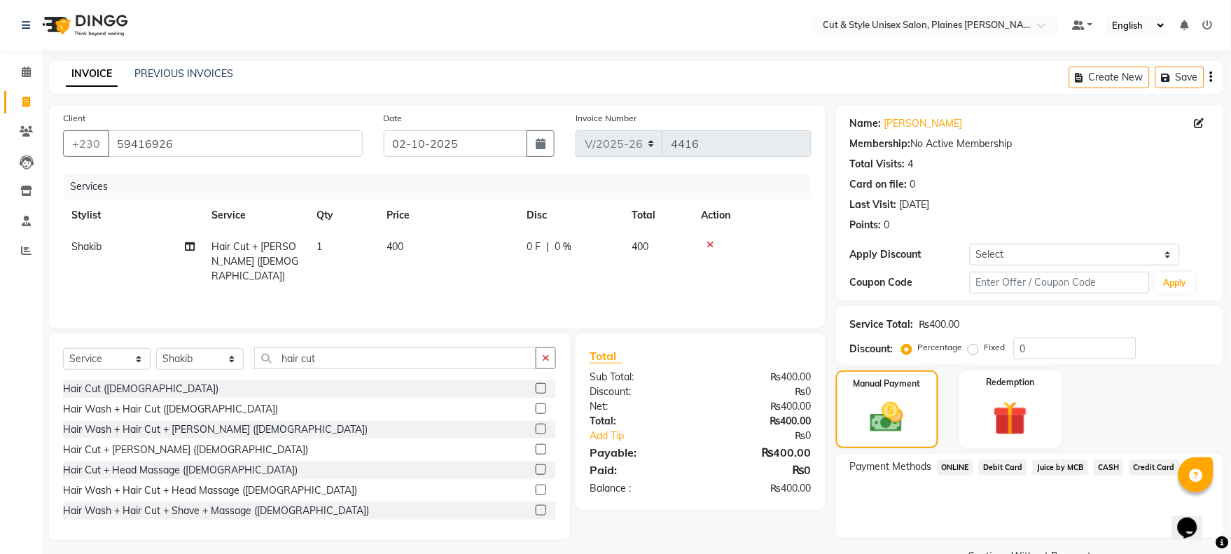
click at [1003, 468] on span "Debit Card" at bounding box center [1003, 467] width 48 height 16
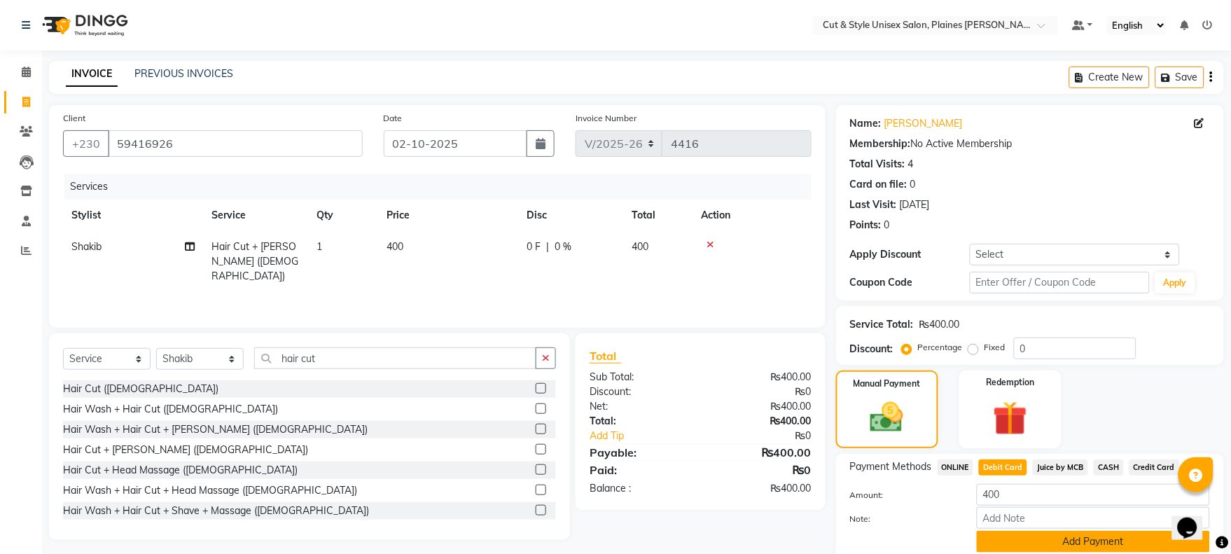
click at [1035, 542] on button "Add Payment" at bounding box center [1093, 542] width 233 height 22
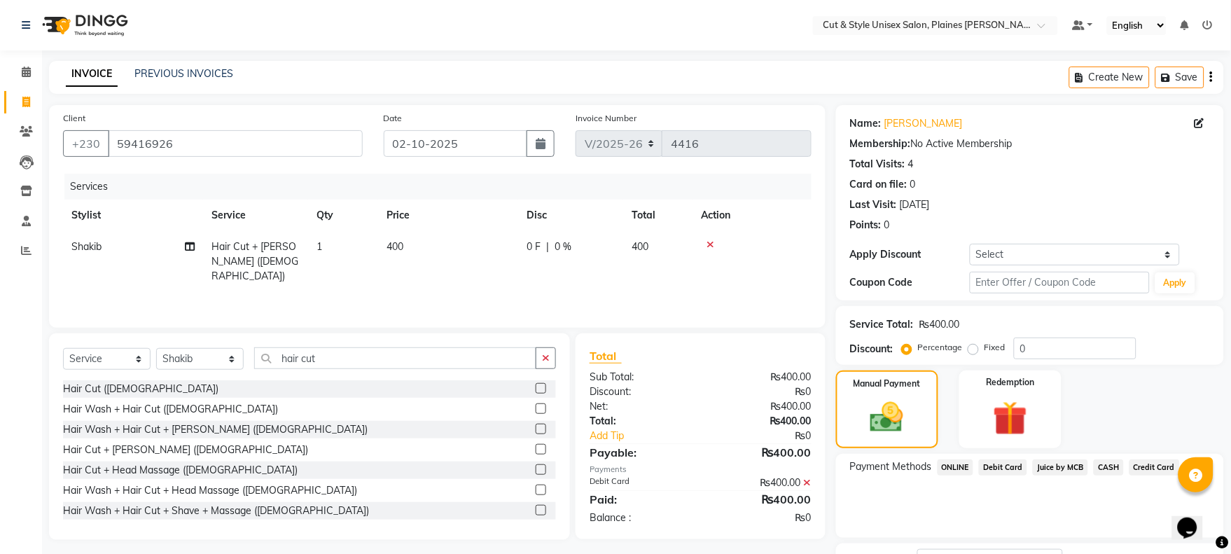
scroll to position [113, 0]
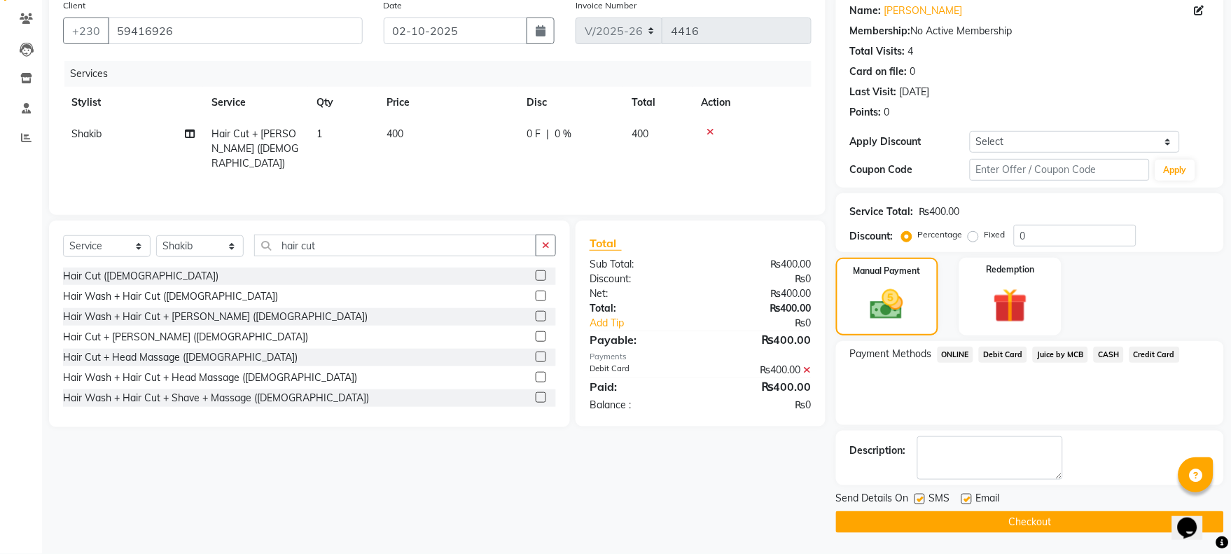
click at [1034, 526] on button "Checkout" at bounding box center [1030, 522] width 388 height 22
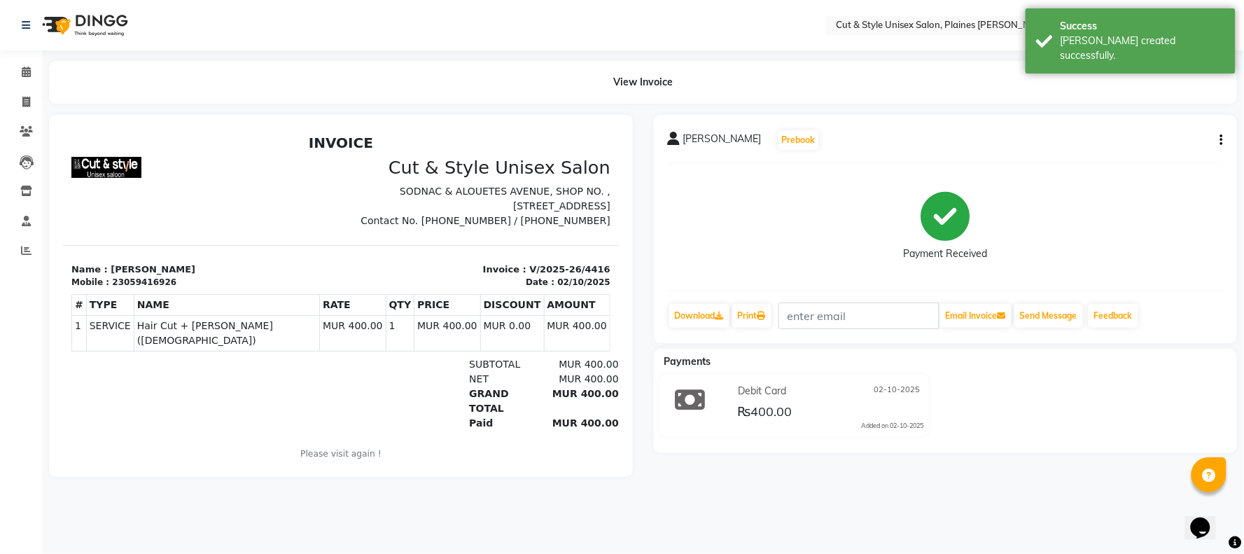
click at [78, 21] on img at bounding box center [84, 25] width 96 height 39
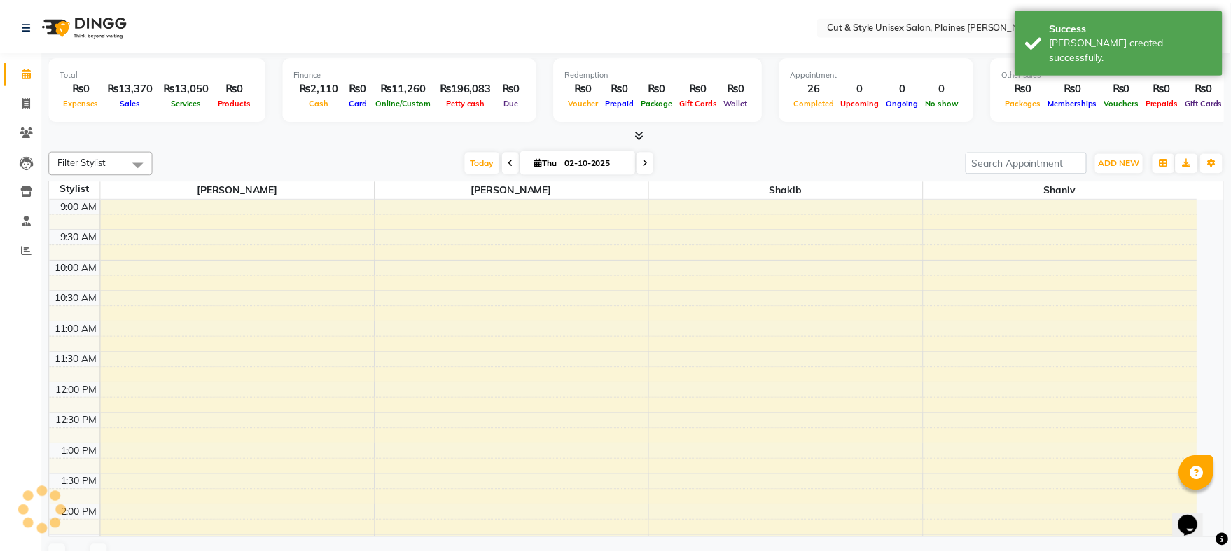
scroll to position [401, 0]
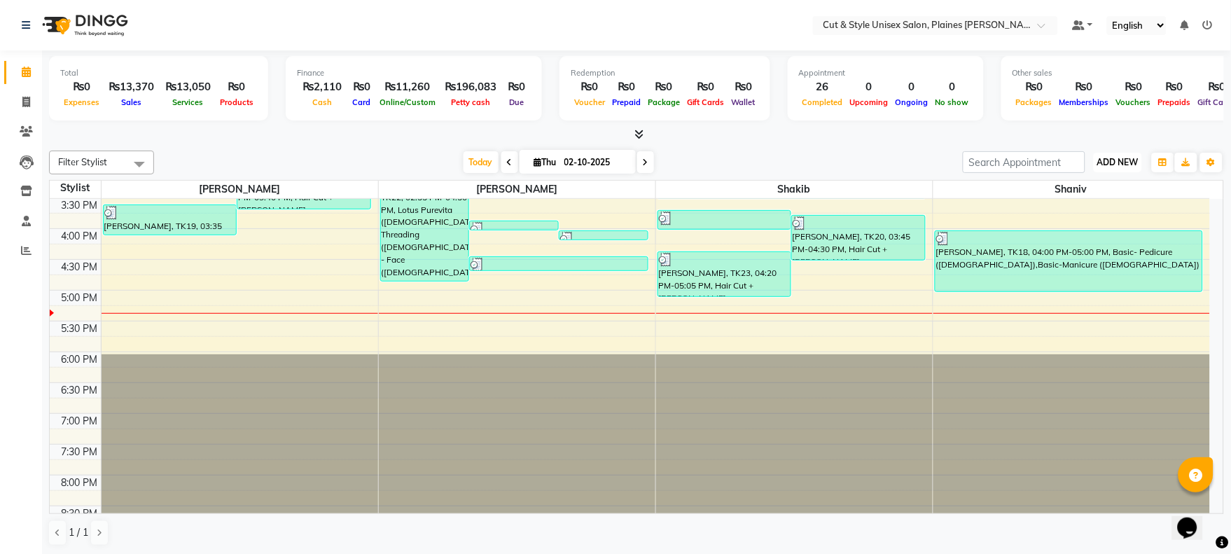
click at [1115, 164] on span "ADD NEW" at bounding box center [1117, 162] width 41 height 11
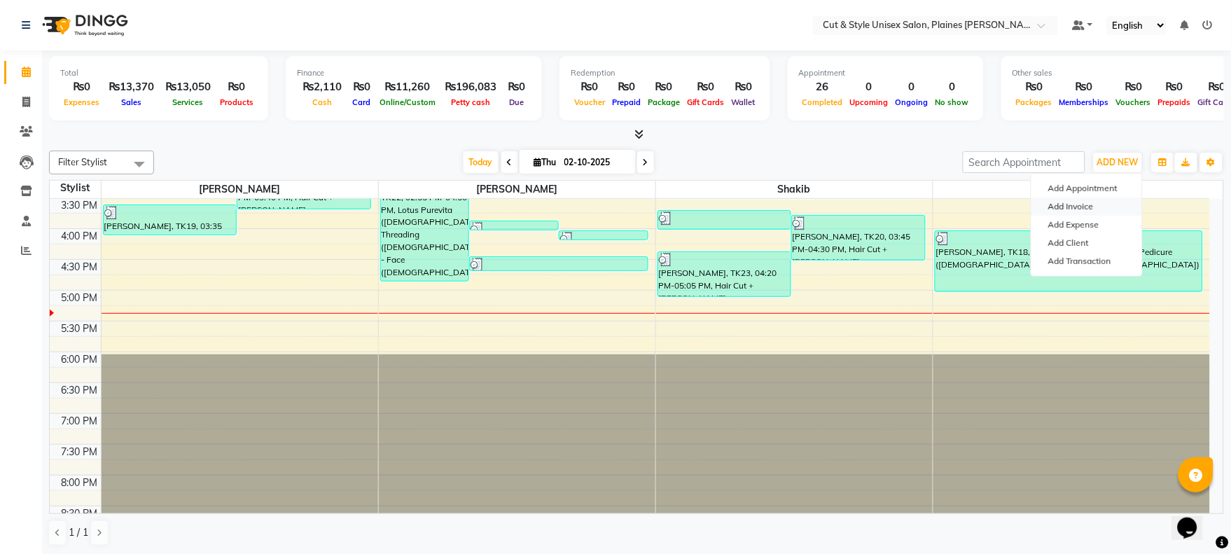
click at [1079, 207] on link "Add Invoice" at bounding box center [1086, 206] width 111 height 18
select select "service"
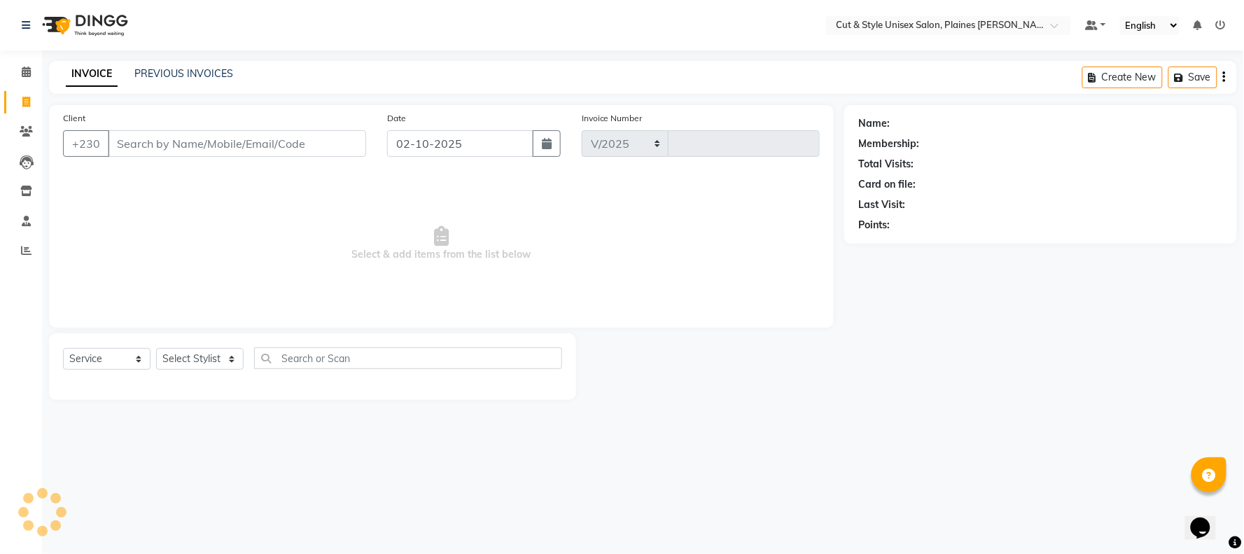
select select "7731"
type input "4417"
click at [294, 150] on input "Client" at bounding box center [237, 143] width 258 height 27
click at [149, 143] on input "52505650" at bounding box center [201, 143] width 187 height 27
type input "52509650"
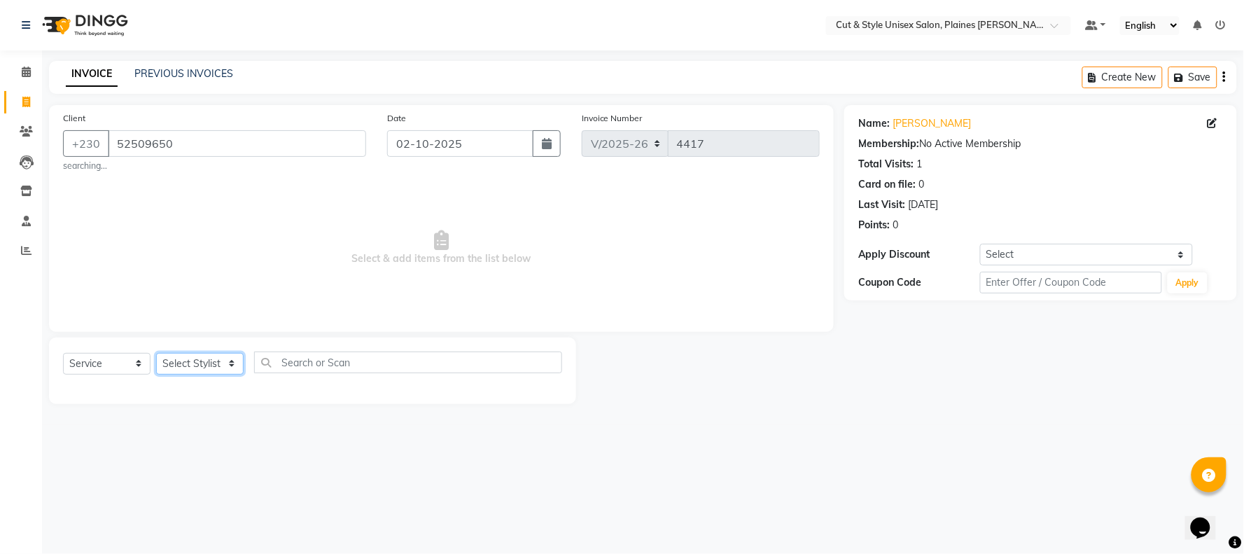
click at [184, 372] on select "Select Stylist [PERSON_NAME] Manager [PERSON_NAME]" at bounding box center [200, 364] width 88 height 22
select select "68910"
click at [156, 353] on select "Select Stylist [PERSON_NAME] Manager [PERSON_NAME]" at bounding box center [200, 364] width 88 height 22
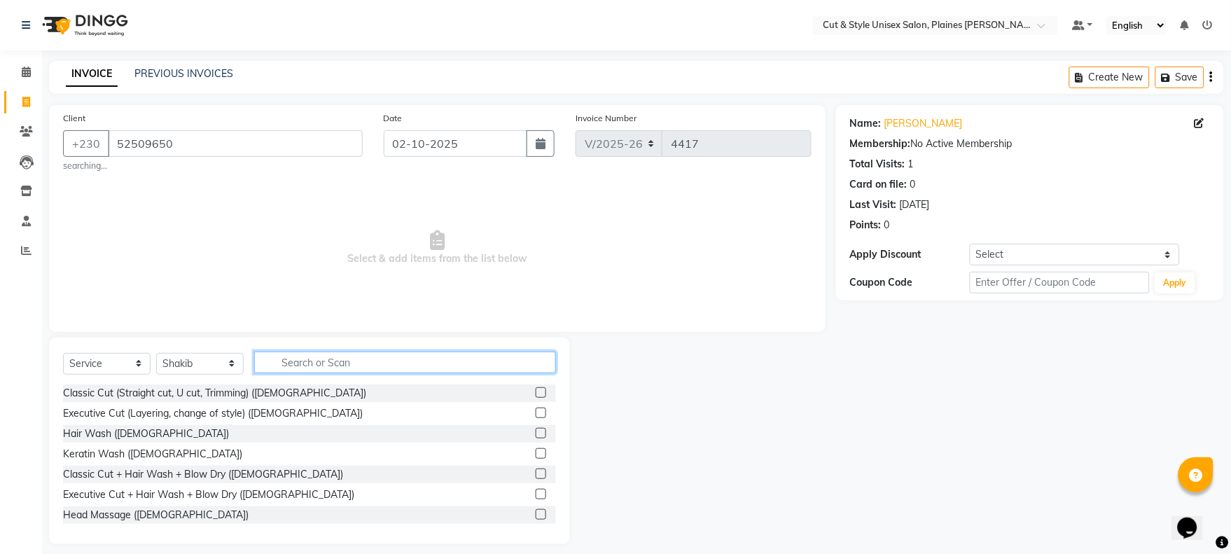
click at [344, 361] on input "text" at bounding box center [405, 362] width 302 height 22
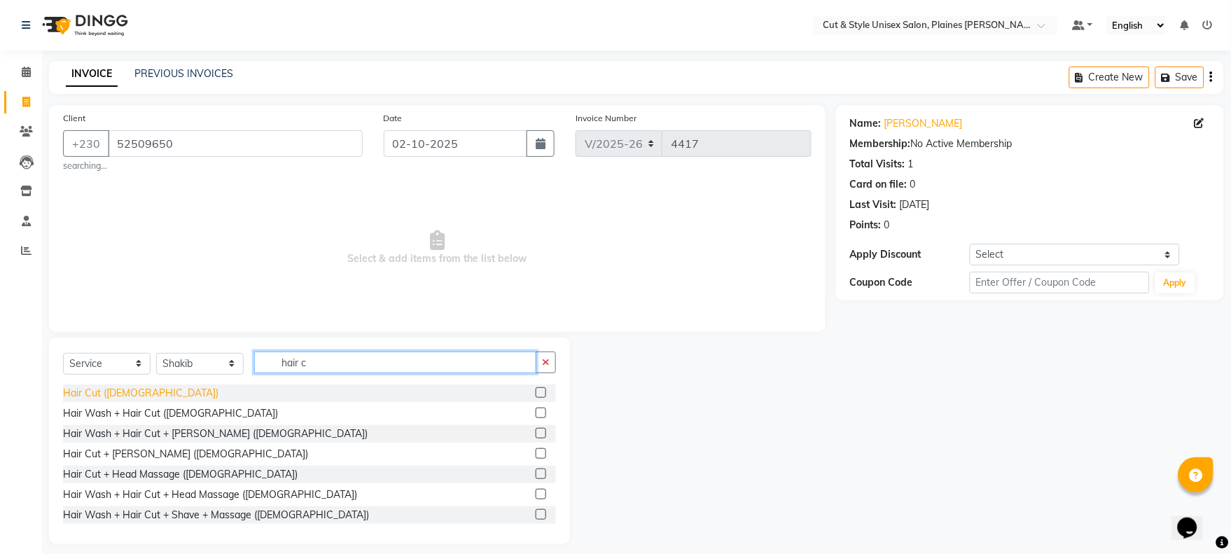
type input "hair c"
click at [92, 392] on div "Hair Cut ([DEMOGRAPHIC_DATA])" at bounding box center [140, 393] width 155 height 15
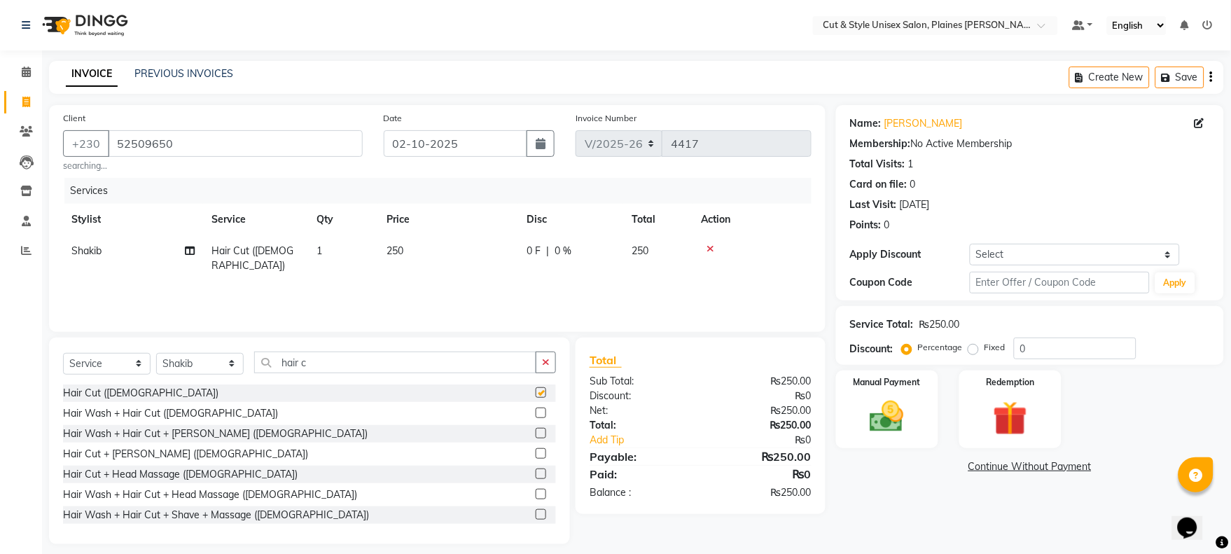
checkbox input "false"
click at [882, 433] on img at bounding box center [887, 416] width 58 height 41
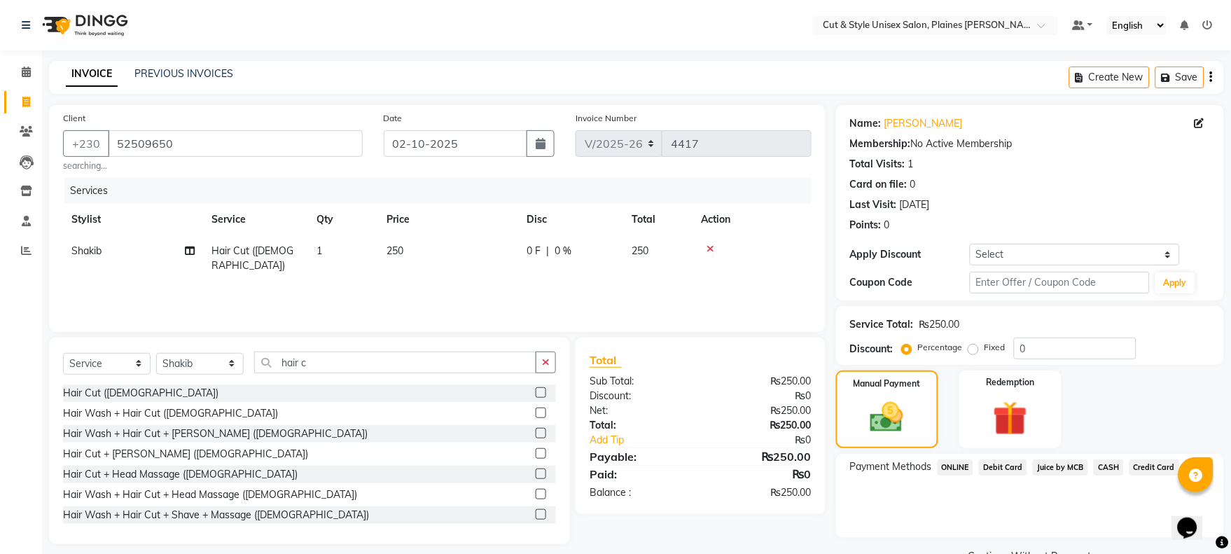
click at [1106, 468] on span "CASH" at bounding box center [1108, 467] width 30 height 16
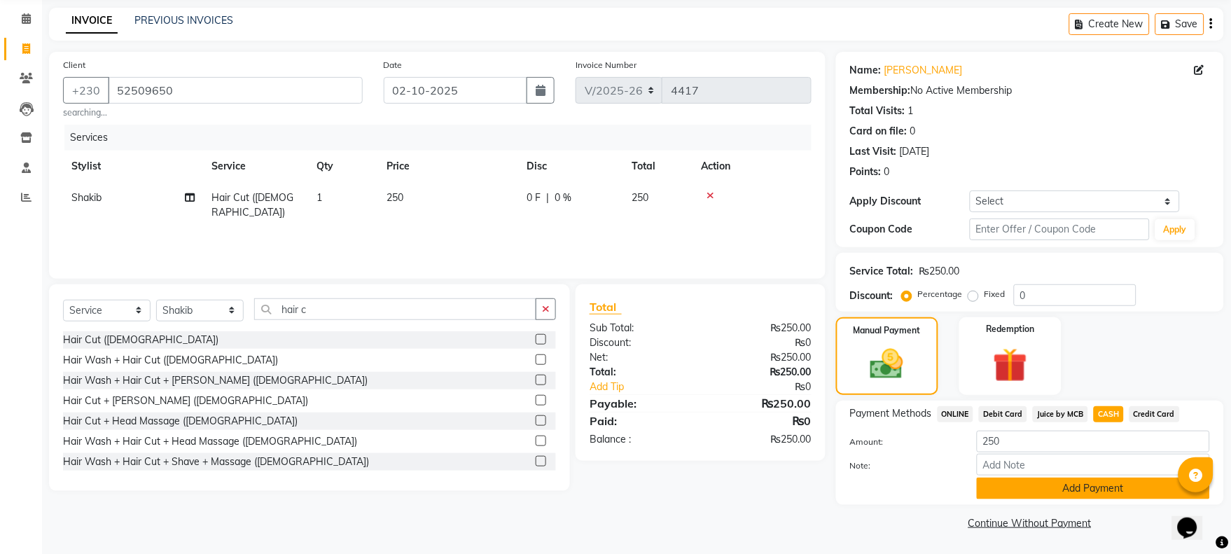
click at [1090, 495] on button "Add Payment" at bounding box center [1093, 488] width 233 height 22
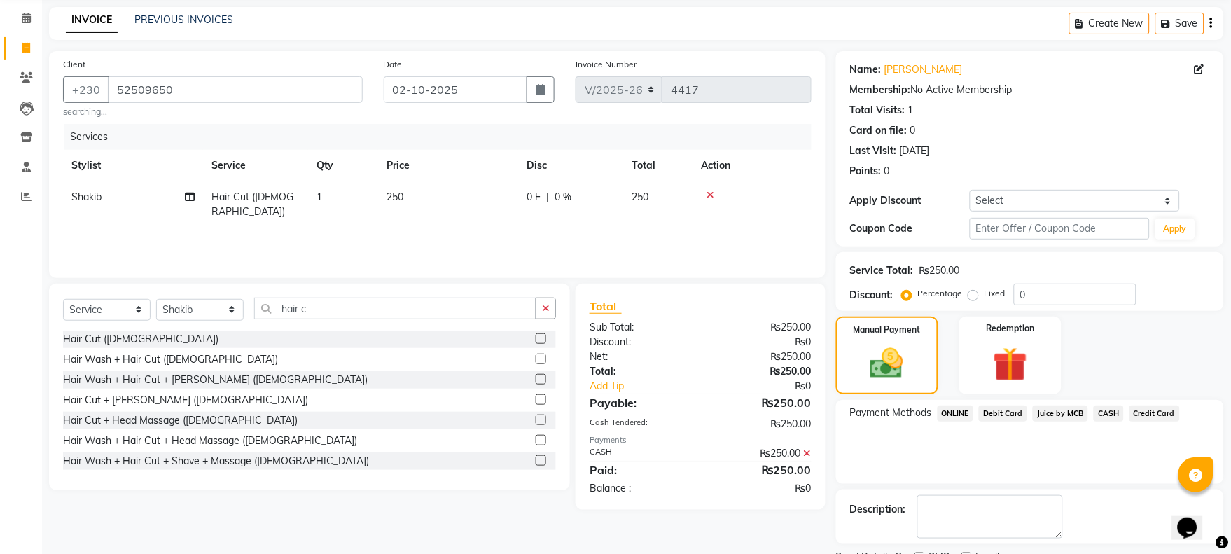
scroll to position [113, 0]
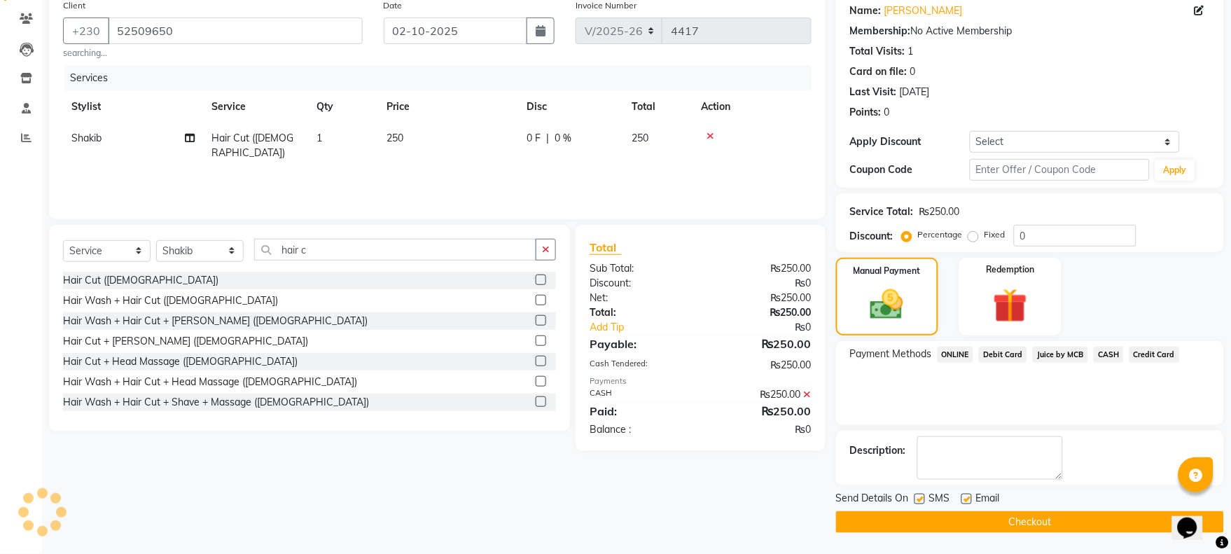
click at [1043, 515] on button "Checkout" at bounding box center [1030, 522] width 388 height 22
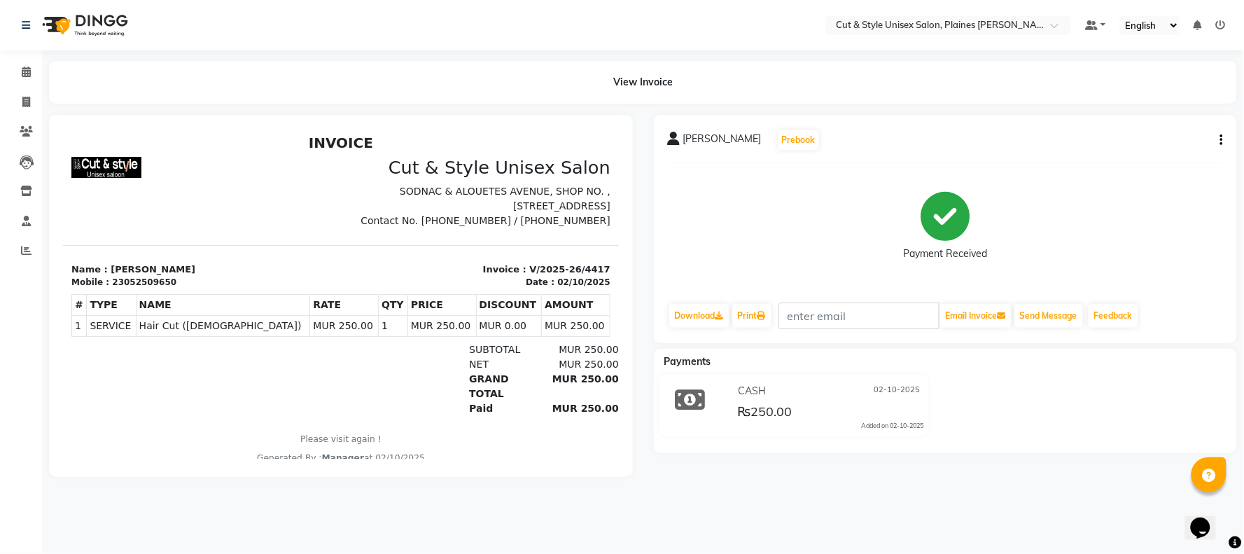
click at [58, 22] on img at bounding box center [84, 25] width 96 height 39
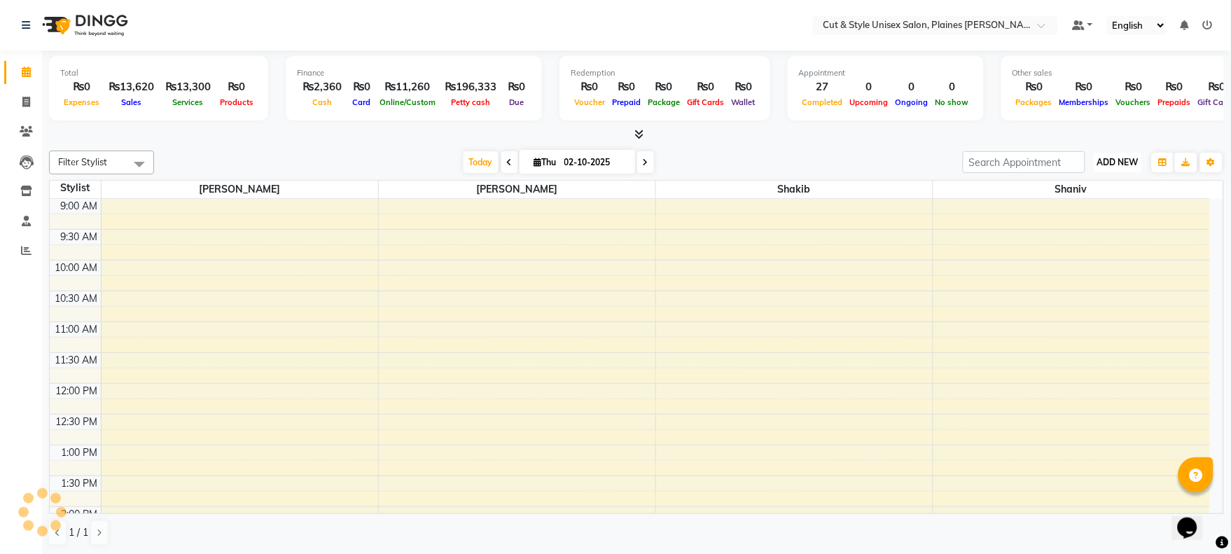
click at [1107, 157] on span "ADD NEW" at bounding box center [1117, 162] width 41 height 11
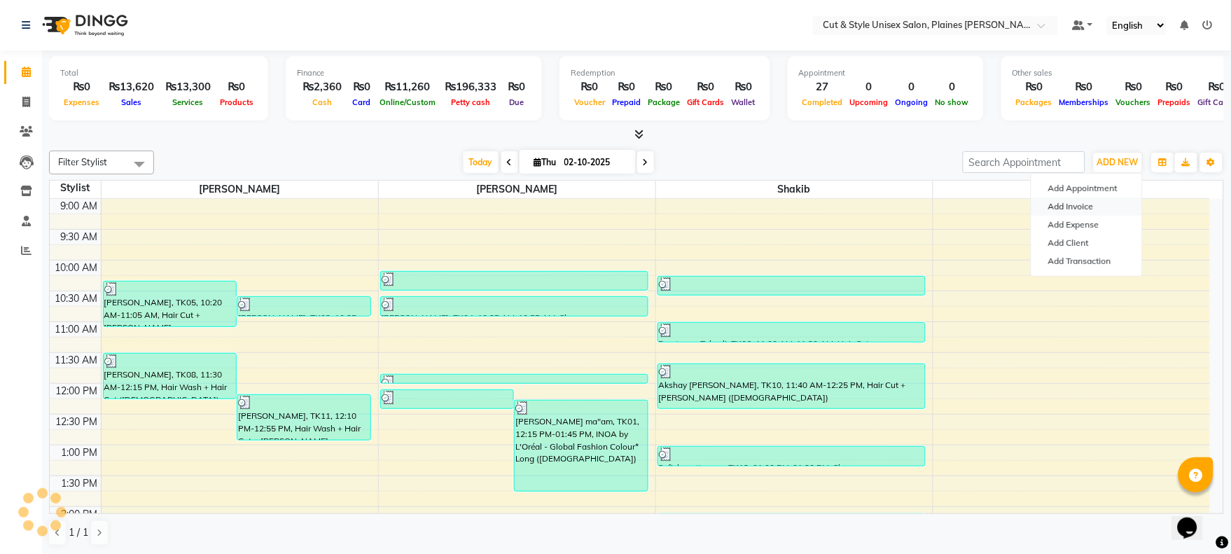
click at [1088, 202] on link "Add Invoice" at bounding box center [1086, 206] width 111 height 18
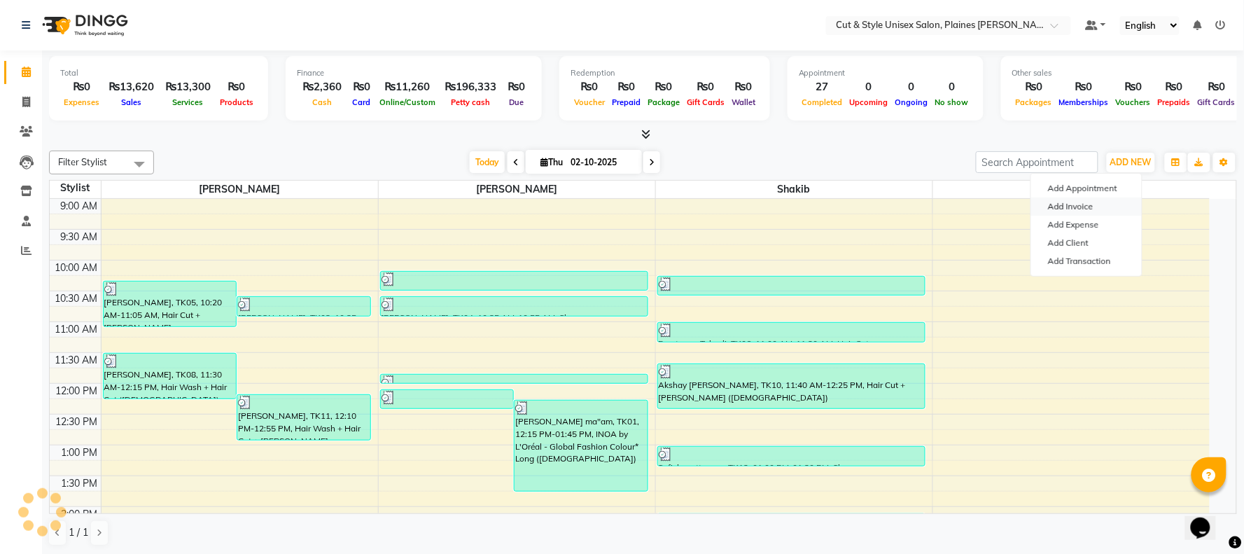
select select "service"
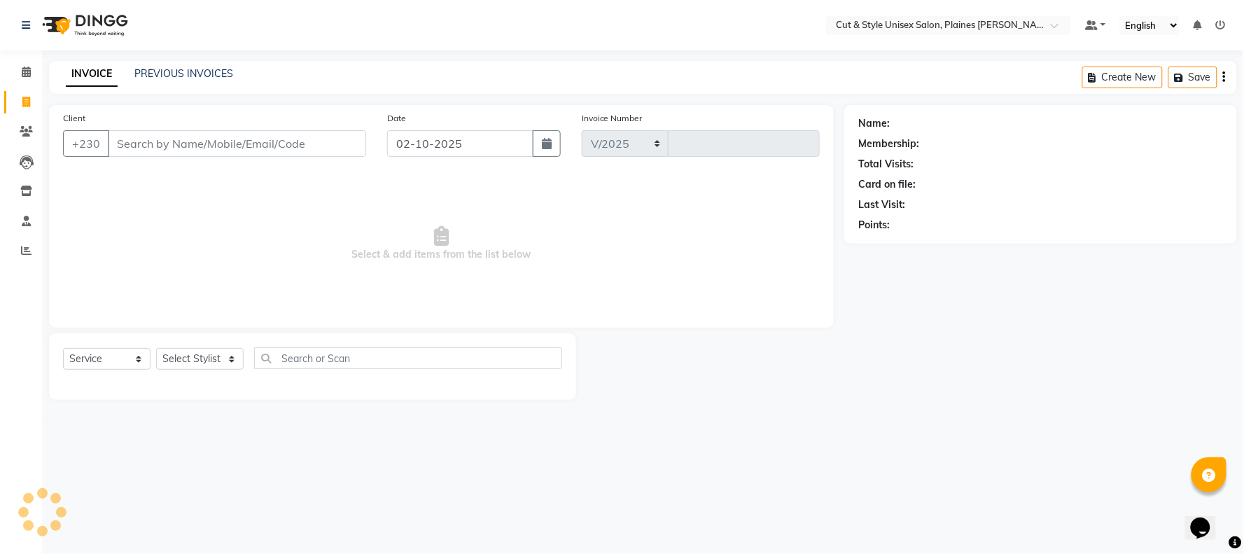
select select "7731"
type input "4418"
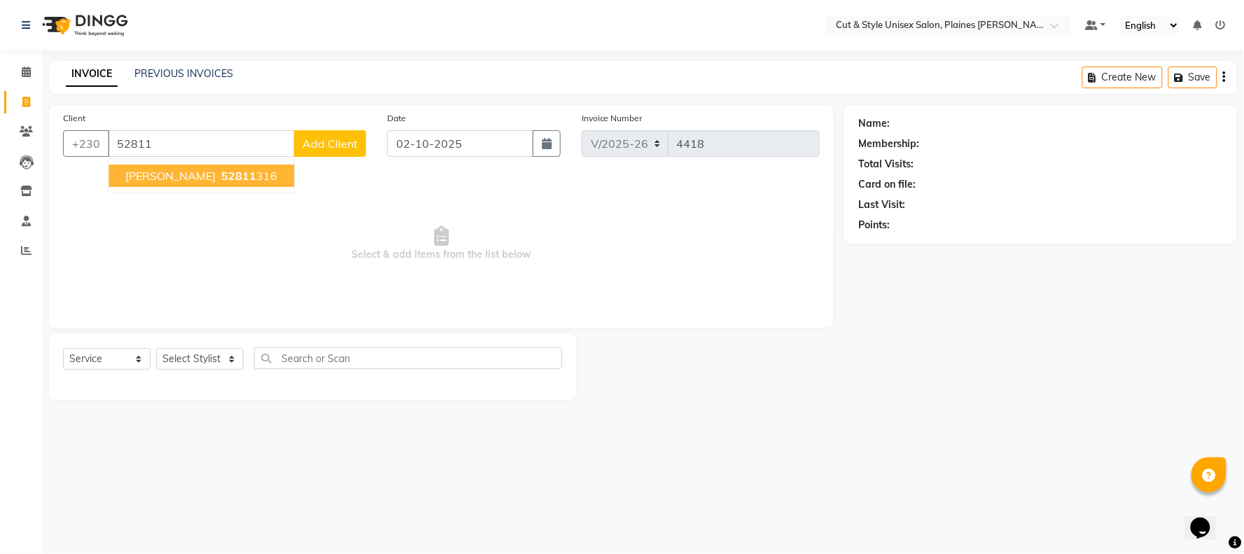
click at [239, 176] on ngb-highlight "52811 316" at bounding box center [247, 176] width 59 height 14
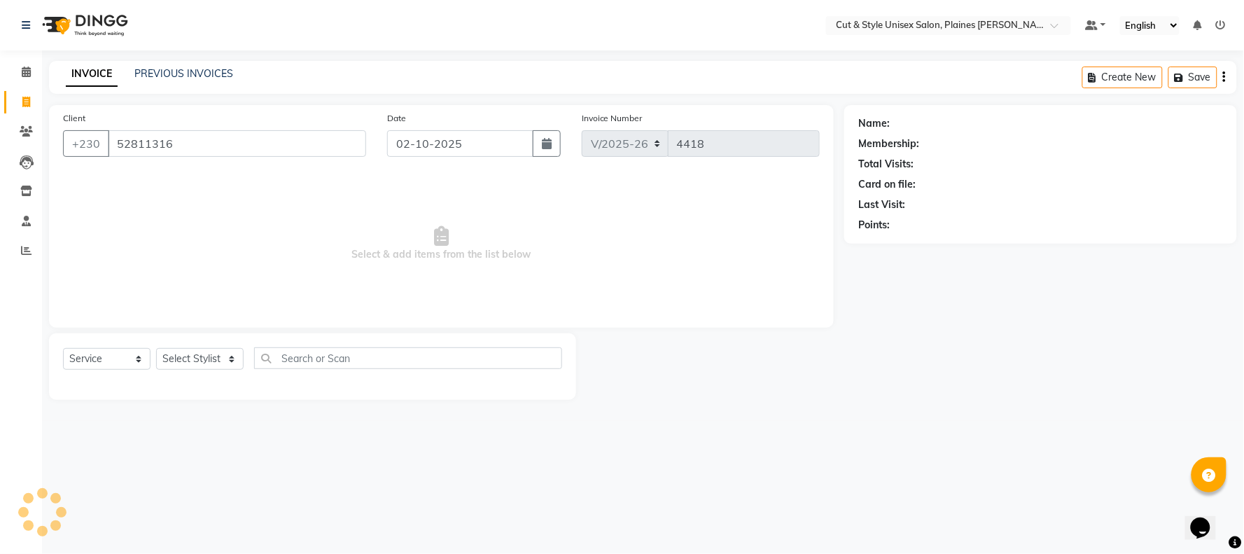
type input "52811316"
select select "1: Object"
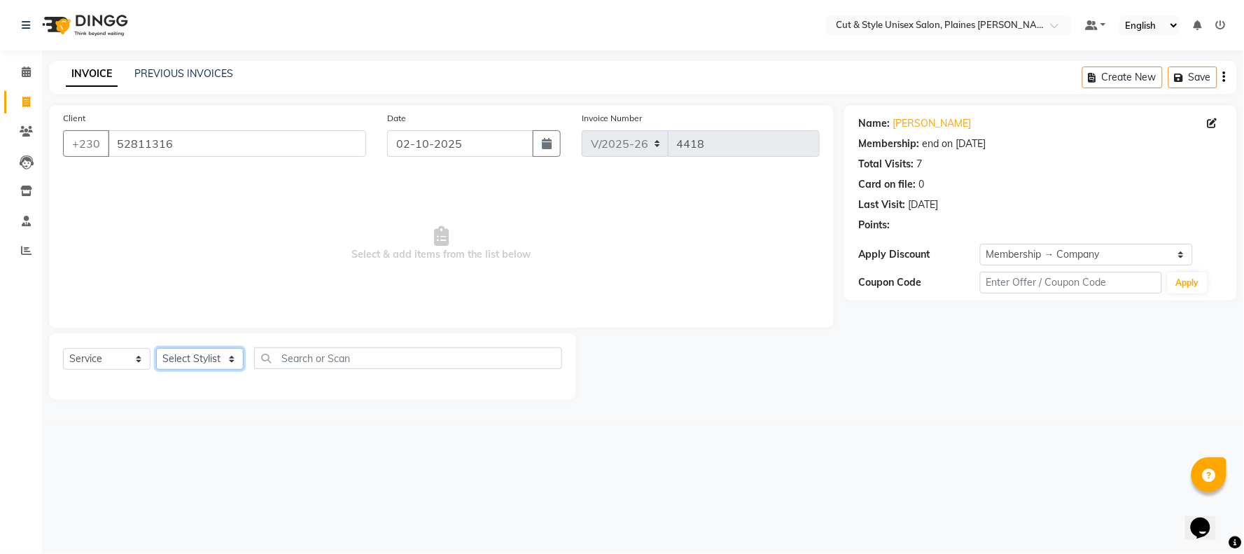
click at [233, 361] on select "Select Stylist [PERSON_NAME] Manager [PERSON_NAME]" at bounding box center [200, 359] width 88 height 22
select select "68909"
click at [156, 349] on select "Select Stylist [PERSON_NAME] Manager [PERSON_NAME]" at bounding box center [200, 359] width 88 height 22
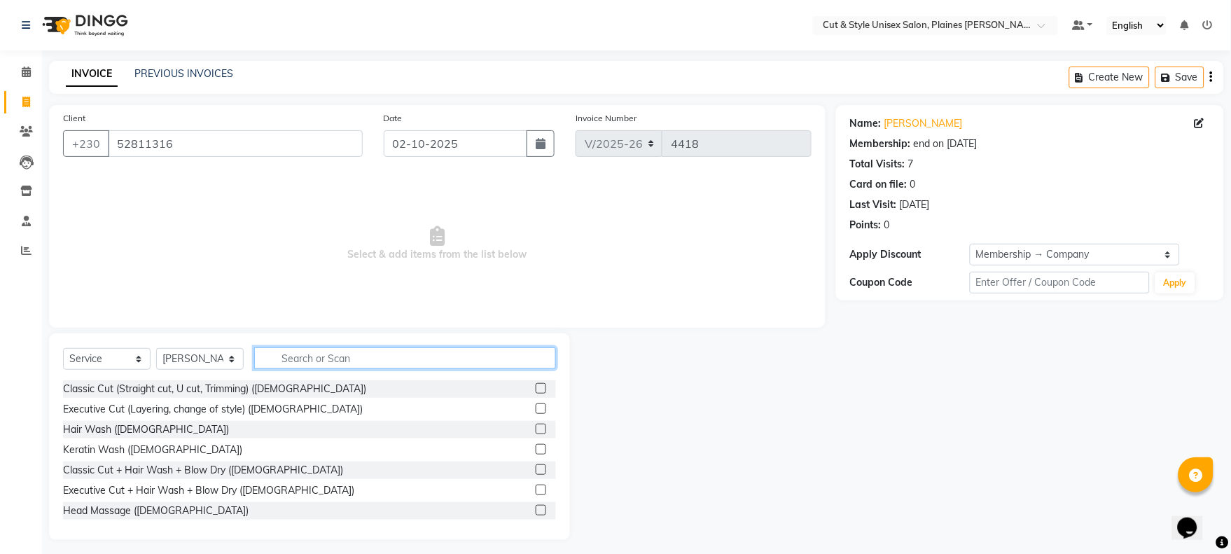
click at [274, 351] on input "text" at bounding box center [405, 358] width 302 height 22
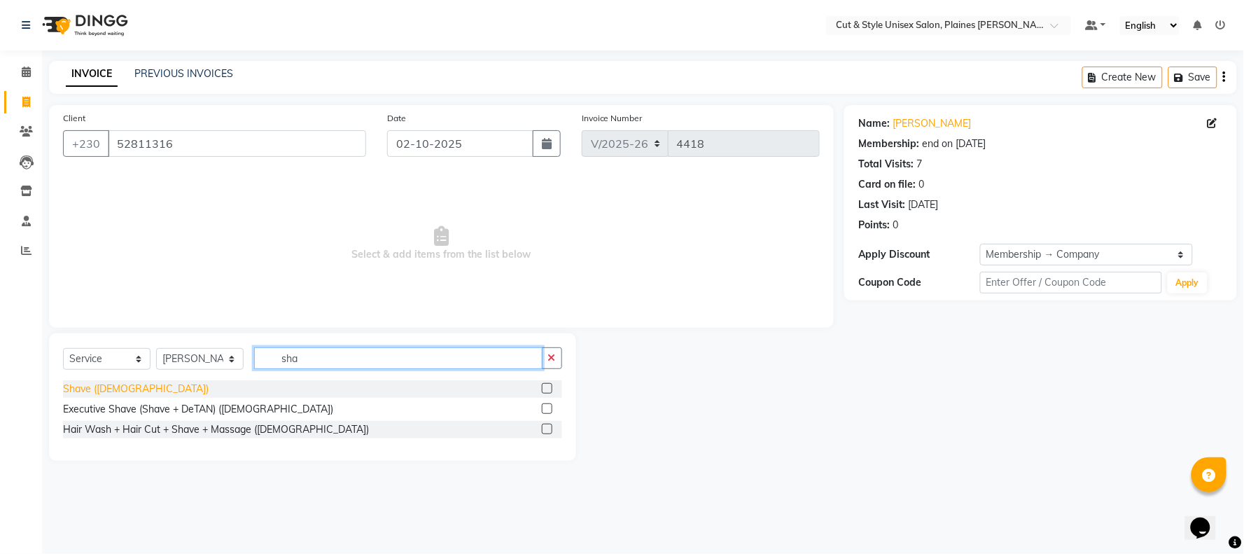
type input "sha"
click at [116, 390] on div "Shave ([DEMOGRAPHIC_DATA])" at bounding box center [136, 389] width 146 height 15
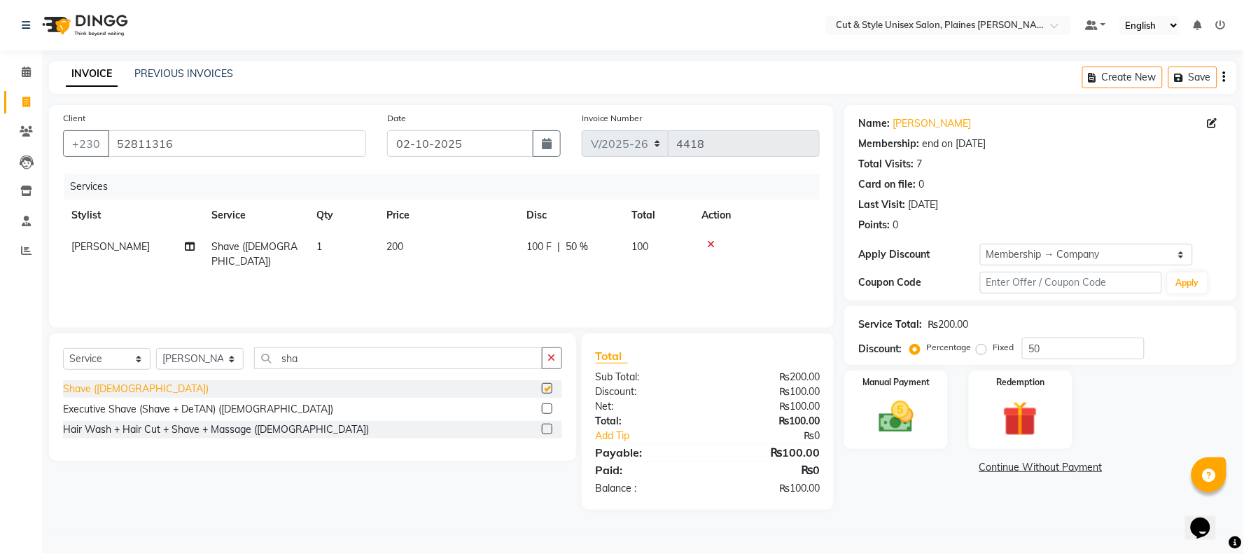
checkbox input "false"
click at [928, 420] on div "Manual Payment" at bounding box center [896, 409] width 108 height 81
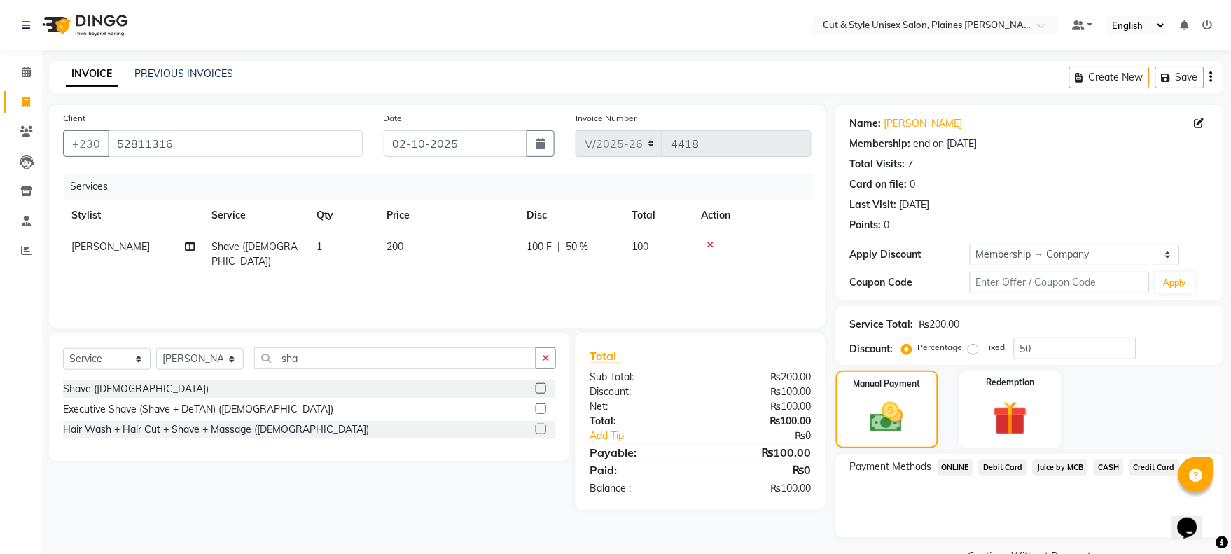
click at [1033, 466] on span "Juice by MCB" at bounding box center [1060, 467] width 55 height 16
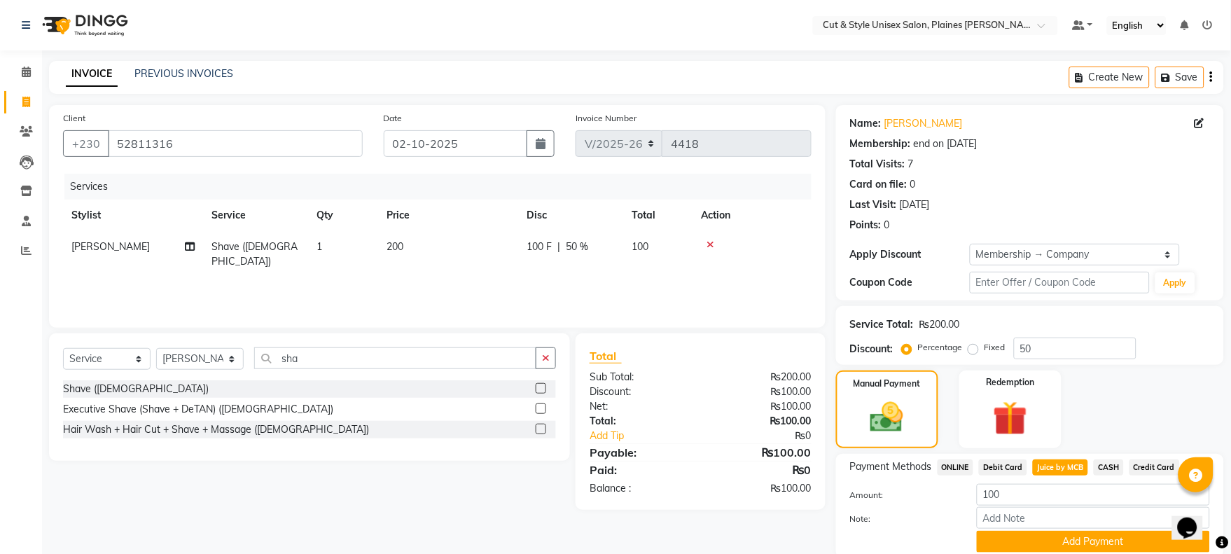
scroll to position [53, 0]
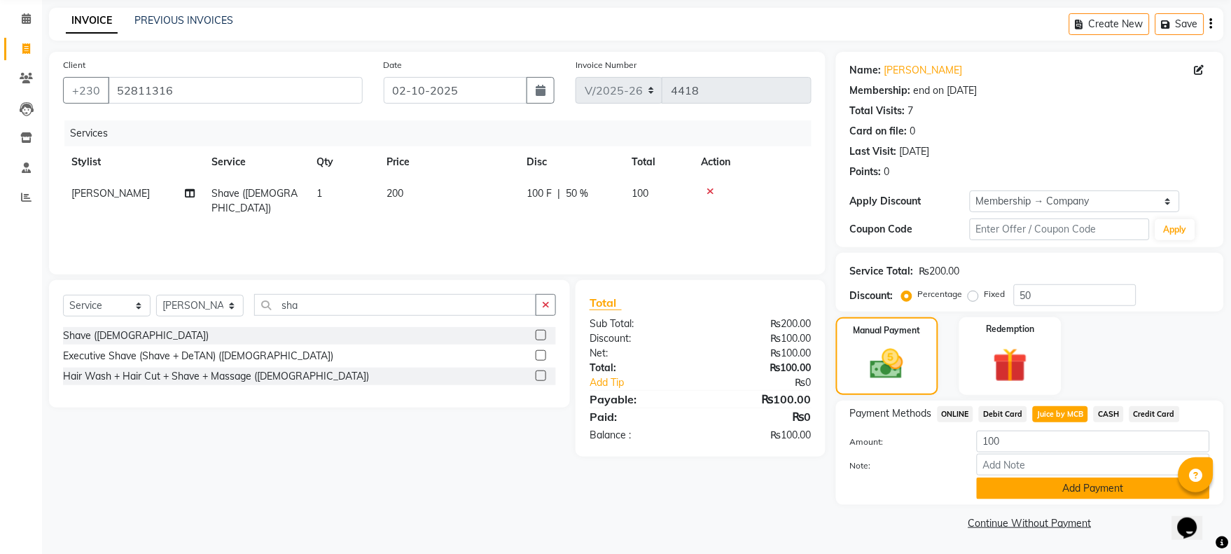
click at [995, 485] on button "Add Payment" at bounding box center [1093, 488] width 233 height 22
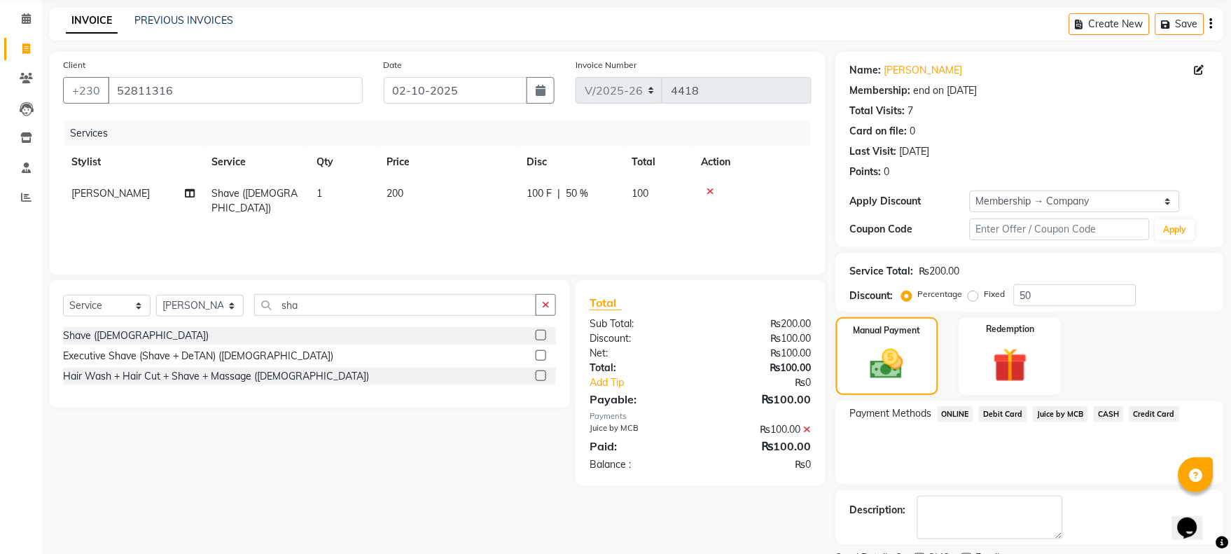
scroll to position [113, 0]
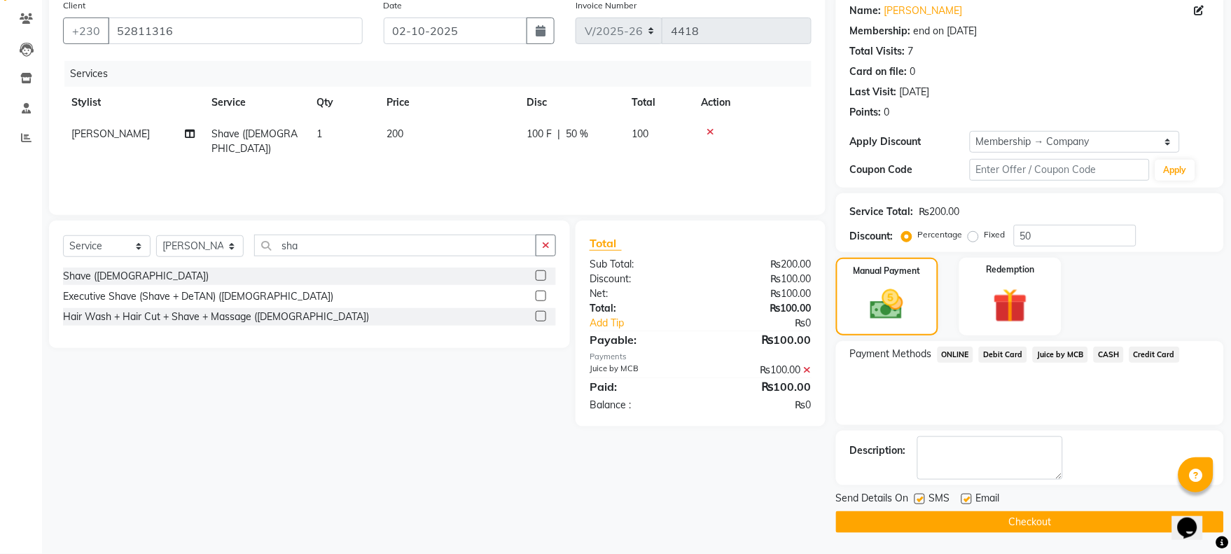
click at [953, 512] on button "Checkout" at bounding box center [1030, 522] width 388 height 22
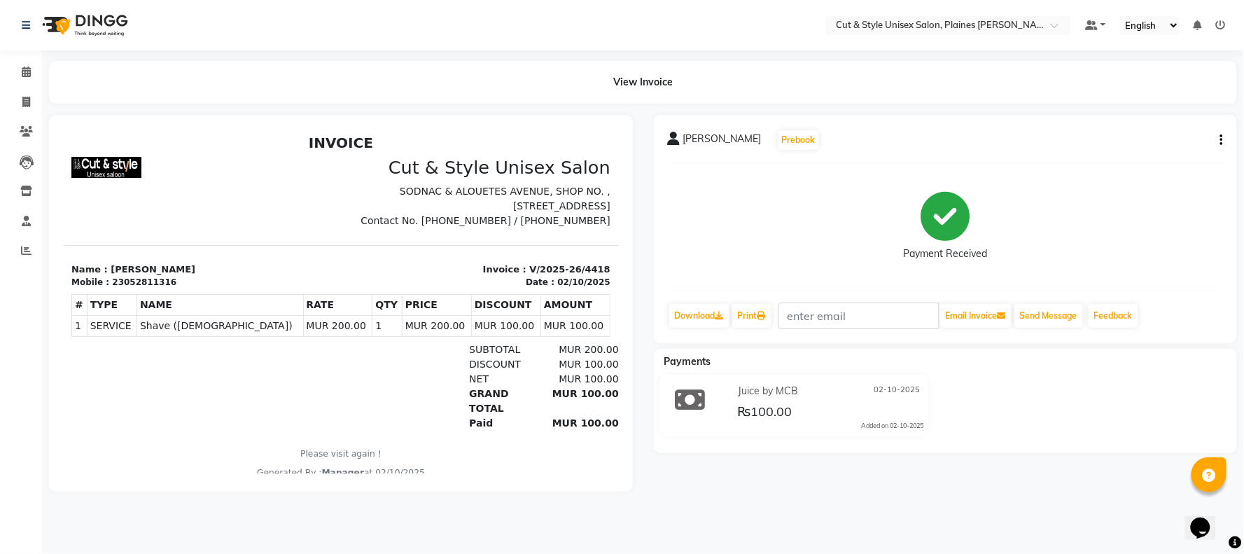
click at [47, 19] on img at bounding box center [84, 25] width 96 height 39
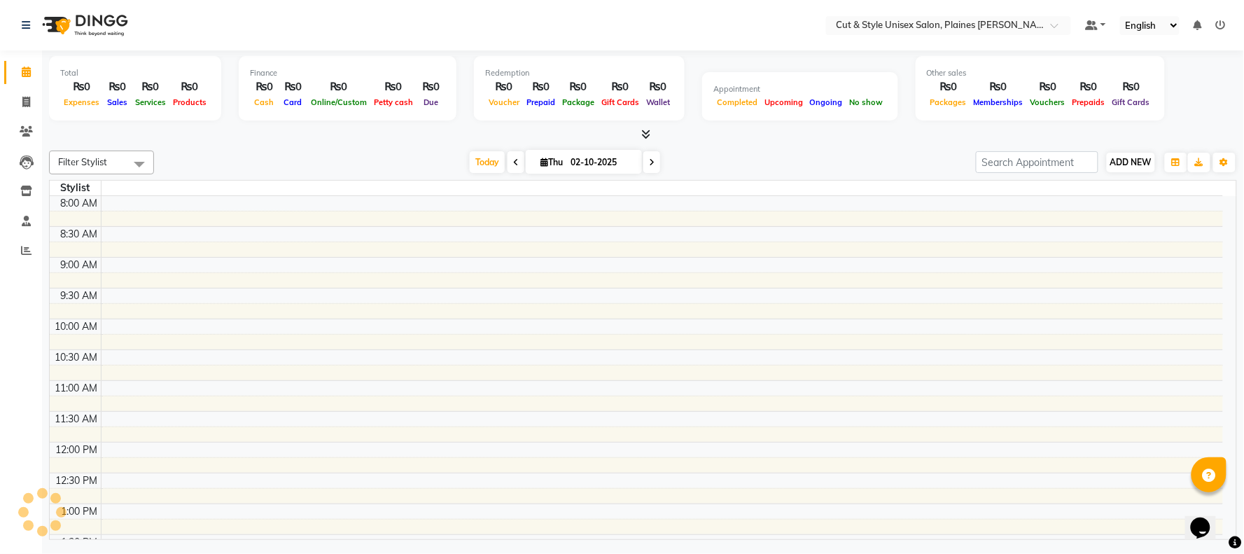
click at [1114, 156] on button "ADD NEW Toggle Dropdown" at bounding box center [1131, 163] width 48 height 20
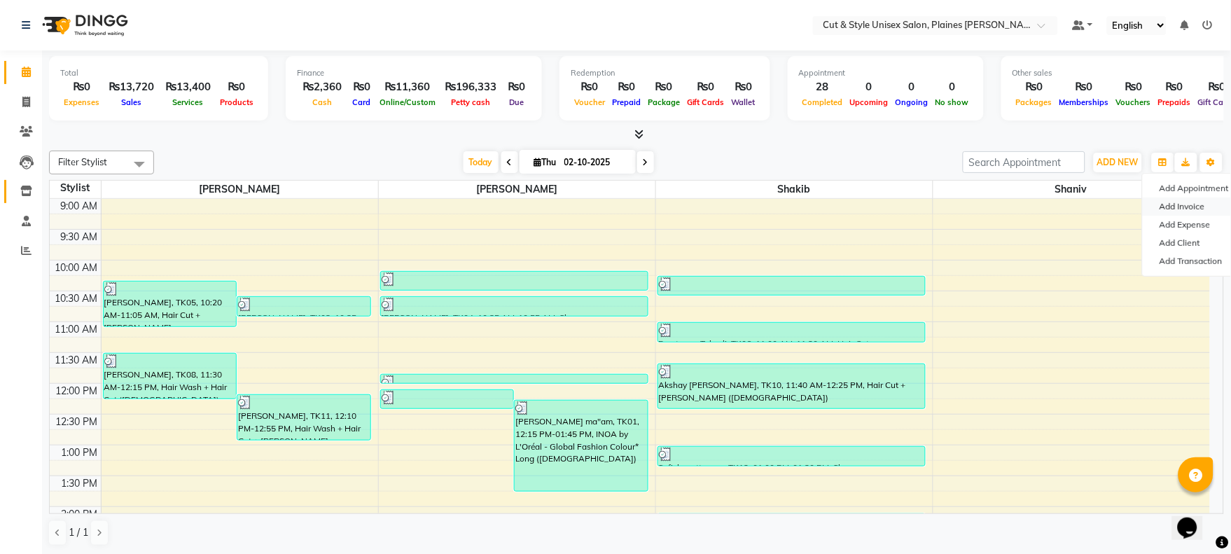
drag, startPoint x: 1171, startPoint y: 203, endPoint x: 8, endPoint y: 183, distance: 1162.9
click at [1171, 204] on link "Add Invoice" at bounding box center [1197, 206] width 111 height 18
select select "service"
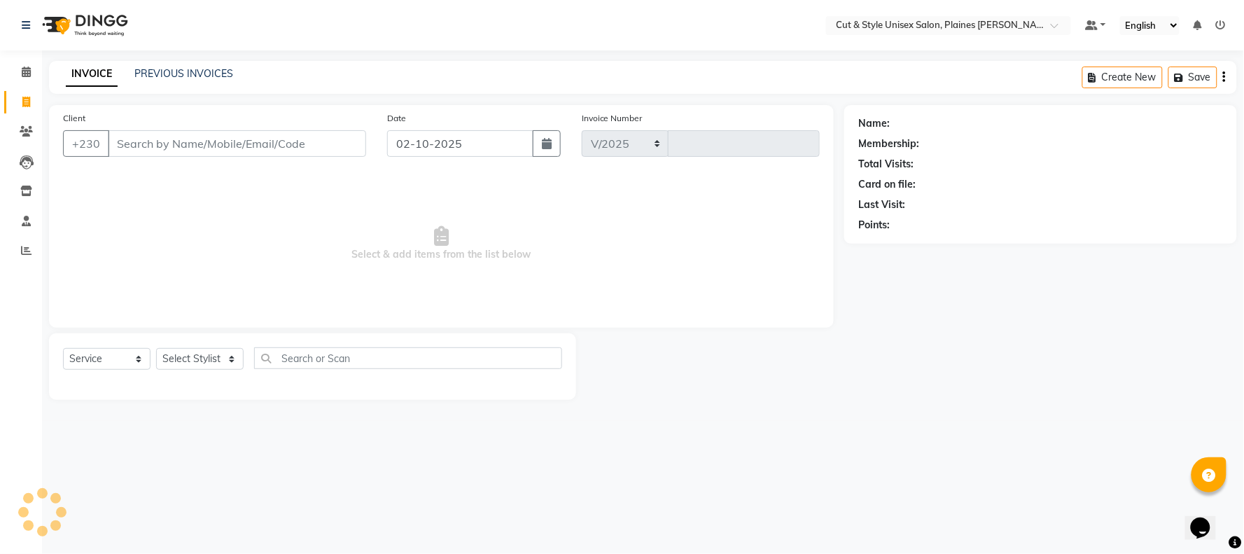
select select "7731"
type input "4419"
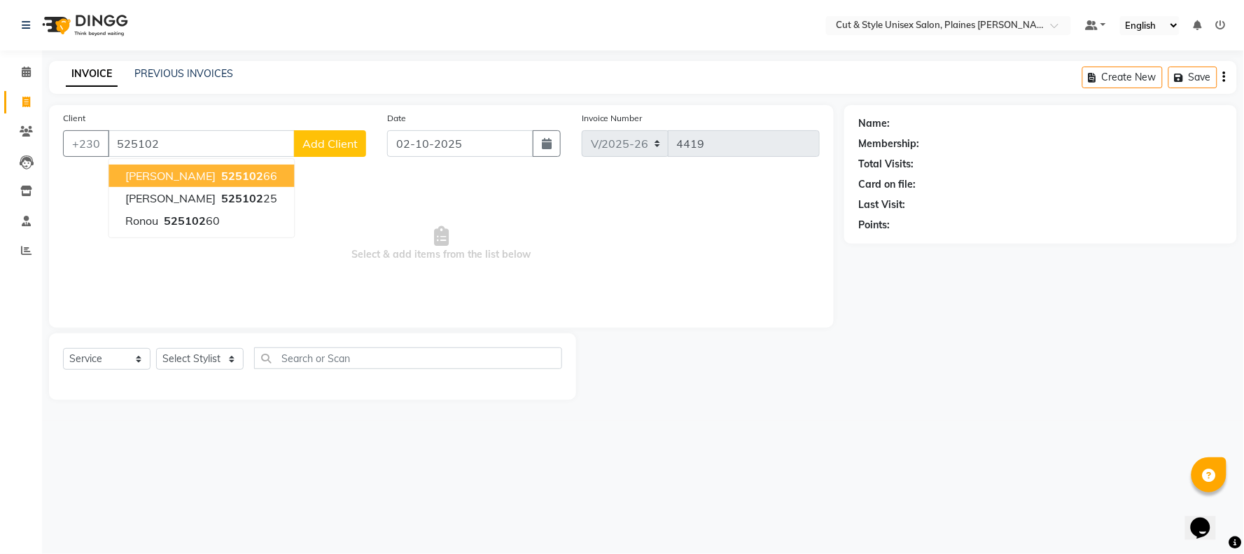
click at [209, 181] on span "[PERSON_NAME]" at bounding box center [170, 176] width 90 height 14
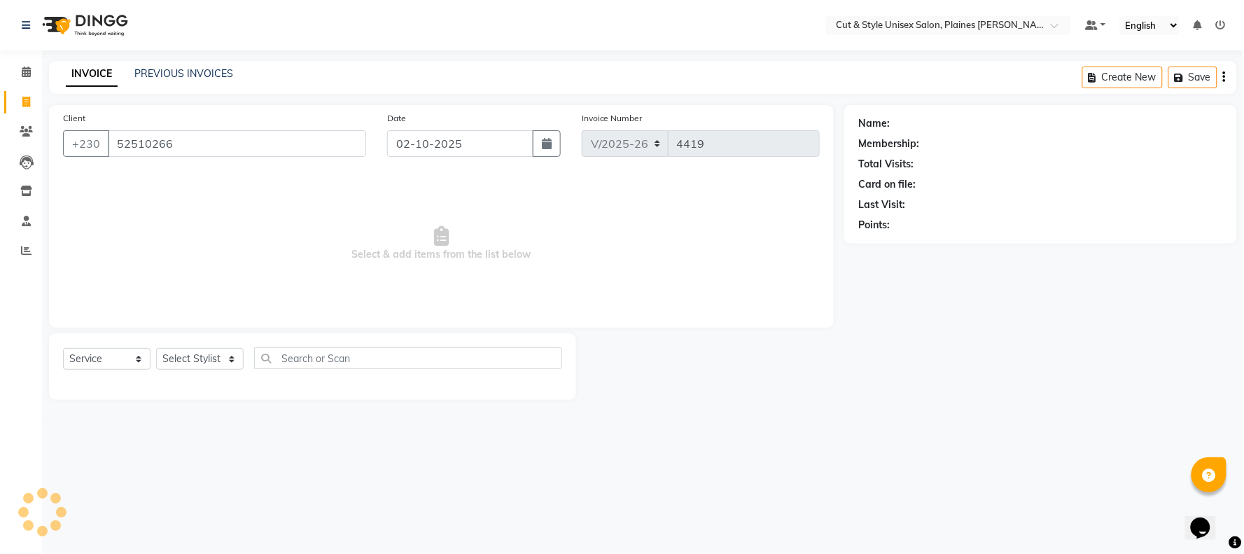
type input "52510266"
click at [234, 348] on select "Select Stylist [PERSON_NAME] Manager [PERSON_NAME]" at bounding box center [200, 359] width 88 height 22
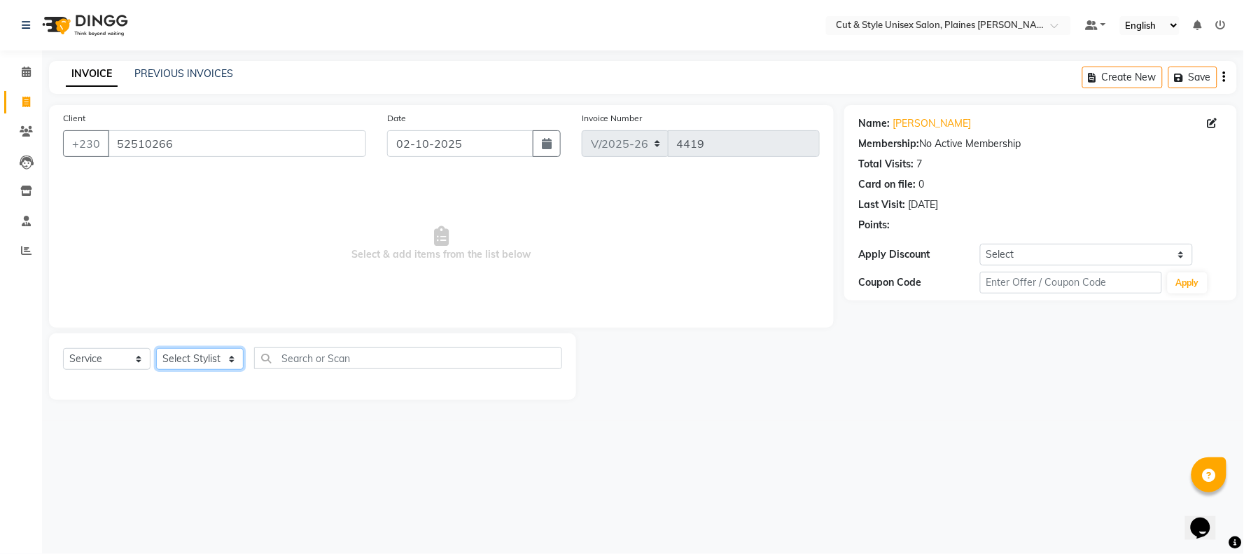
select select "68909"
click at [156, 349] on select "Select Stylist [PERSON_NAME] Manager [PERSON_NAME]" at bounding box center [200, 359] width 88 height 22
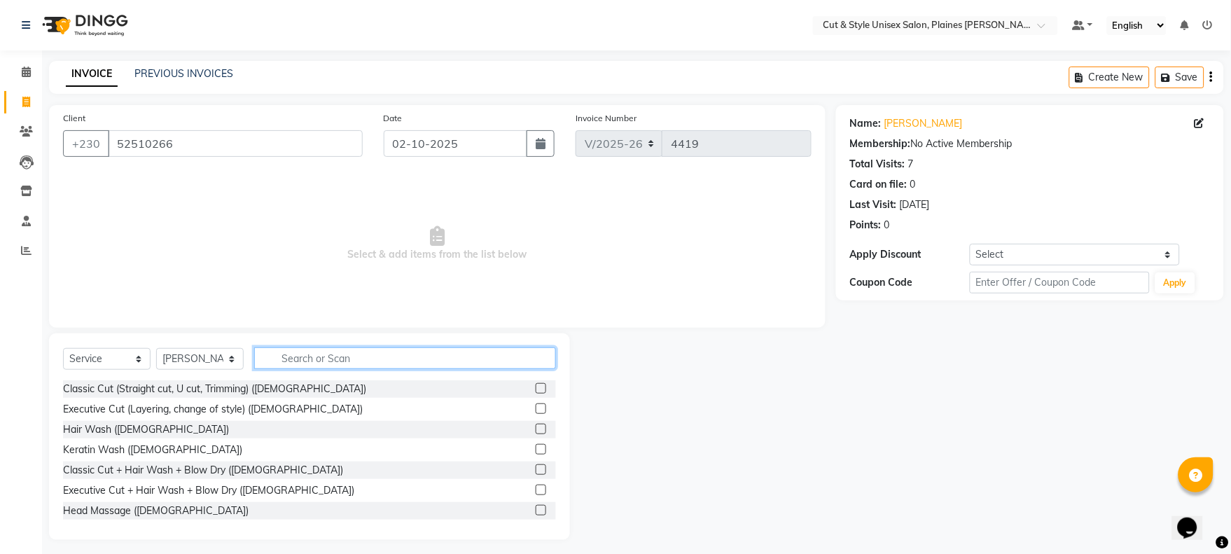
click at [276, 358] on input "text" at bounding box center [405, 358] width 302 height 22
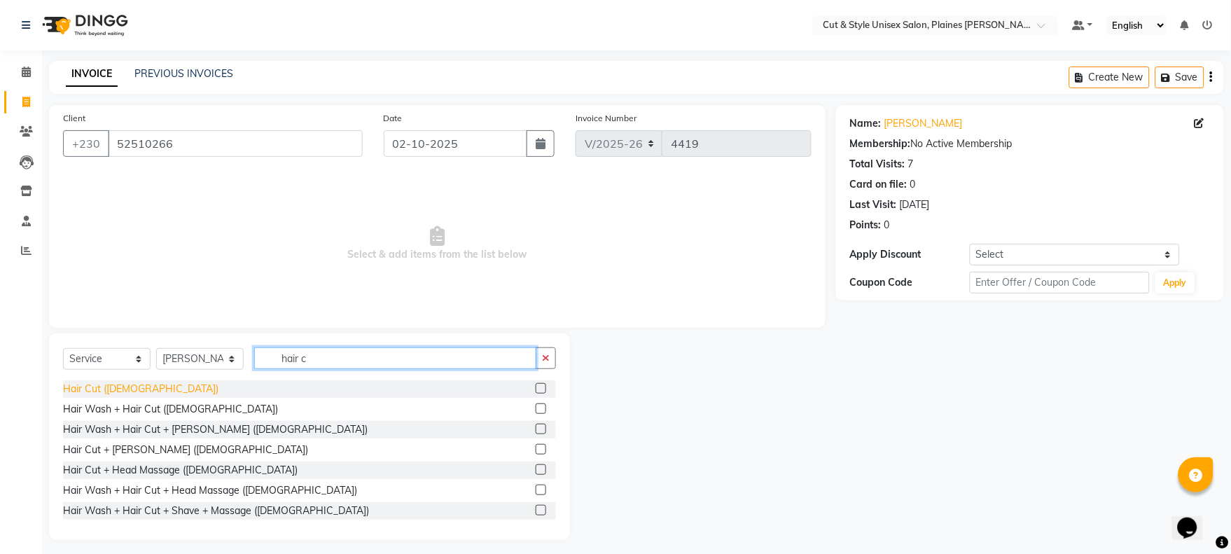
type input "hair c"
click at [109, 389] on div "Hair Cut ([DEMOGRAPHIC_DATA])" at bounding box center [140, 389] width 155 height 15
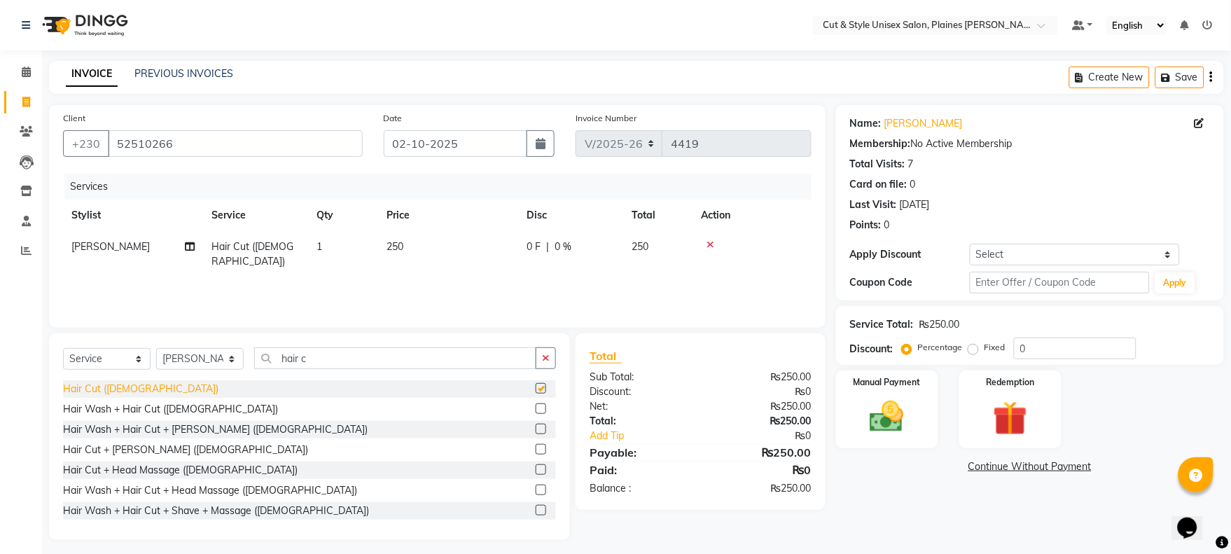
checkbox input "false"
click at [928, 407] on div "Manual Payment" at bounding box center [887, 409] width 106 height 81
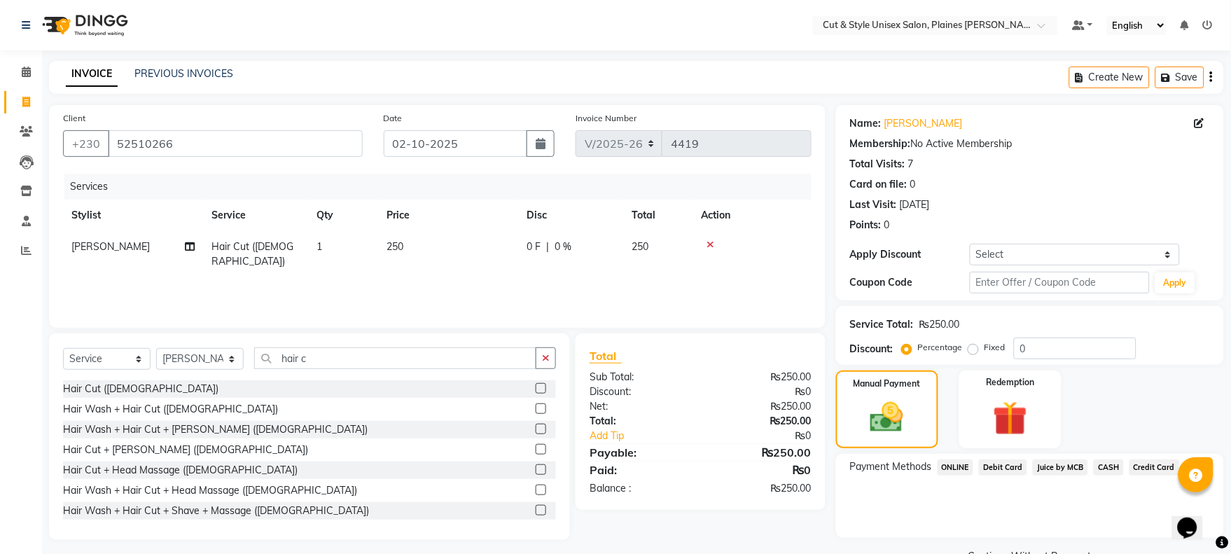
click at [1112, 466] on span "CASH" at bounding box center [1108, 467] width 30 height 16
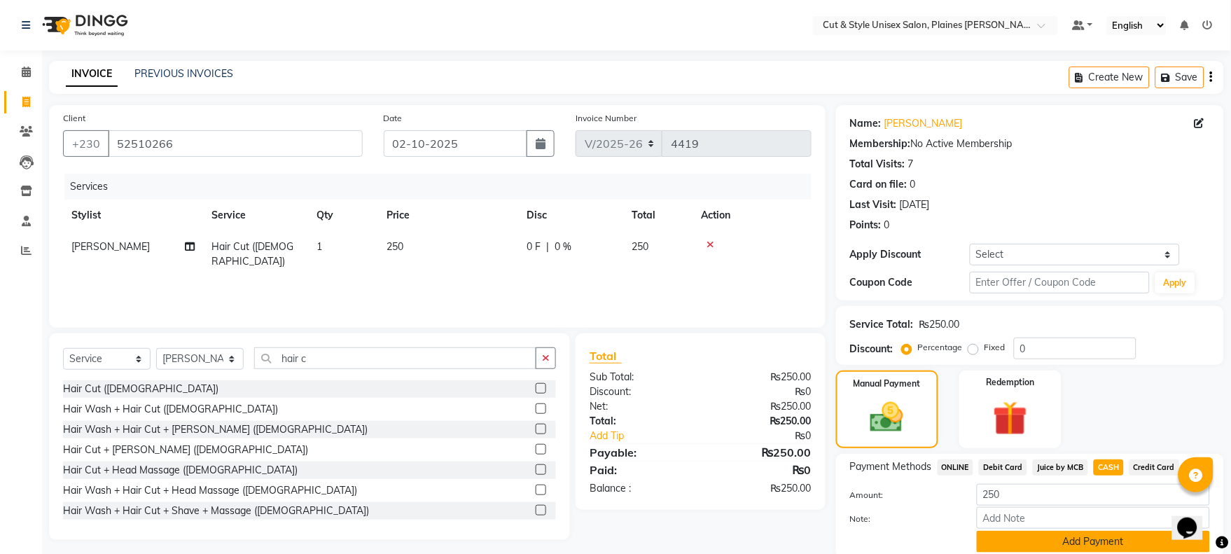
click at [1064, 539] on button "Add Payment" at bounding box center [1093, 542] width 233 height 22
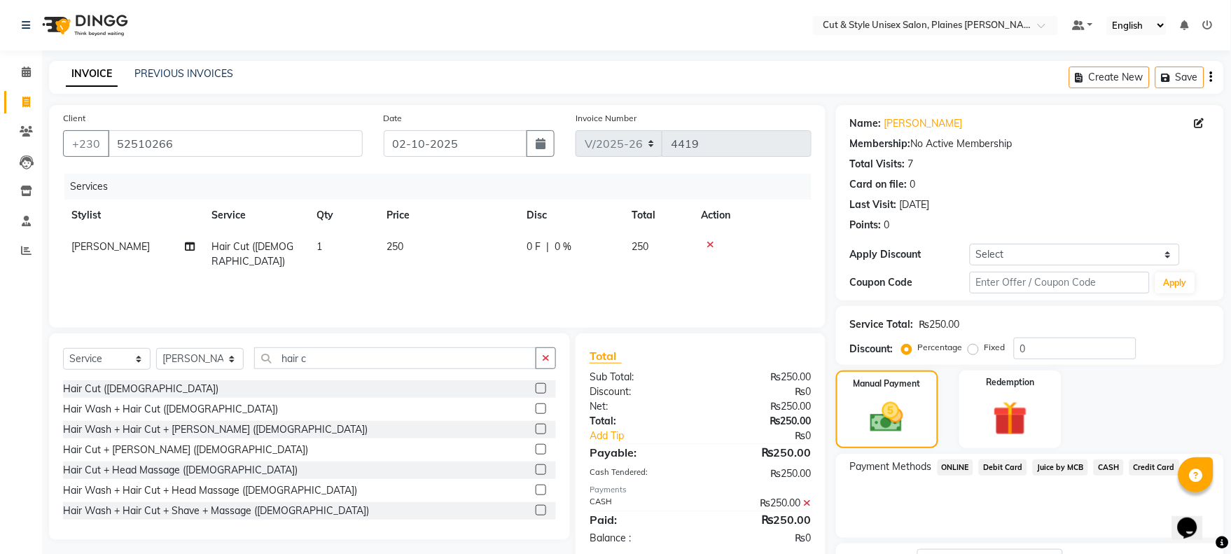
scroll to position [113, 0]
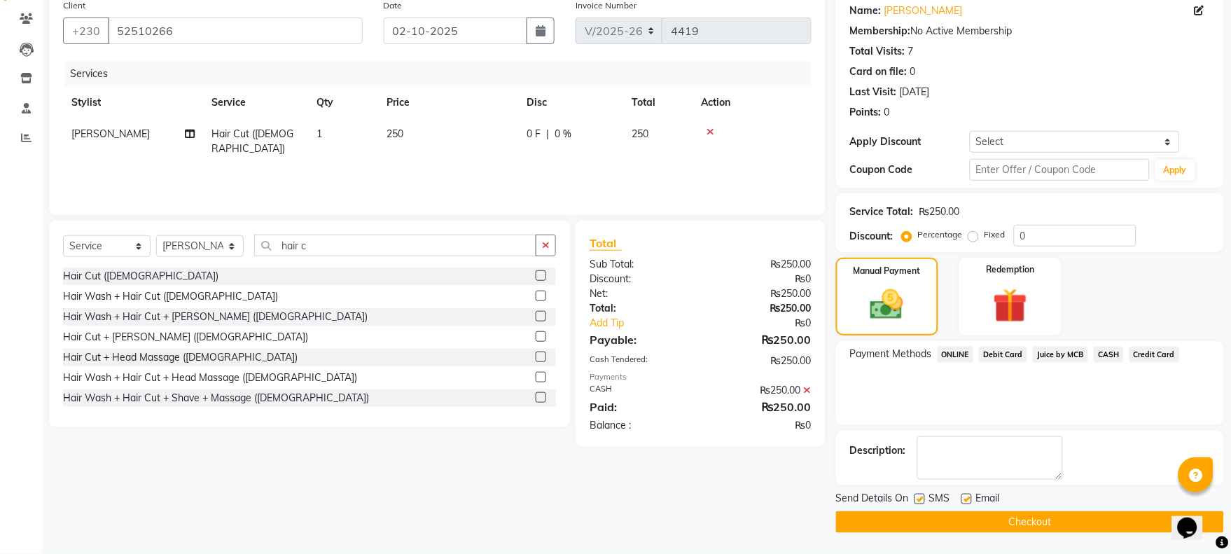
click at [1033, 524] on button "Checkout" at bounding box center [1030, 522] width 388 height 22
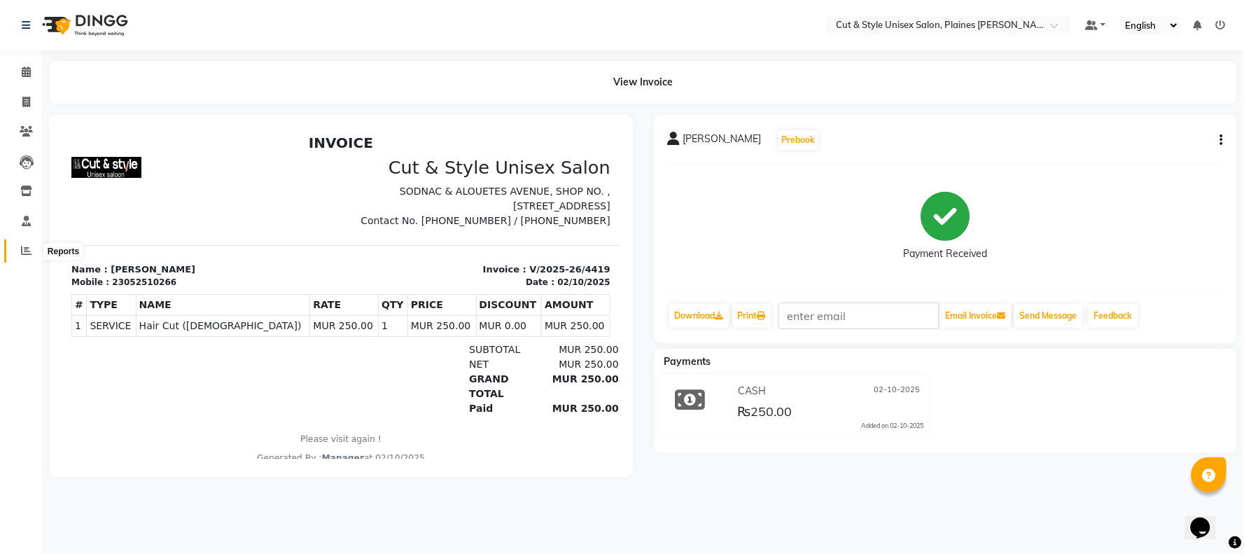
click at [21, 253] on icon at bounding box center [26, 250] width 11 height 11
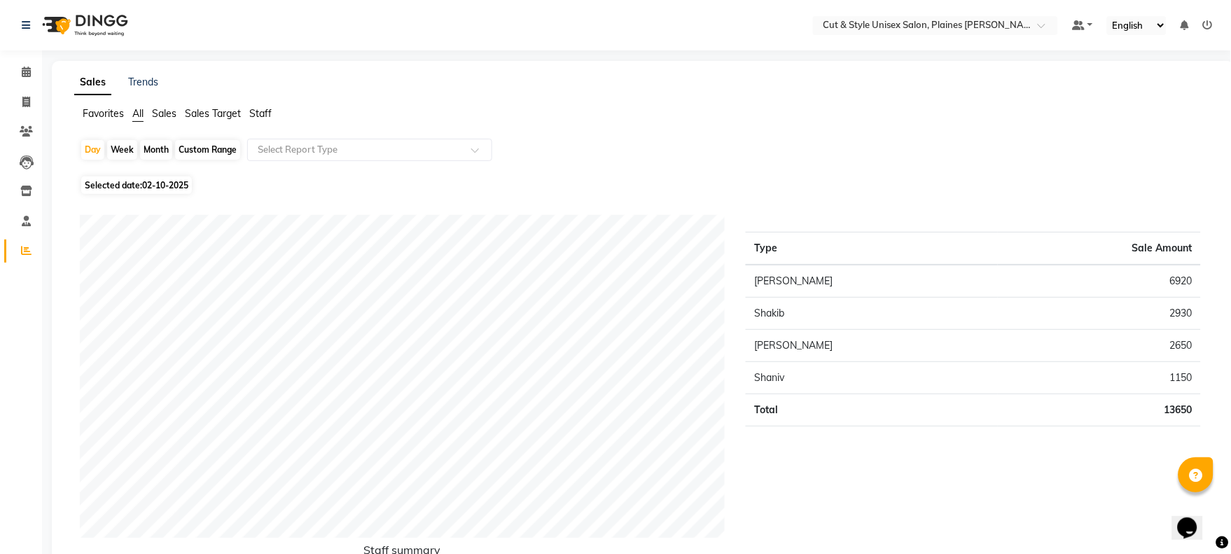
click at [52, 18] on img at bounding box center [84, 25] width 96 height 39
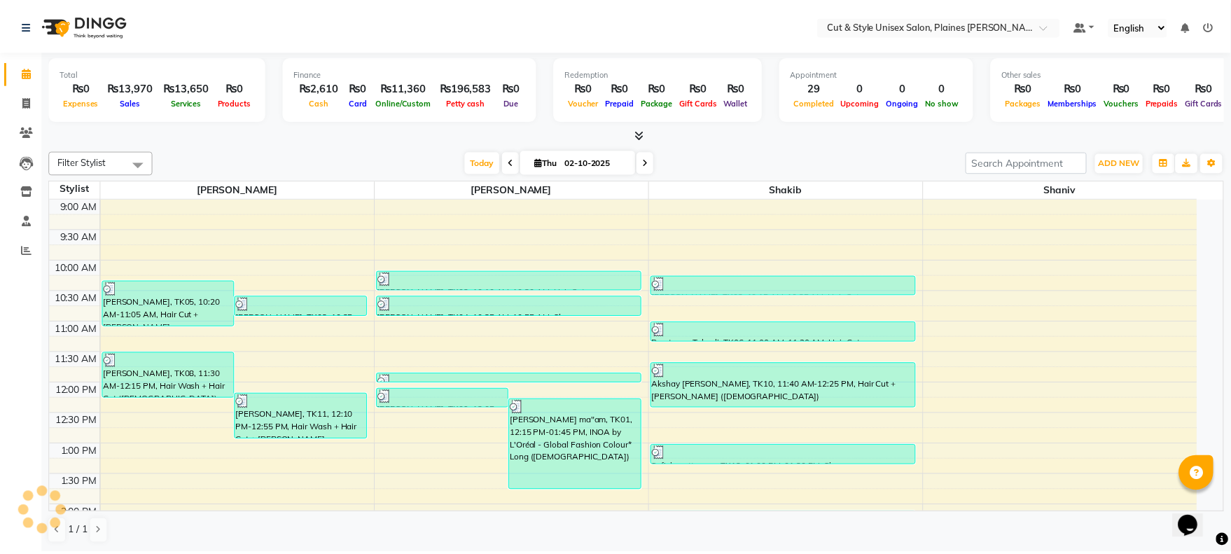
scroll to position [401, 0]
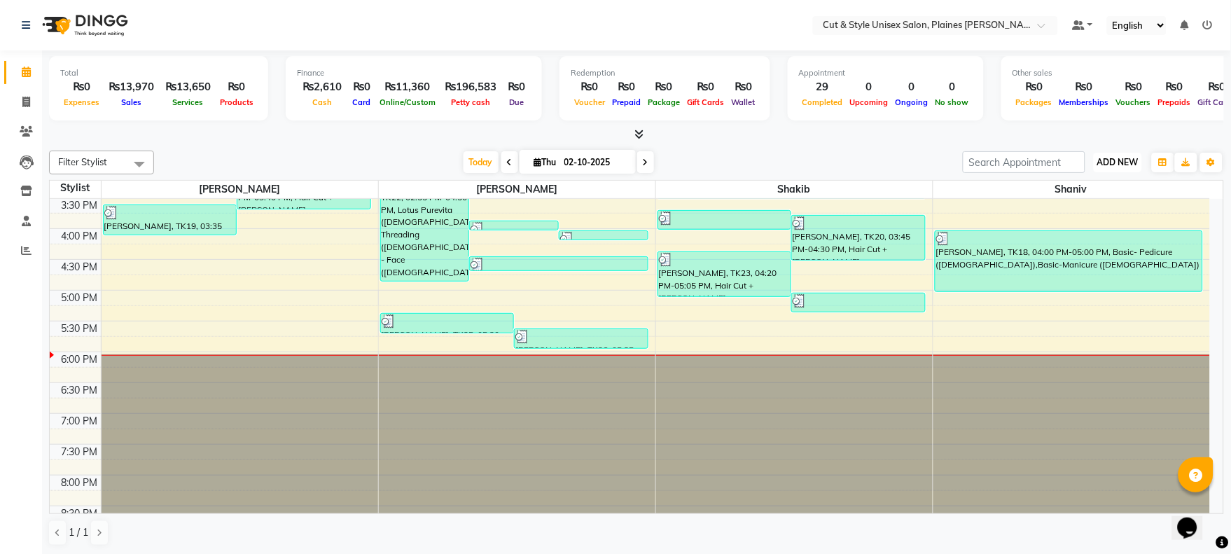
click at [1114, 165] on span "ADD NEW" at bounding box center [1117, 162] width 41 height 11
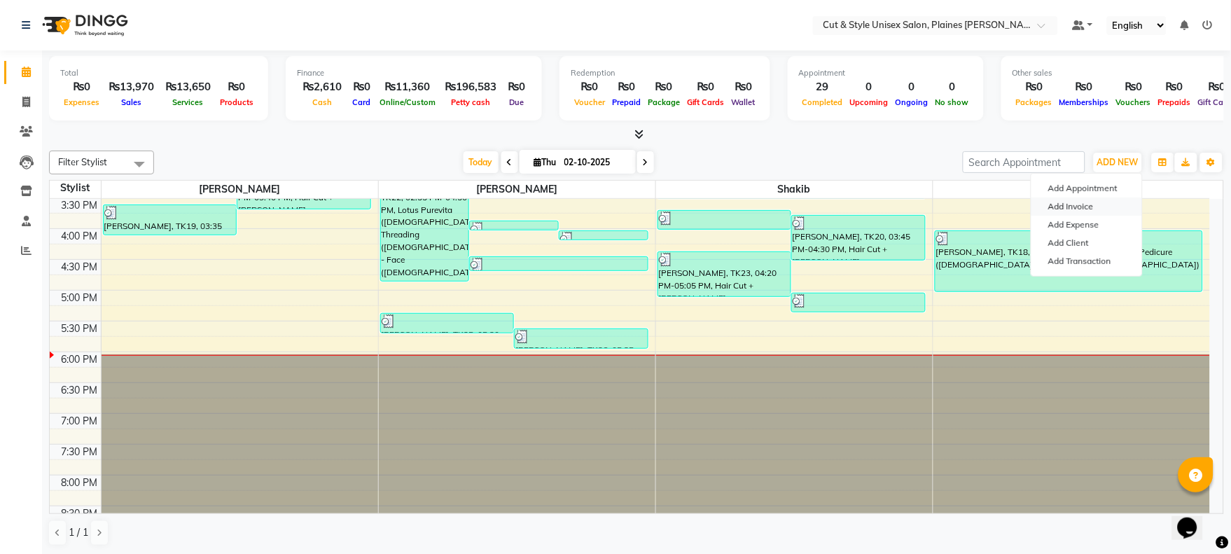
click at [1075, 204] on link "Add Invoice" at bounding box center [1086, 206] width 111 height 18
select select "service"
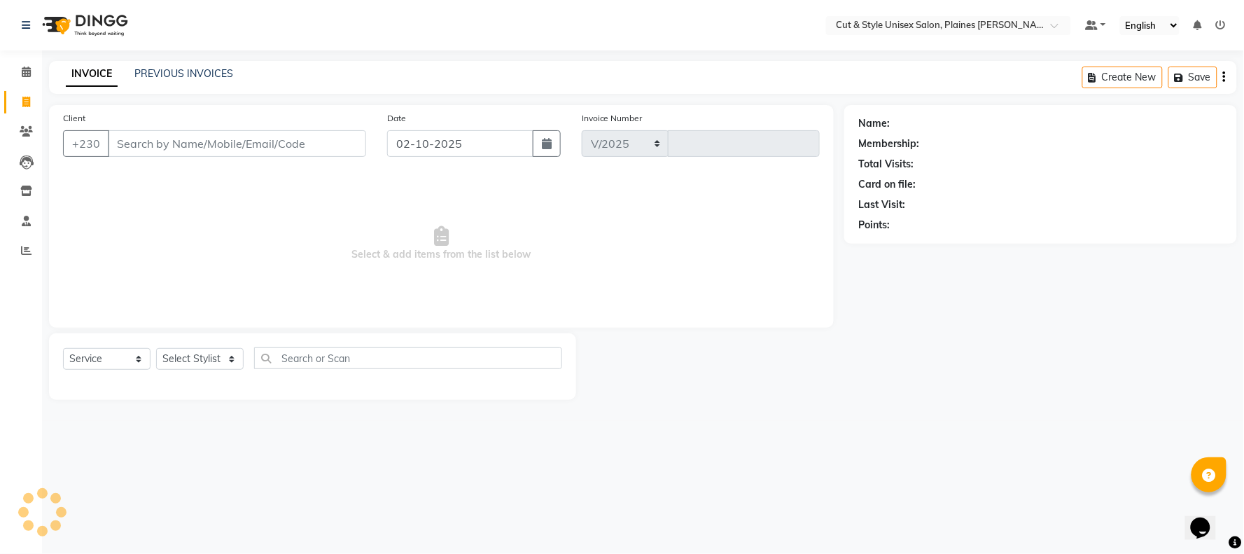
select select "7731"
type input "4420"
click at [235, 361] on select "Select Stylist [PERSON_NAME] Manager [PERSON_NAME]" at bounding box center [200, 359] width 88 height 22
select select "68909"
click at [156, 349] on select "Select Stylist [PERSON_NAME] Manager [PERSON_NAME]" at bounding box center [200, 359] width 88 height 22
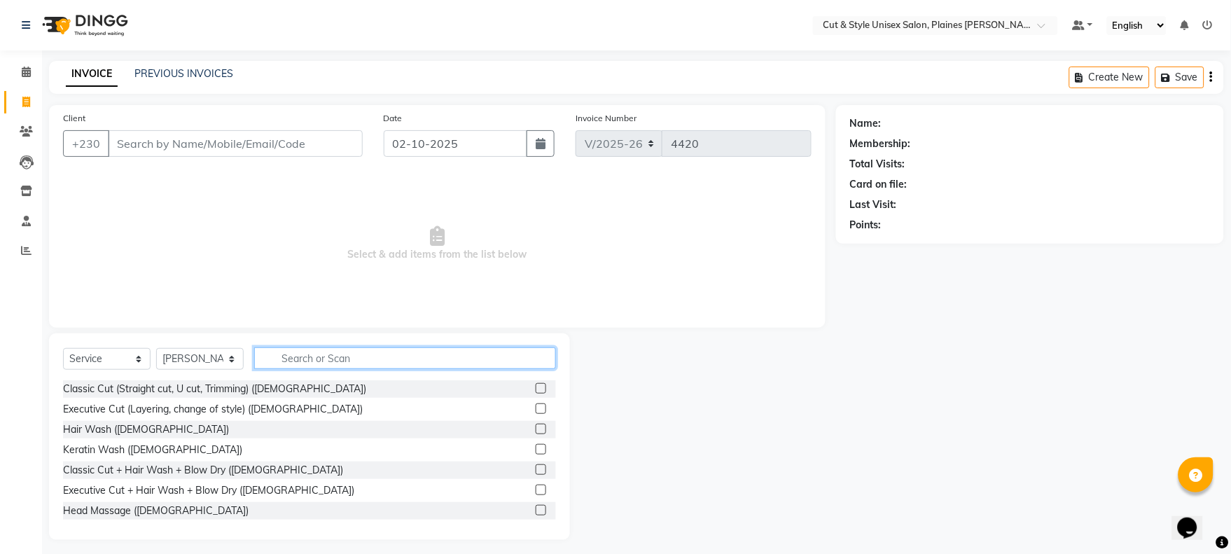
click at [282, 362] on input "text" at bounding box center [405, 358] width 302 height 22
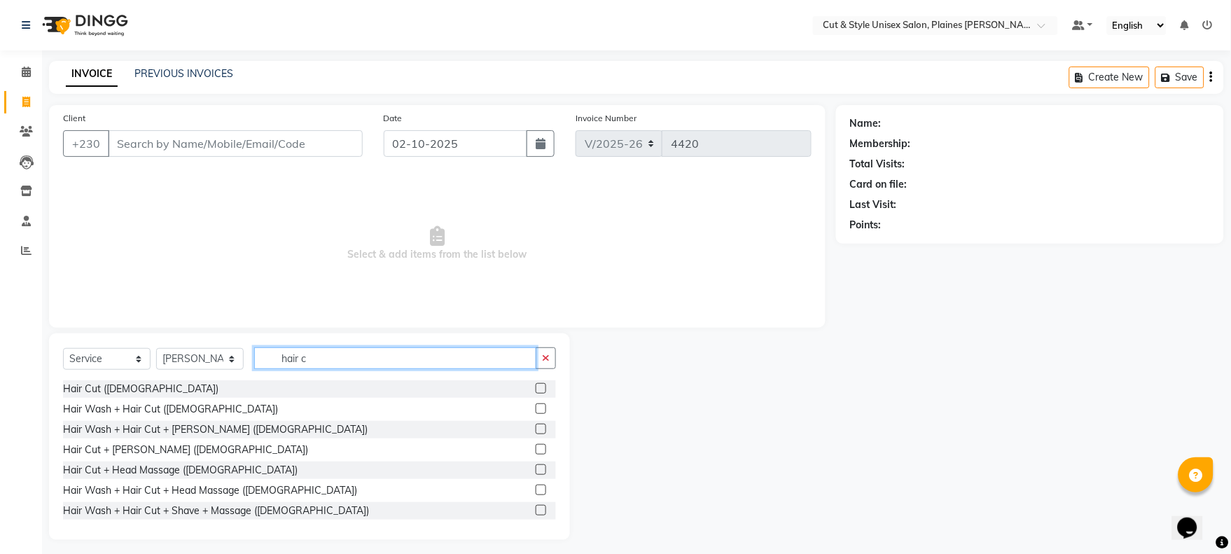
type input "hair c"
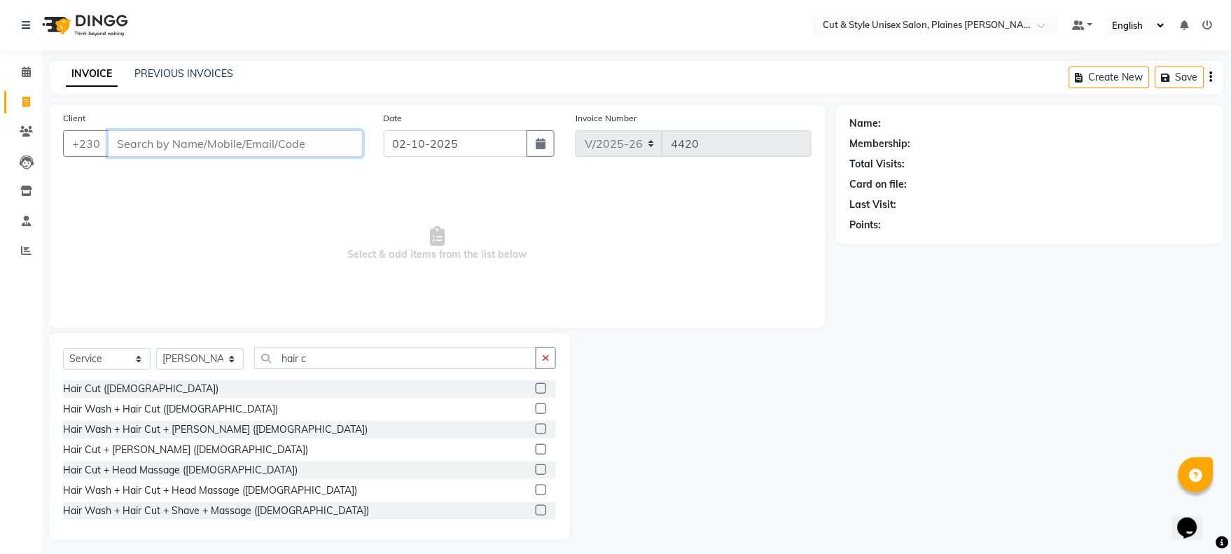
click at [148, 144] on input "Client" at bounding box center [235, 143] width 255 height 27
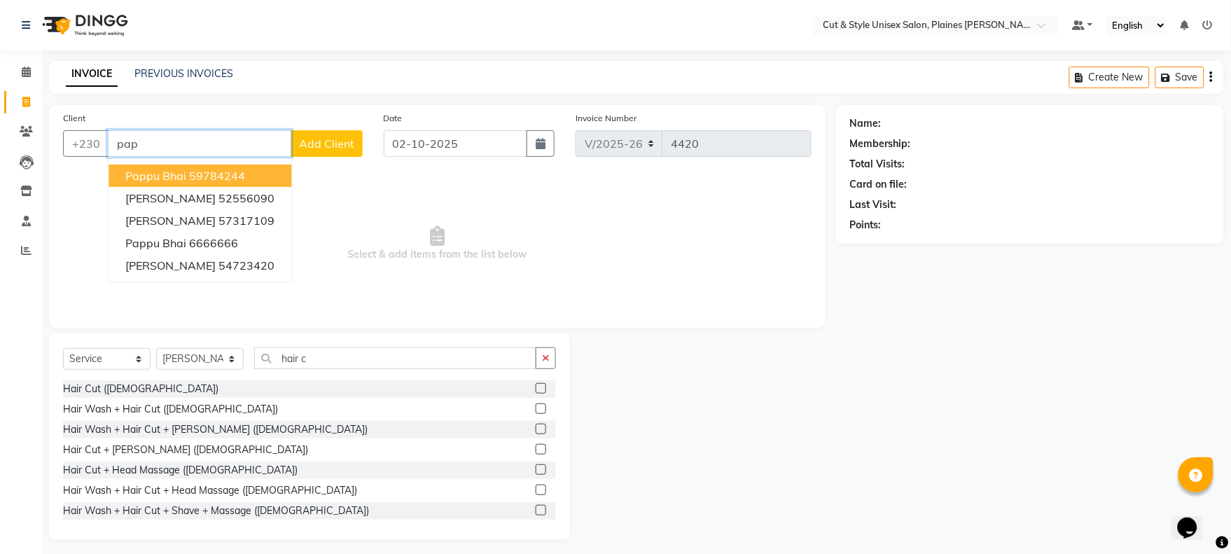
click at [212, 179] on ngb-highlight "59784244" at bounding box center [217, 176] width 56 height 14
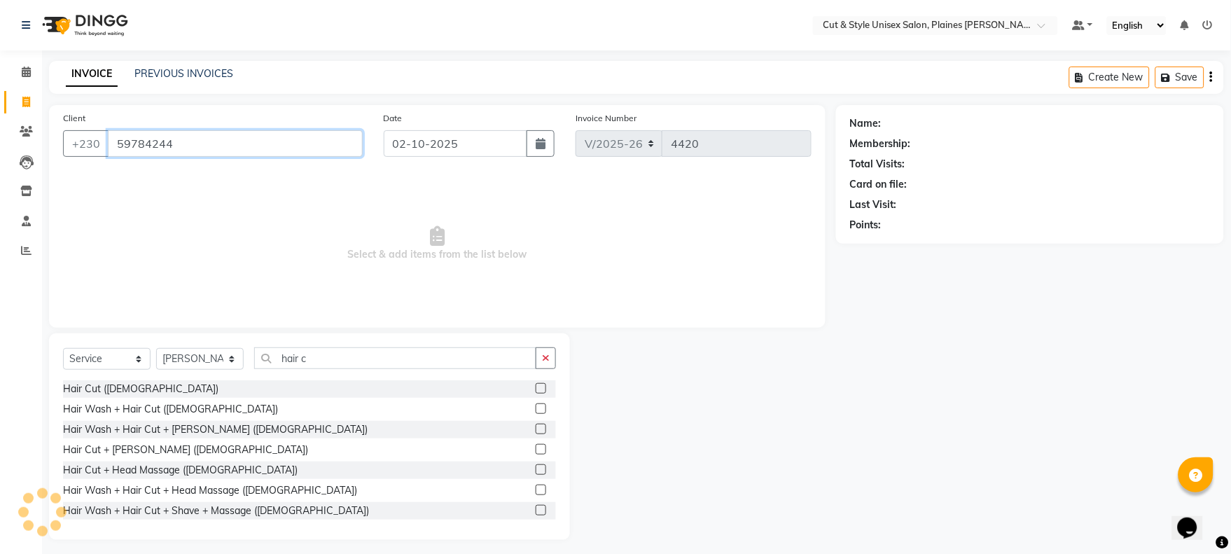
type input "59784244"
select select "1: Object"
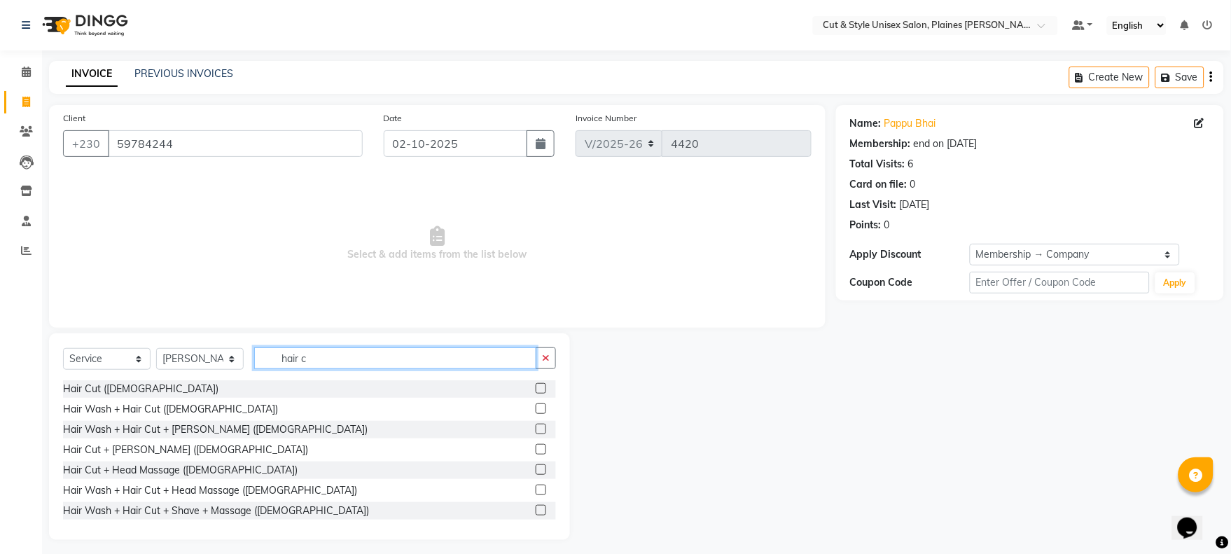
click at [319, 360] on input "hair c" at bounding box center [395, 358] width 282 height 22
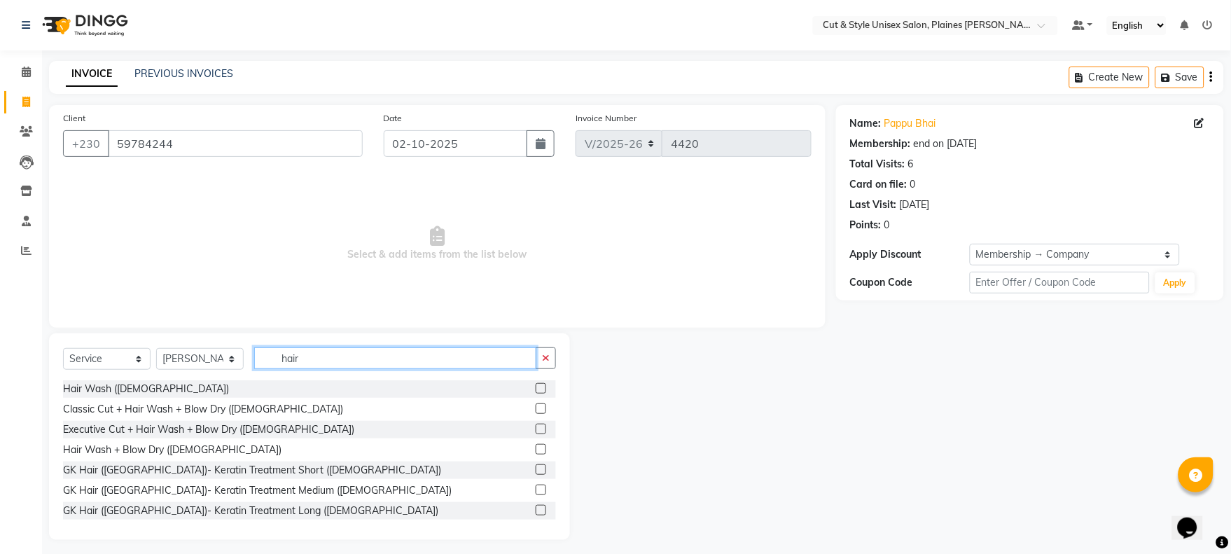
type input "hair c"
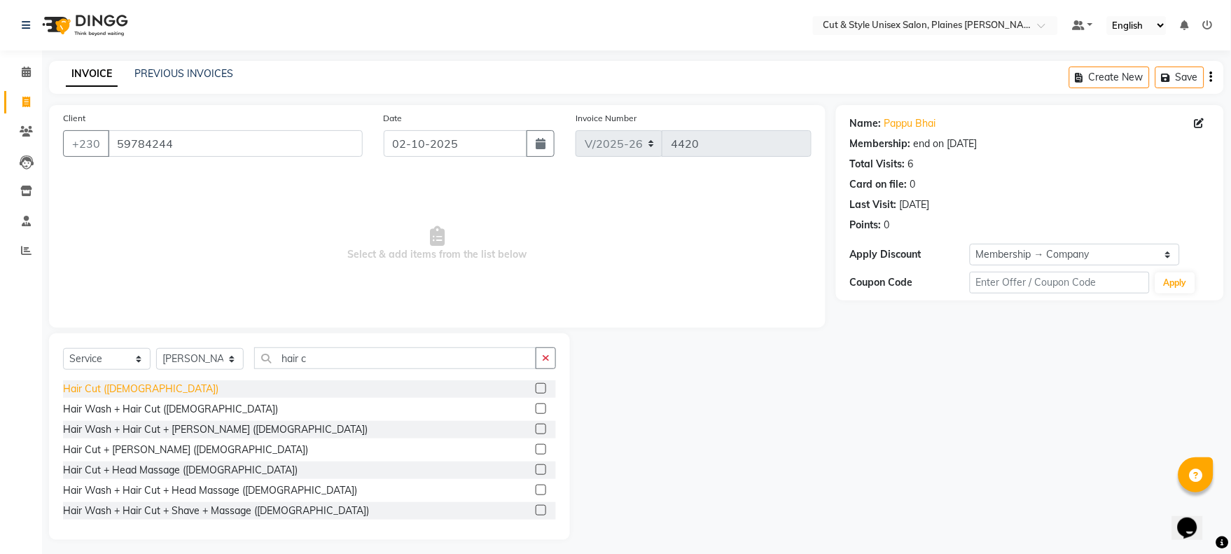
click at [113, 383] on div "Hair Cut ([DEMOGRAPHIC_DATA])" at bounding box center [140, 389] width 155 height 15
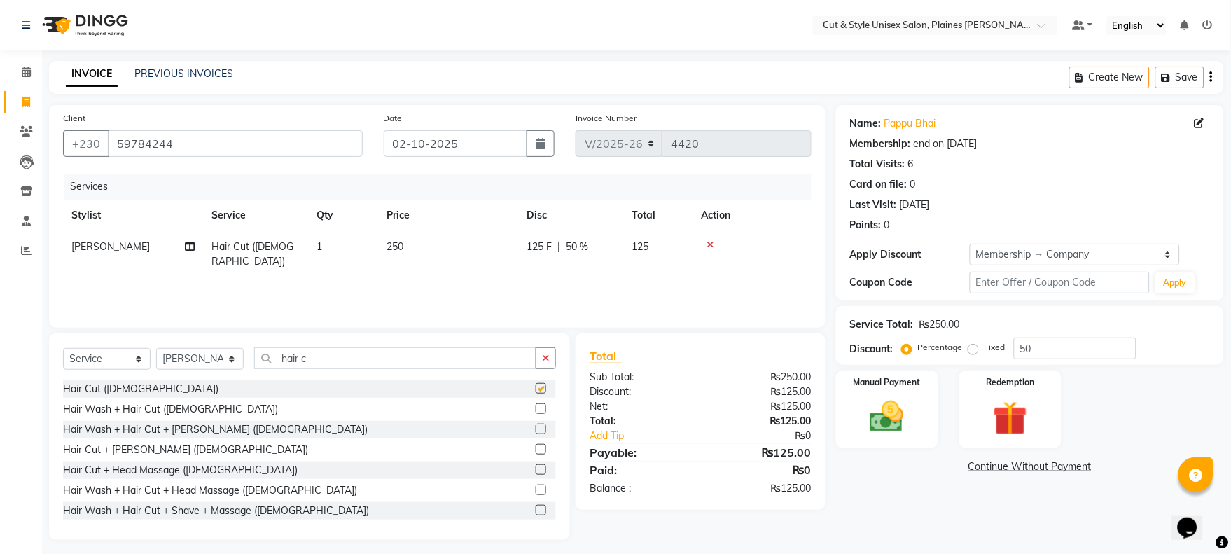
checkbox input "false"
click at [906, 401] on img at bounding box center [887, 416] width 58 height 41
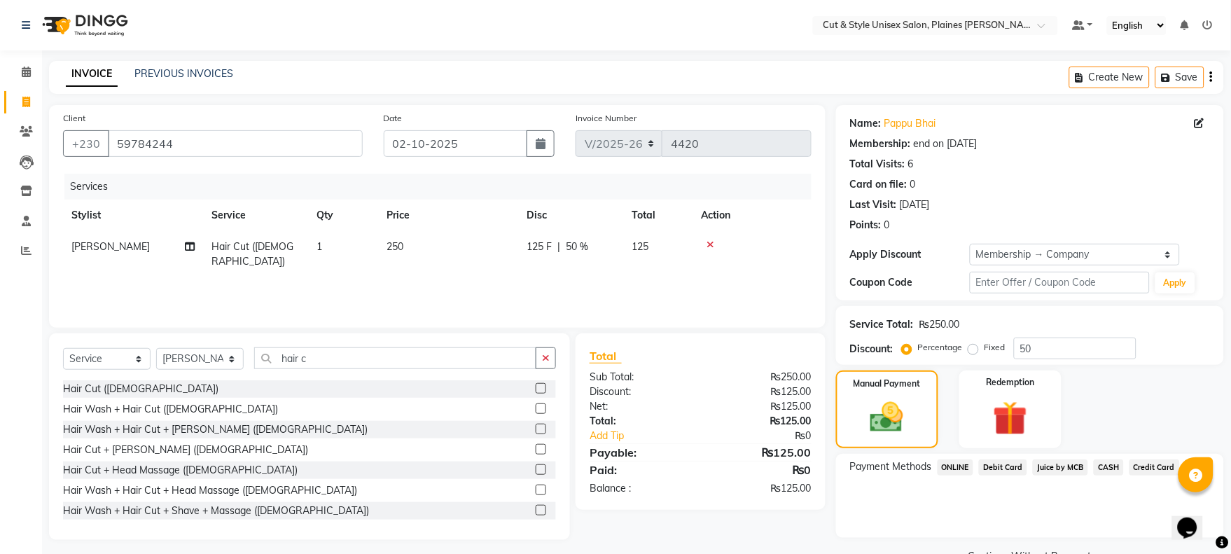
click at [1107, 463] on span "CASH" at bounding box center [1108, 467] width 30 height 16
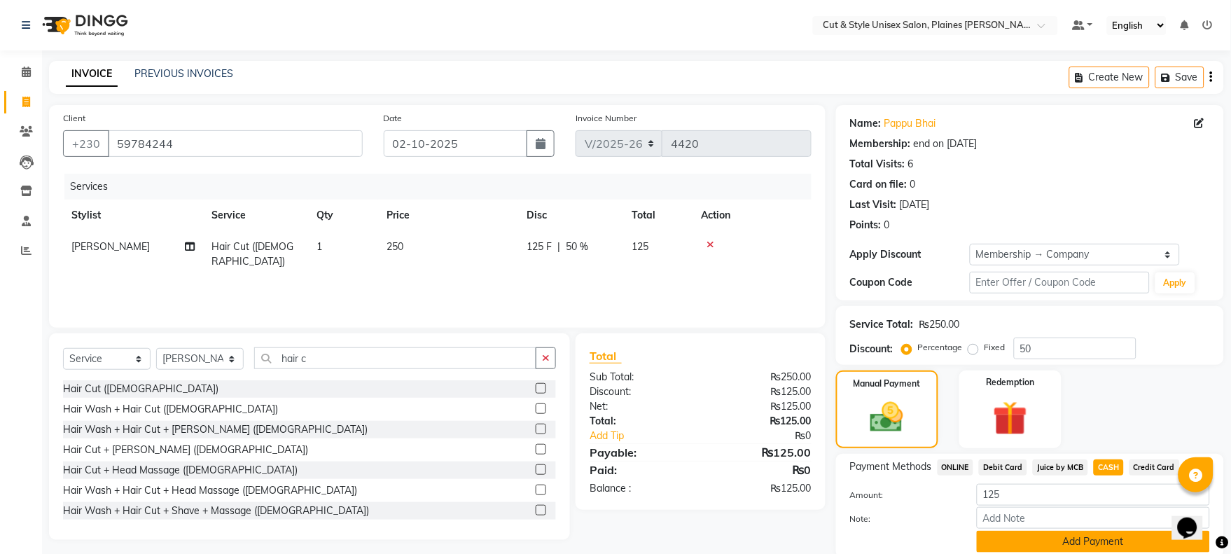
click at [1093, 531] on button "Add Payment" at bounding box center [1093, 542] width 233 height 22
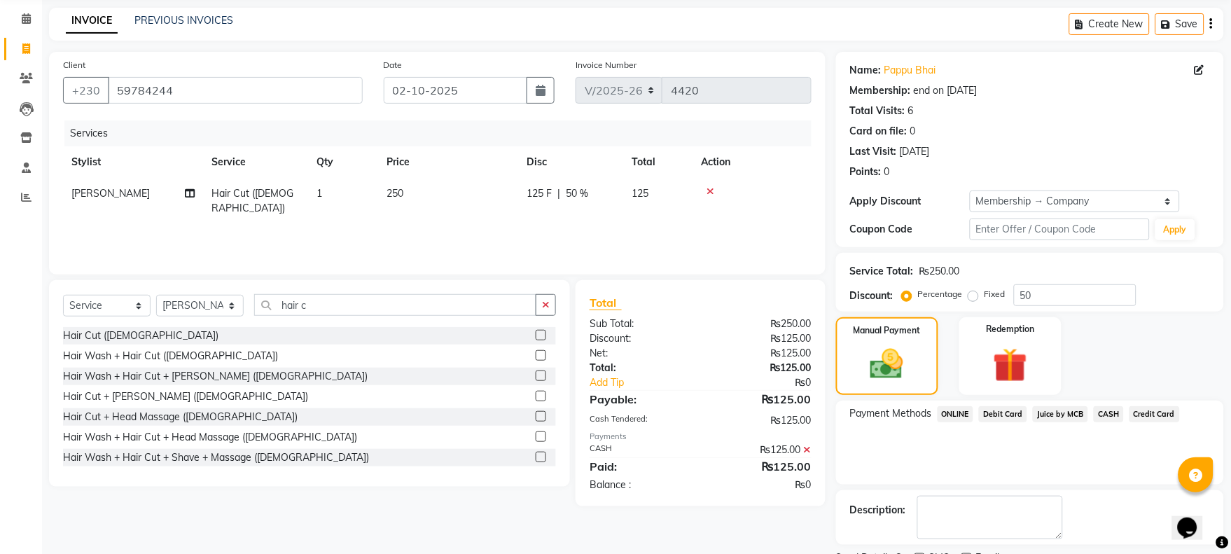
scroll to position [113, 0]
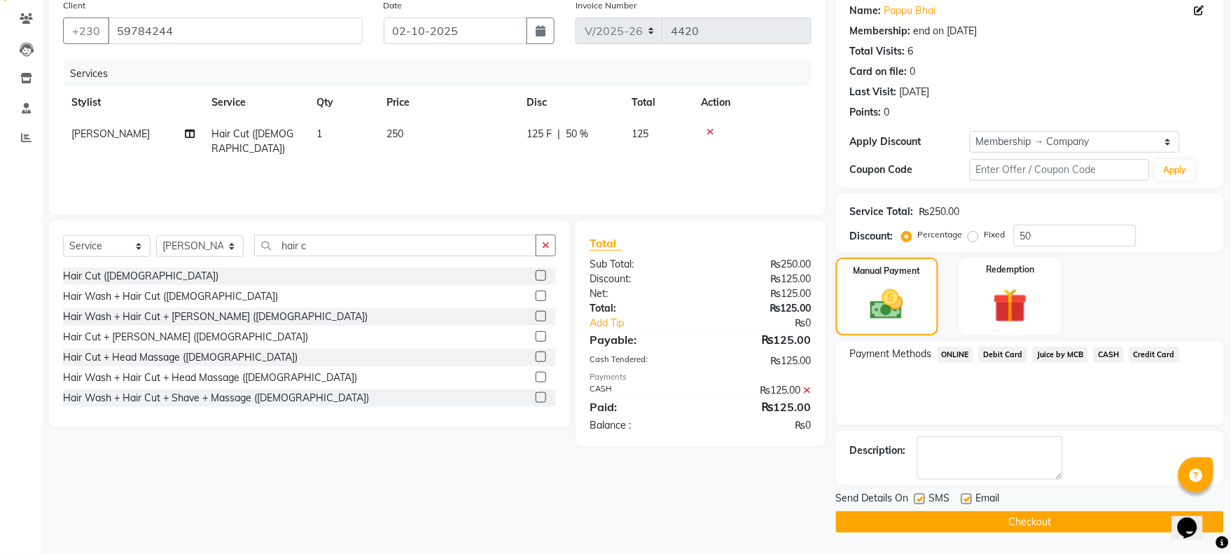
click at [1082, 515] on button "Checkout" at bounding box center [1030, 522] width 388 height 22
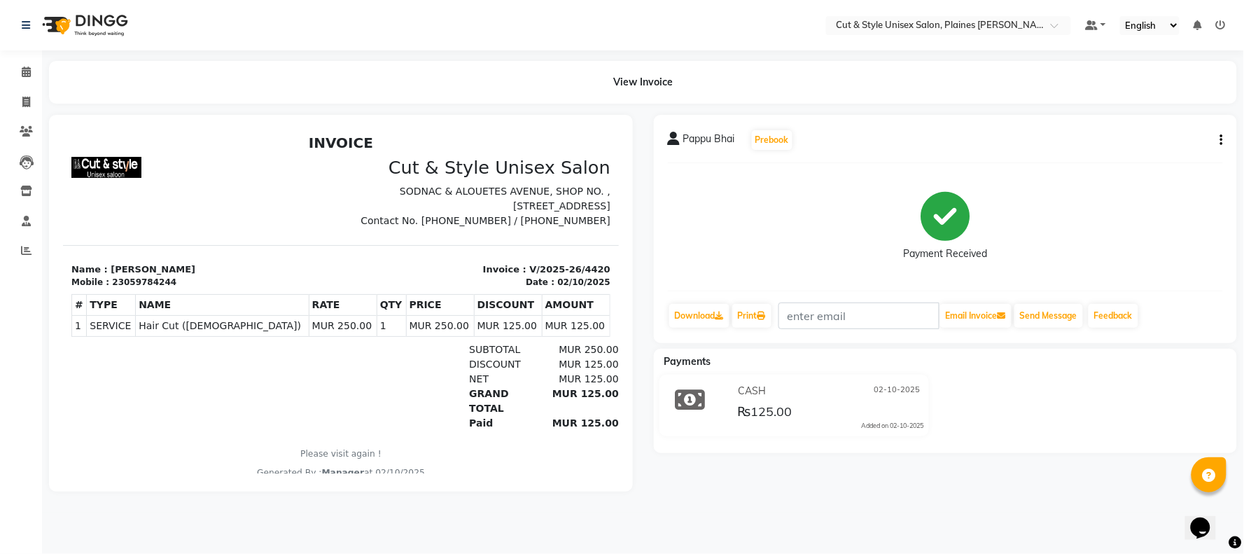
click at [85, 30] on img at bounding box center [84, 25] width 96 height 39
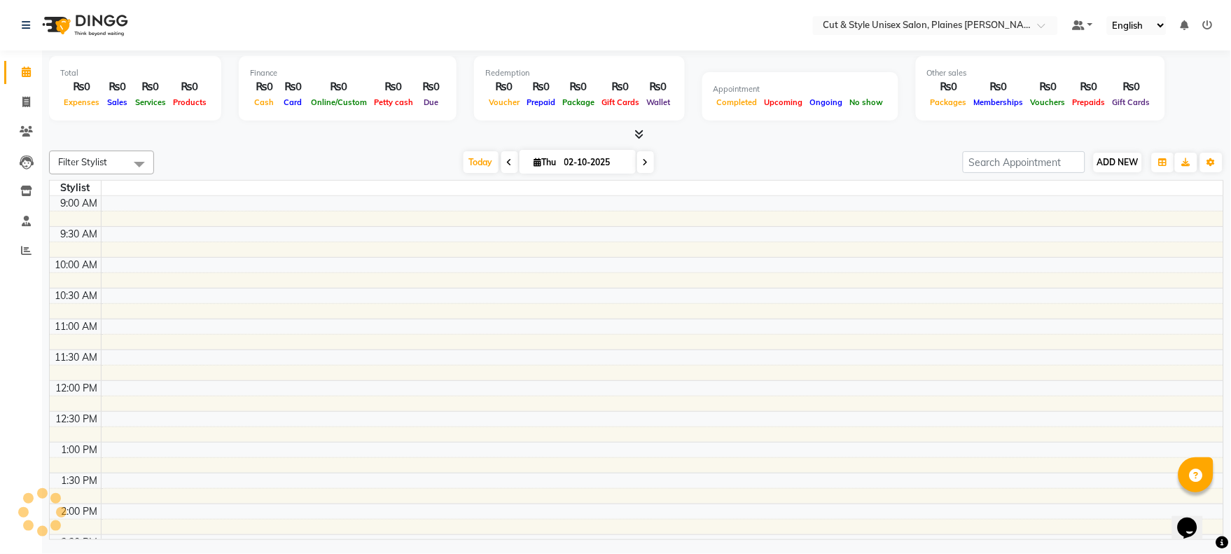
scroll to position [401, 0]
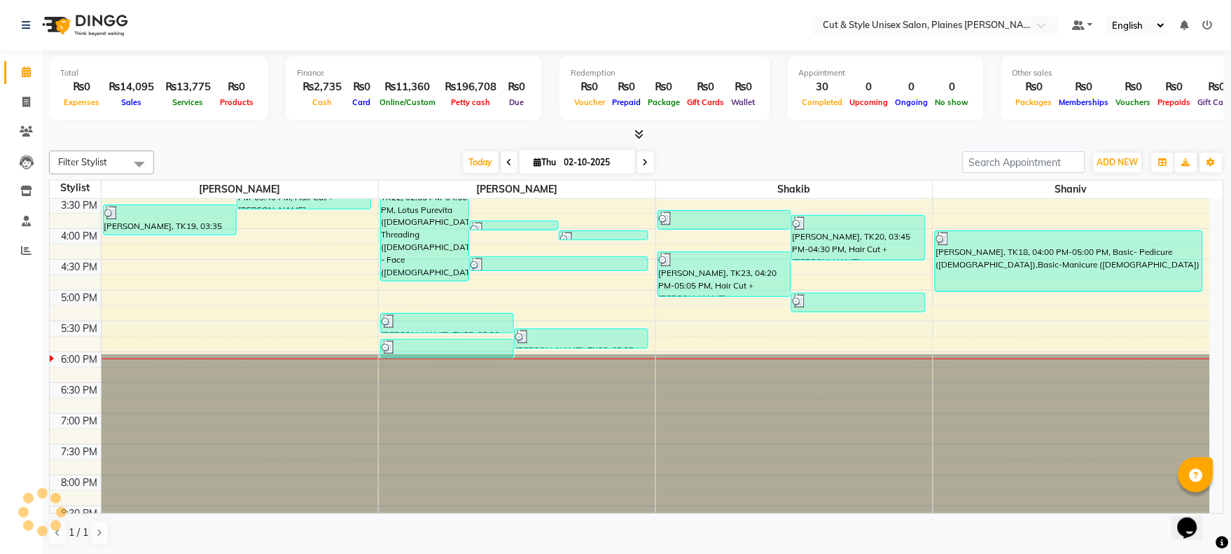
click at [1110, 153] on div "Filter Stylist Select All [PERSON_NAME] Shaniv [DATE] [DATE] Toggle Dropdown Ad…" at bounding box center [636, 163] width 1175 height 24
click at [1105, 165] on span "ADD NEW" at bounding box center [1117, 162] width 41 height 11
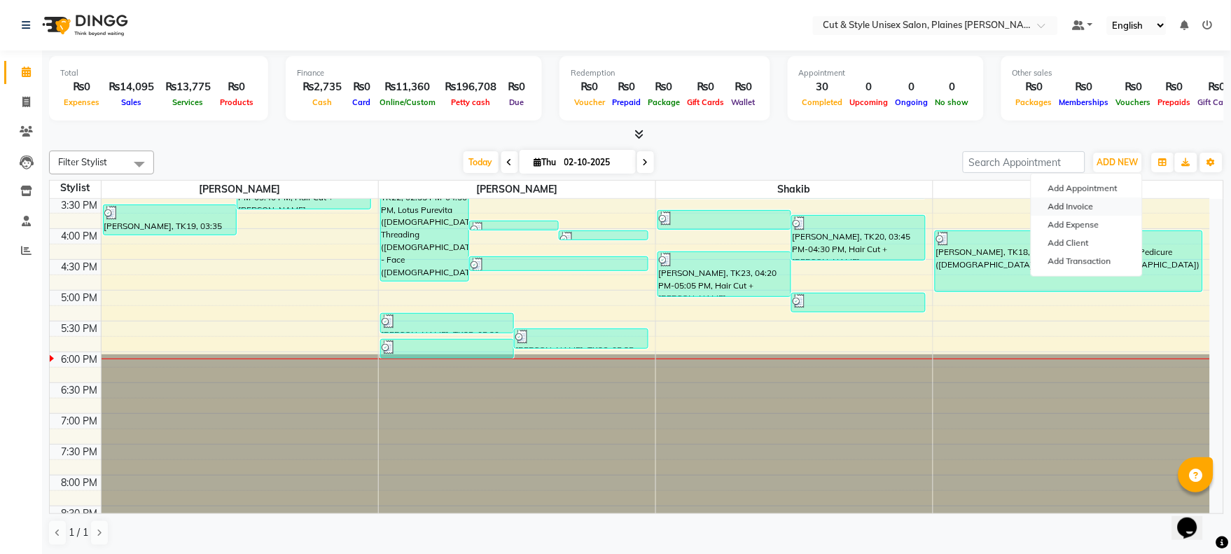
click at [1092, 200] on link "Add Invoice" at bounding box center [1086, 206] width 111 height 18
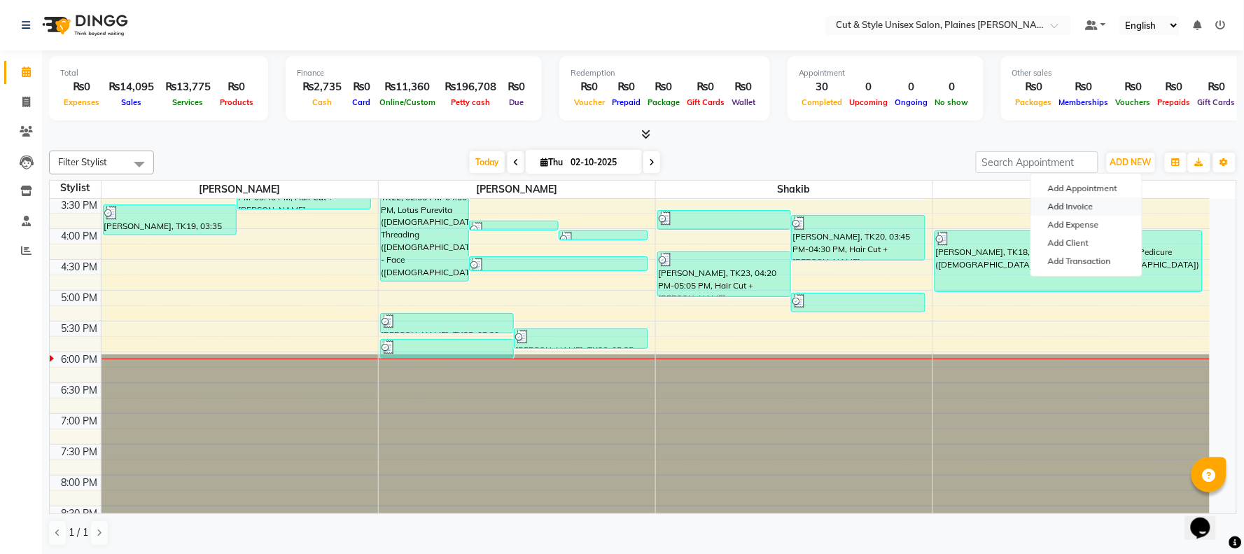
select select "service"
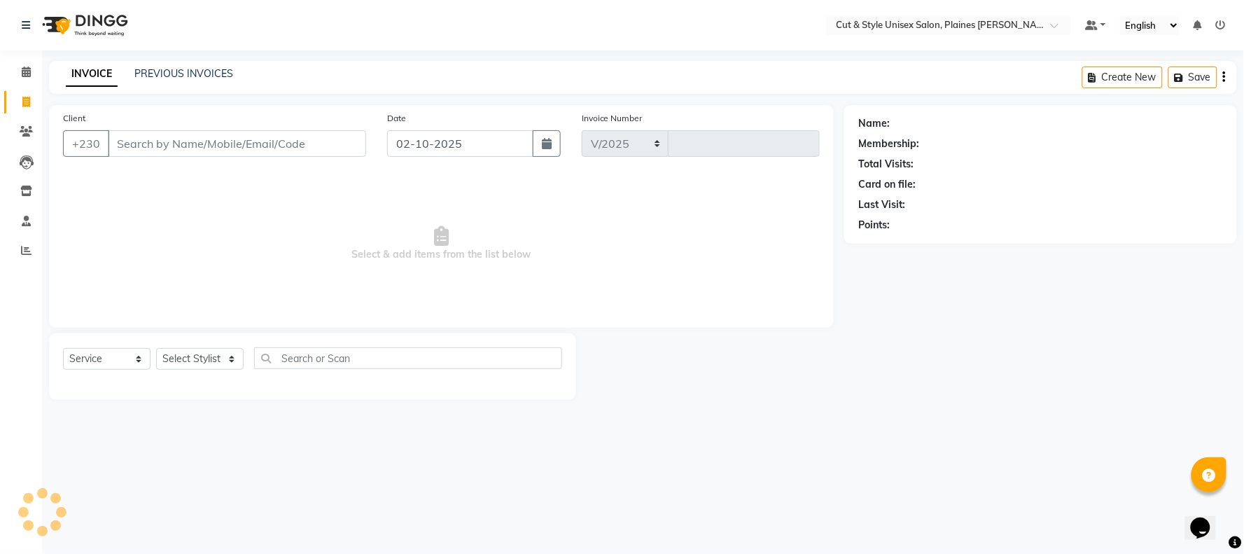
select select "7731"
type input "4421"
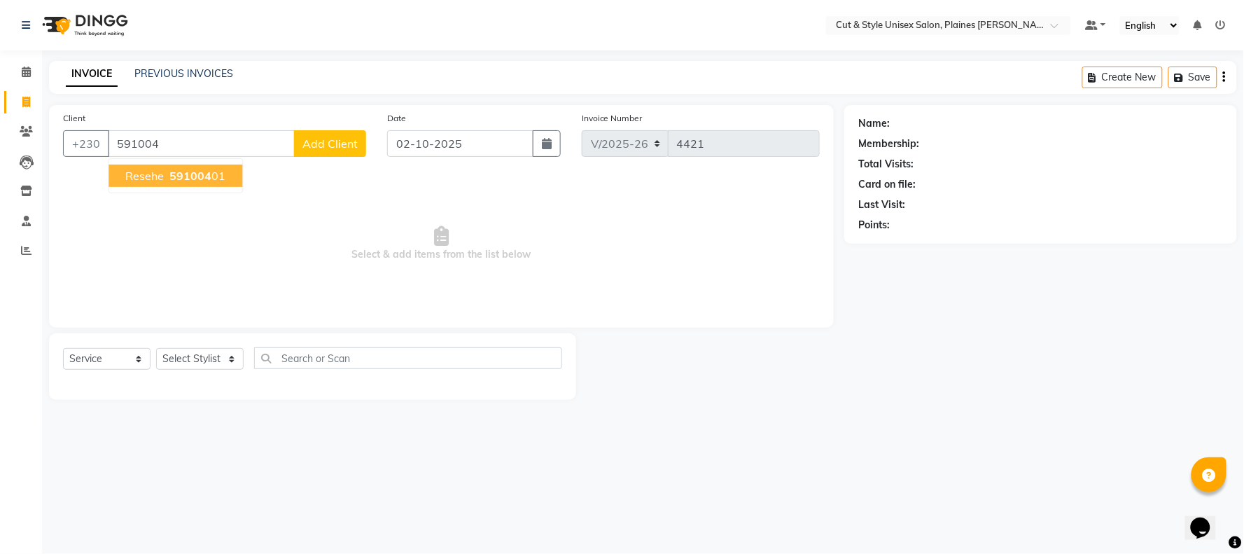
click at [154, 181] on span "resehe" at bounding box center [144, 176] width 39 height 14
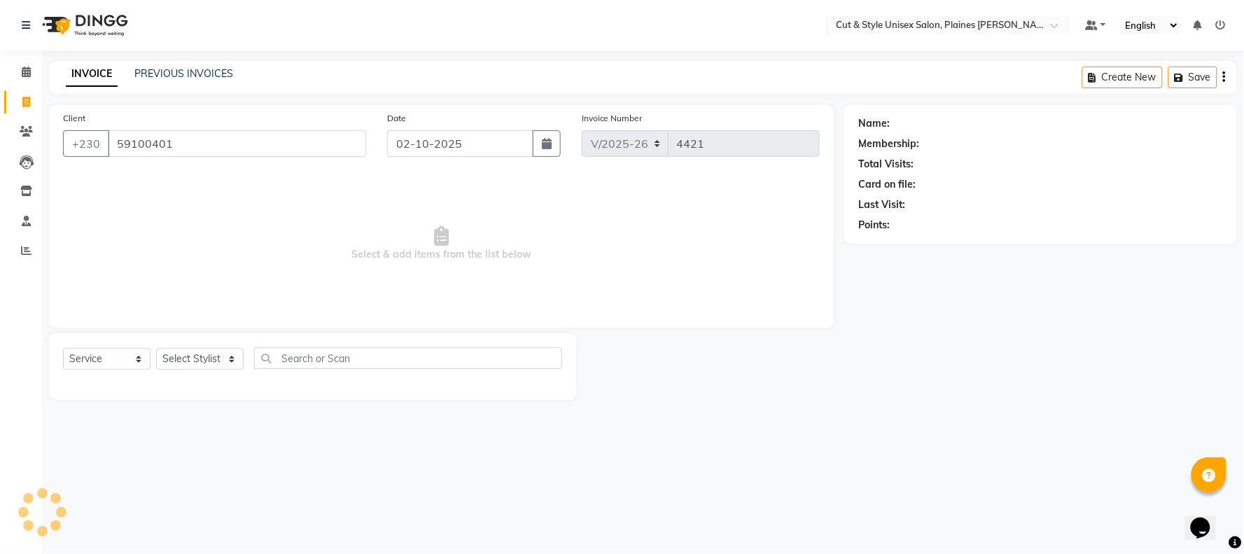
type input "59100401"
click at [225, 365] on select "Select Stylist [PERSON_NAME] Manager [PERSON_NAME]" at bounding box center [200, 359] width 88 height 22
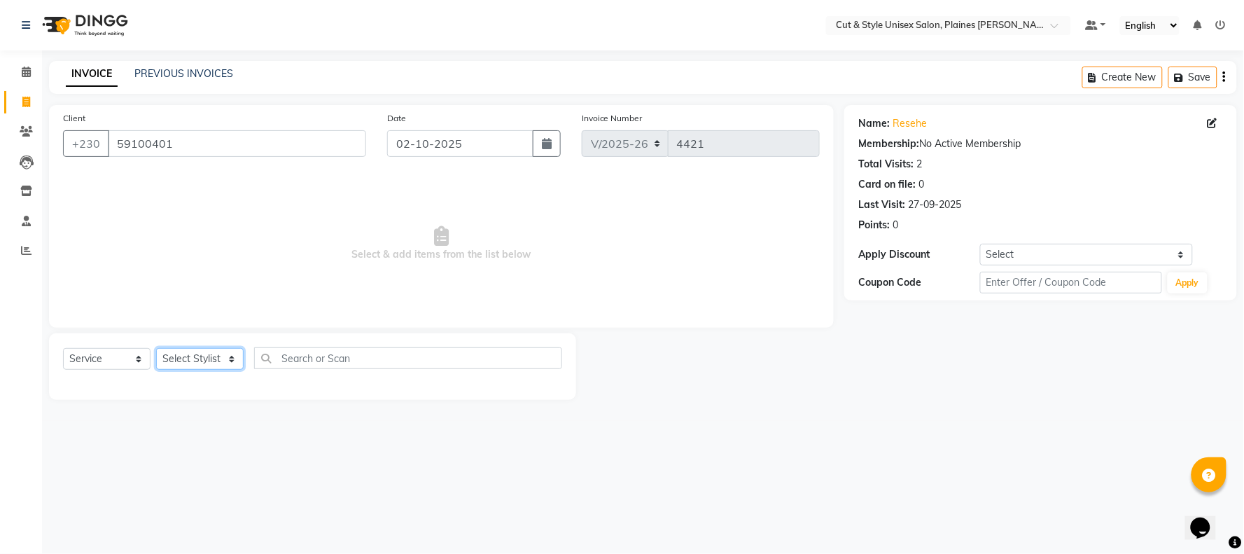
select select "68910"
click at [156, 349] on select "Select Stylist [PERSON_NAME] Manager [PERSON_NAME]" at bounding box center [200, 359] width 88 height 22
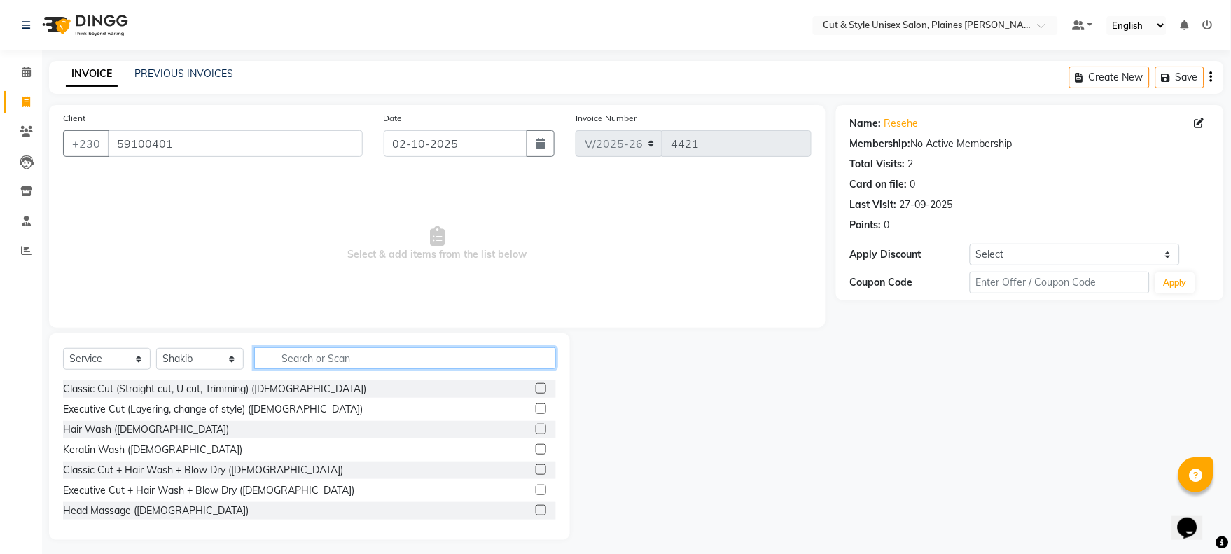
click at [299, 358] on input "text" at bounding box center [405, 358] width 302 height 22
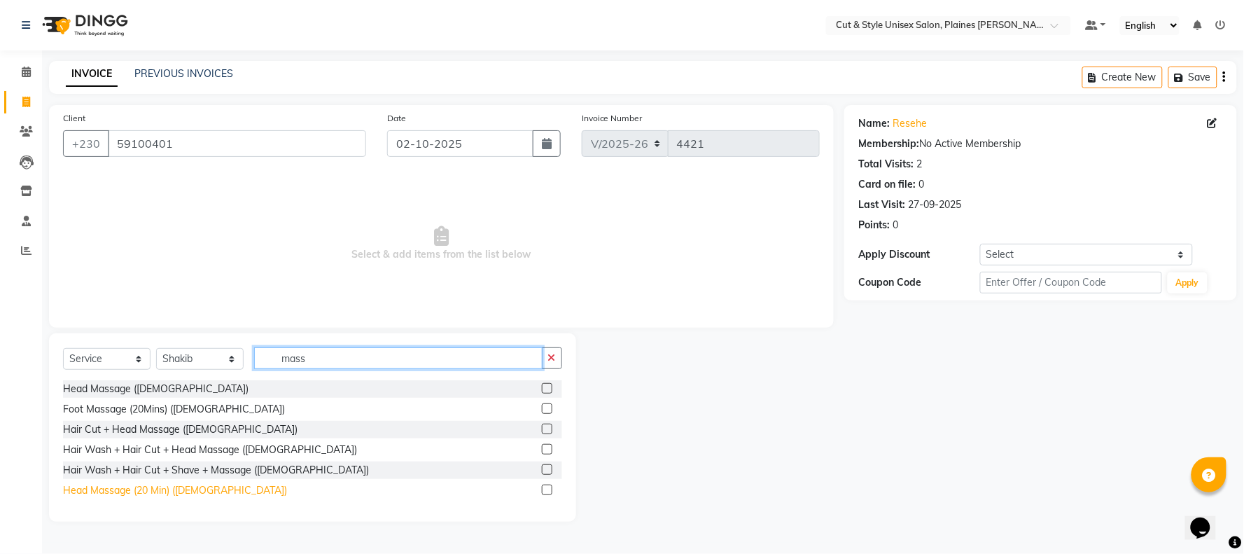
type input "mass"
click at [113, 491] on div "Head Massage (20 Min) ([DEMOGRAPHIC_DATA])" at bounding box center [175, 490] width 224 height 15
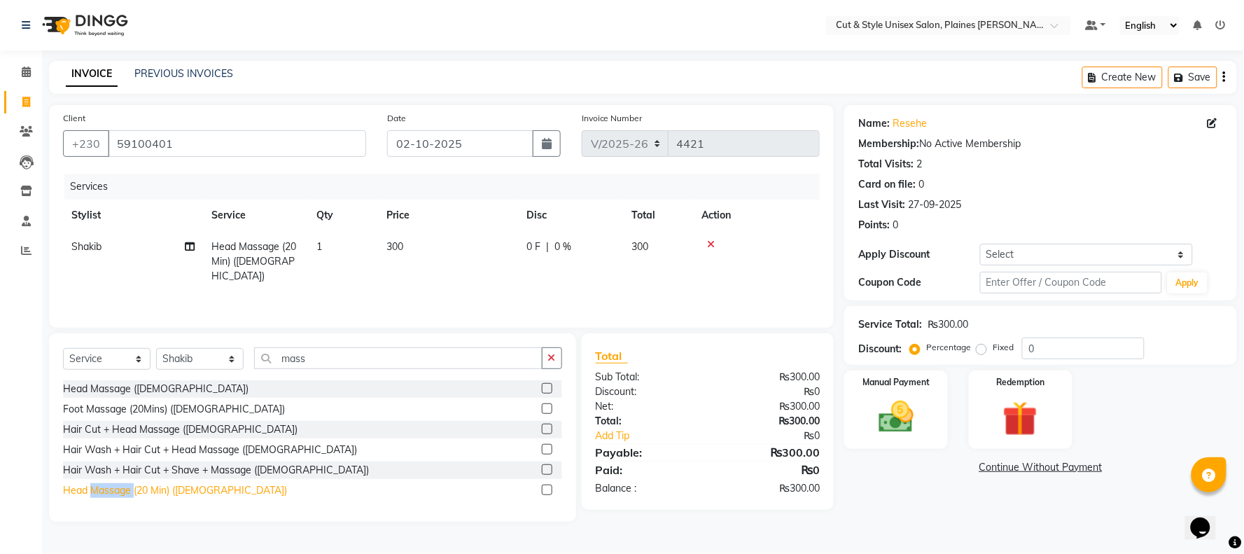
click at [113, 490] on div "Head Massage (20 Min) ([DEMOGRAPHIC_DATA])" at bounding box center [175, 490] width 224 height 15
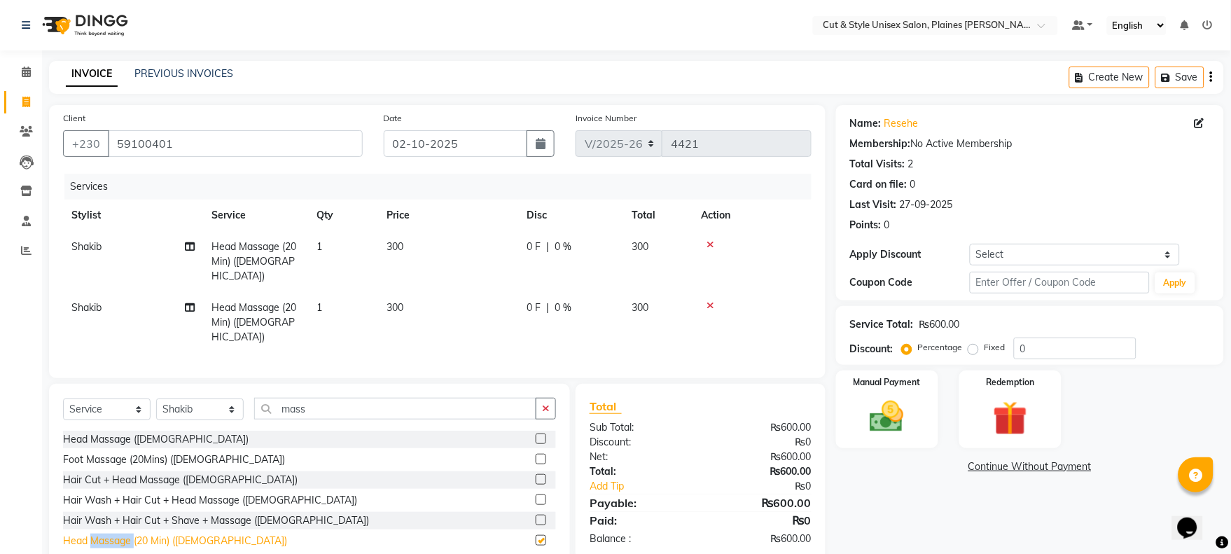
checkbox input "false"
click at [880, 417] on img at bounding box center [887, 416] width 58 height 41
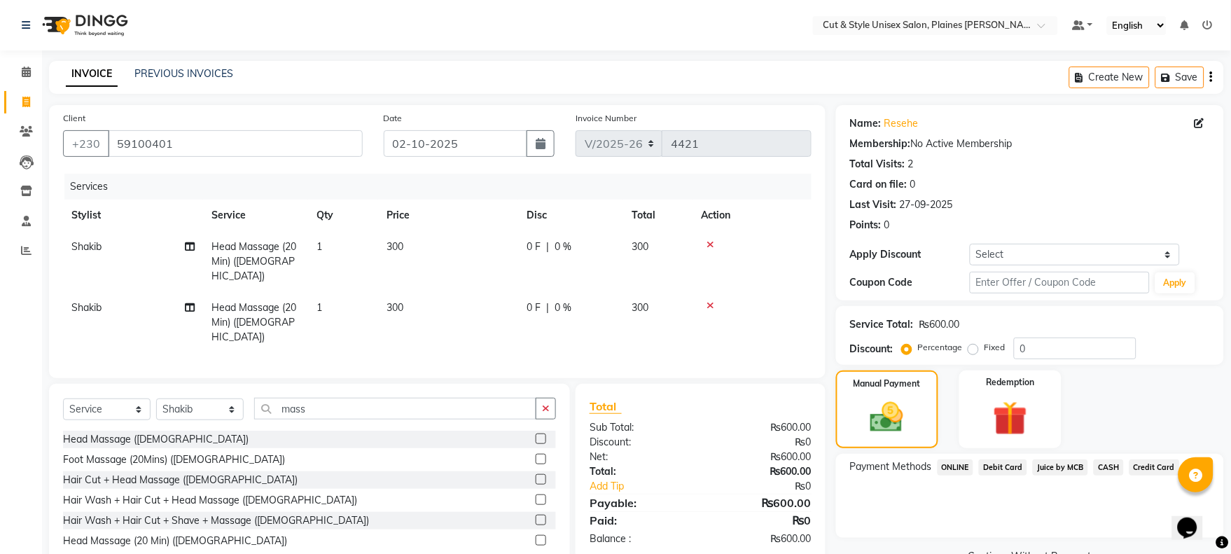
click at [991, 463] on span "Debit Card" at bounding box center [1003, 467] width 48 height 16
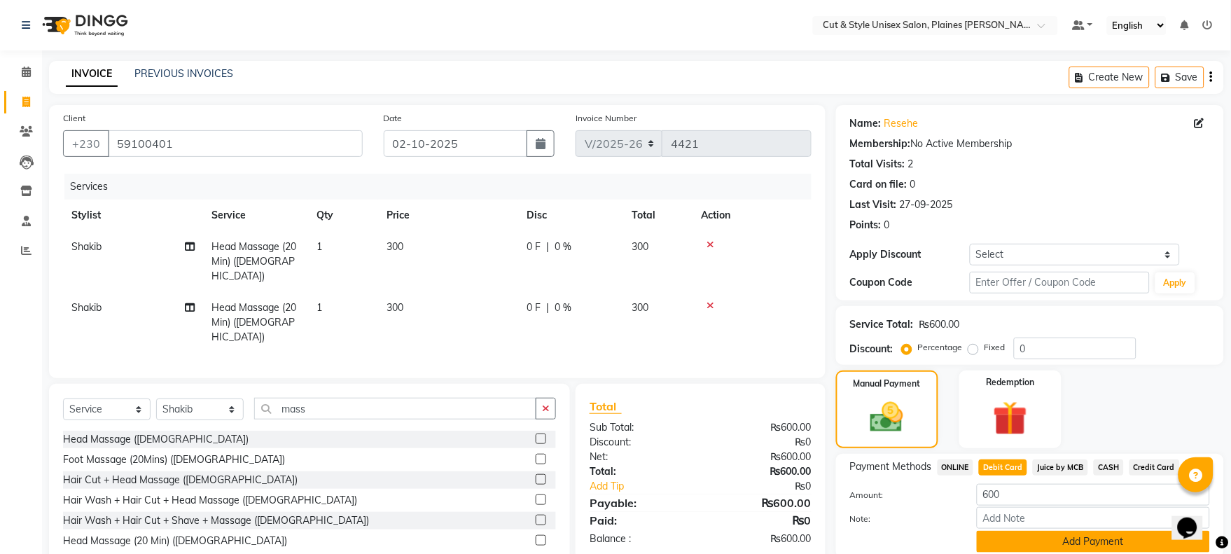
click at [1019, 533] on button "Add Payment" at bounding box center [1093, 542] width 233 height 22
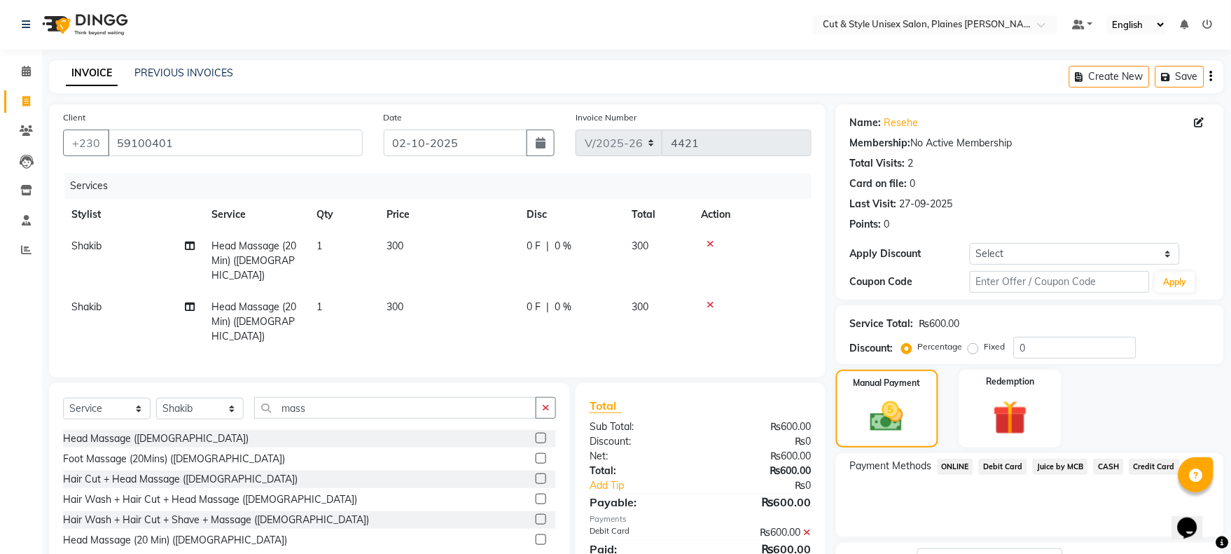
scroll to position [113, 0]
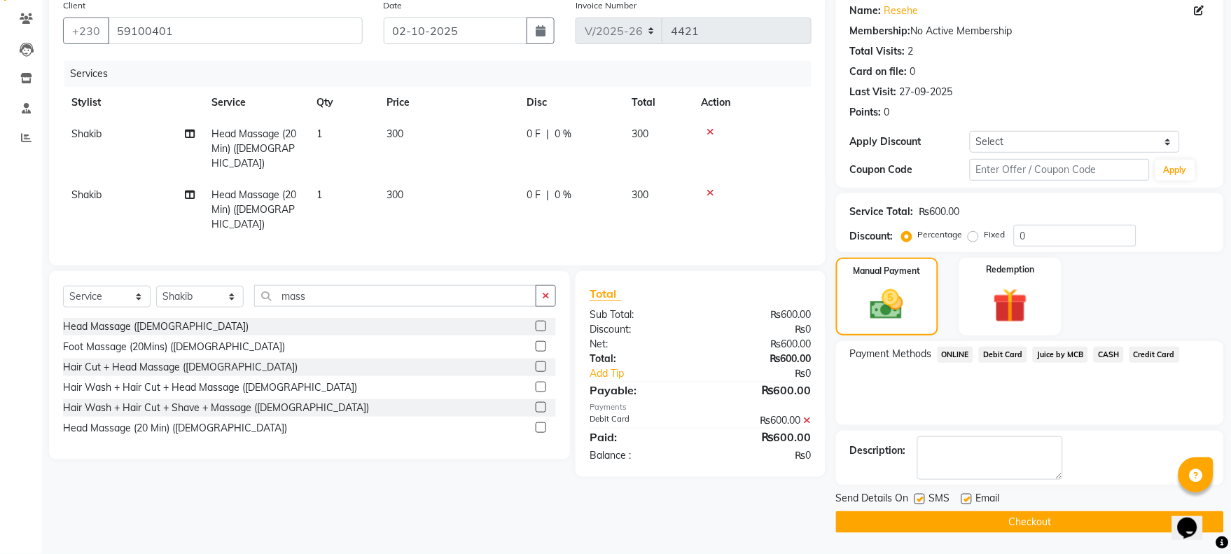
click at [1030, 525] on button "Checkout" at bounding box center [1030, 522] width 388 height 22
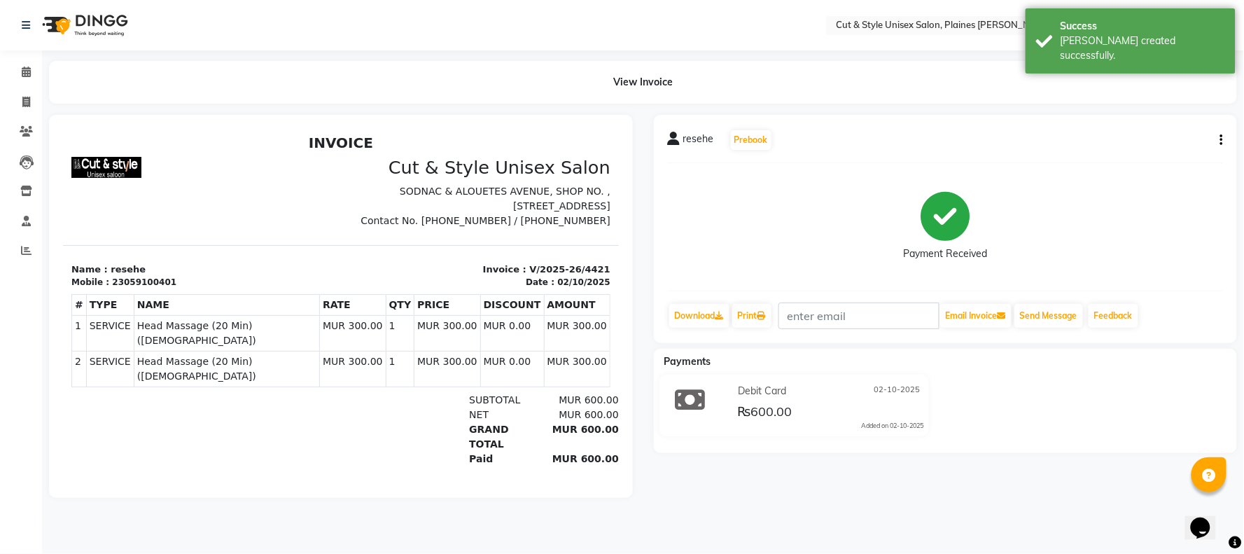
click at [77, 17] on img at bounding box center [84, 25] width 96 height 39
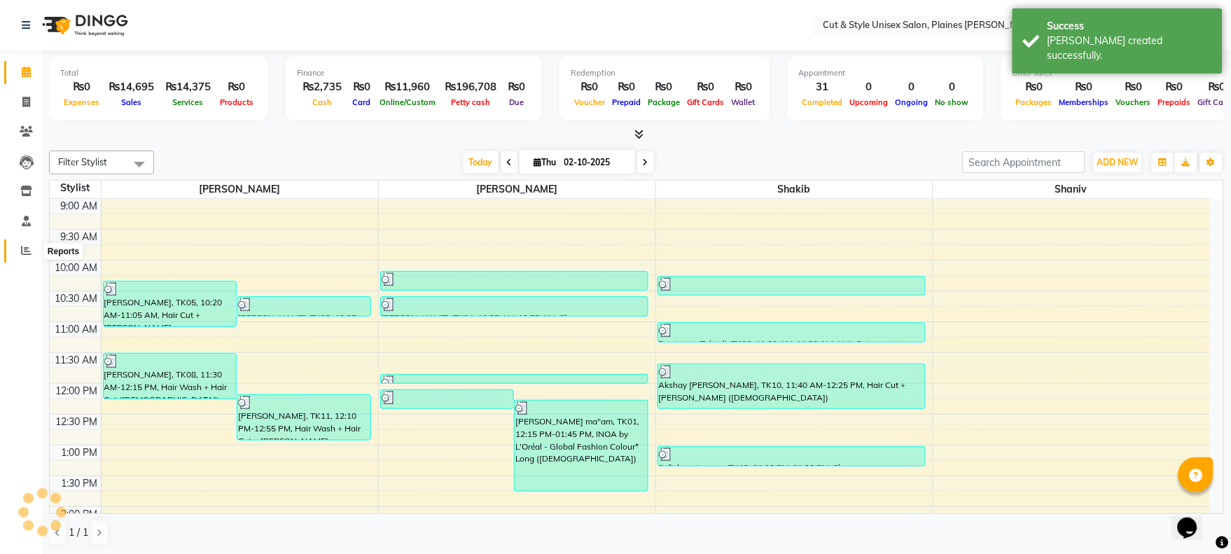
click at [24, 255] on icon at bounding box center [26, 250] width 11 height 11
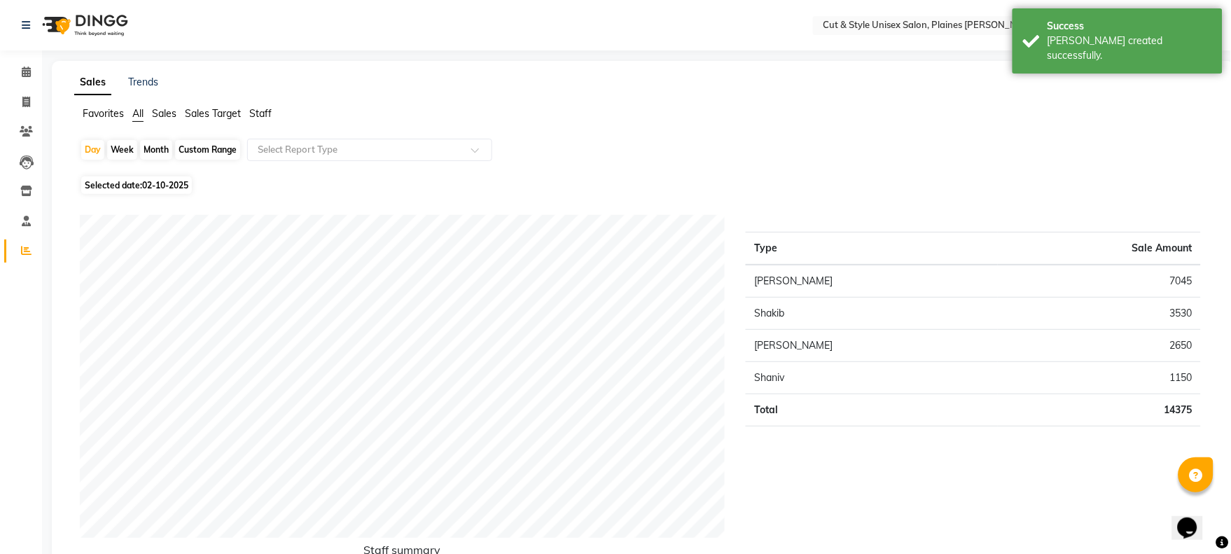
click at [87, 32] on img at bounding box center [84, 25] width 96 height 39
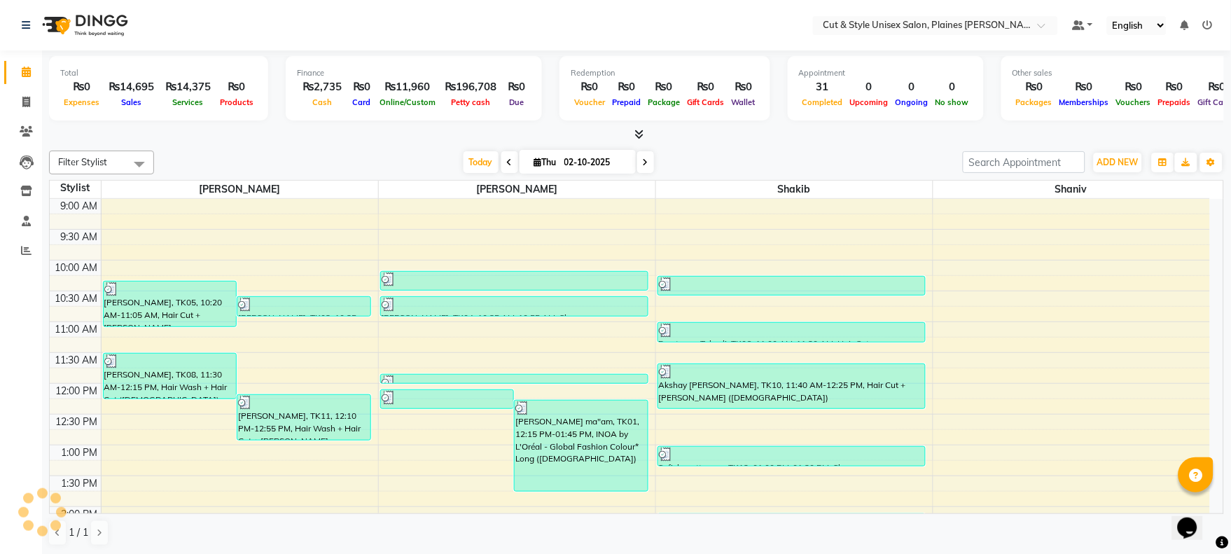
scroll to position [401, 0]
